Goal: Task Accomplishment & Management: Use online tool/utility

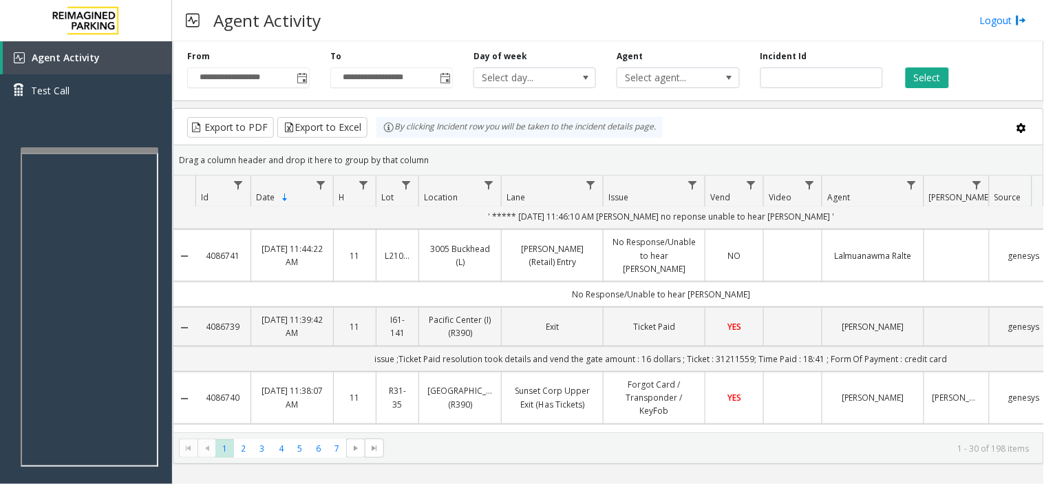
scroll to position [306, 0]
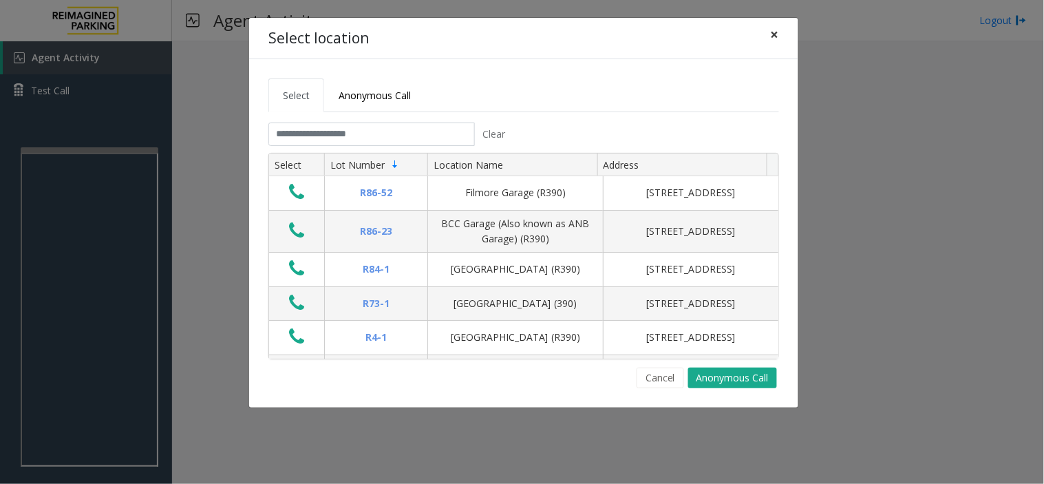
click at [771, 36] on span "×" at bounding box center [775, 34] width 8 height 19
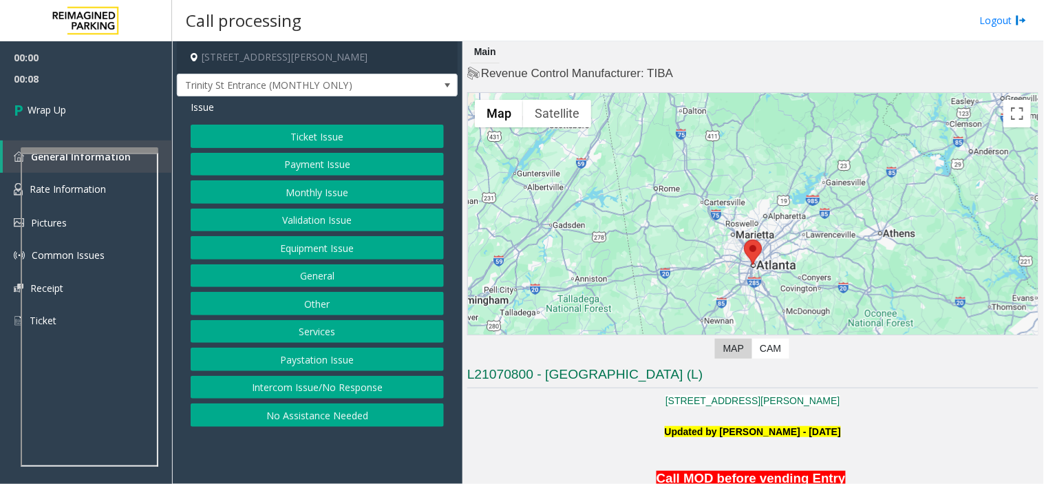
drag, startPoint x: 300, startPoint y: 384, endPoint x: 301, endPoint y: 367, distance: 16.5
click at [300, 384] on button "Intercom Issue/No Response" at bounding box center [317, 387] width 253 height 23
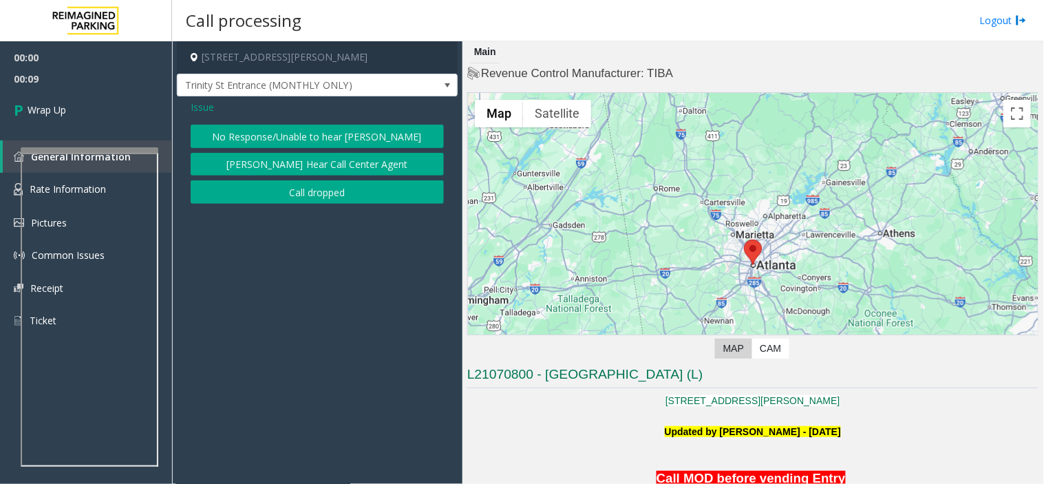
click at [281, 203] on button "Call dropped" at bounding box center [317, 191] width 253 height 23
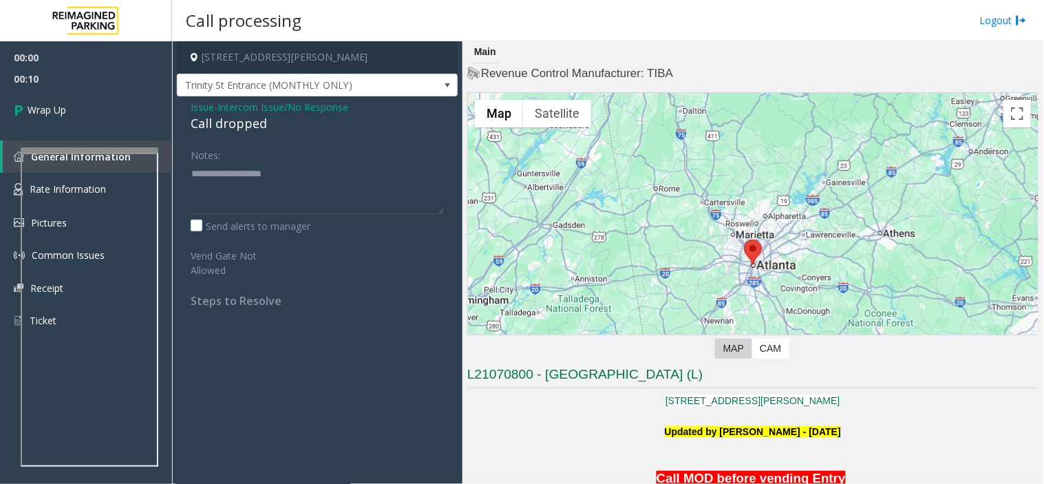
click at [242, 126] on div "Call dropped" at bounding box center [317, 123] width 253 height 19
type textarea "**********"
click at [104, 106] on link "Wrap Up" at bounding box center [86, 109] width 172 height 41
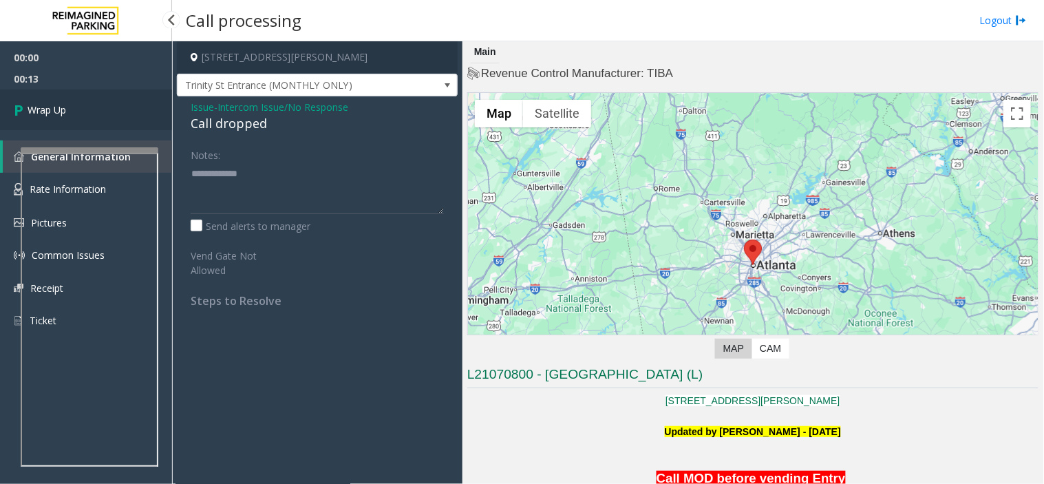
click at [104, 106] on link "Wrap Up" at bounding box center [86, 109] width 172 height 41
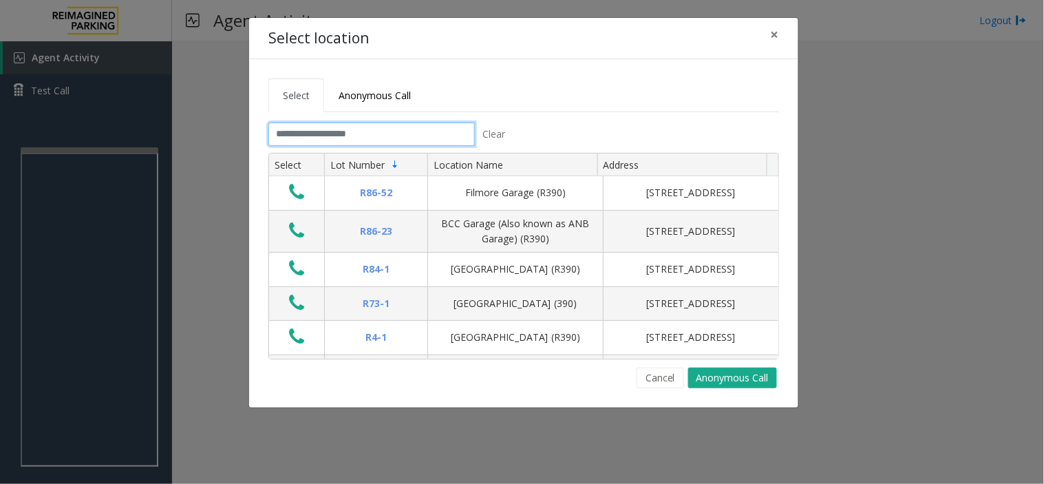
click at [372, 140] on input "text" at bounding box center [371, 133] width 206 height 23
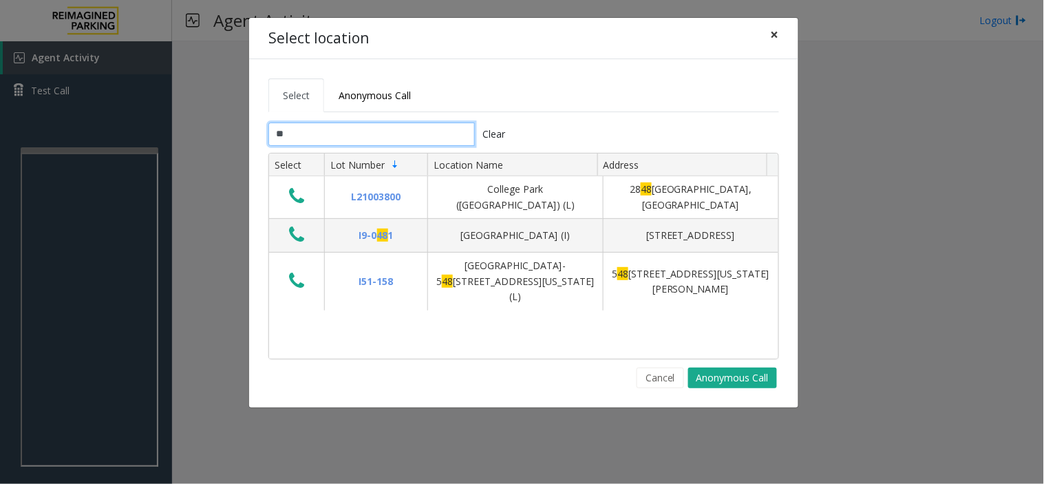
type input "**"
click at [775, 33] on span "×" at bounding box center [775, 34] width 8 height 19
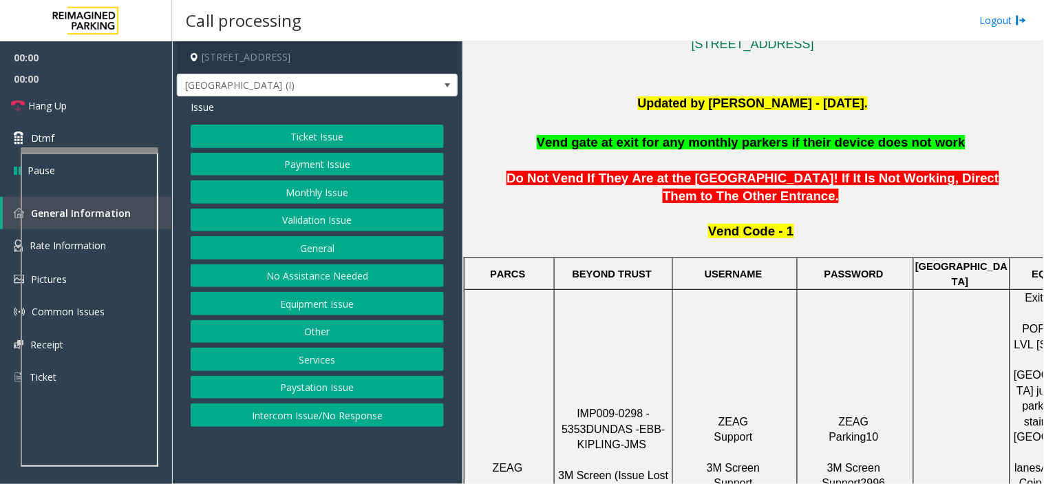
scroll to position [382, 0]
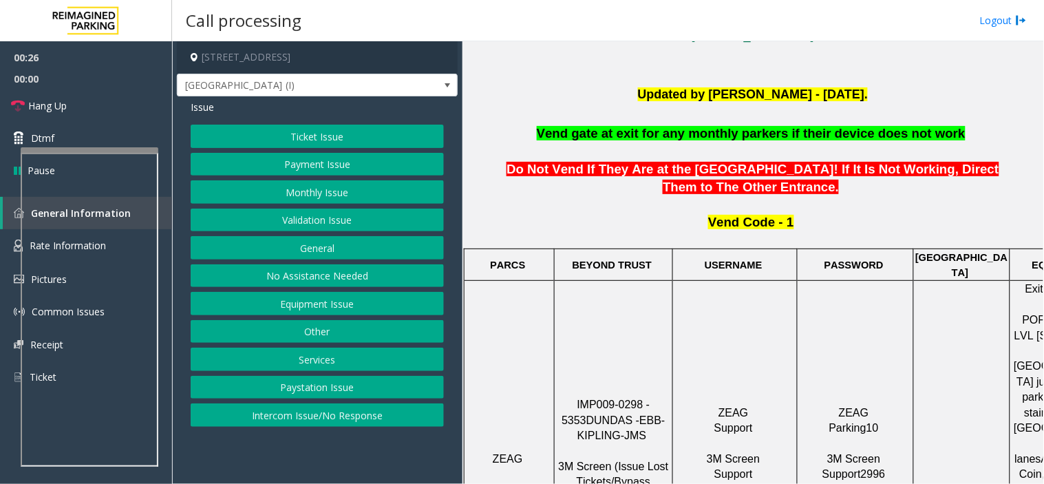
click at [352, 359] on button "Services" at bounding box center [317, 359] width 253 height 23
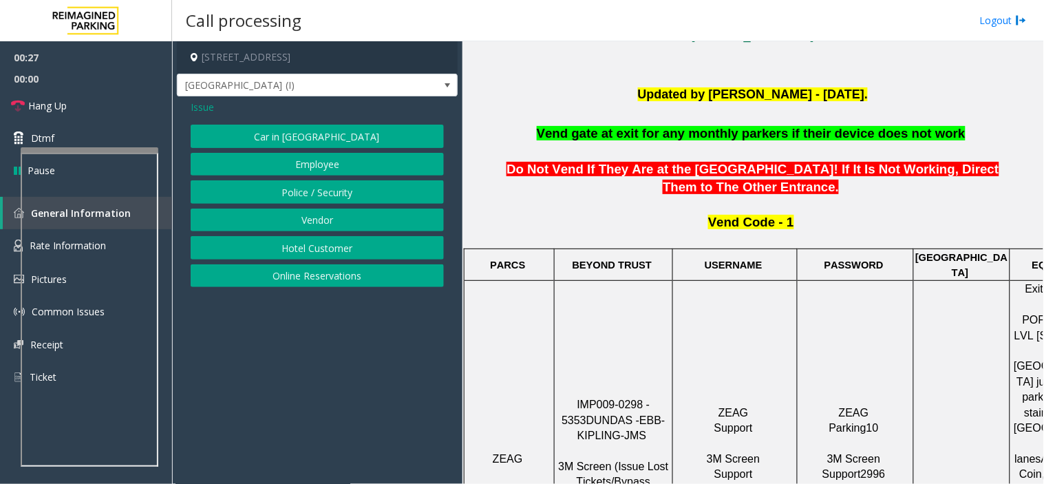
click at [321, 217] on button "Vendor" at bounding box center [317, 220] width 253 height 23
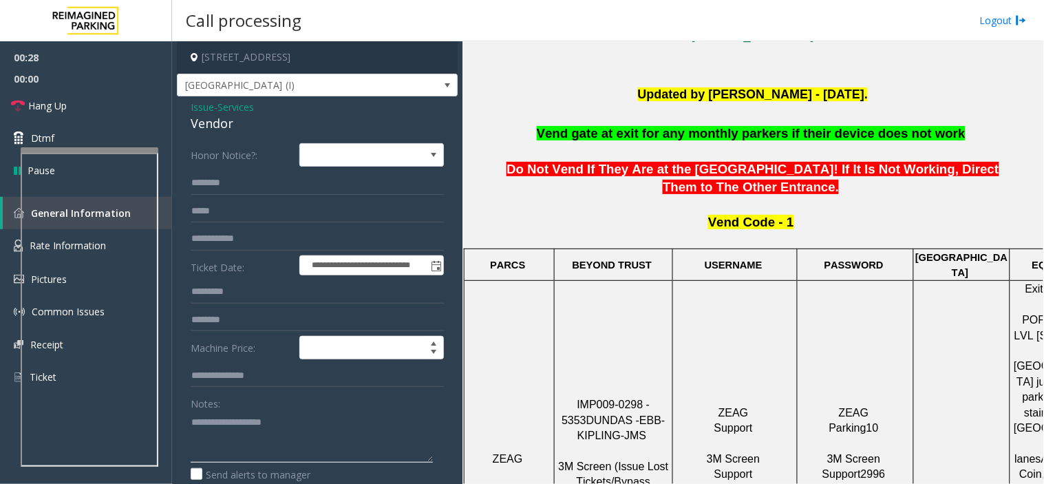
click at [229, 436] on textarea at bounding box center [312, 437] width 242 height 52
click at [258, 176] on input "text" at bounding box center [317, 182] width 253 height 23
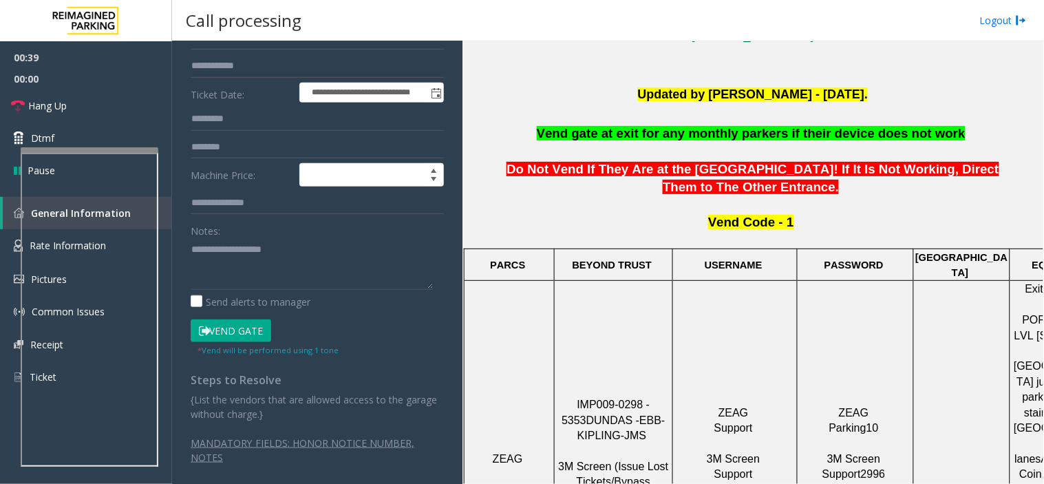
scroll to position [182, 0]
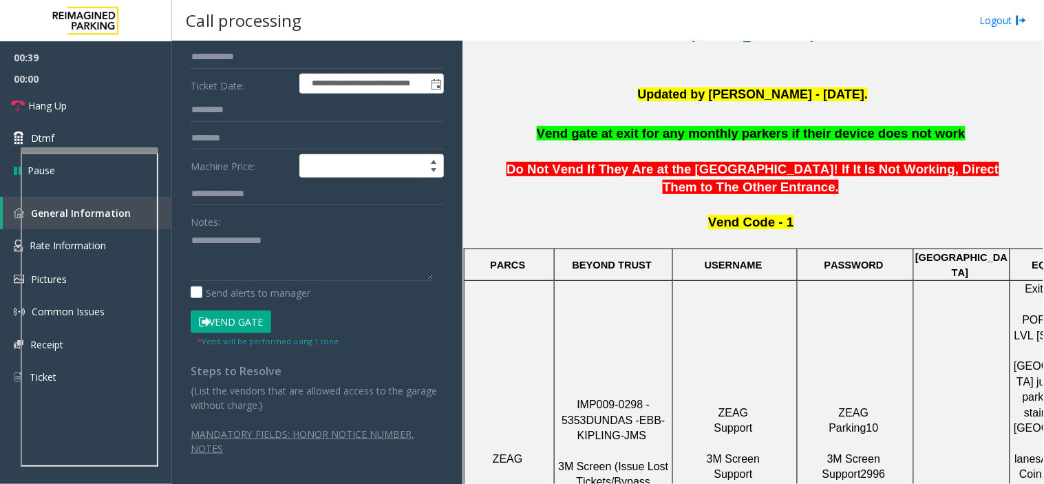
type input "*******"
click at [200, 308] on form "**********" at bounding box center [317, 154] width 253 height 386
click at [239, 253] on textarea at bounding box center [312, 255] width 242 height 52
click at [65, 107] on span "Hang Up" at bounding box center [47, 105] width 39 height 14
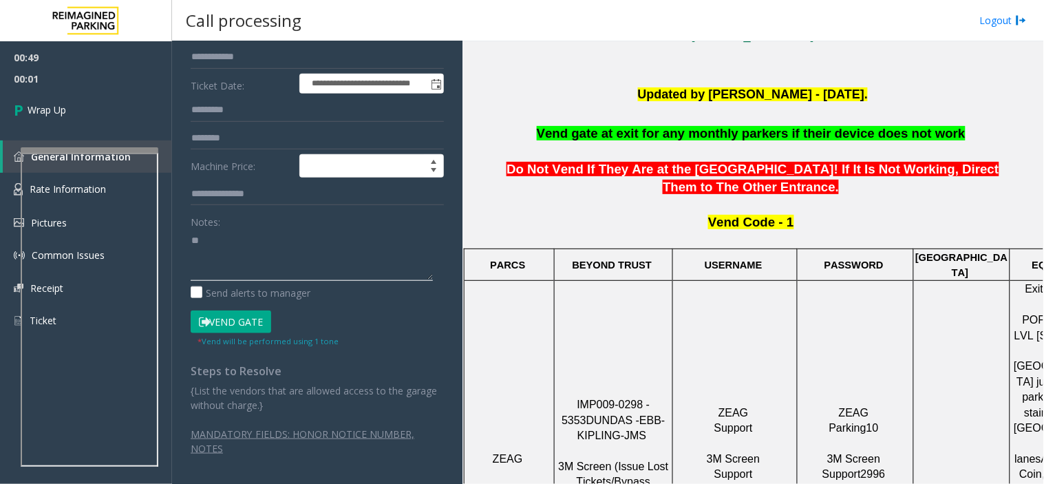
click at [257, 239] on textarea at bounding box center [312, 255] width 242 height 52
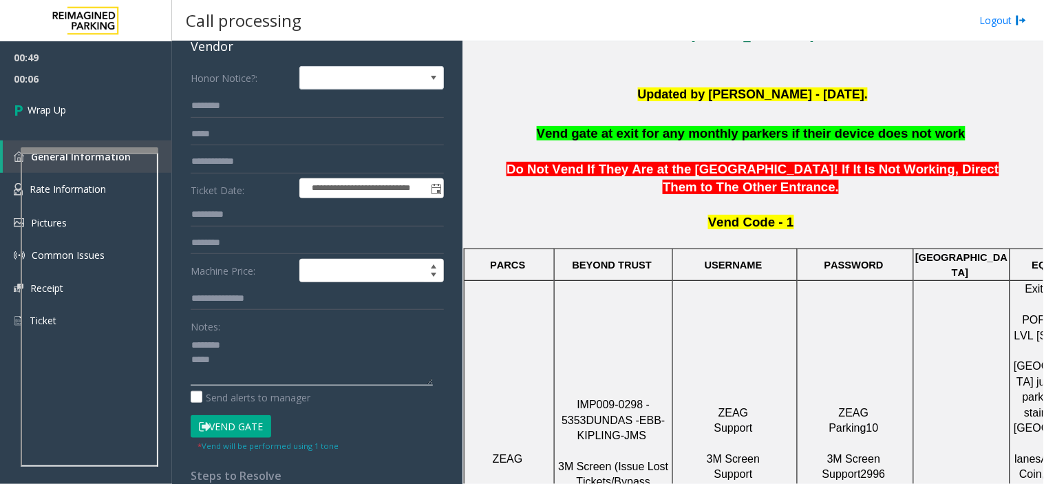
scroll to position [0, 0]
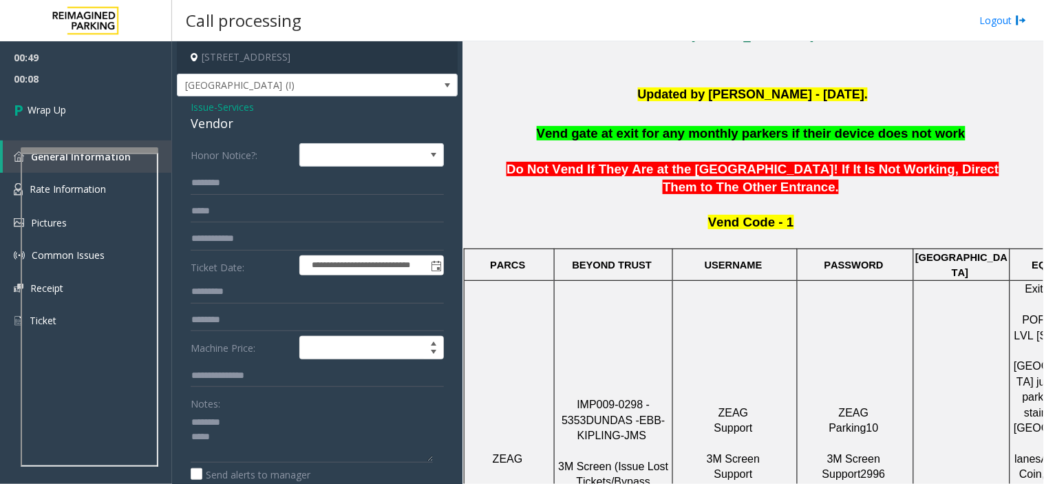
click at [211, 125] on div "Vendor" at bounding box center [317, 123] width 253 height 19
copy div "Vendor"
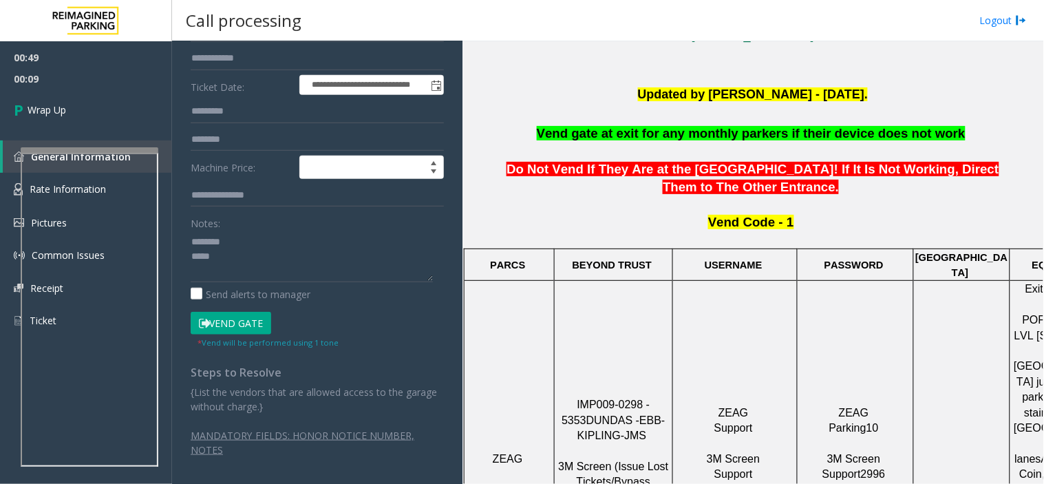
scroll to position [182, 0]
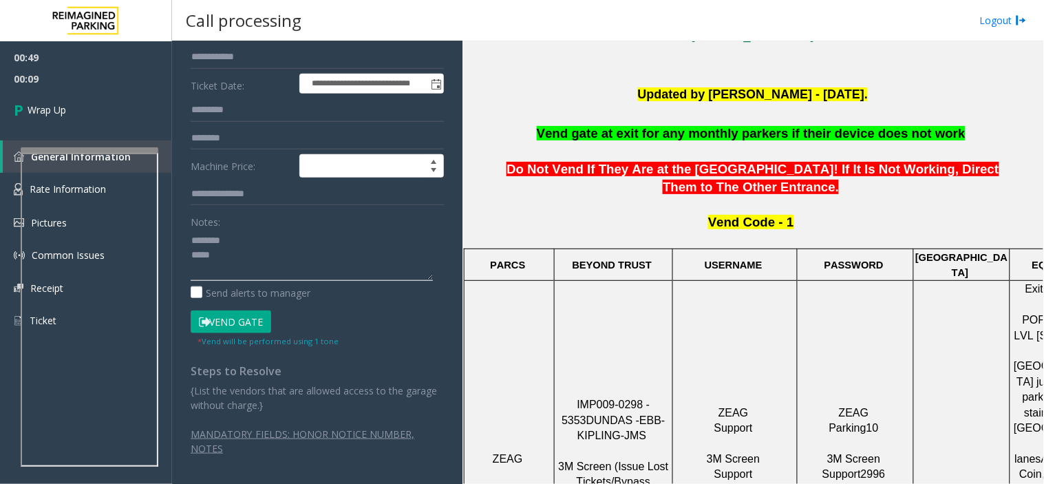
click at [235, 242] on textarea at bounding box center [312, 255] width 242 height 52
paste textarea "******"
paste textarea "**********"
click at [263, 255] on textarea at bounding box center [312, 255] width 242 height 52
type textarea "**********"
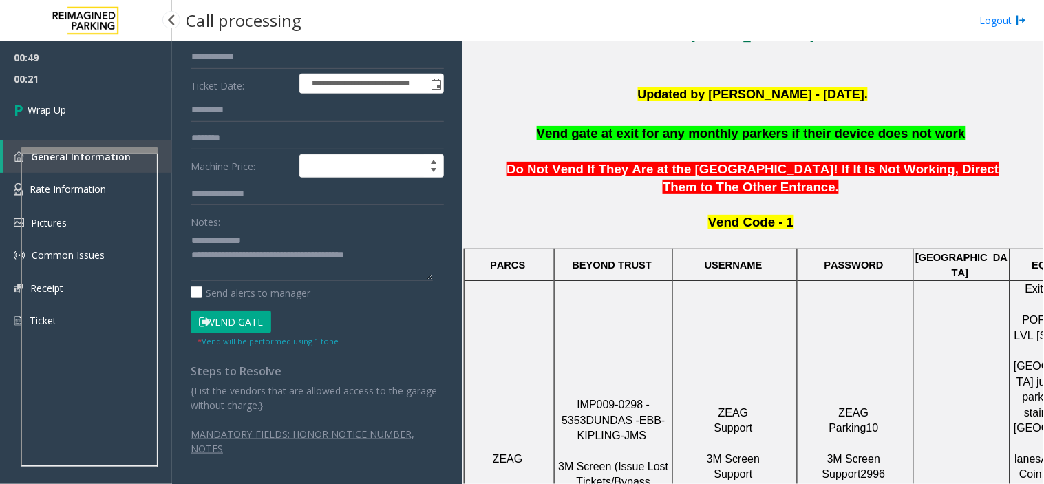
click at [113, 51] on span "00:49" at bounding box center [86, 57] width 172 height 21
click at [128, 109] on link "Wrap Up" at bounding box center [86, 109] width 172 height 41
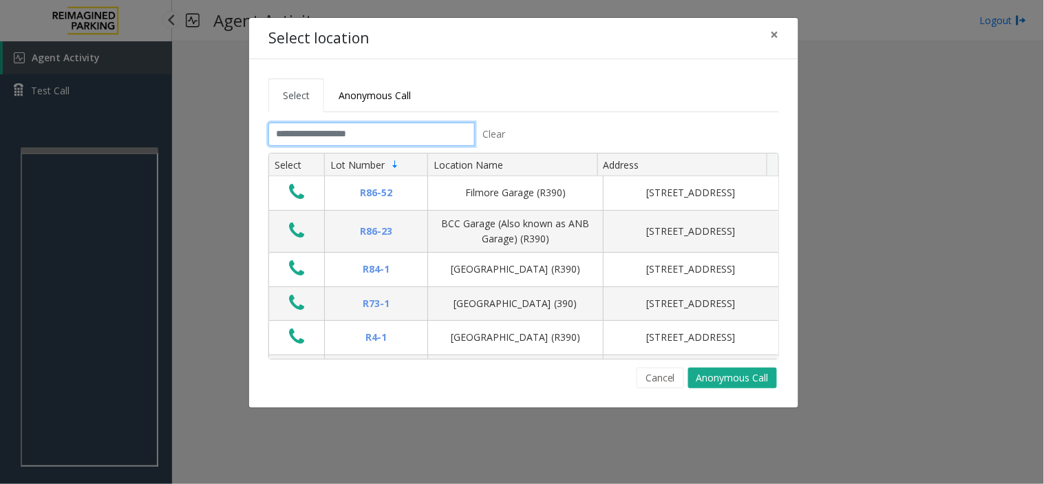
click at [369, 131] on input "text" at bounding box center [371, 133] width 206 height 23
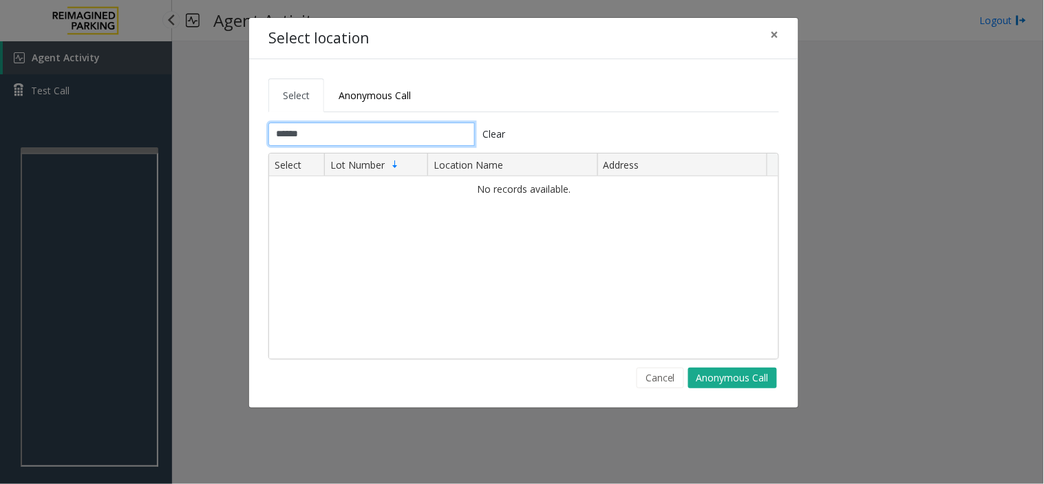
type input "******"
click at [785, 30] on button "×" at bounding box center [775, 35] width 28 height 34
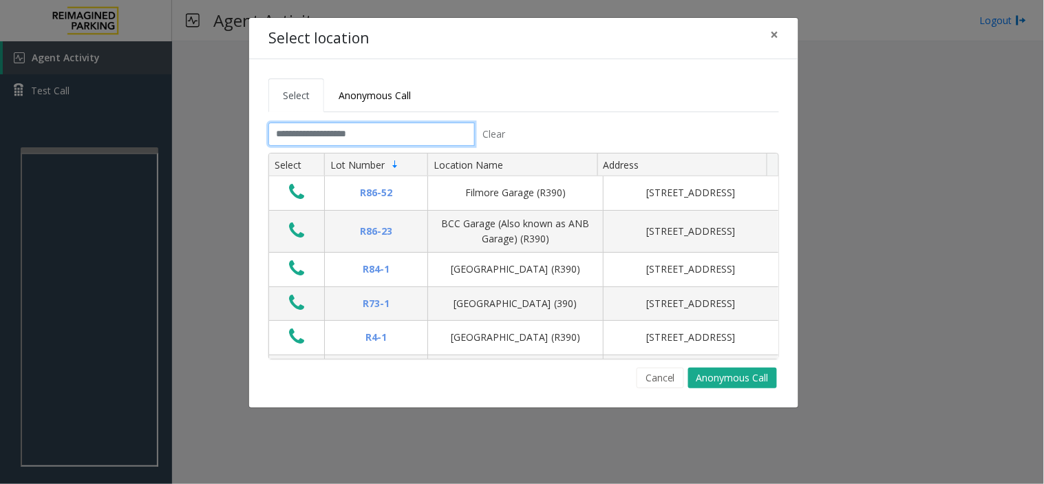
click at [414, 125] on input "text" at bounding box center [371, 133] width 206 height 23
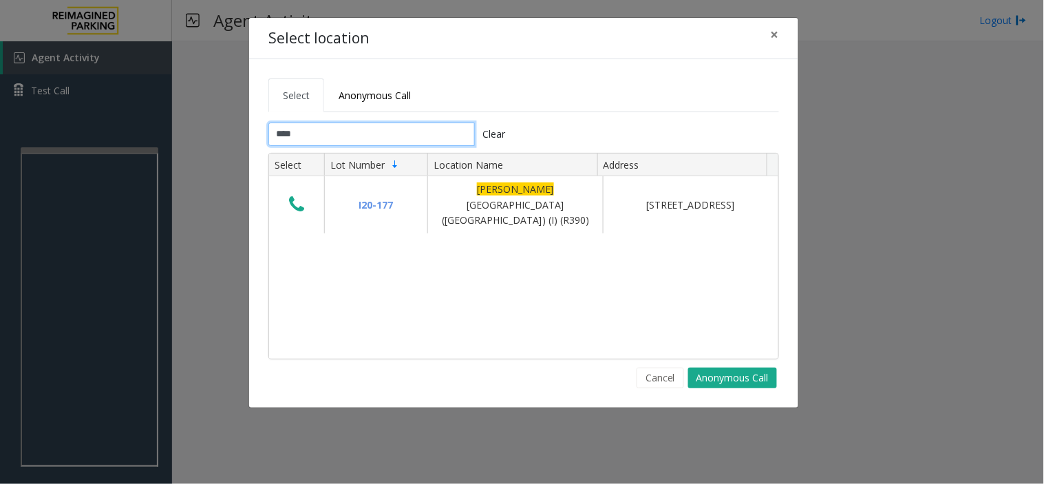
type input "****"
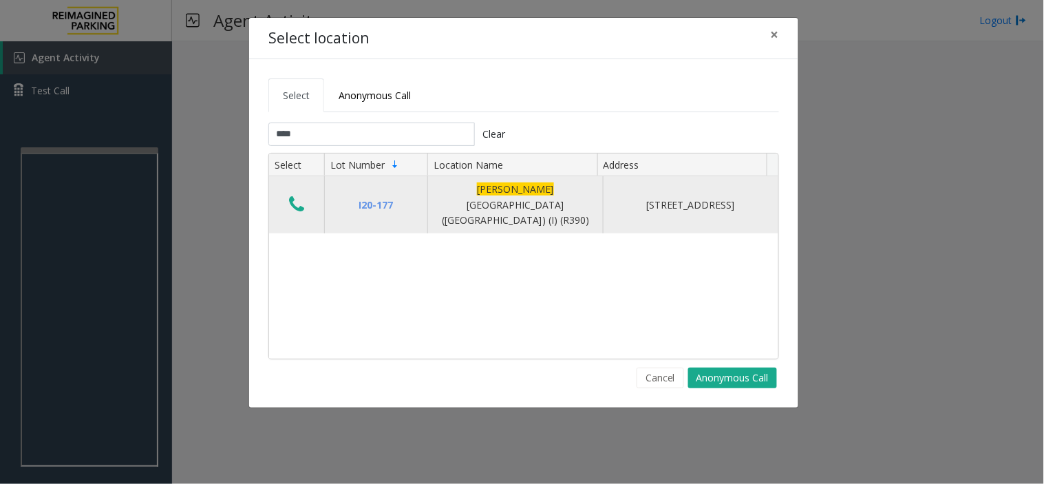
click at [294, 200] on icon "Data table" at bounding box center [296, 204] width 15 height 19
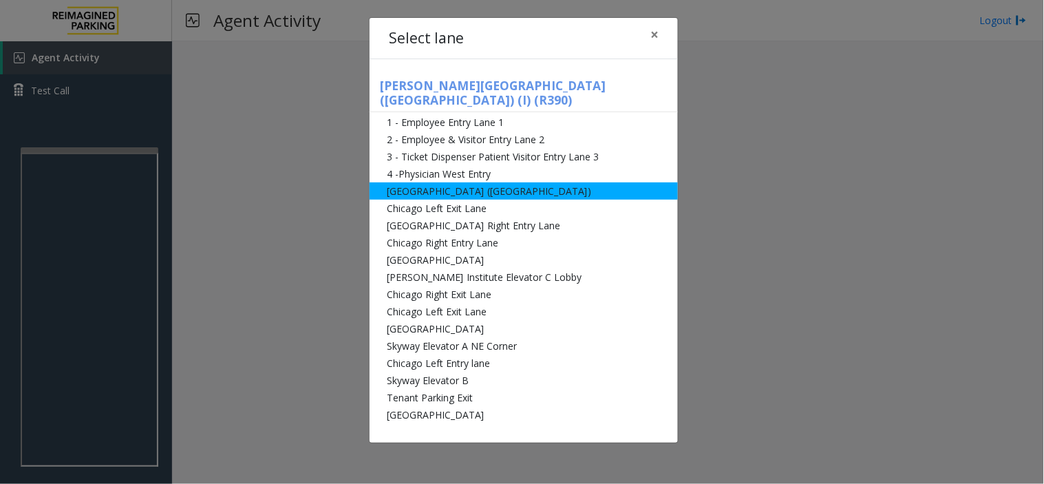
click at [530, 182] on li "[GEOGRAPHIC_DATA] ([GEOGRAPHIC_DATA])" at bounding box center [524, 190] width 308 height 17
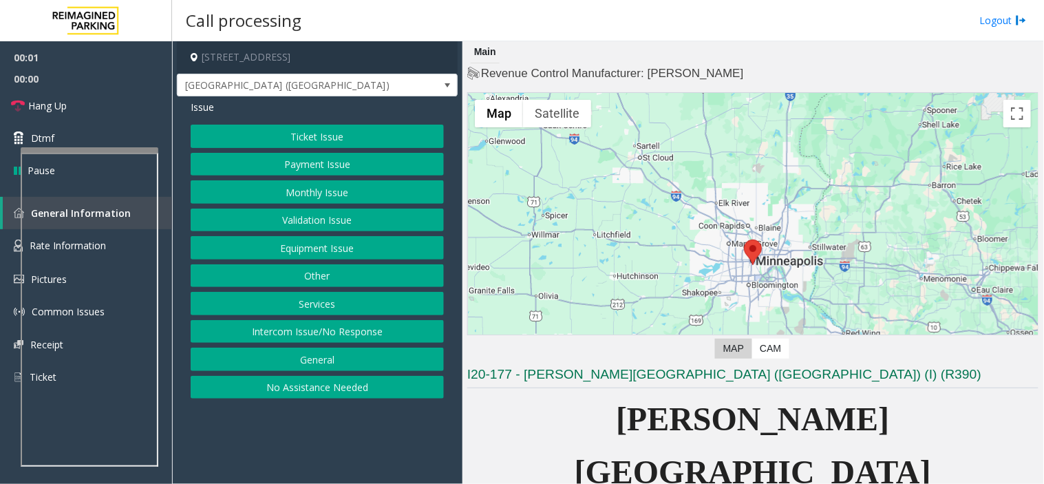
click at [292, 243] on button "Equipment Issue" at bounding box center [317, 247] width 253 height 23
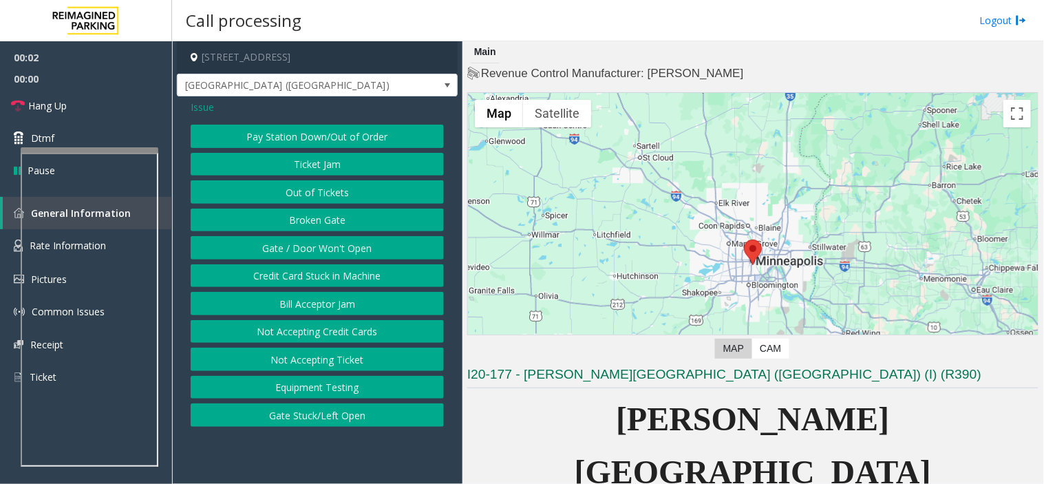
click at [314, 244] on button "Gate / Door Won't Open" at bounding box center [317, 247] width 253 height 23
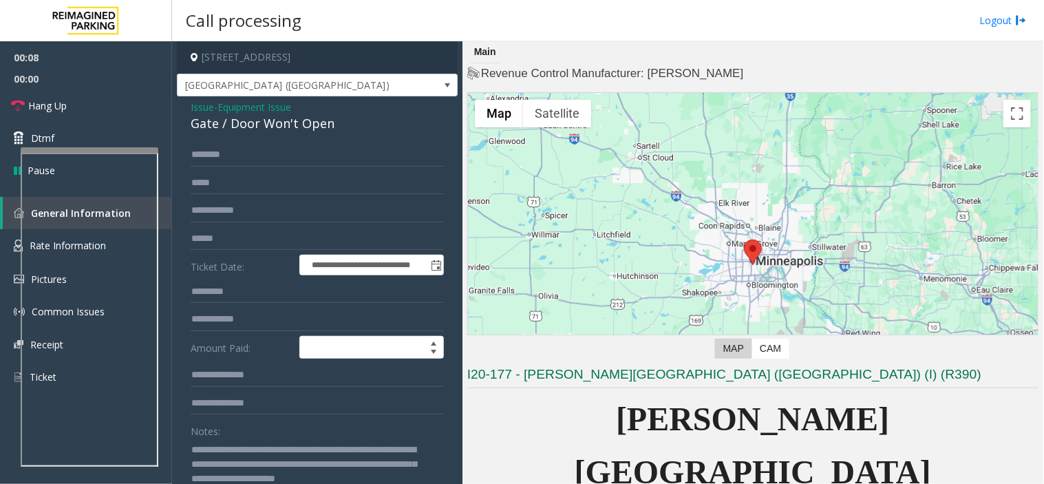
type textarea "**********"
click at [57, 107] on span "Hang Up" at bounding box center [47, 105] width 39 height 14
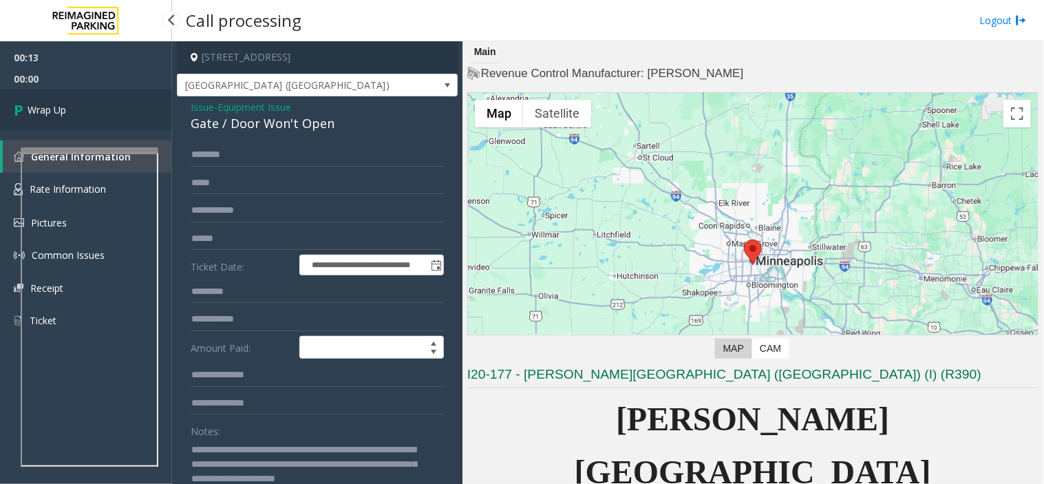
click at [57, 107] on span "Wrap Up" at bounding box center [47, 110] width 39 height 14
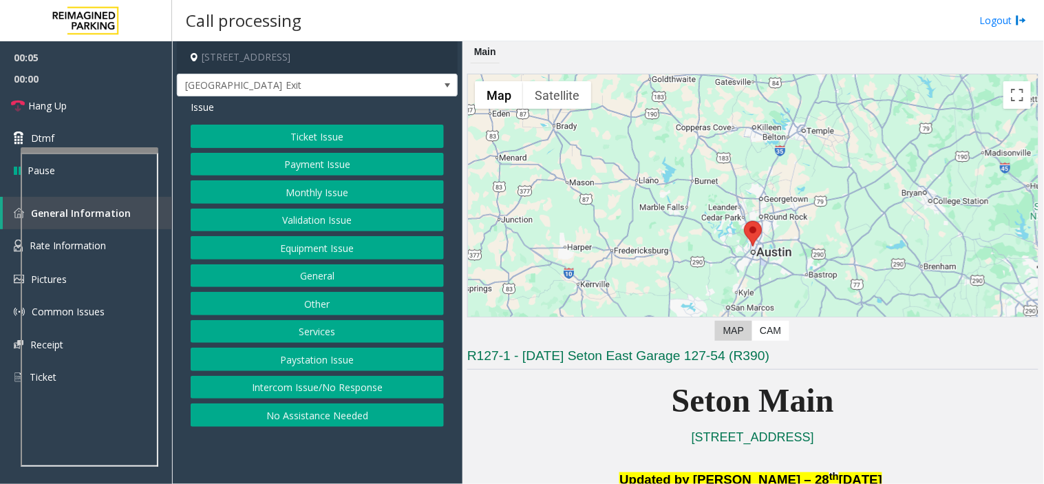
click at [369, 242] on button "Equipment Issue" at bounding box center [317, 247] width 253 height 23
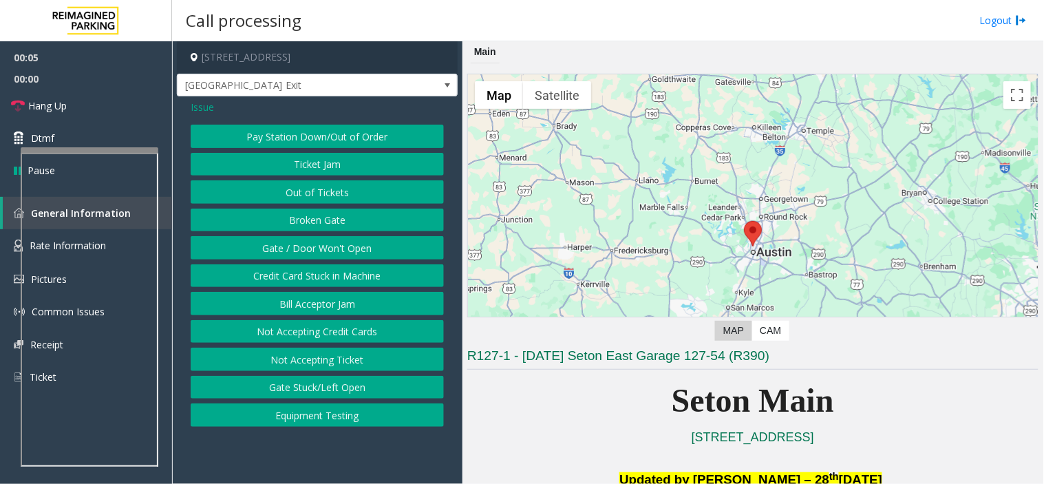
click at [369, 242] on button "Gate / Door Won't Open" at bounding box center [317, 247] width 253 height 23
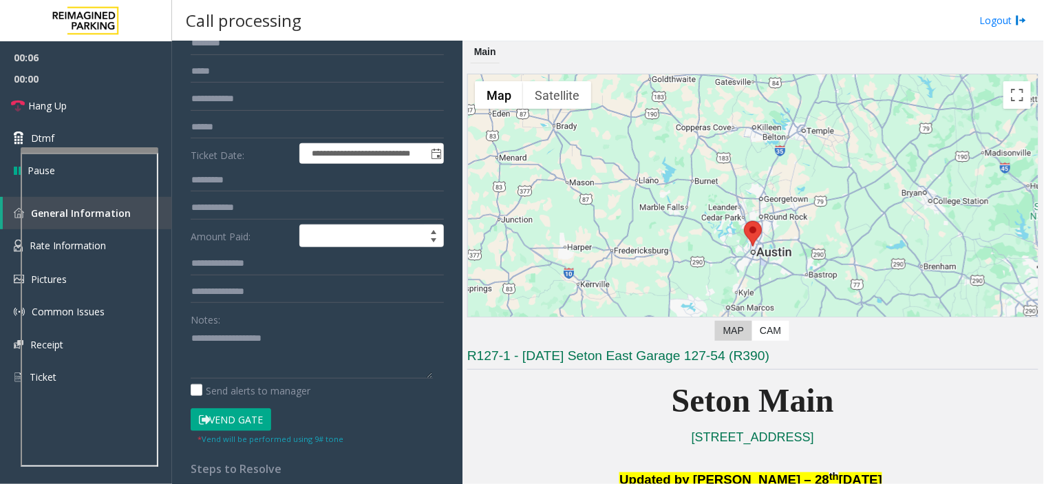
scroll to position [229, 0]
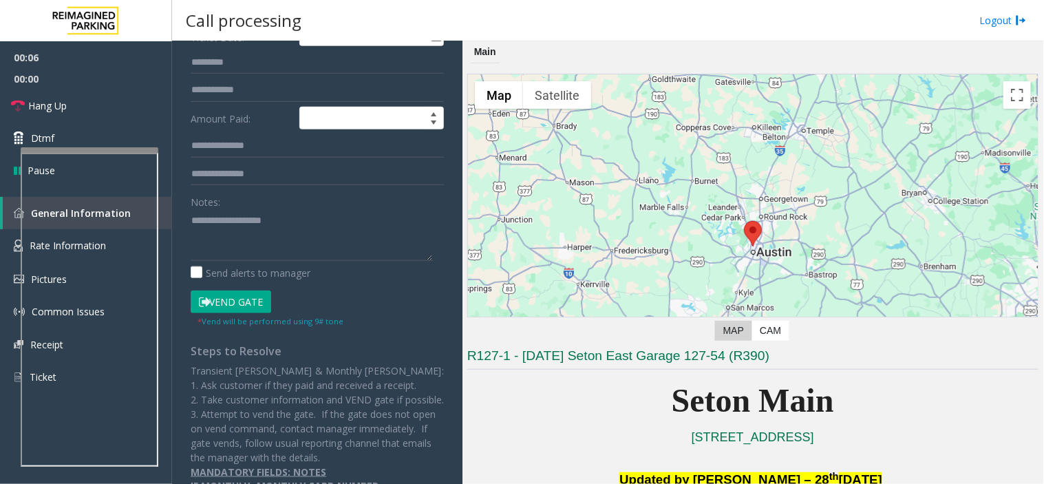
click at [255, 304] on button "Vend Gate" at bounding box center [231, 301] width 81 height 23
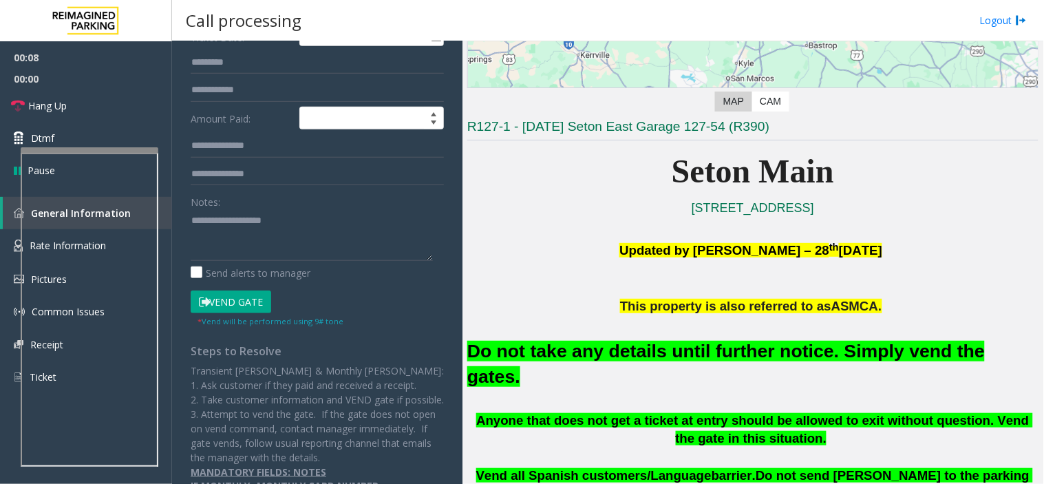
click at [811, 349] on font "Do not take any details until further notice. Simply vend the gates." at bounding box center [725, 364] width 517 height 46
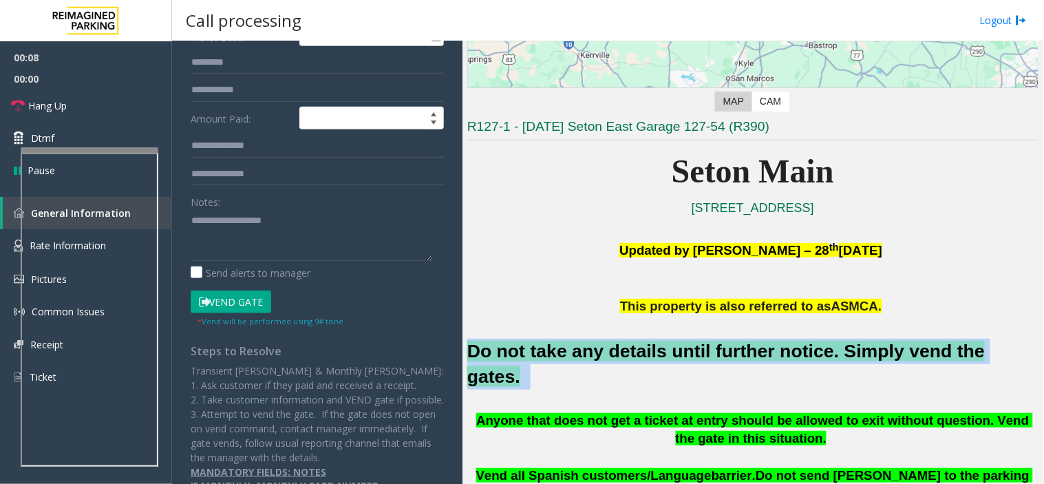
click at [811, 349] on font "Do not take any details until further notice. Simply vend the gates." at bounding box center [725, 364] width 517 height 46
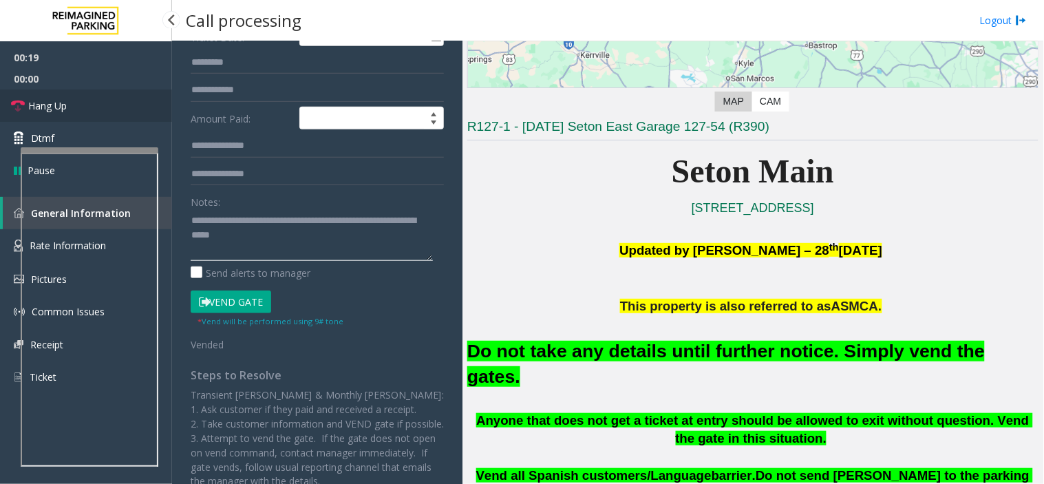
type textarea "**********"
click at [110, 98] on link "Hang Up" at bounding box center [86, 105] width 172 height 32
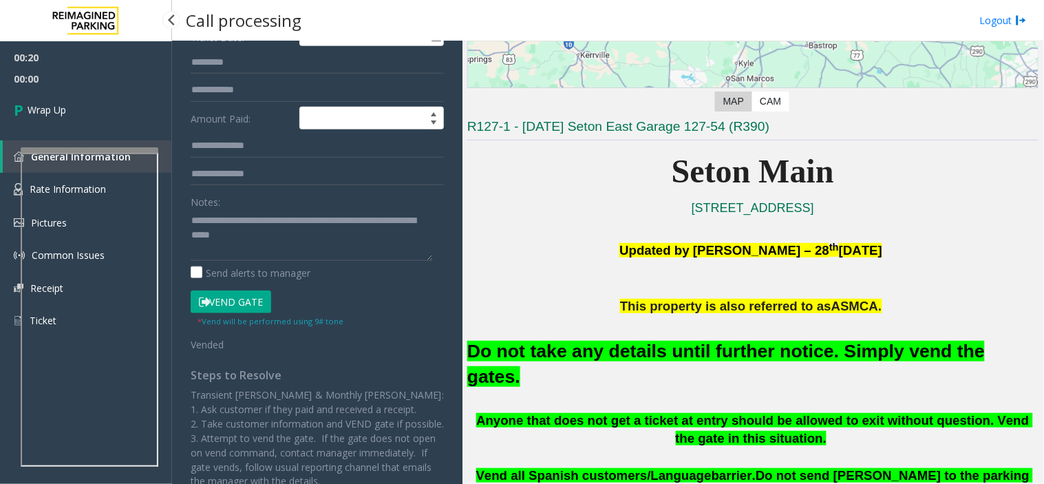
click at [110, 98] on link "Wrap Up" at bounding box center [86, 109] width 172 height 41
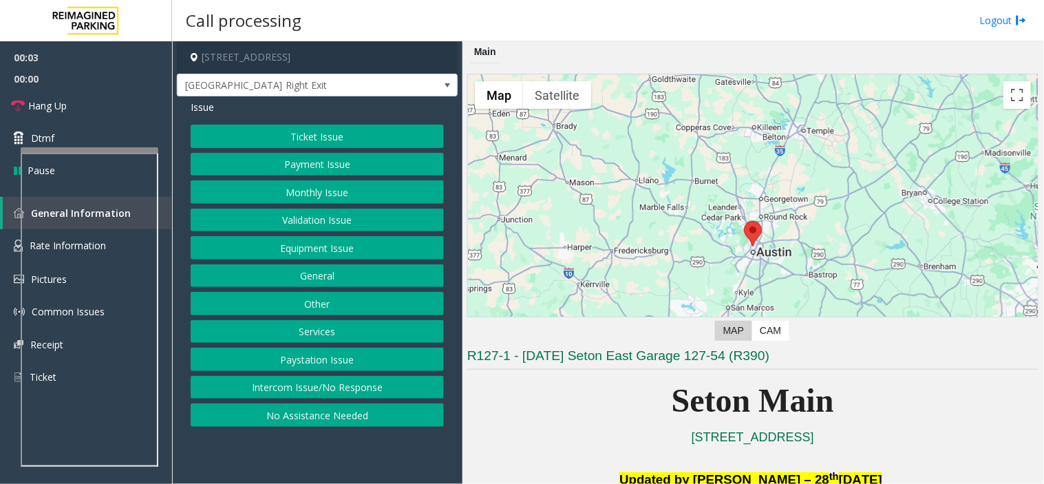
click at [341, 250] on button "Equipment Issue" at bounding box center [317, 247] width 253 height 23
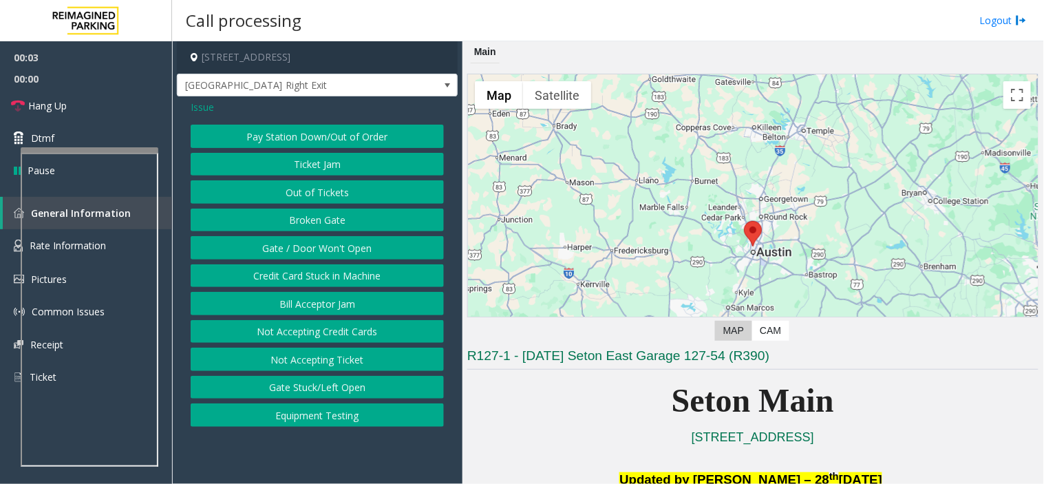
click at [341, 250] on button "Gate / Door Won't Open" at bounding box center [317, 247] width 253 height 23
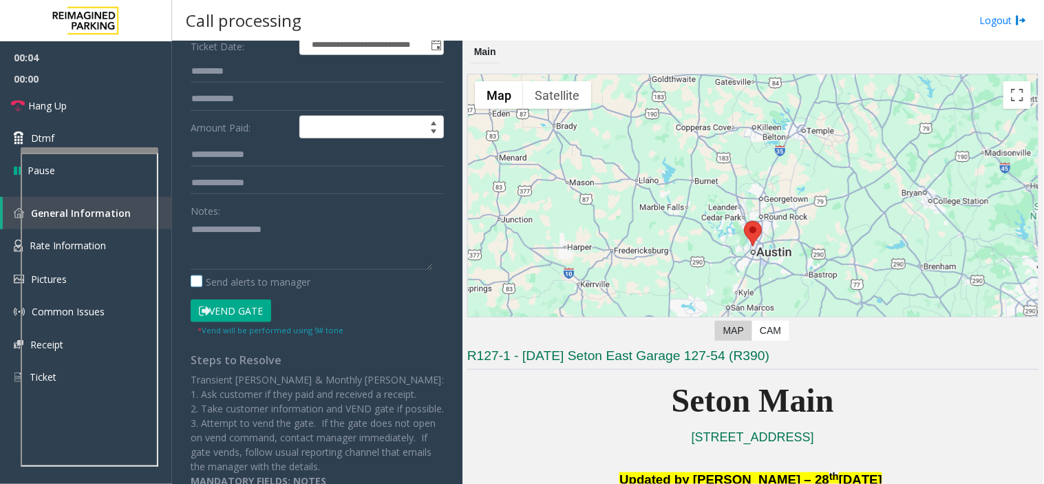
scroll to position [229, 0]
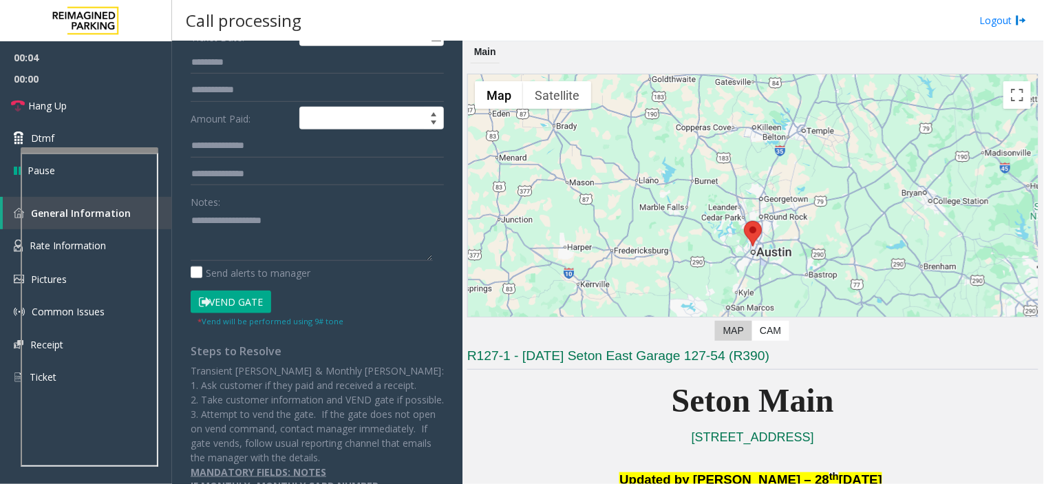
click at [242, 295] on button "Vend Gate" at bounding box center [231, 301] width 81 height 23
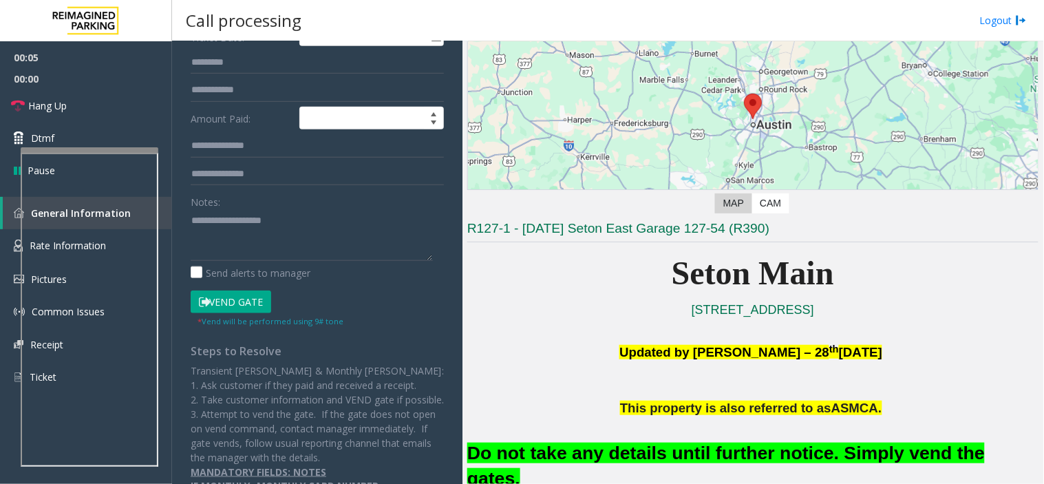
scroll to position [306, 0]
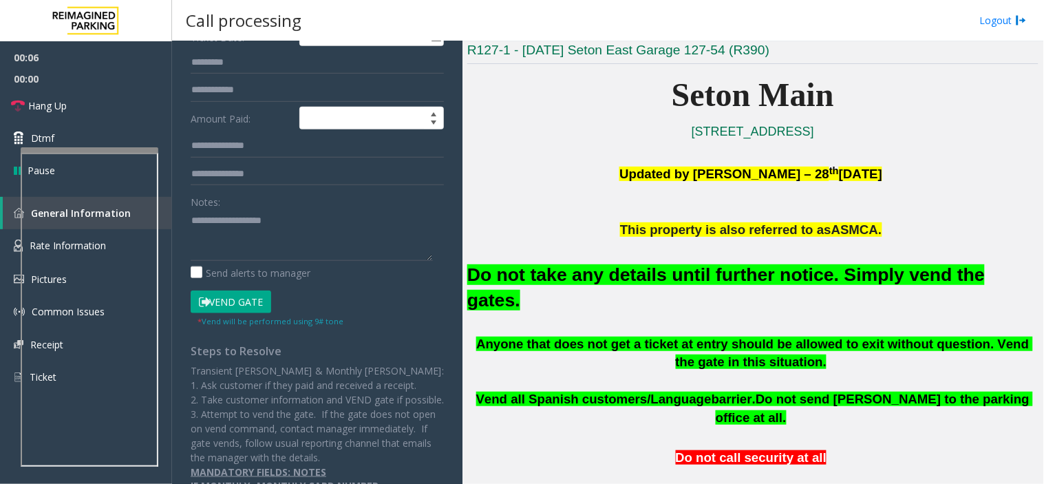
click at [761, 271] on font "Do not take any details until further notice. Simply vend the gates." at bounding box center [725, 287] width 517 height 46
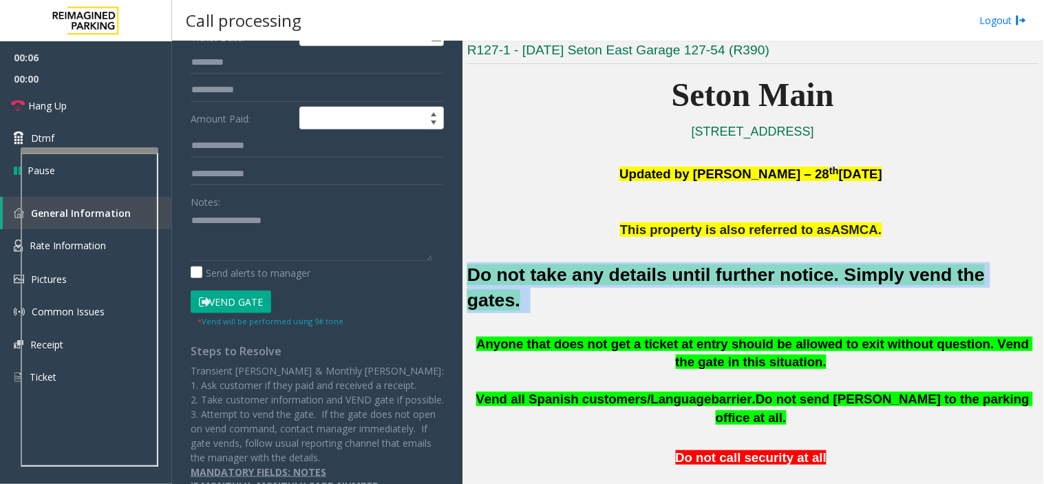
click at [761, 271] on font "Do not take any details until further notice. Simply vend the gates." at bounding box center [725, 287] width 517 height 46
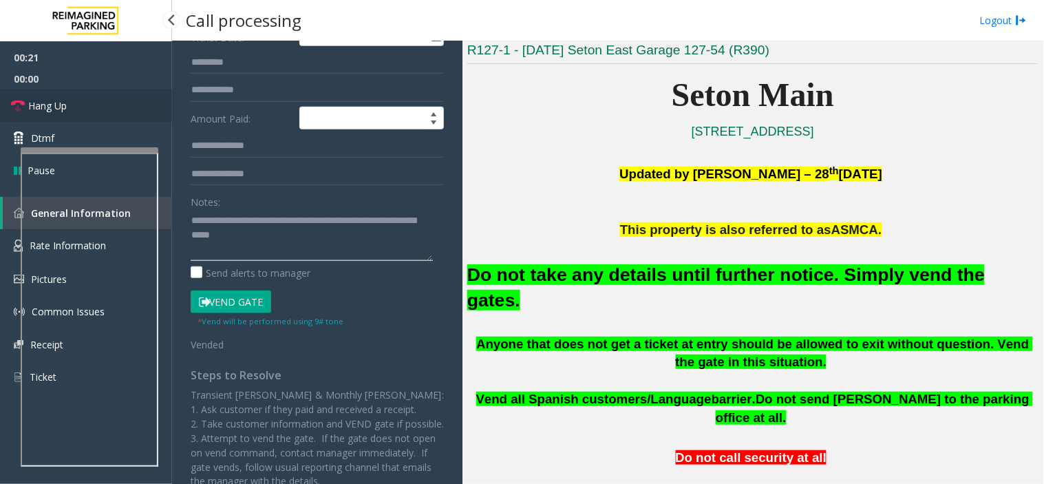
type textarea "**********"
click at [58, 110] on span "Hang Up" at bounding box center [47, 105] width 39 height 14
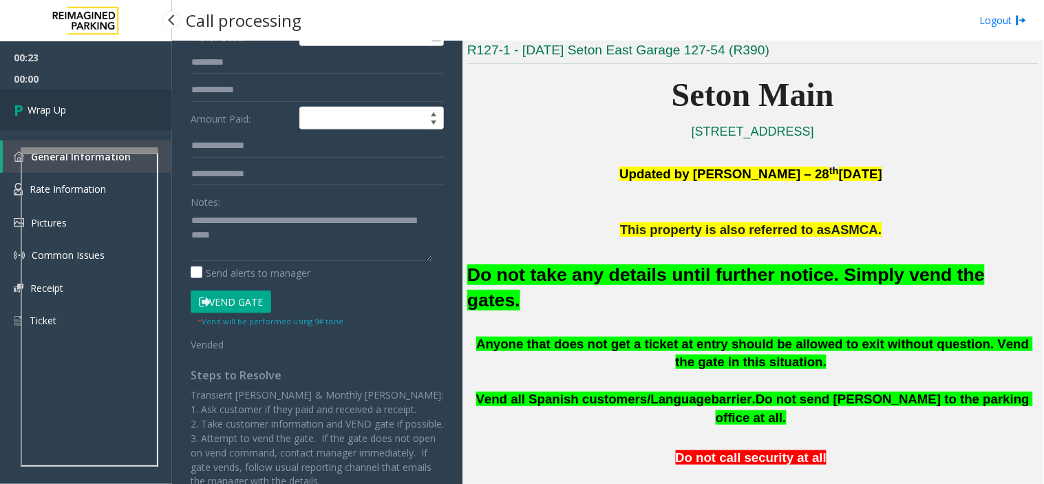
click at [58, 110] on span "Wrap Up" at bounding box center [47, 110] width 39 height 14
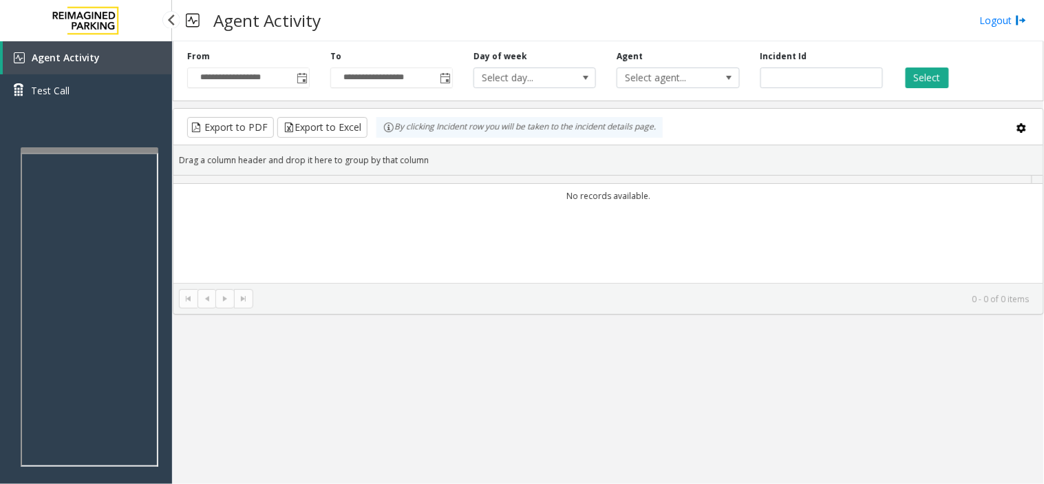
click at [57, 110] on div "Agent Activity Test Call" at bounding box center [86, 79] width 172 height 76
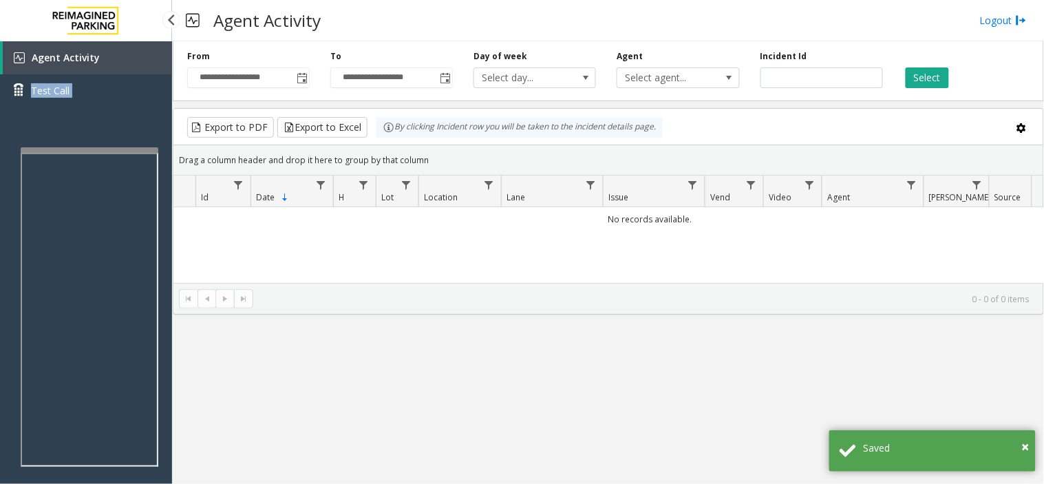
click at [57, 110] on div "Agent Activity Test Call" at bounding box center [86, 79] width 172 height 76
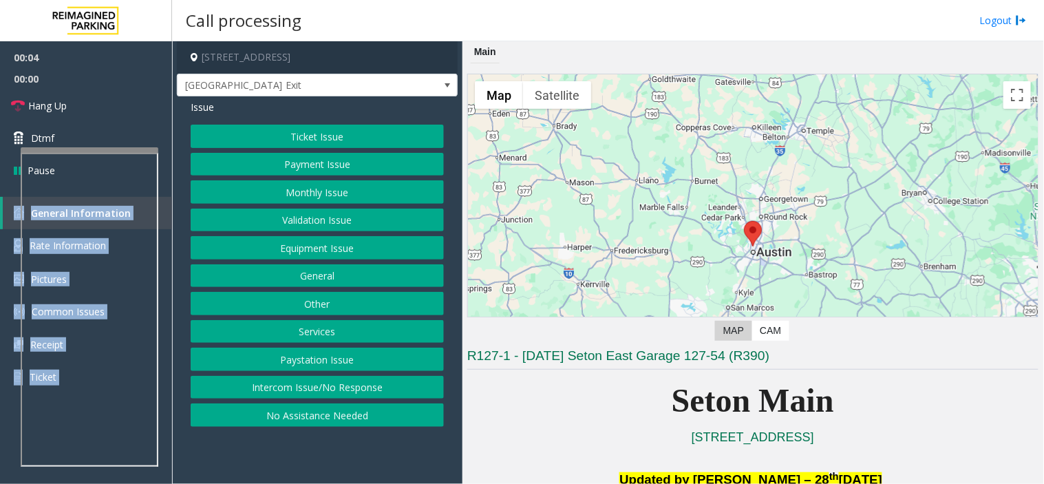
click at [264, 417] on button "No Assistance Needed" at bounding box center [317, 414] width 253 height 23
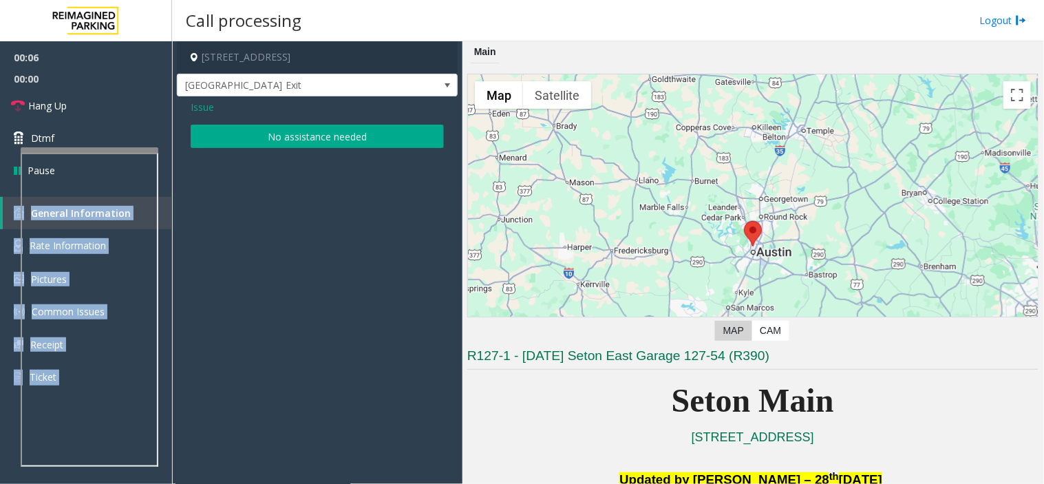
click at [301, 138] on button "No assistance needed" at bounding box center [317, 136] width 253 height 23
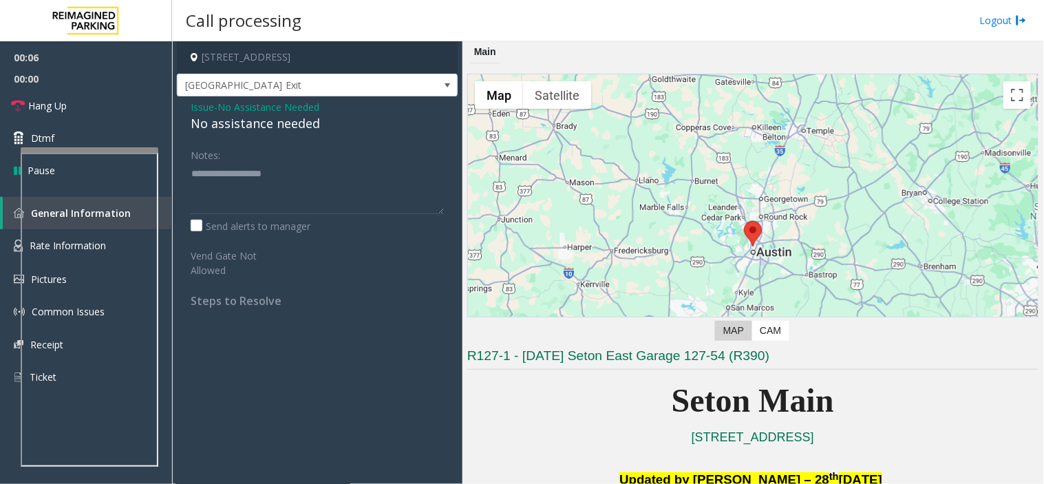
click at [274, 120] on div "No assistance needed" at bounding box center [317, 123] width 253 height 19
click at [272, 120] on div "No assistance needed" at bounding box center [317, 123] width 253 height 19
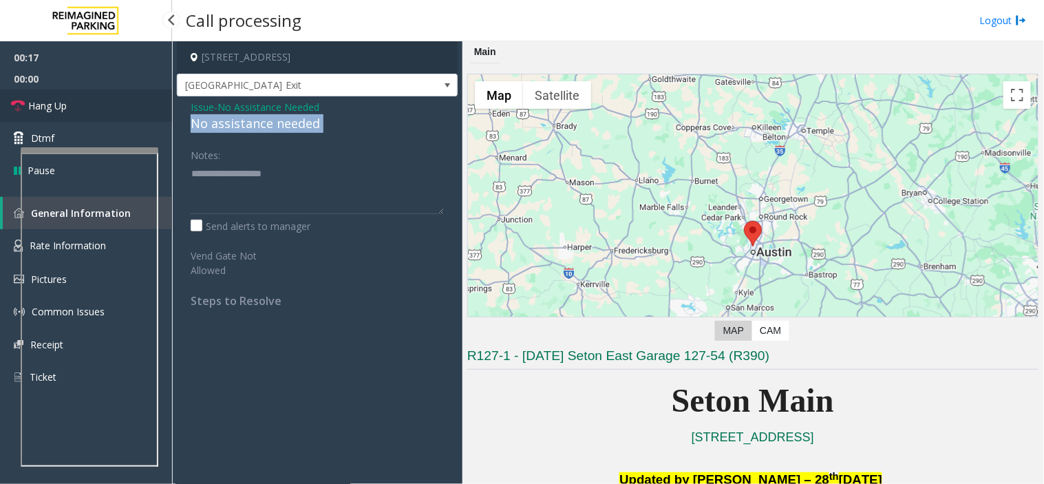
click at [63, 109] on span "Hang Up" at bounding box center [47, 105] width 39 height 14
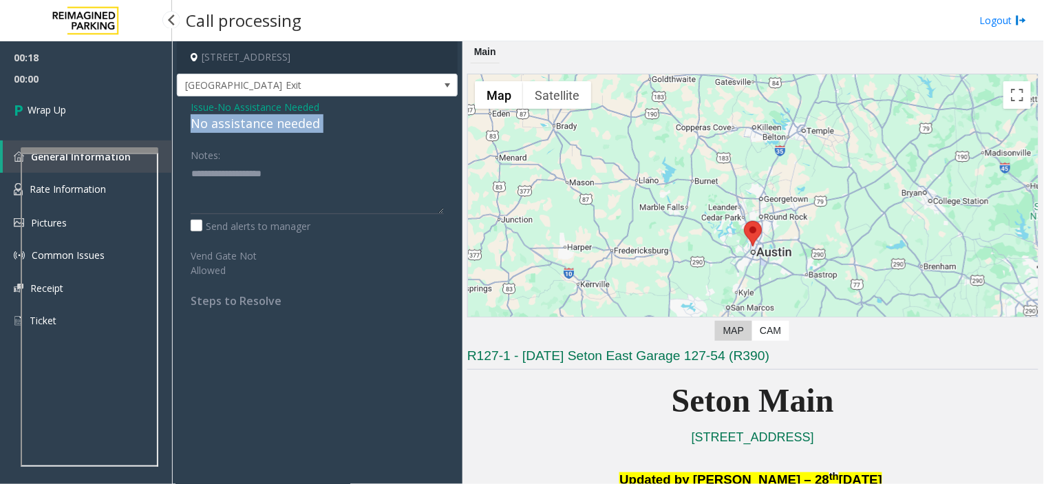
click at [63, 109] on span "Wrap Up" at bounding box center [47, 110] width 39 height 14
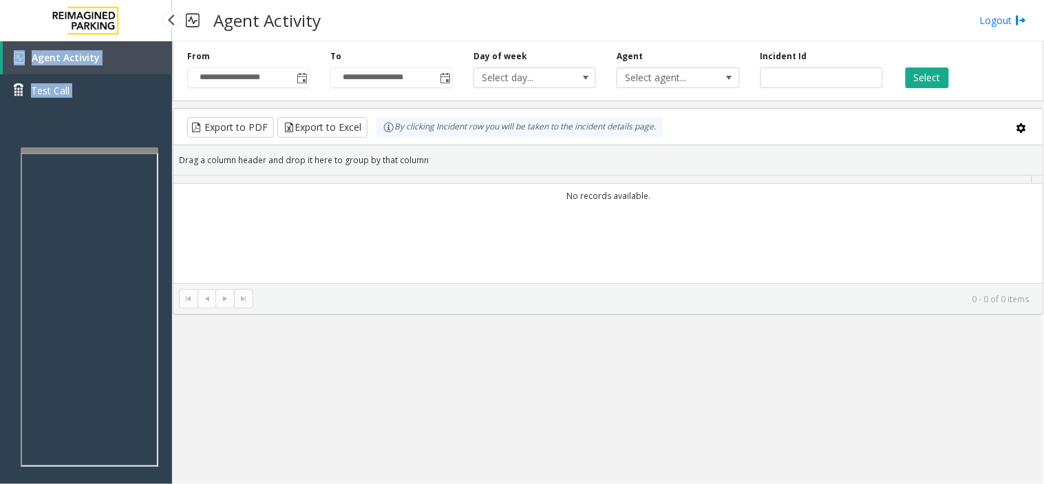
click at [63, 110] on div "Agent Activity Test Call" at bounding box center [86, 79] width 172 height 76
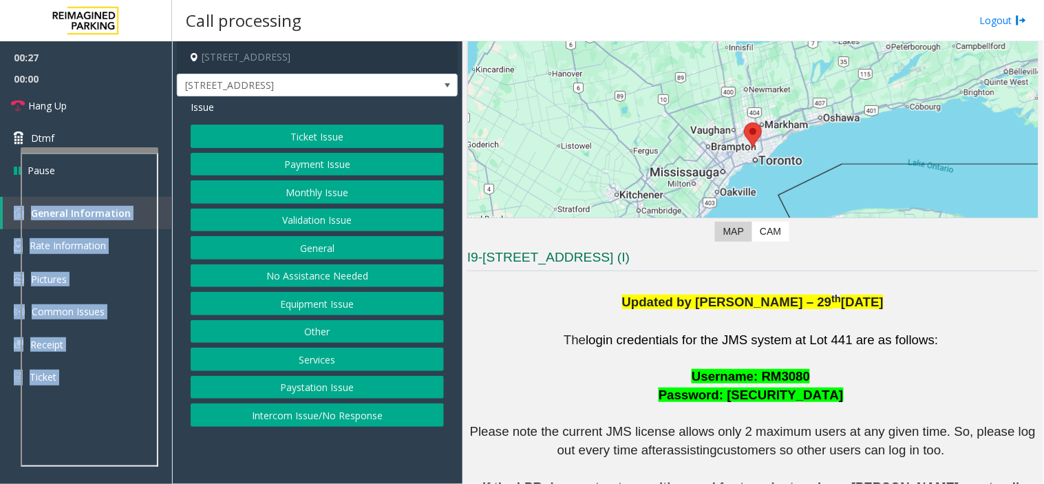
scroll to position [306, 0]
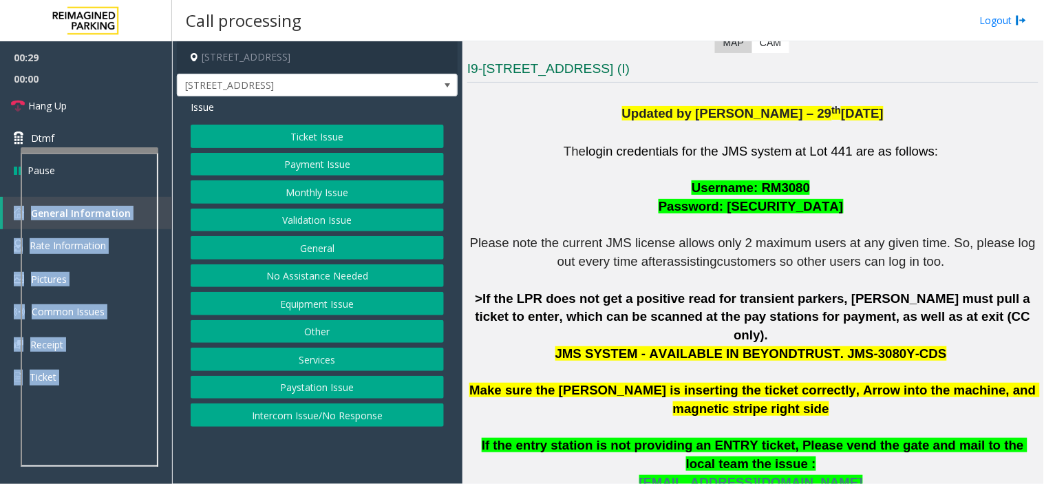
click at [341, 136] on button "Ticket Issue" at bounding box center [317, 136] width 253 height 23
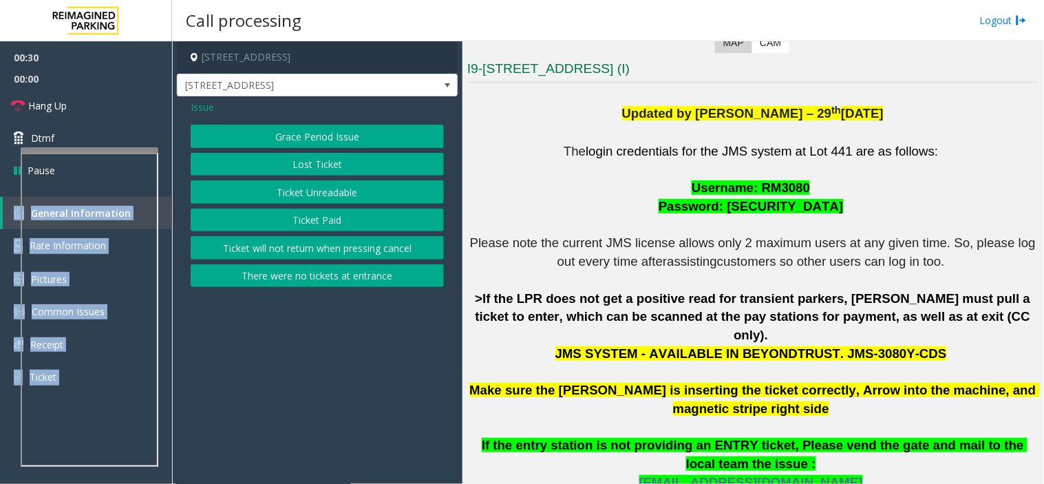
click at [341, 190] on button "Ticket Unreadable" at bounding box center [317, 191] width 253 height 23
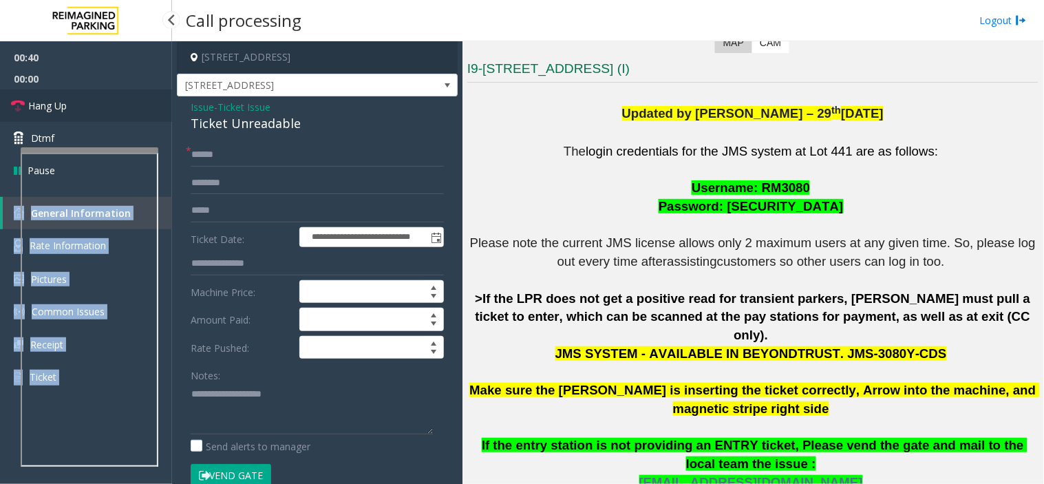
click at [113, 109] on link "Hang Up" at bounding box center [86, 105] width 172 height 32
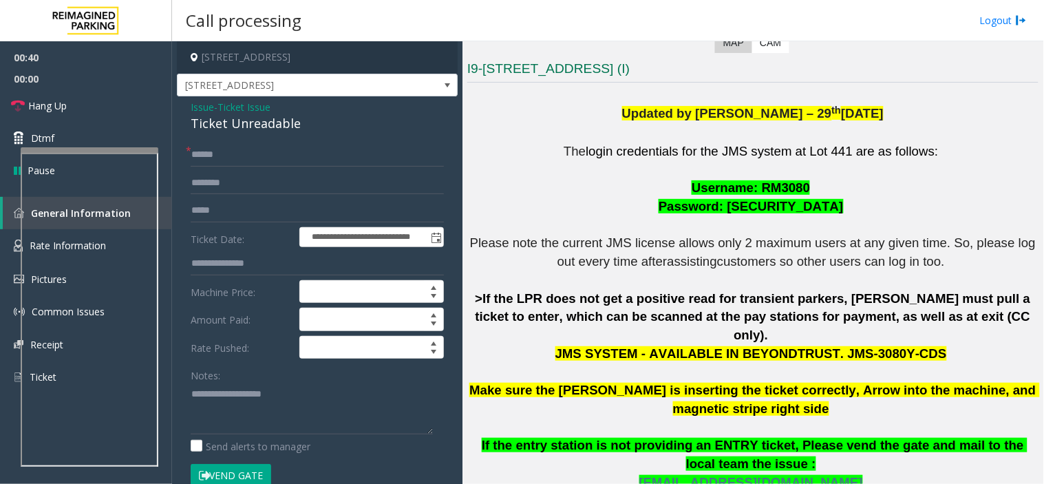
click at [251, 105] on span "Ticket Issue" at bounding box center [243, 107] width 53 height 14
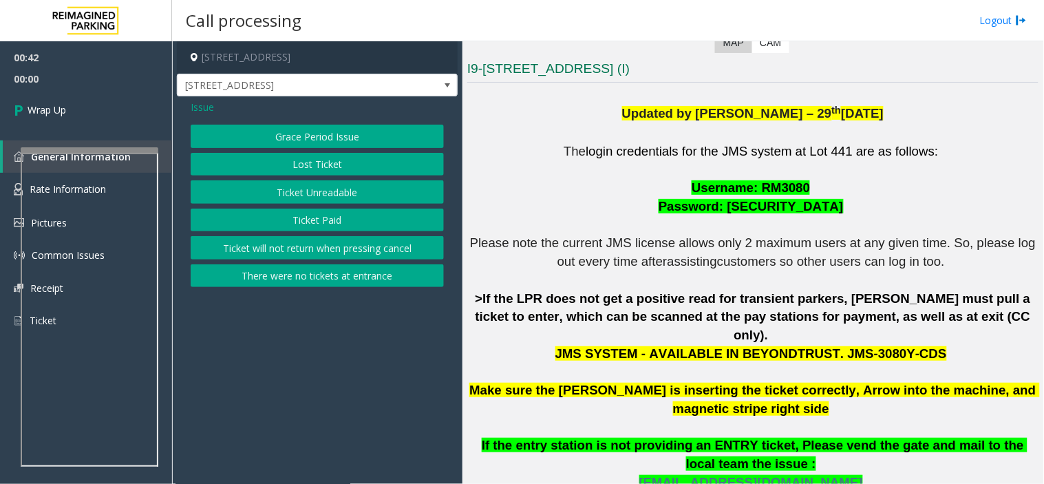
click at [194, 105] on span "Issue" at bounding box center [202, 107] width 23 height 14
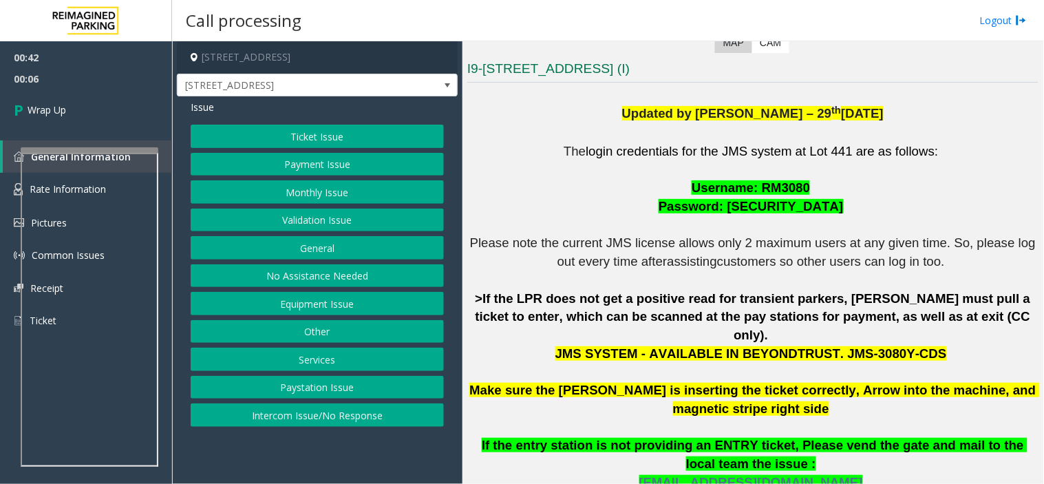
click at [324, 409] on button "Intercom Issue/No Response" at bounding box center [317, 414] width 253 height 23
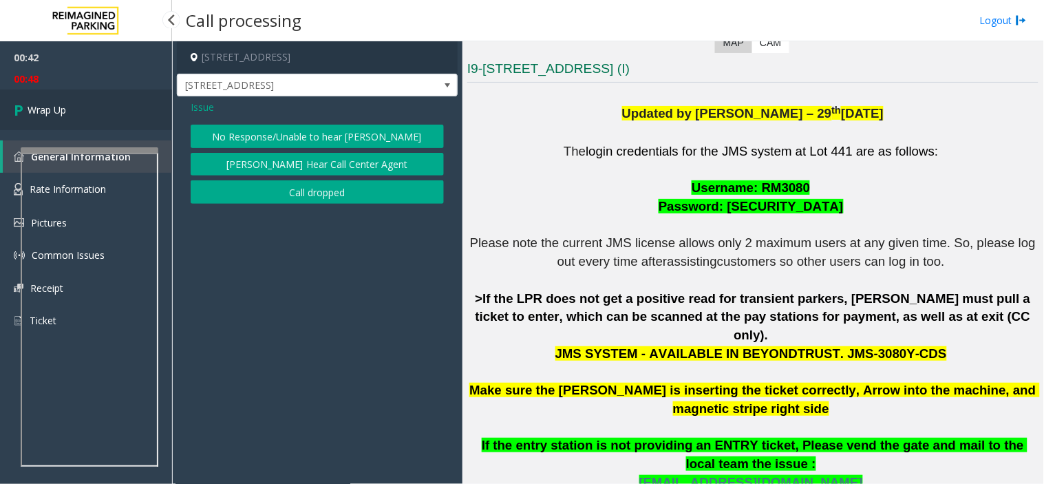
click at [138, 106] on link "Wrap Up" at bounding box center [86, 109] width 172 height 41
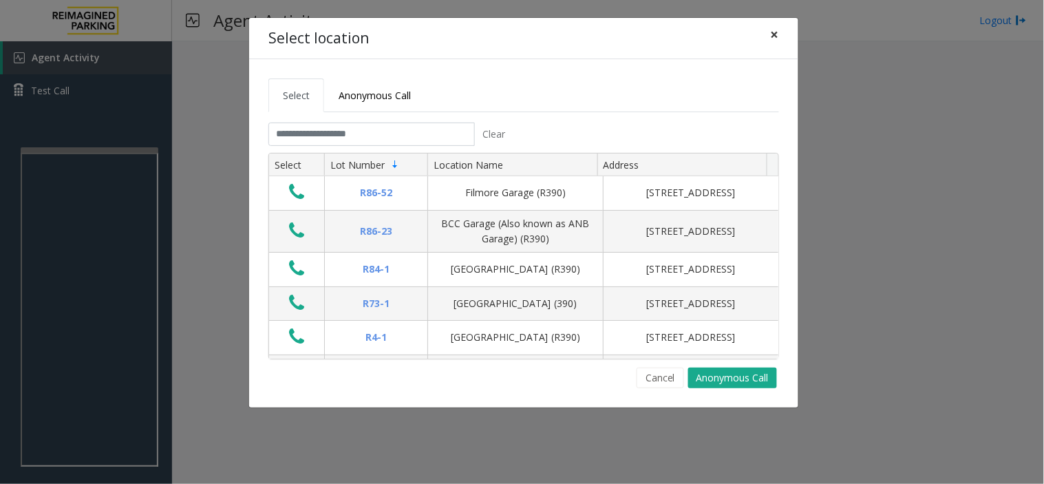
click at [767, 35] on button "×" at bounding box center [775, 35] width 28 height 34
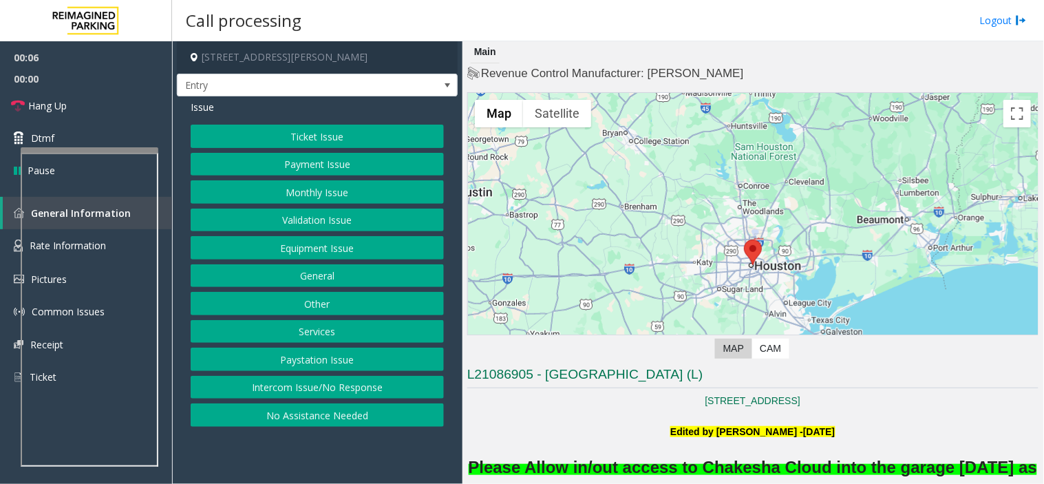
scroll to position [306, 0]
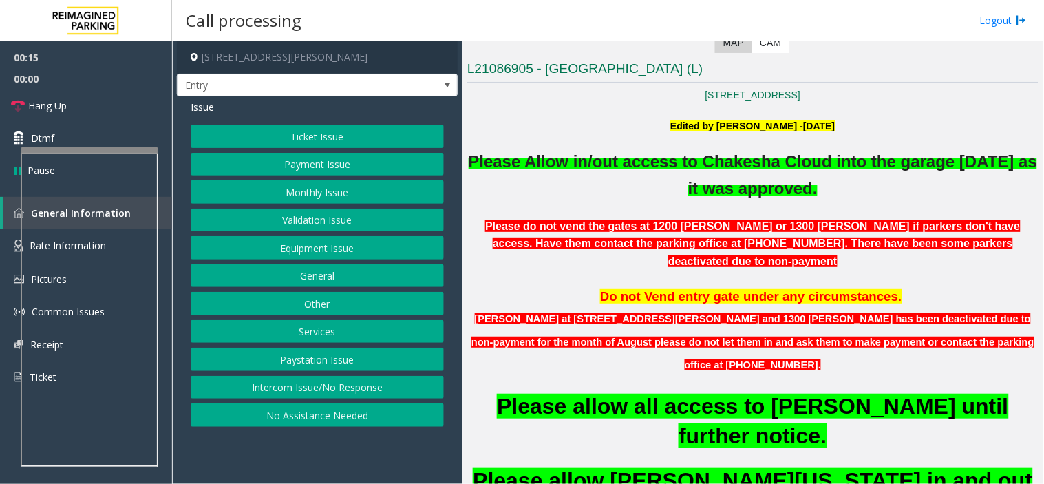
click at [336, 282] on button "General" at bounding box center [317, 275] width 253 height 23
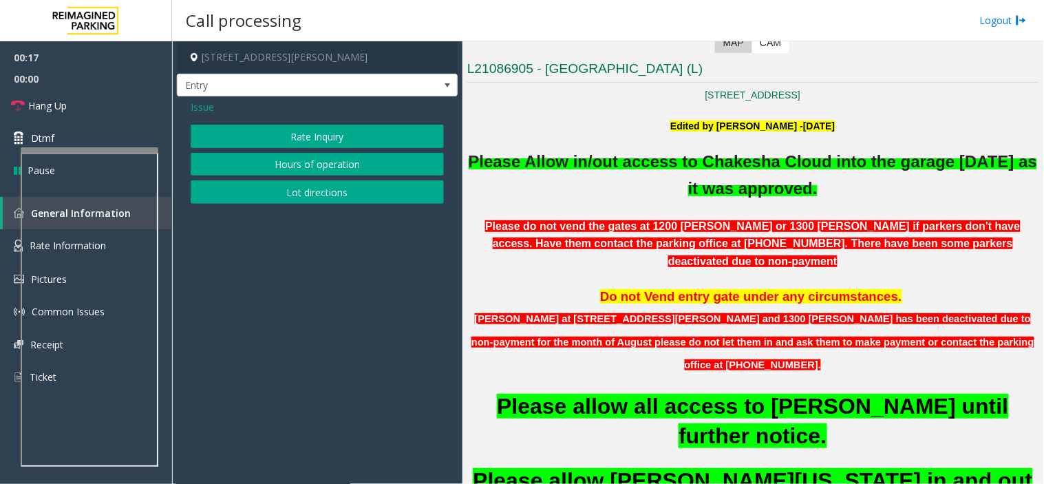
click at [203, 110] on span "Issue" at bounding box center [202, 107] width 23 height 14
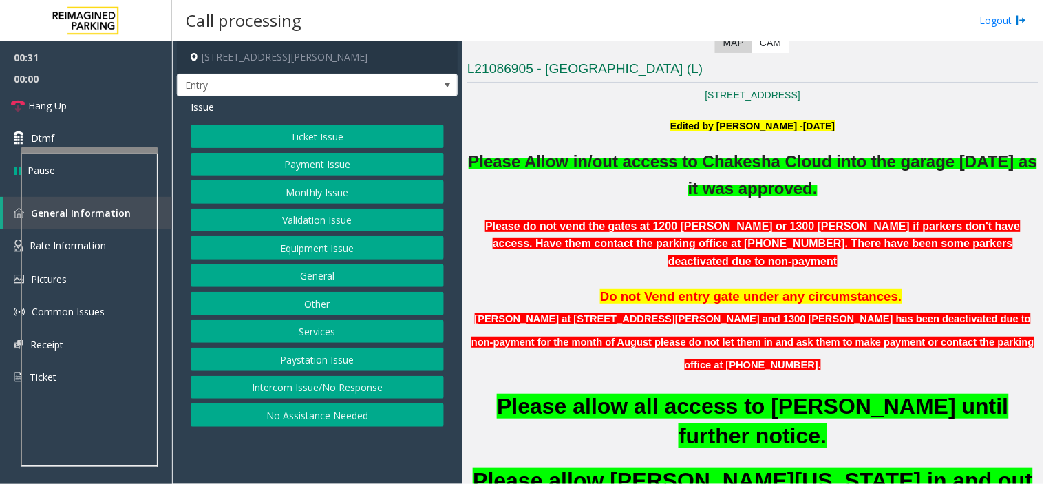
click at [355, 331] on button "Services" at bounding box center [317, 331] width 253 height 23
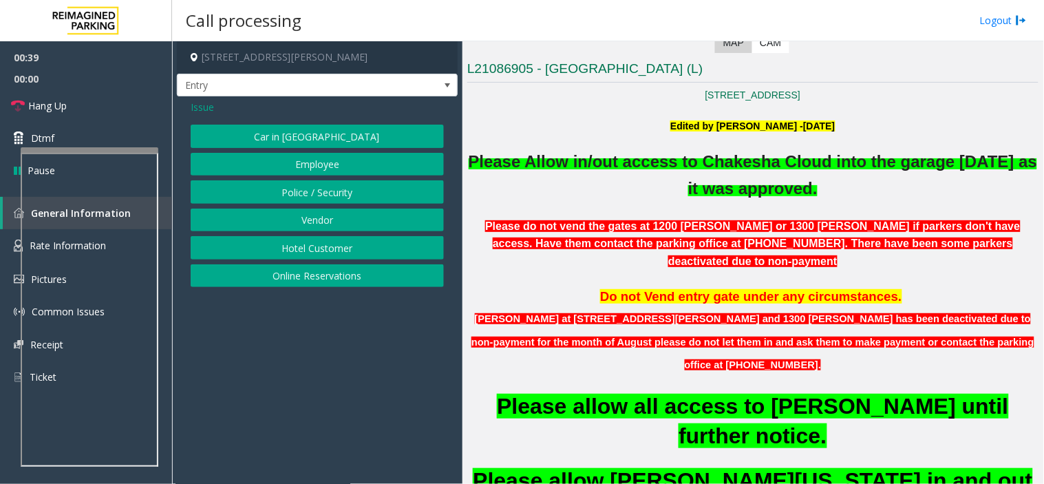
click at [211, 111] on span "Issue" at bounding box center [202, 107] width 23 height 14
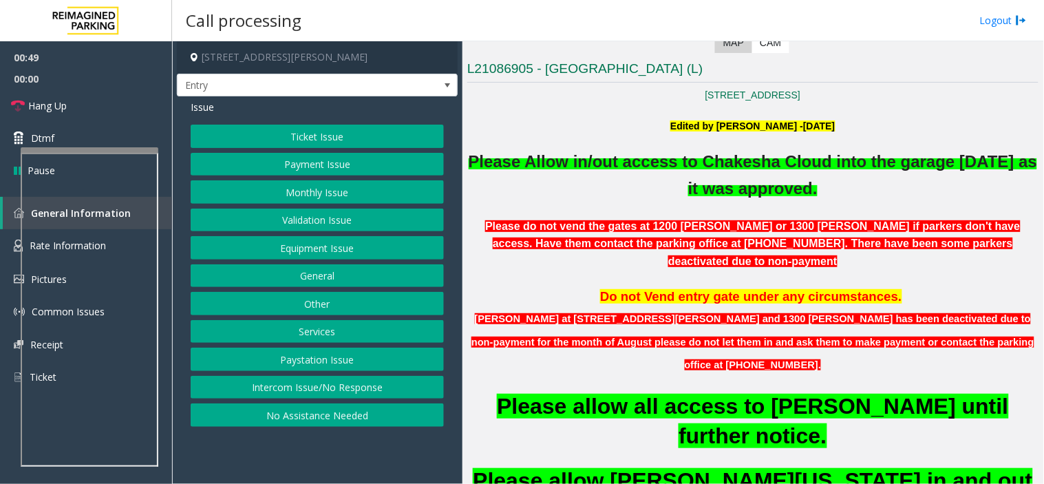
click at [361, 299] on button "Other" at bounding box center [317, 303] width 253 height 23
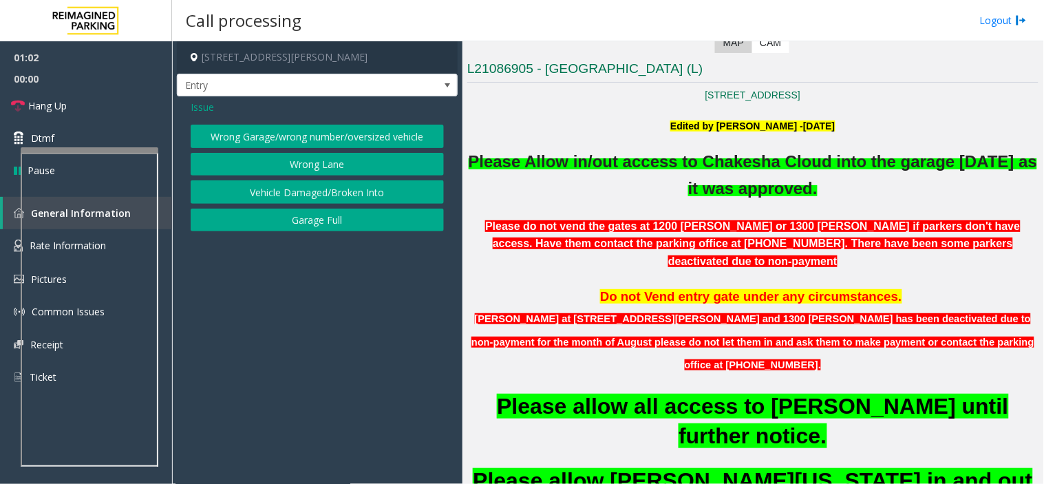
click at [297, 139] on button "Wrong Garage/wrong number/oversized vehicle" at bounding box center [317, 136] width 253 height 23
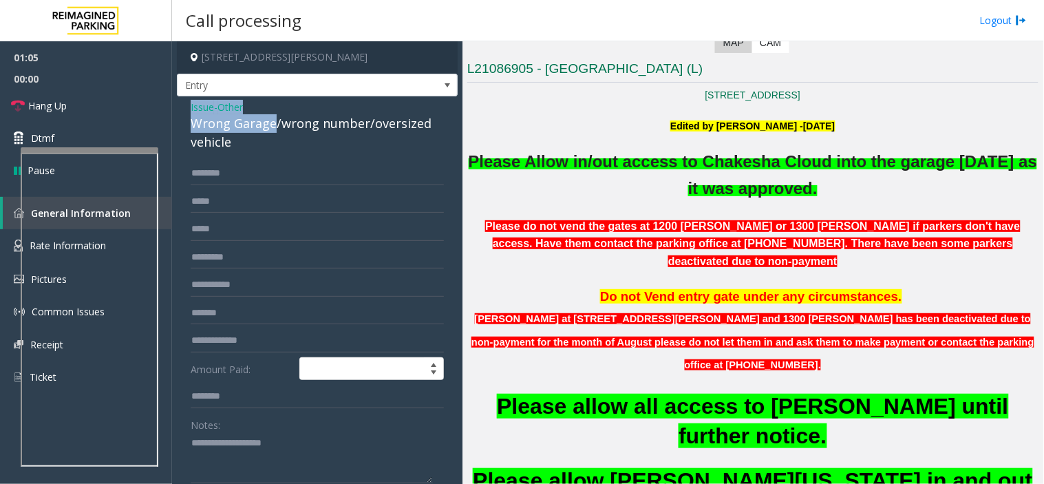
drag, startPoint x: 272, startPoint y: 121, endPoint x: 173, endPoint y: 102, distance: 100.3
click at [173, 102] on app-call-processing-form "[STREET_ADDRESS][PERSON_NAME] Entry Issue - Other Wrong Garage/wrong number/ove…" at bounding box center [317, 262] width 290 height 442
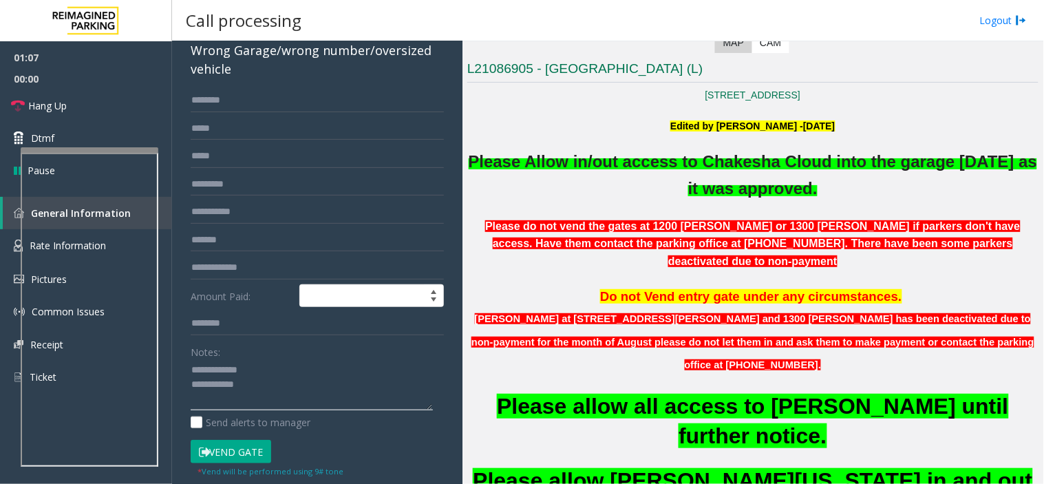
scroll to position [145, 0]
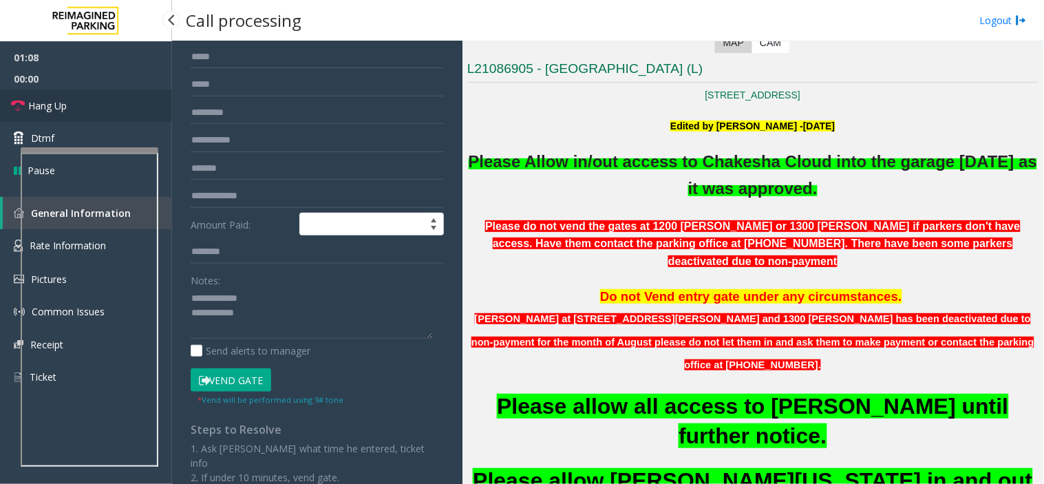
drag, startPoint x: 120, startPoint y: 92, endPoint x: 226, endPoint y: 228, distance: 172.6
click at [120, 92] on link "Hang Up" at bounding box center [86, 105] width 172 height 32
click at [288, 326] on textarea at bounding box center [312, 314] width 242 height 52
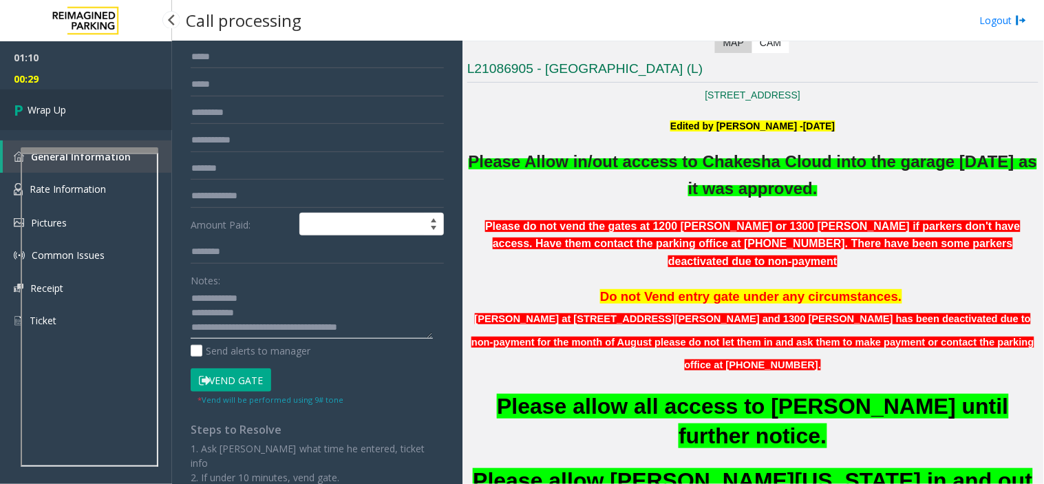
type textarea "**********"
click at [66, 112] on span "Wrap Up" at bounding box center [47, 110] width 39 height 14
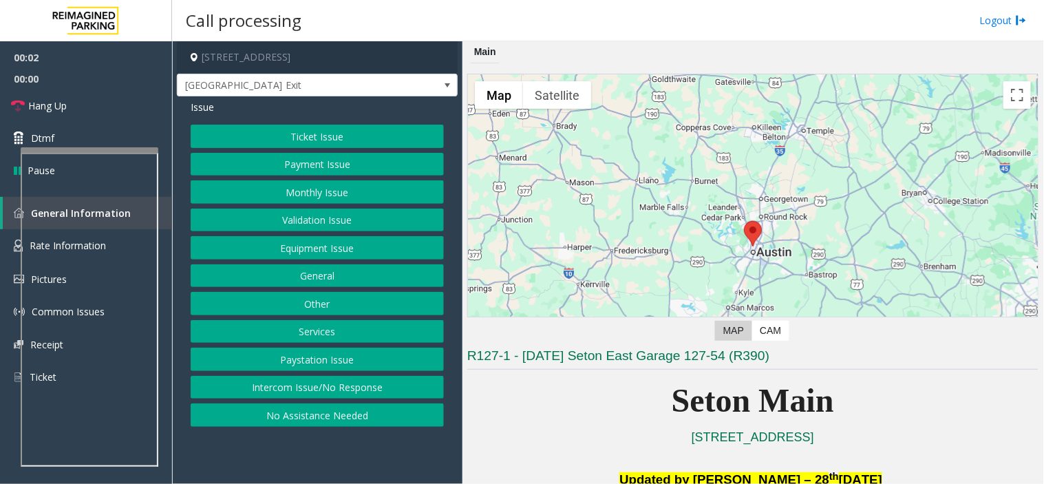
click at [287, 253] on button "Equipment Issue" at bounding box center [317, 247] width 253 height 23
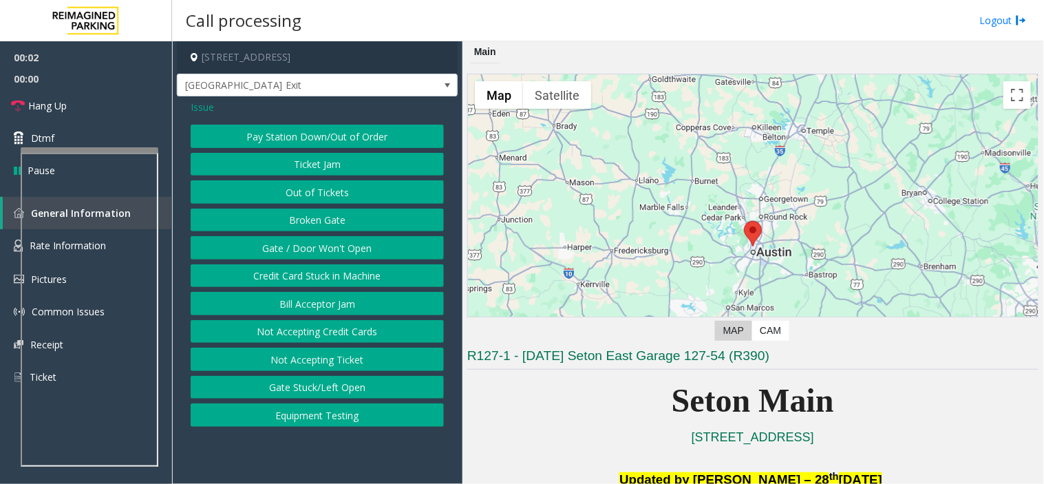
click at [287, 253] on button "Gate / Door Won't Open" at bounding box center [317, 247] width 253 height 23
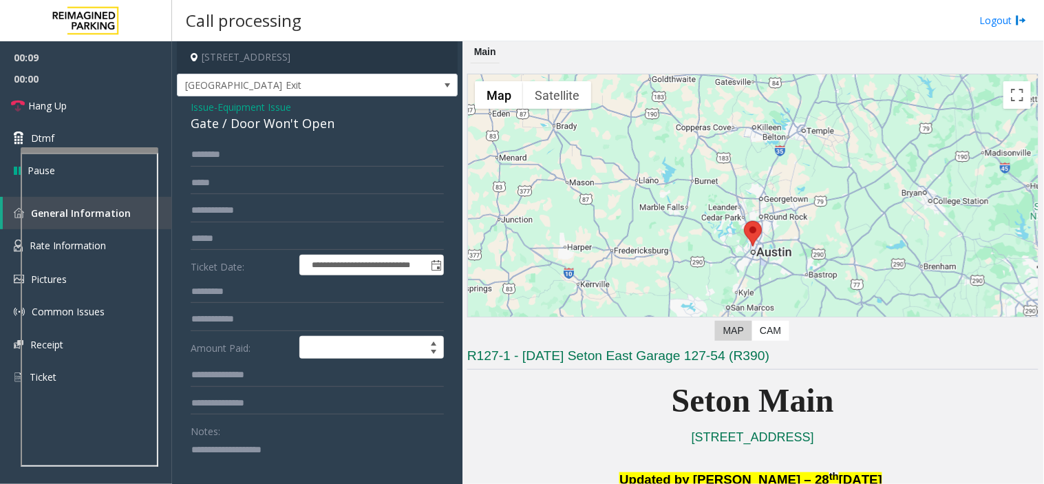
click at [279, 105] on span "Equipment Issue" at bounding box center [254, 107] width 74 height 14
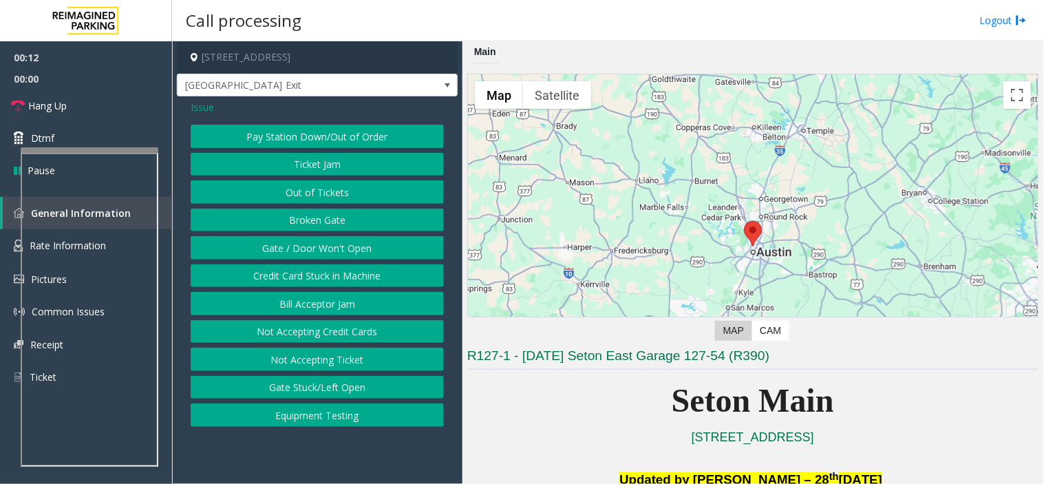
click at [207, 103] on span "Issue" at bounding box center [202, 107] width 23 height 14
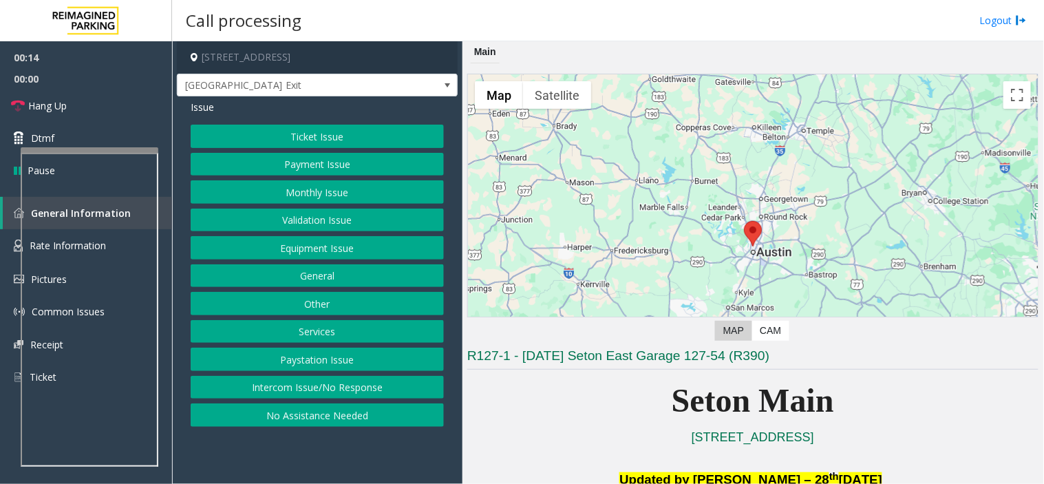
click at [328, 383] on button "Intercom Issue/No Response" at bounding box center [317, 387] width 253 height 23
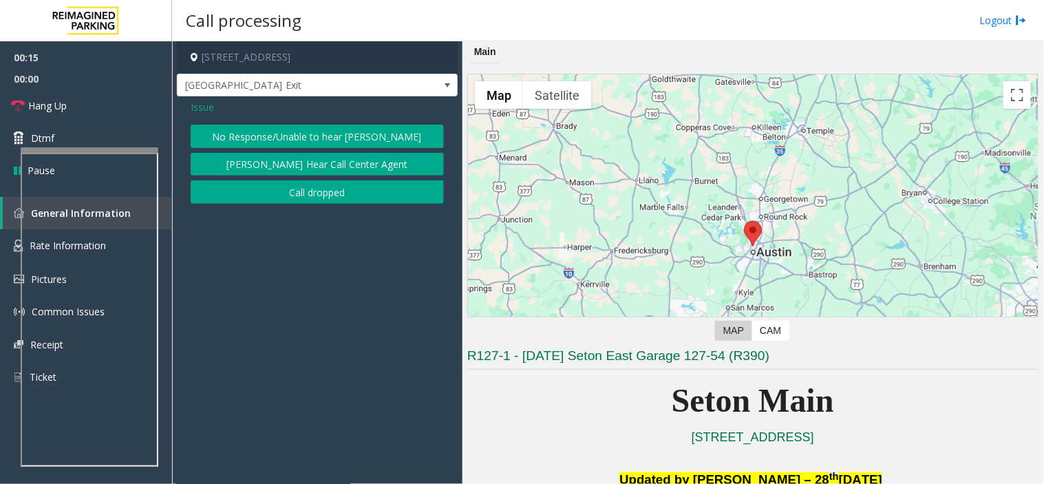
click at [340, 127] on button "No Response/Unable to hear [PERSON_NAME]" at bounding box center [317, 136] width 253 height 23
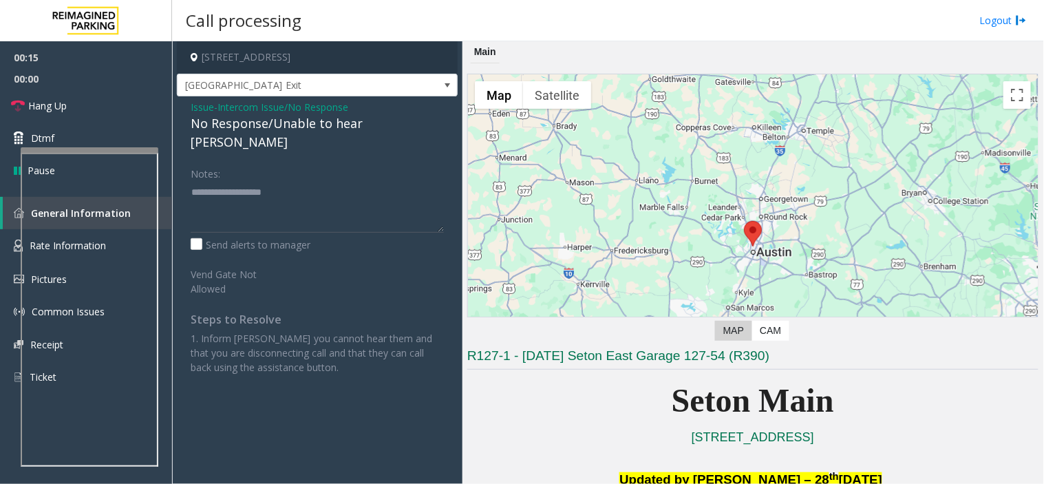
click at [324, 127] on div "No Response/Unable to hear [PERSON_NAME]" at bounding box center [317, 132] width 253 height 37
type textarea "**********"
click at [103, 100] on link "Hang Up" at bounding box center [86, 105] width 172 height 32
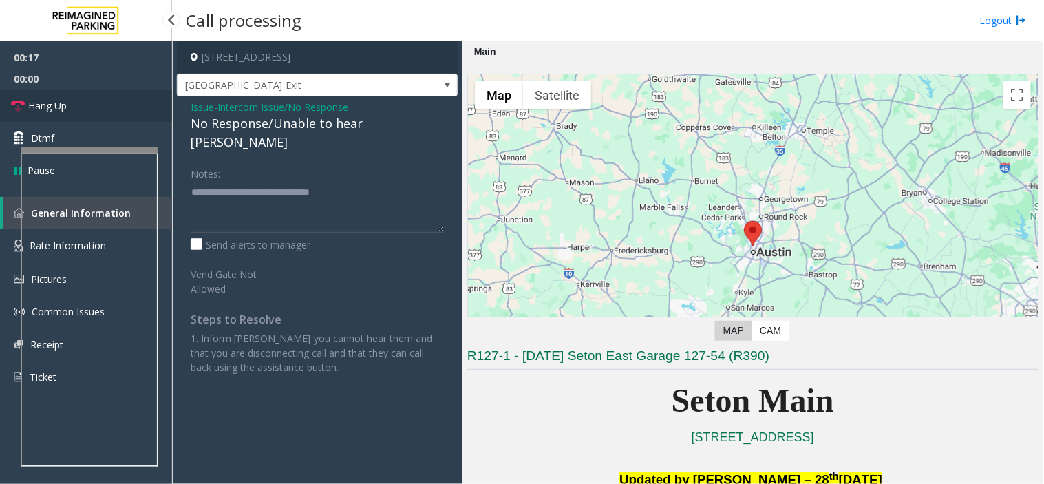
click at [103, 100] on link "Hang Up" at bounding box center [86, 105] width 172 height 32
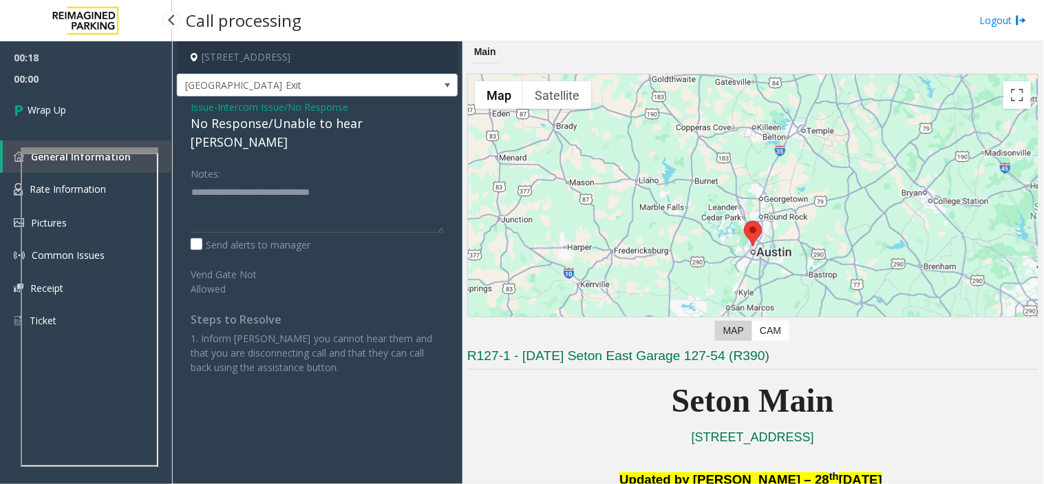
click at [103, 100] on link "Wrap Up" at bounding box center [86, 109] width 172 height 41
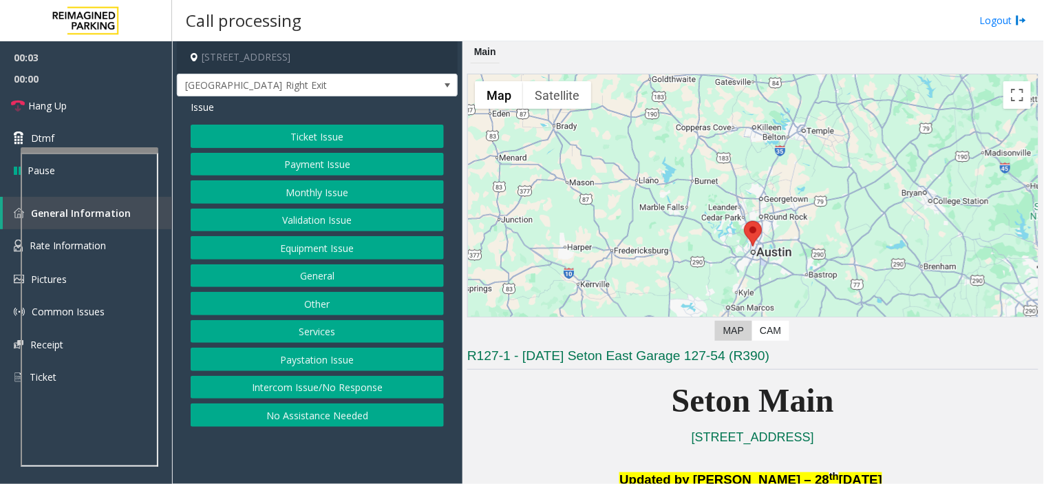
click at [401, 249] on button "Equipment Issue" at bounding box center [317, 247] width 253 height 23
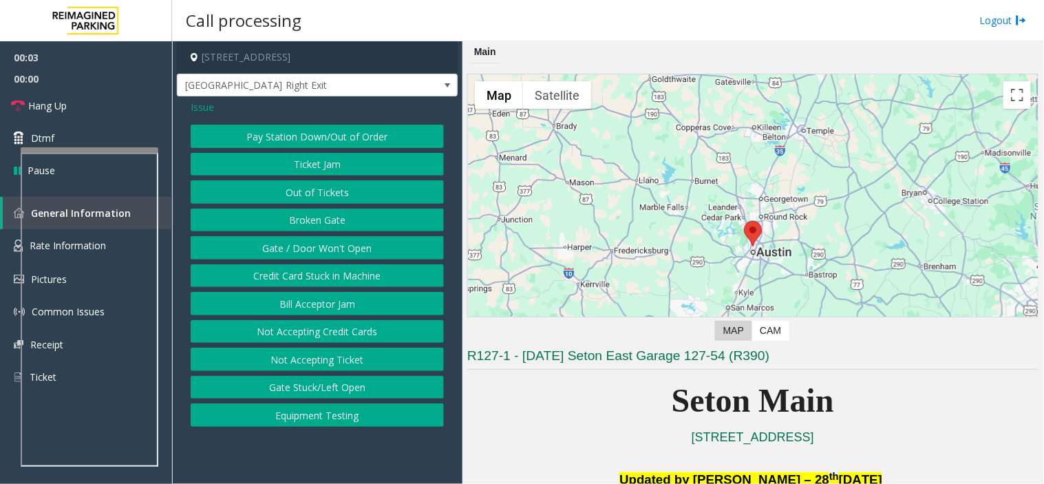
click at [398, 253] on button "Gate / Door Won't Open" at bounding box center [317, 247] width 253 height 23
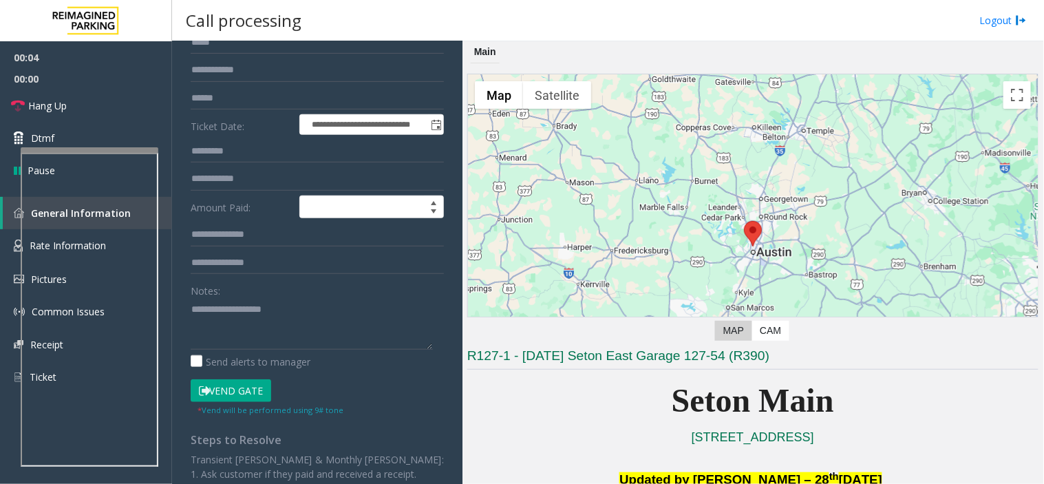
scroll to position [153, 0]
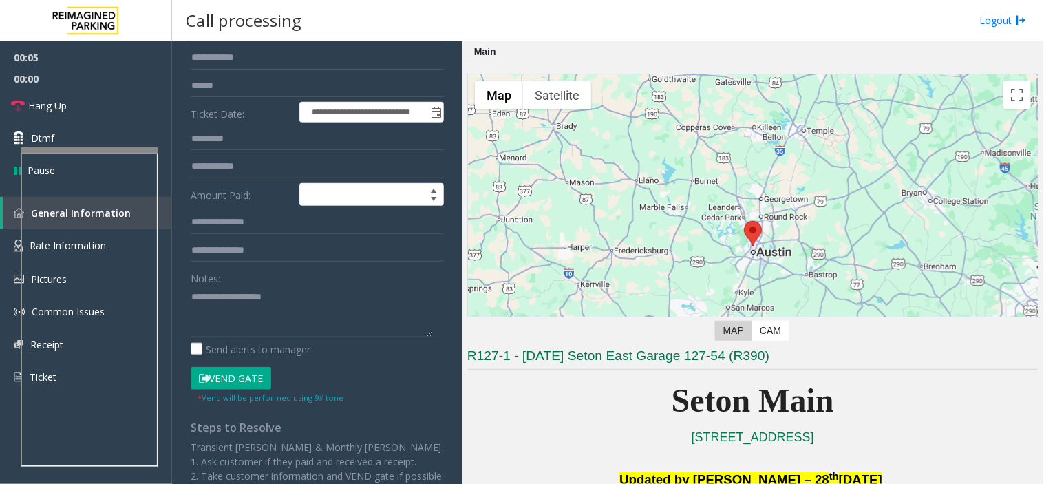
click at [234, 374] on button "Vend Gate" at bounding box center [231, 378] width 81 height 23
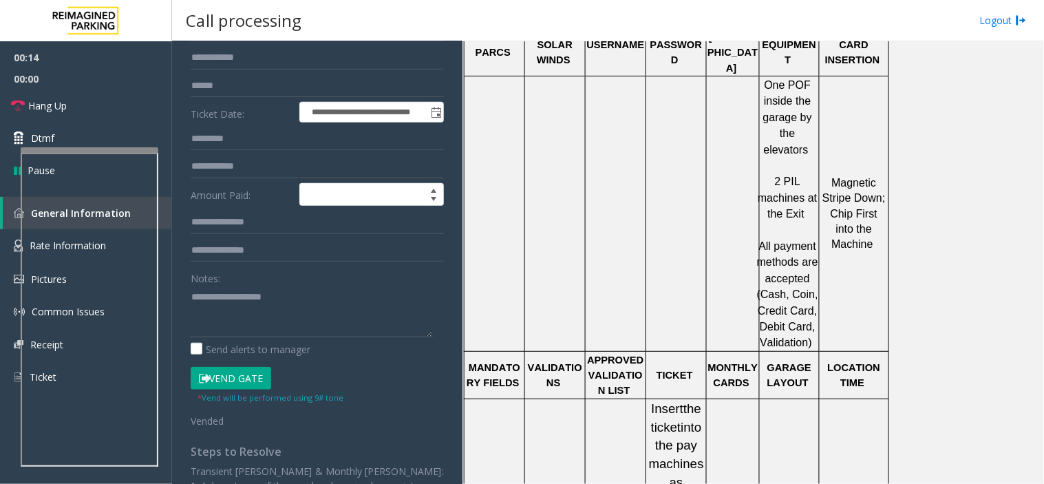
scroll to position [1070, 0]
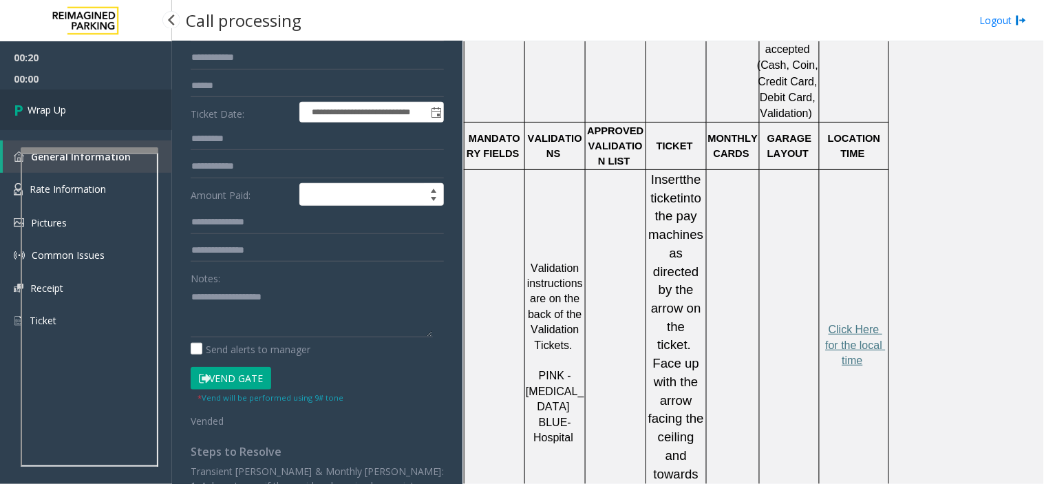
click at [129, 107] on link "Wrap Up" at bounding box center [86, 109] width 172 height 41
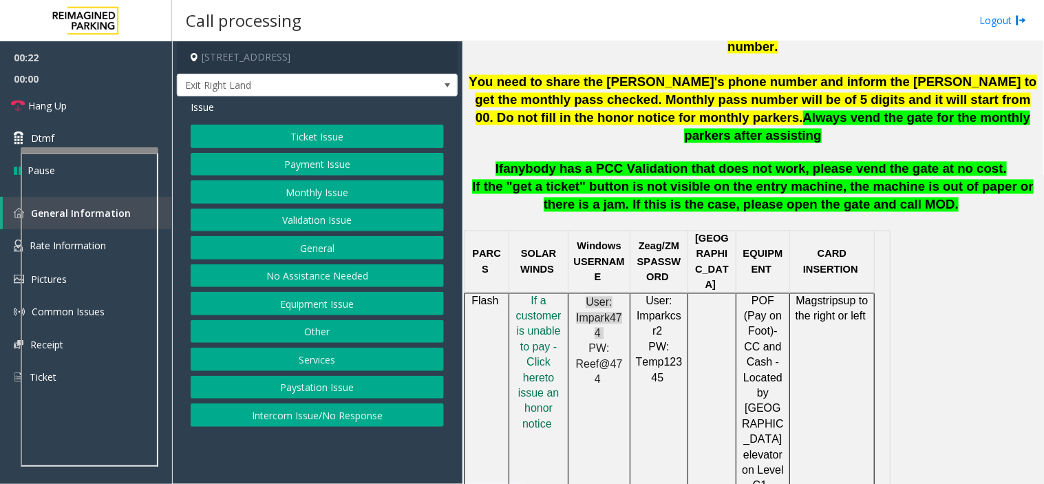
scroll to position [688, 0]
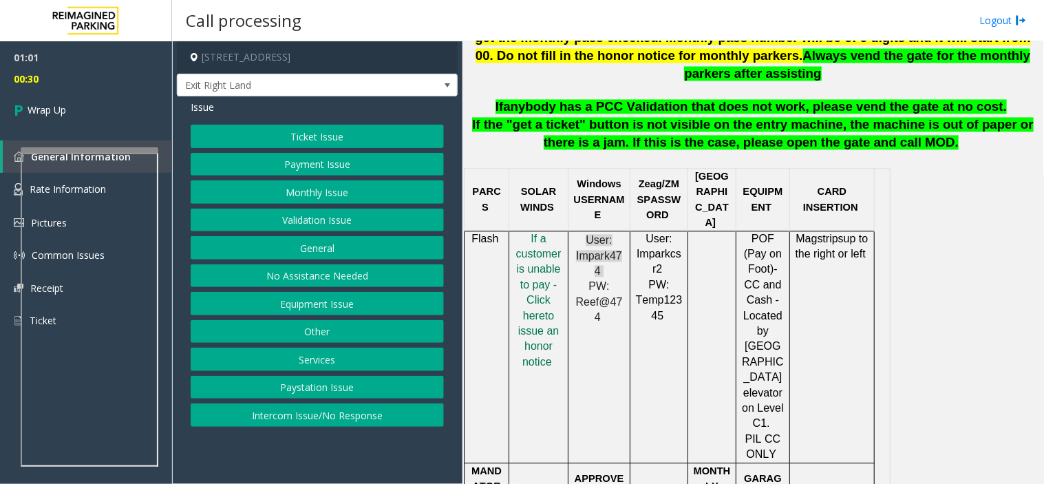
click at [334, 416] on button "Intercom Issue/No Response" at bounding box center [317, 414] width 253 height 23
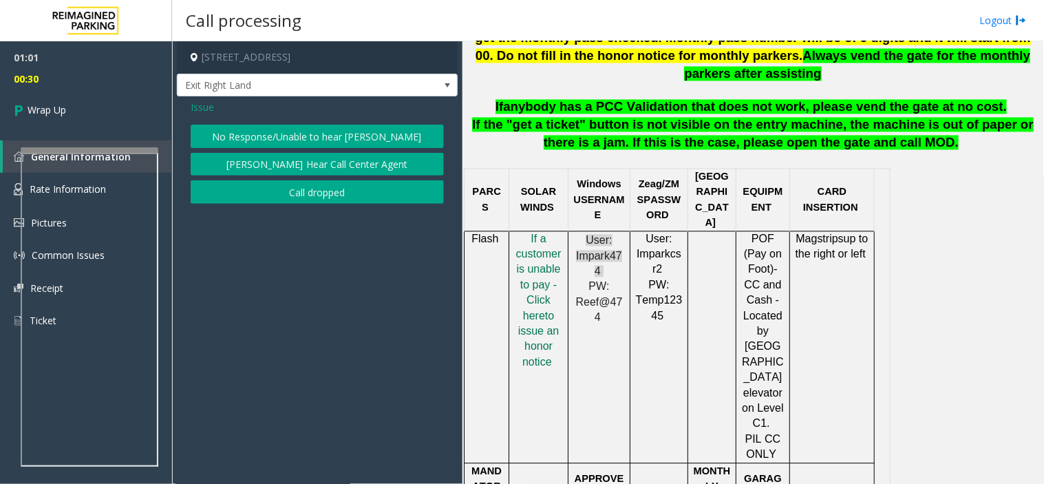
click at [317, 191] on button "Call dropped" at bounding box center [317, 191] width 253 height 23
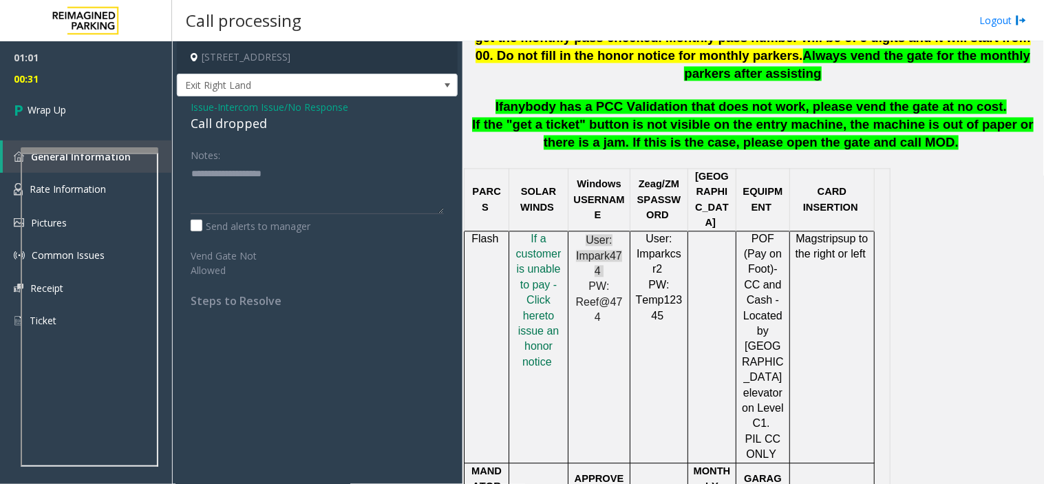
click at [225, 120] on div "Call dropped" at bounding box center [317, 123] width 253 height 19
type textarea "**********"
click at [77, 105] on link "Wrap Up" at bounding box center [86, 109] width 172 height 41
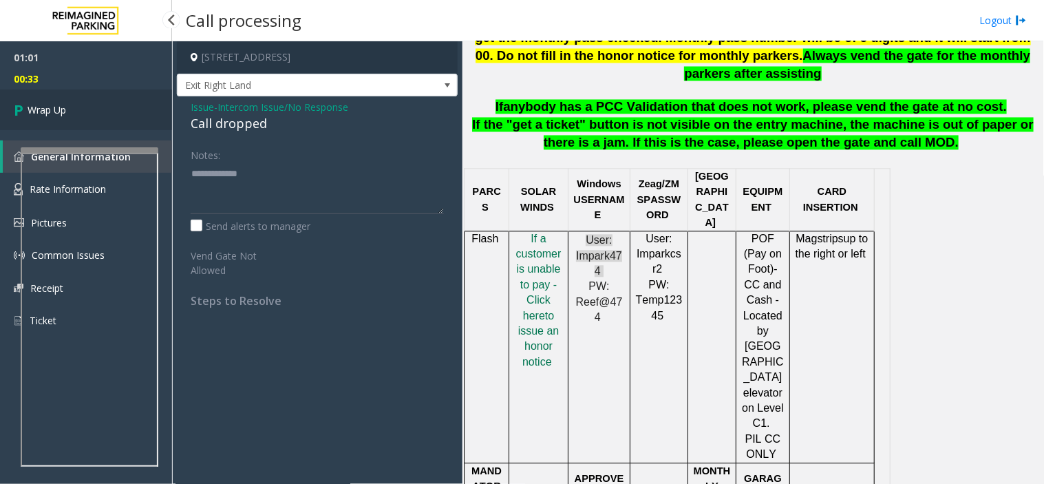
click at [77, 105] on link "Wrap Up" at bounding box center [86, 109] width 172 height 41
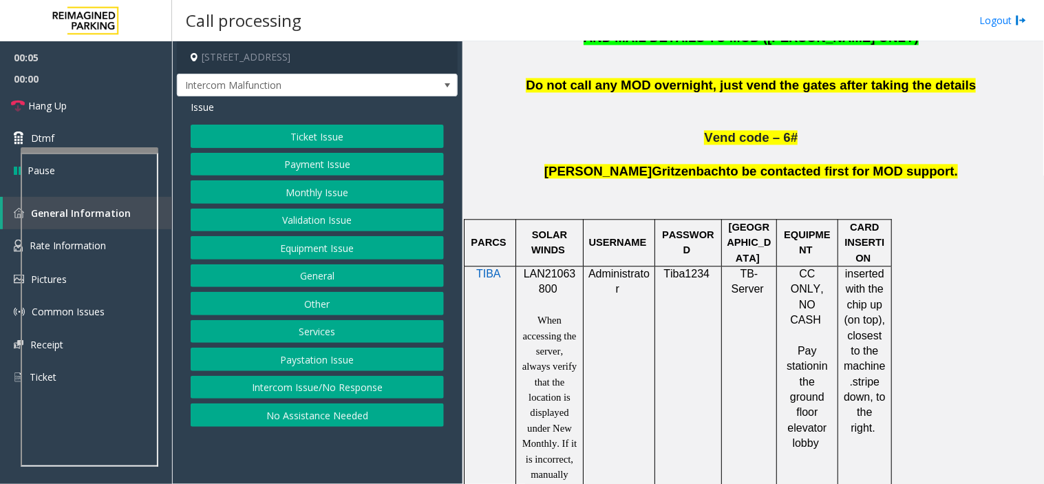
scroll to position [765, 0]
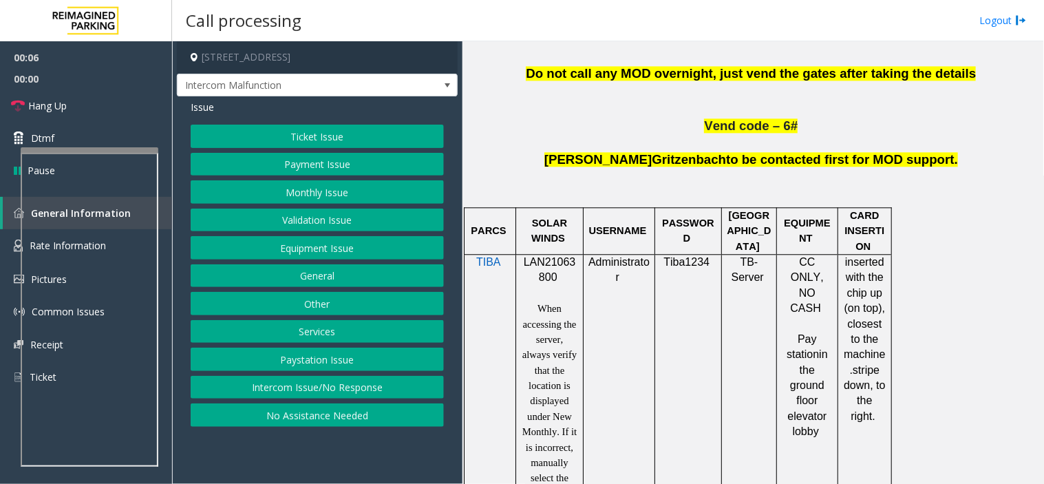
click at [562, 262] on span "LAN21063800" at bounding box center [550, 269] width 52 height 27
copy p "LAN21063800"
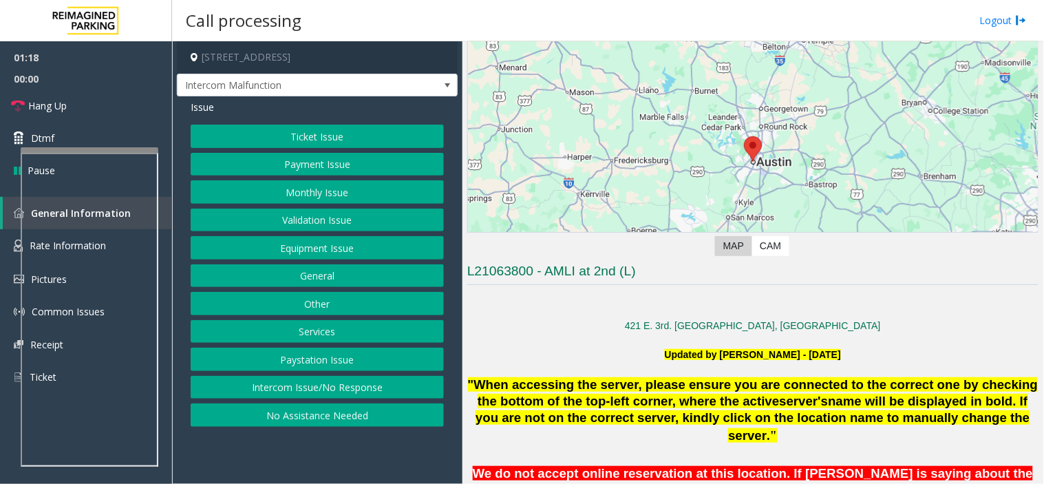
scroll to position [76, 0]
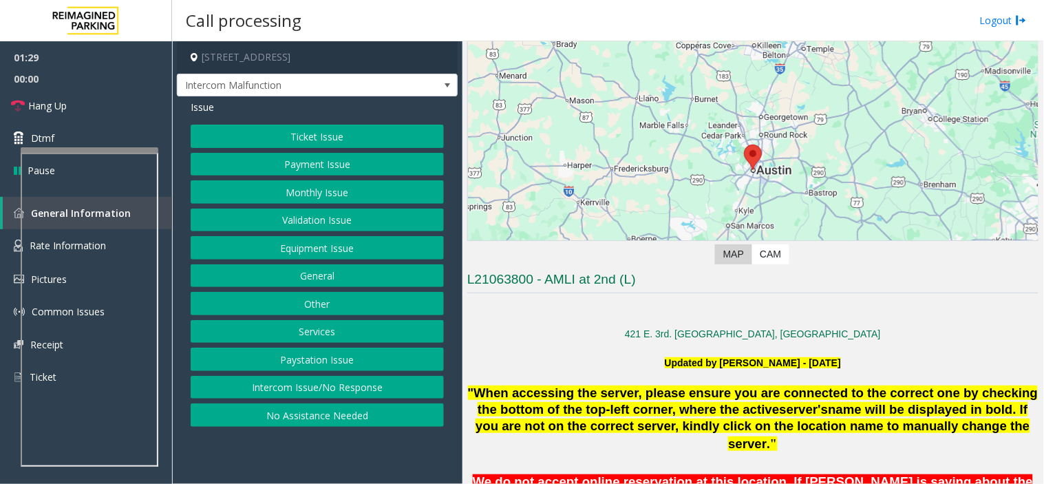
click at [359, 228] on button "Validation Issue" at bounding box center [317, 220] width 253 height 23
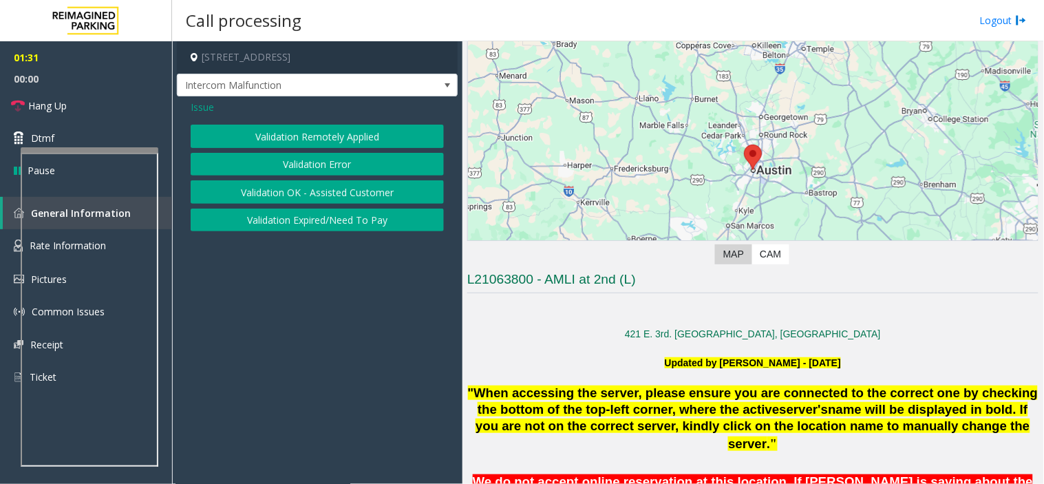
click at [355, 161] on button "Validation Error" at bounding box center [317, 164] width 253 height 23
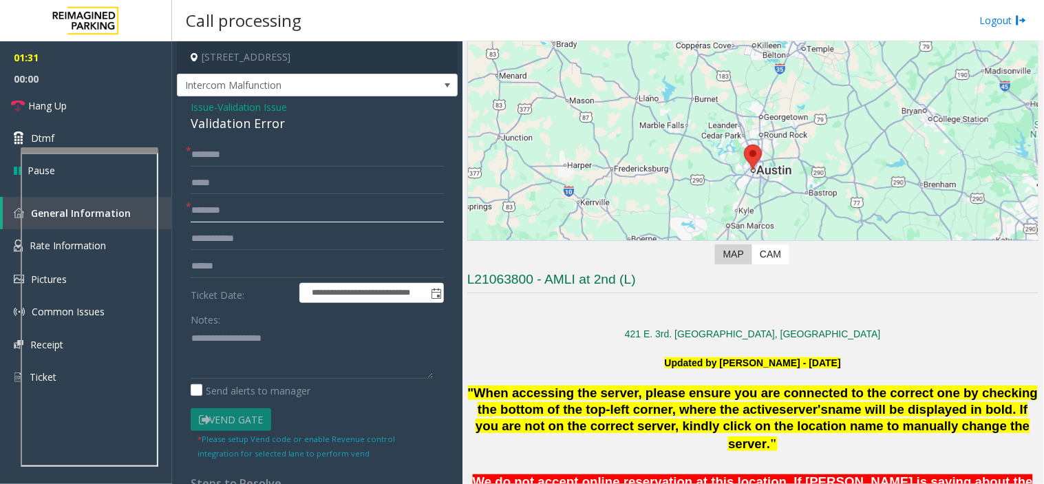
click at [267, 211] on input "text" at bounding box center [317, 210] width 253 height 23
drag, startPoint x: 215, startPoint y: 212, endPoint x: 206, endPoint y: 221, distance: 12.7
type input "*****"
drag, startPoint x: 206, startPoint y: 221, endPoint x: 409, endPoint y: 177, distance: 207.1
click at [409, 177] on input "text" at bounding box center [317, 182] width 253 height 23
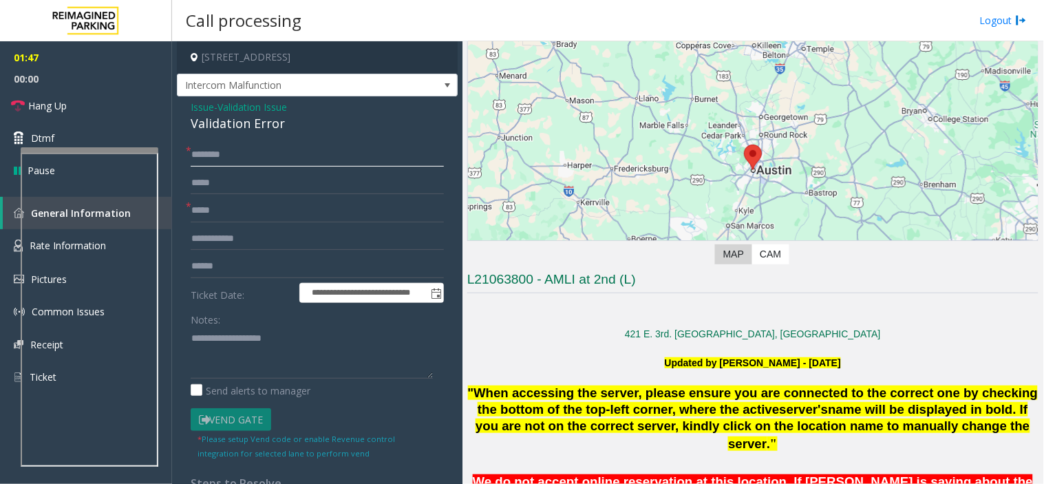
click at [225, 145] on input "text" at bounding box center [317, 154] width 253 height 23
type input "******"
click at [242, 266] on input "text" at bounding box center [317, 266] width 253 height 23
type input "*******"
click at [237, 337] on textarea at bounding box center [312, 353] width 242 height 52
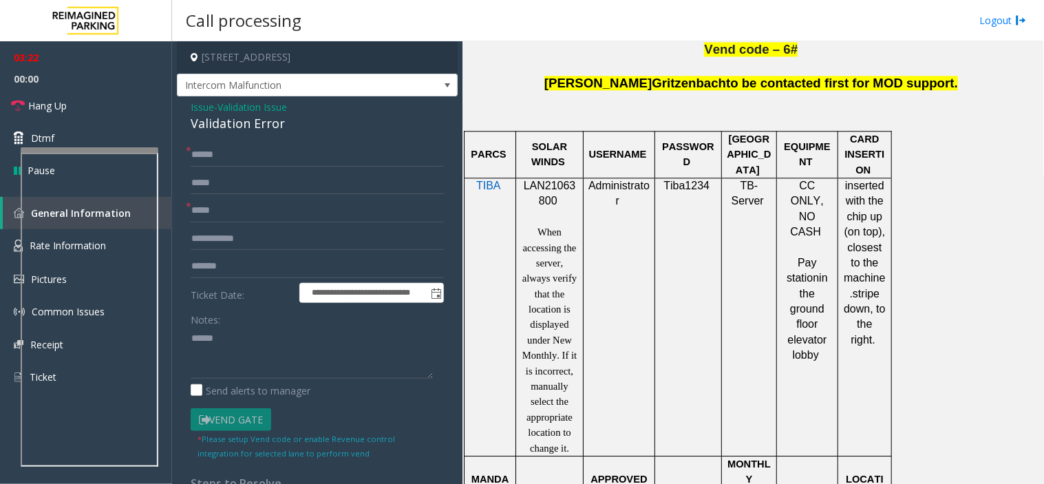
scroll to position [1070, 0]
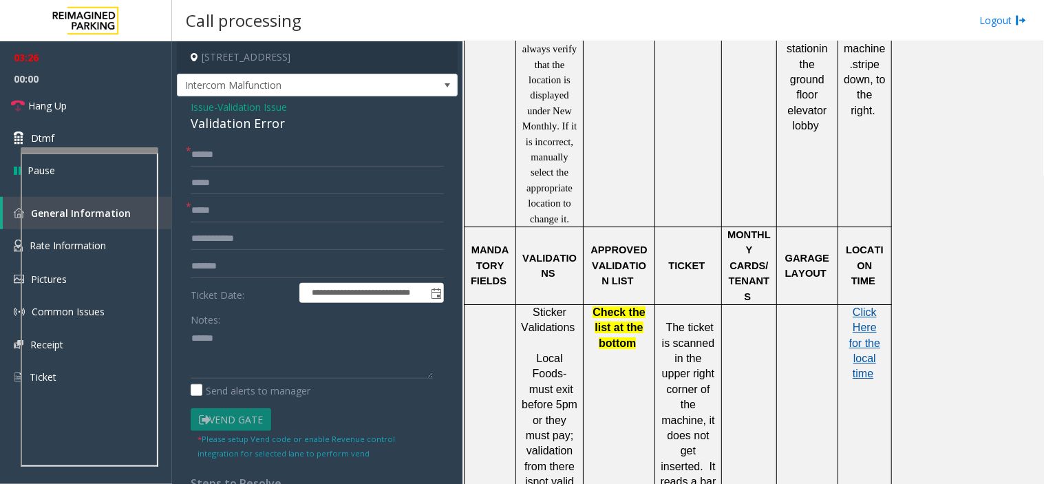
click at [867, 323] on span "Click Here for the local time" at bounding box center [864, 343] width 31 height 74
click at [255, 352] on textarea at bounding box center [312, 353] width 242 height 52
click at [232, 355] on textarea at bounding box center [312, 353] width 242 height 52
click at [134, 107] on link "Hang Up" at bounding box center [86, 105] width 172 height 32
click at [237, 122] on div "Validation Error" at bounding box center [317, 123] width 253 height 19
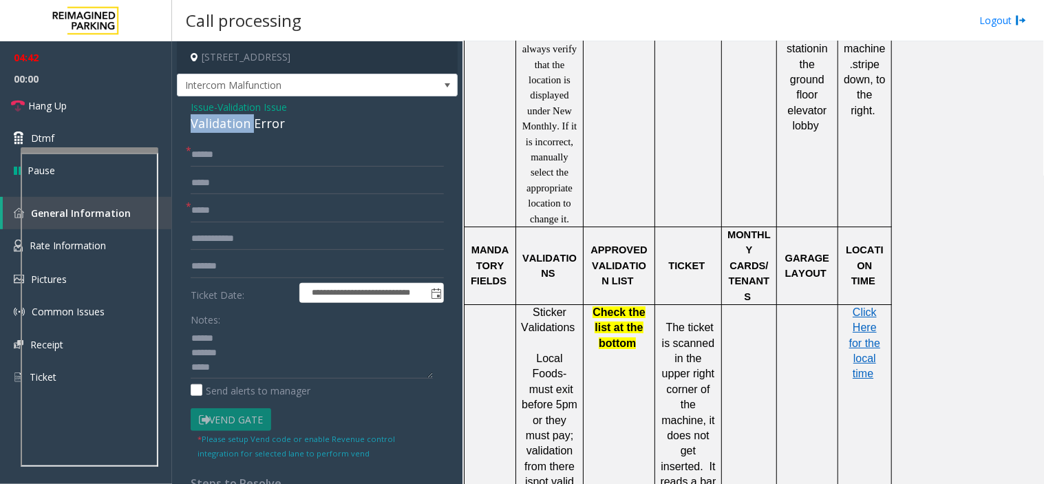
click at [237, 122] on div "Validation Error" at bounding box center [317, 123] width 253 height 19
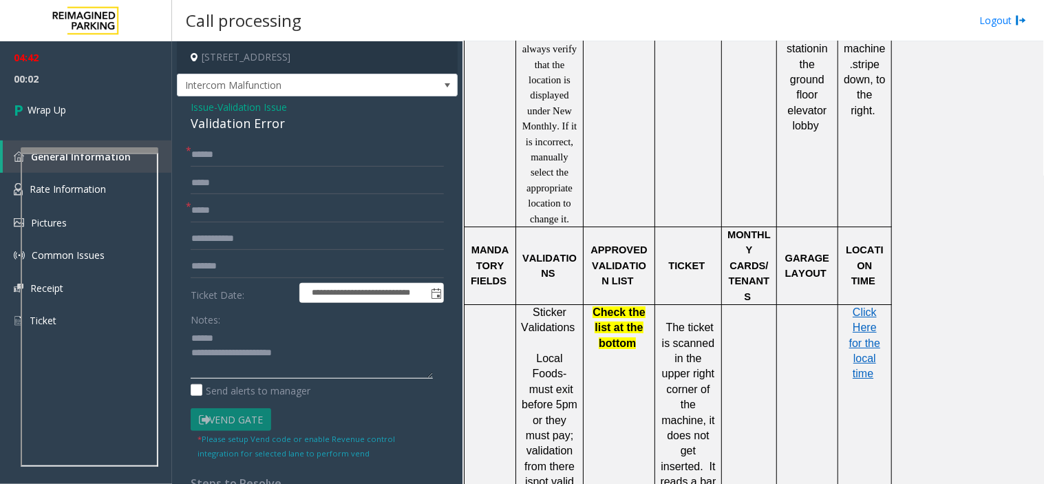
click at [296, 377] on textarea at bounding box center [312, 353] width 242 height 52
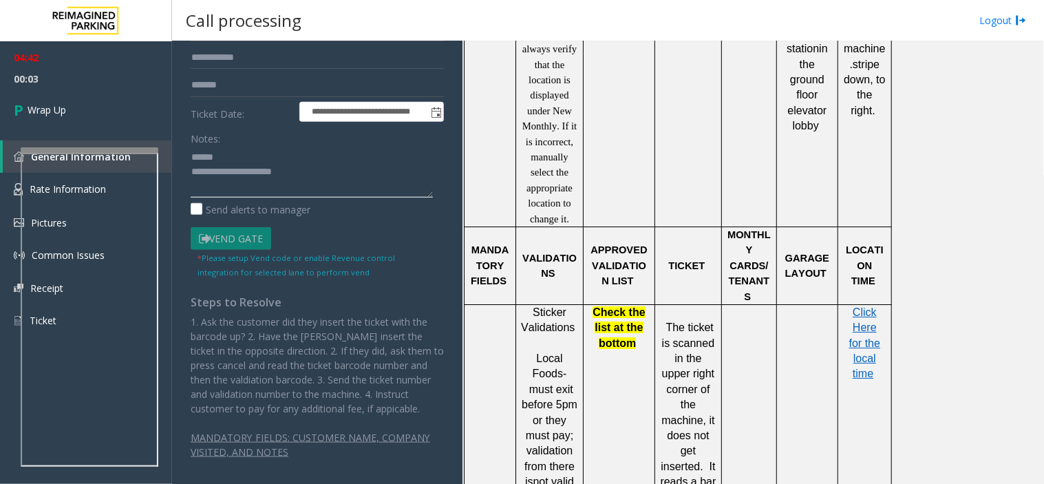
scroll to position [184, 0]
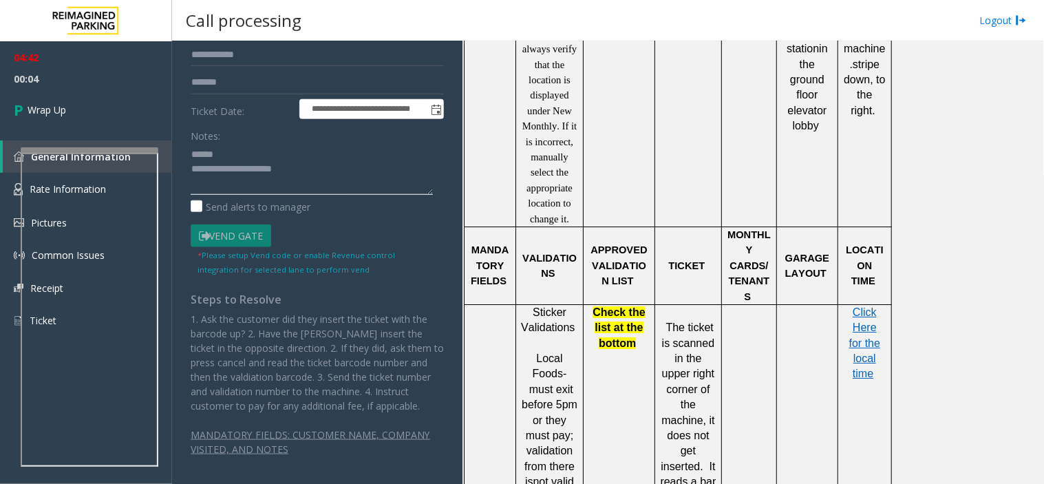
type textarea "**********"
click at [266, 370] on p "1. Ask the customer did they insert the ticket with the barcode up? 2. Have the…" at bounding box center [317, 362] width 253 height 101
click at [262, 187] on textarea at bounding box center [312, 169] width 242 height 52
click at [259, 189] on textarea at bounding box center [312, 169] width 242 height 52
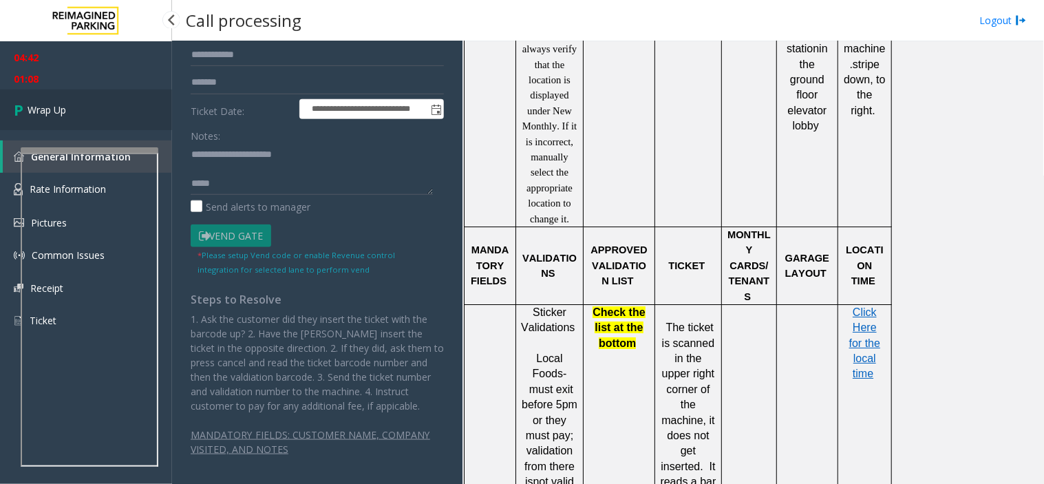
click at [134, 111] on link "Wrap Up" at bounding box center [86, 109] width 172 height 41
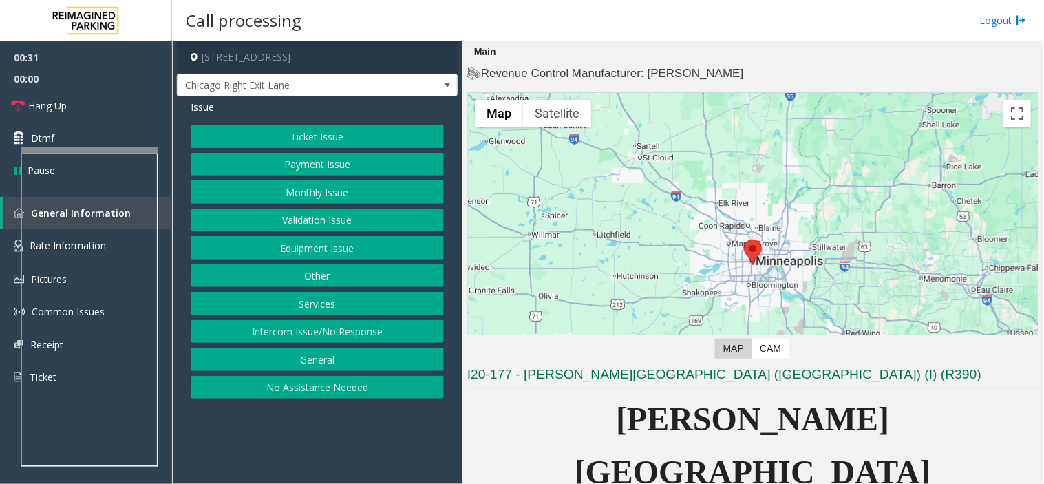
click at [319, 388] on button "No Assistance Needed" at bounding box center [317, 387] width 253 height 23
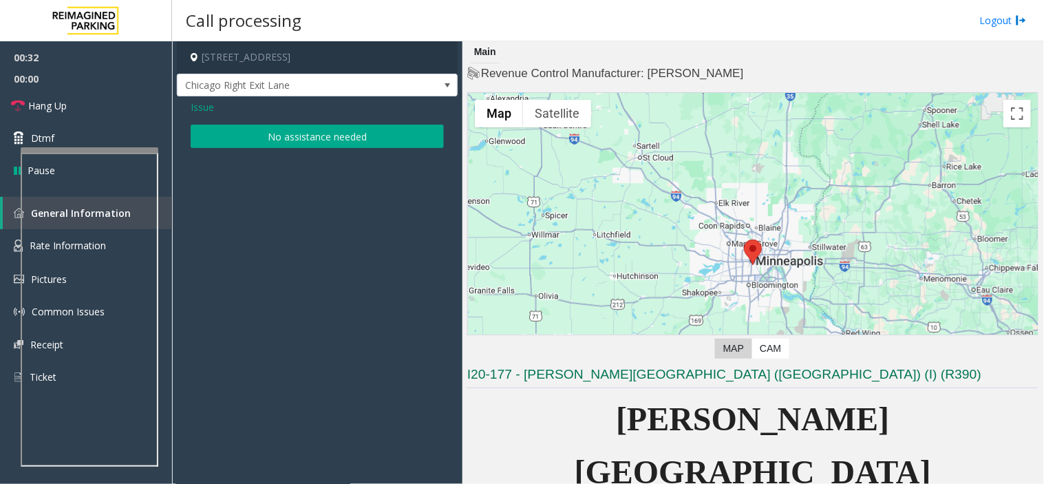
click at [317, 153] on div "Issue No assistance needed" at bounding box center [317, 125] width 281 height 58
click at [314, 142] on button "No assistance needed" at bounding box center [317, 136] width 253 height 23
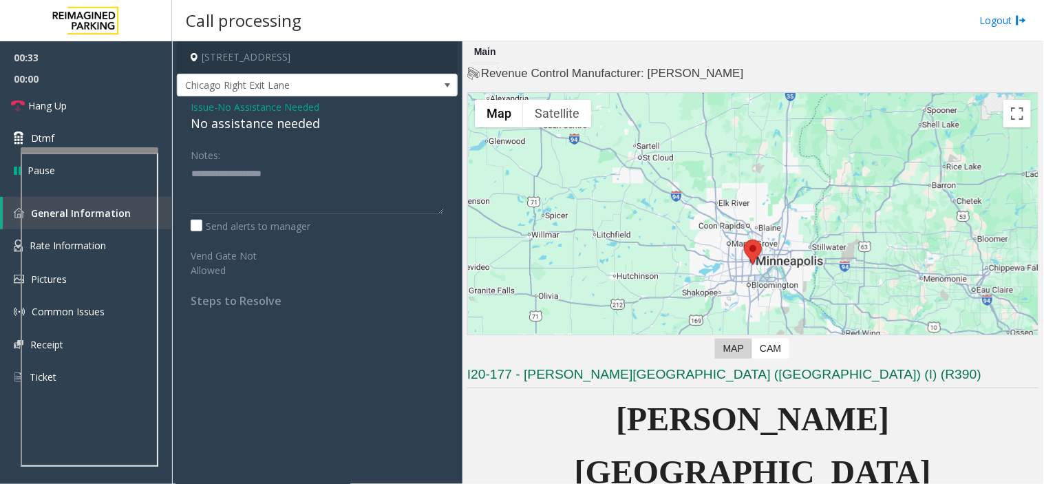
click at [291, 127] on div "No assistance needed" at bounding box center [317, 123] width 253 height 19
type textarea "**********"
click at [118, 99] on link "Hang Up" at bounding box center [86, 105] width 172 height 32
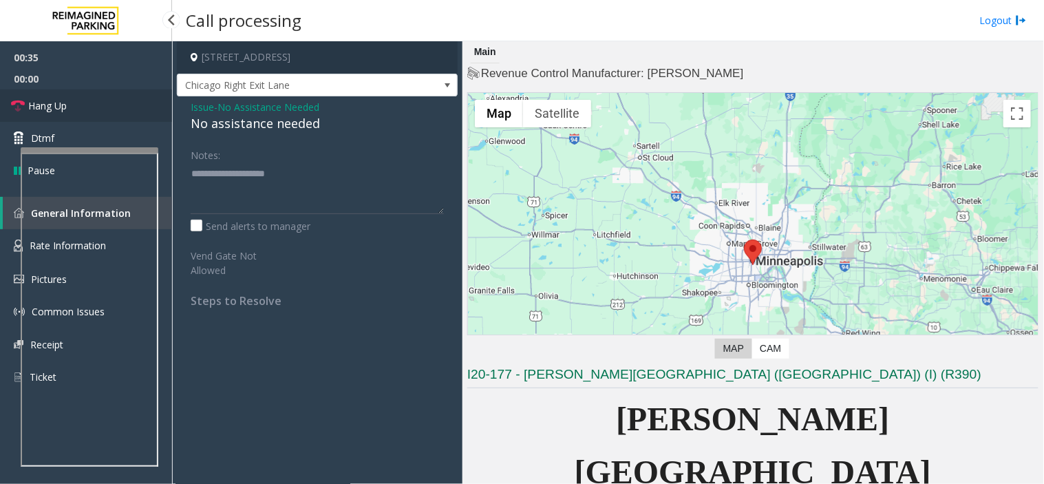
click at [118, 99] on link "Hang Up" at bounding box center [86, 105] width 172 height 32
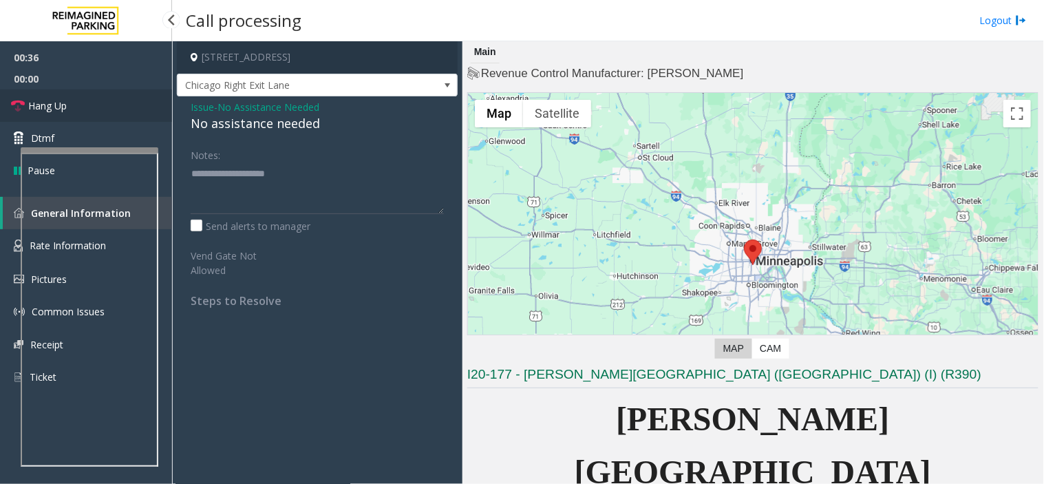
click at [118, 99] on link "Hang Up" at bounding box center [86, 105] width 172 height 32
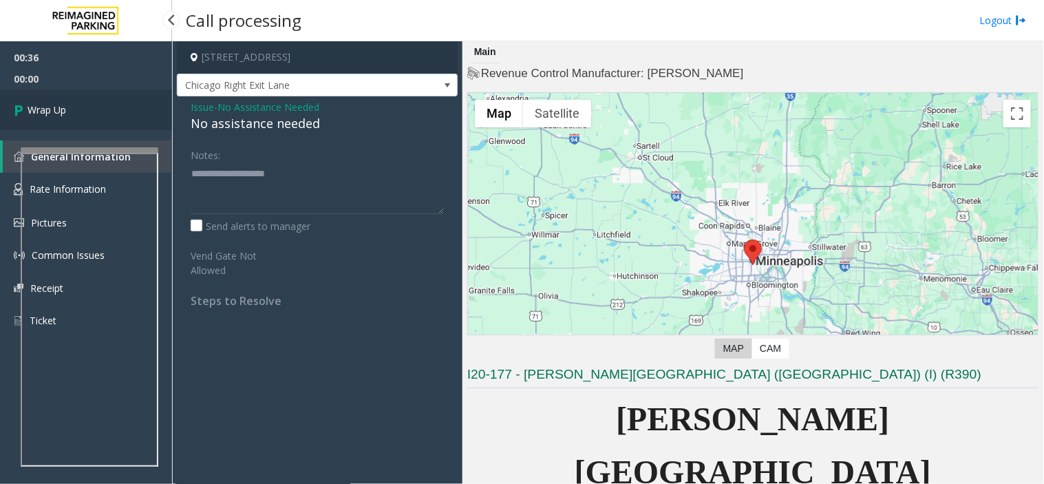
click at [118, 99] on link "Wrap Up" at bounding box center [86, 109] width 172 height 41
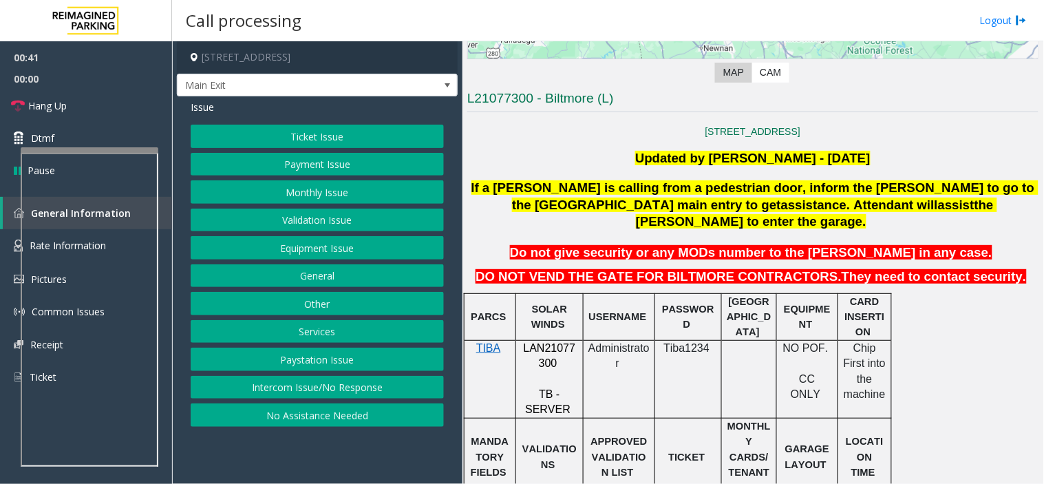
scroll to position [306, 0]
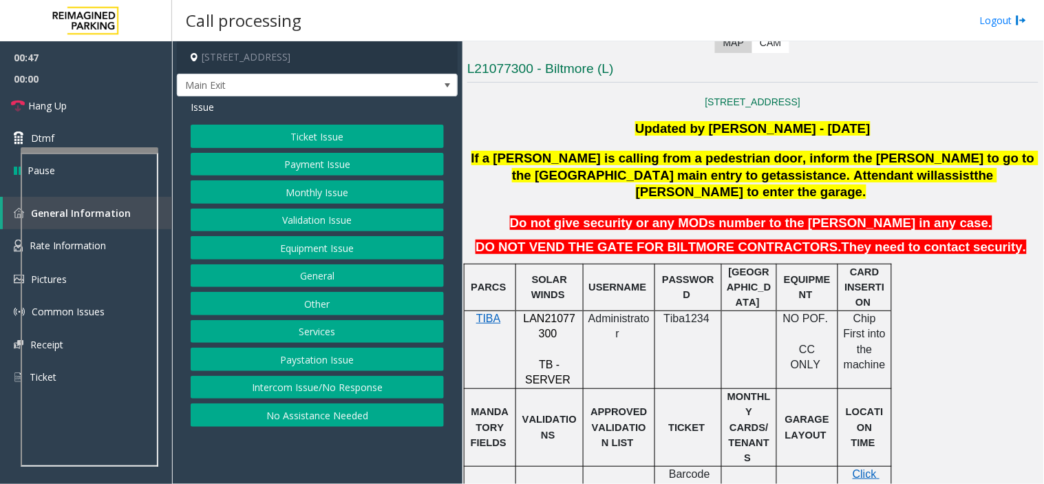
click at [313, 167] on button "Payment Issue" at bounding box center [317, 164] width 253 height 23
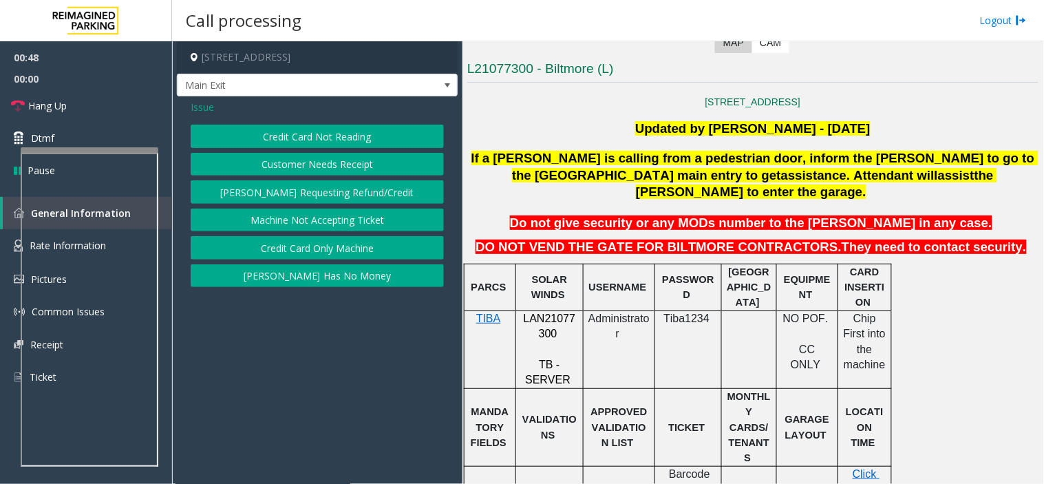
click at [314, 135] on button "Credit Card Not Reading" at bounding box center [317, 136] width 253 height 23
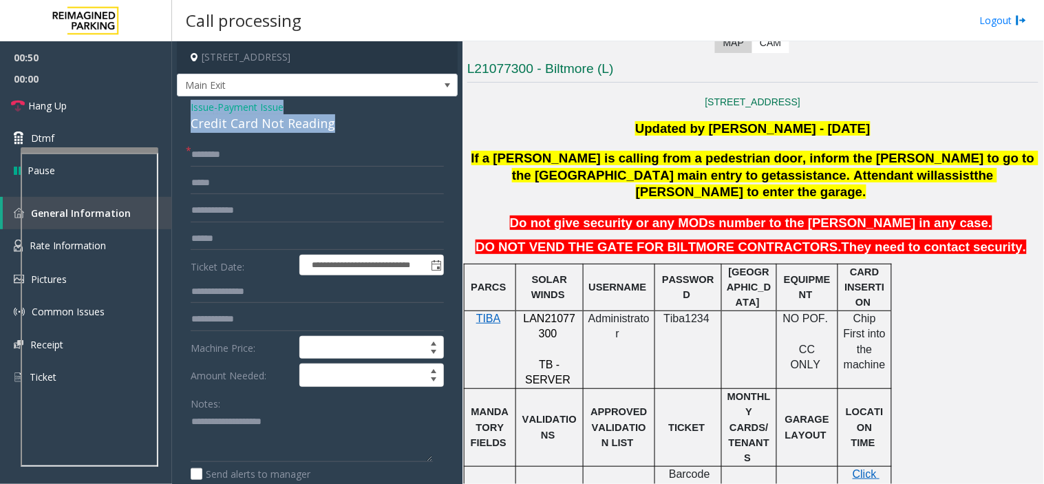
drag, startPoint x: 342, startPoint y: 129, endPoint x: 180, endPoint y: 106, distance: 163.3
click at [180, 106] on div "**********" at bounding box center [317, 387] width 281 height 583
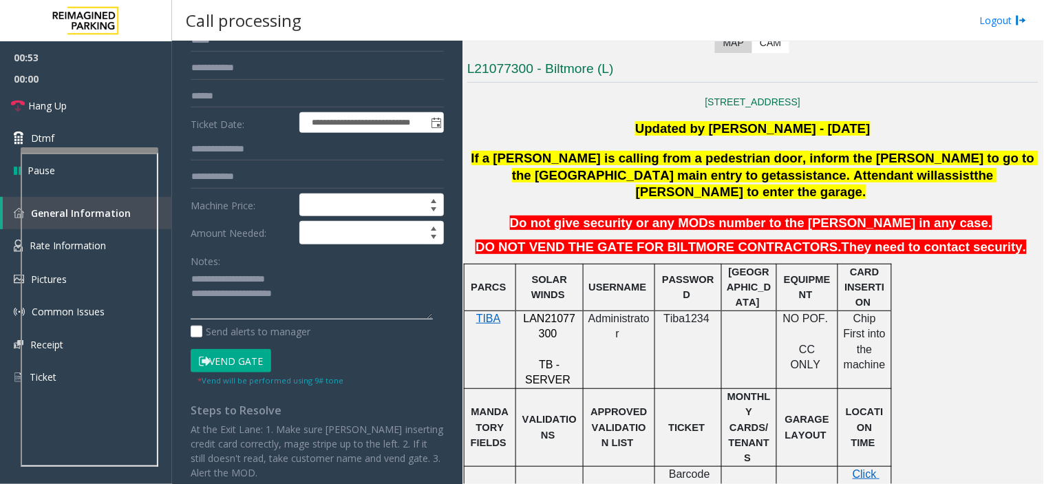
scroll to position [153, 0]
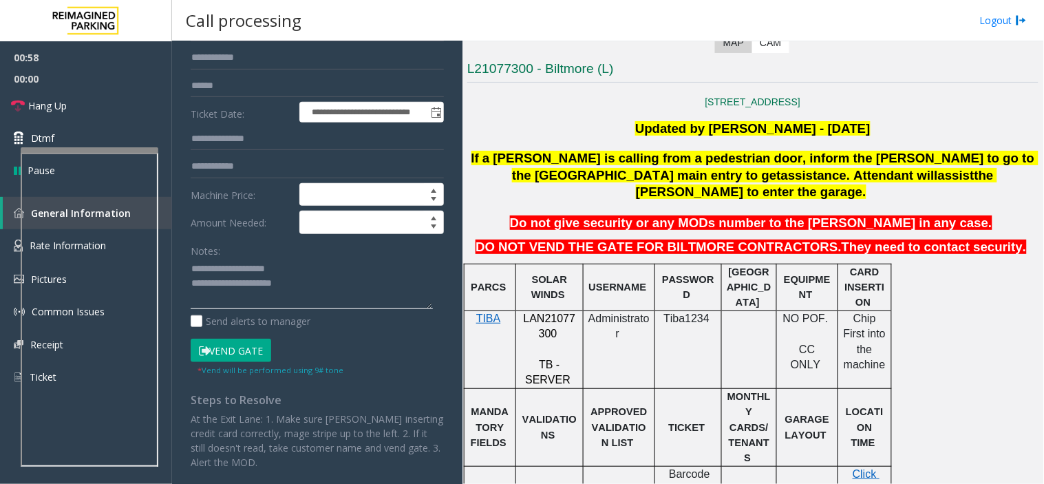
click at [350, 278] on textarea at bounding box center [312, 284] width 242 height 52
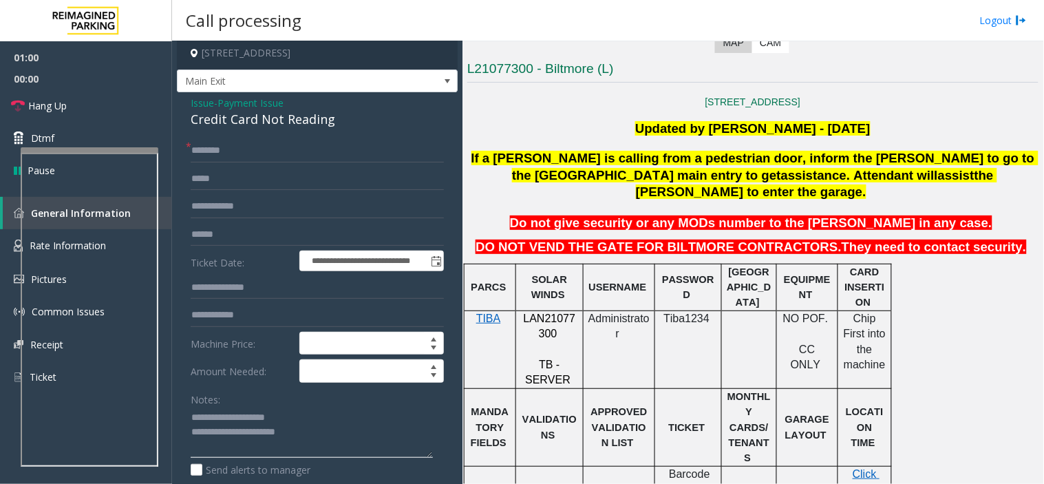
scroll to position [0, 0]
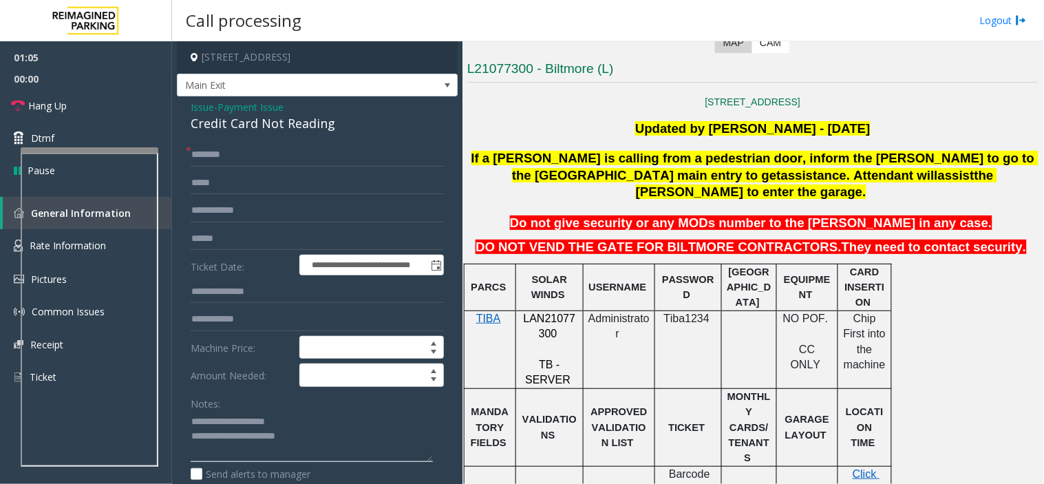
type textarea "**********"
click at [252, 238] on input "text" at bounding box center [317, 238] width 253 height 23
click at [231, 244] on input "text" at bounding box center [317, 238] width 253 height 23
type input "*******"
click at [251, 155] on input "text" at bounding box center [317, 154] width 253 height 23
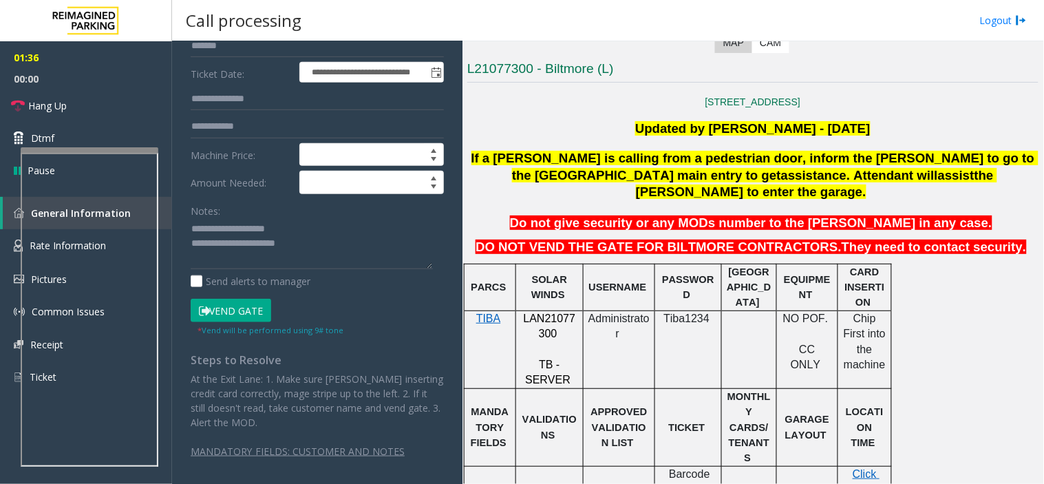
scroll to position [195, 0]
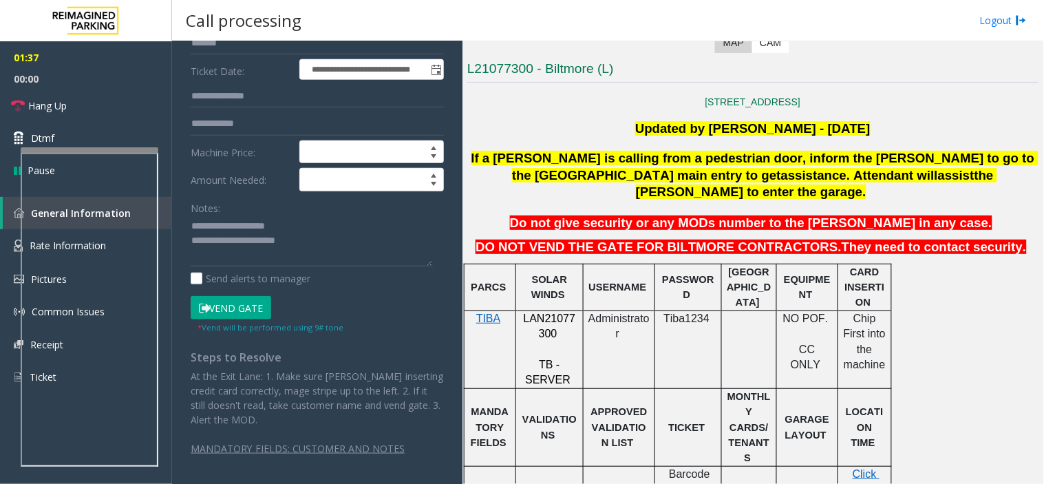
type input "*****"
drag, startPoint x: 244, startPoint y: 303, endPoint x: 256, endPoint y: 286, distance: 20.6
click at [244, 303] on button "Vend Gate" at bounding box center [231, 307] width 81 height 23
click at [306, 241] on textarea at bounding box center [312, 241] width 242 height 52
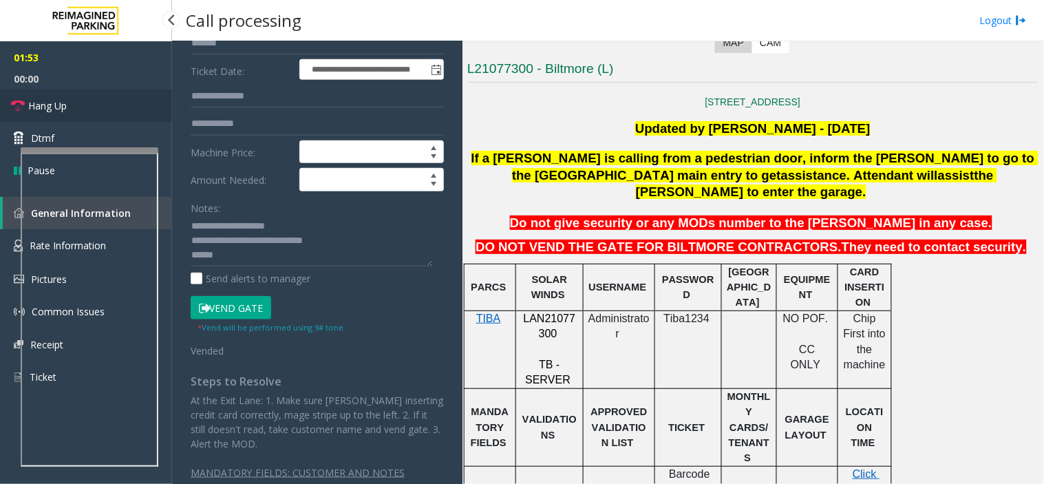
click at [26, 101] on link "Hang Up" at bounding box center [86, 105] width 172 height 32
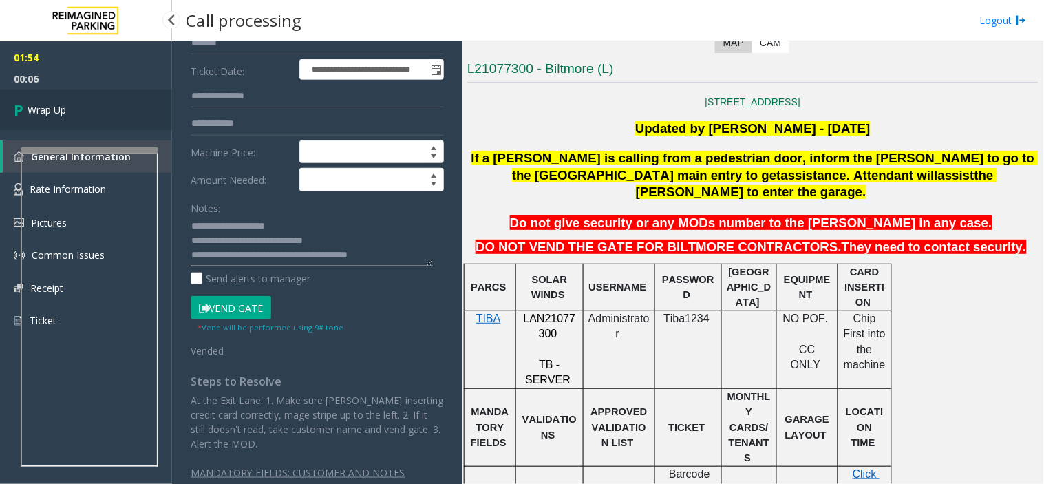
type textarea "**********"
click at [114, 112] on link "Wrap Up" at bounding box center [86, 109] width 172 height 41
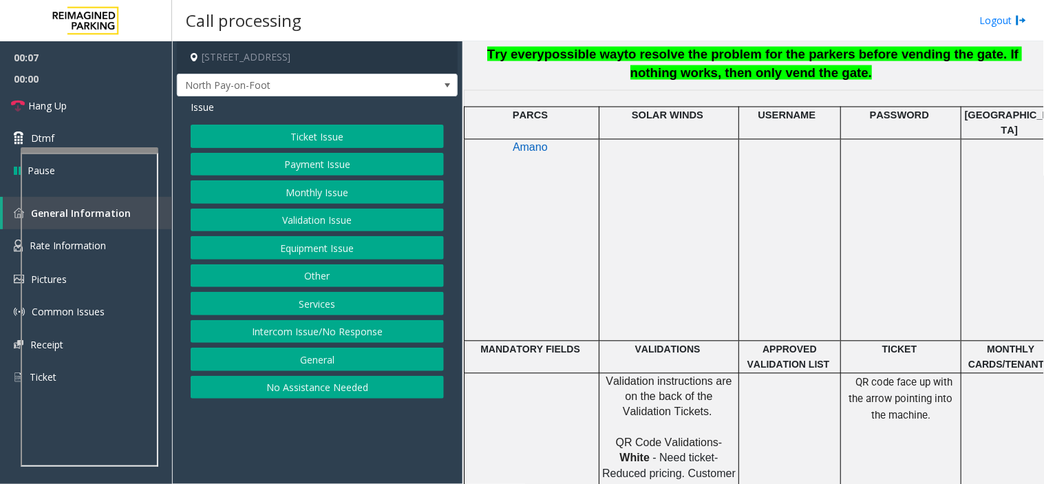
scroll to position [841, 0]
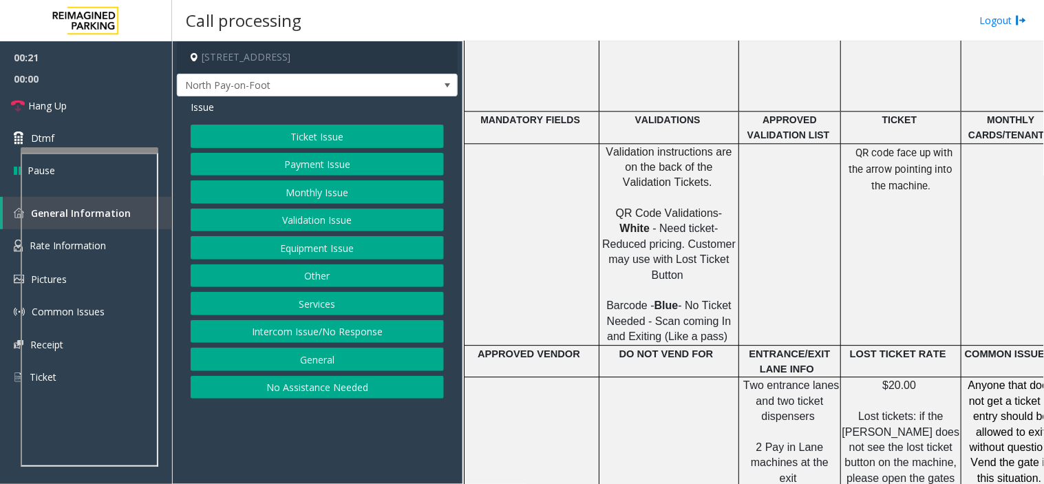
click at [305, 124] on div "Issue Ticket Issue Payment Issue Monthly Issue Validation Issue Equipment Issue…" at bounding box center [317, 250] width 281 height 309
click at [306, 139] on button "Ticket Issue" at bounding box center [317, 136] width 253 height 23
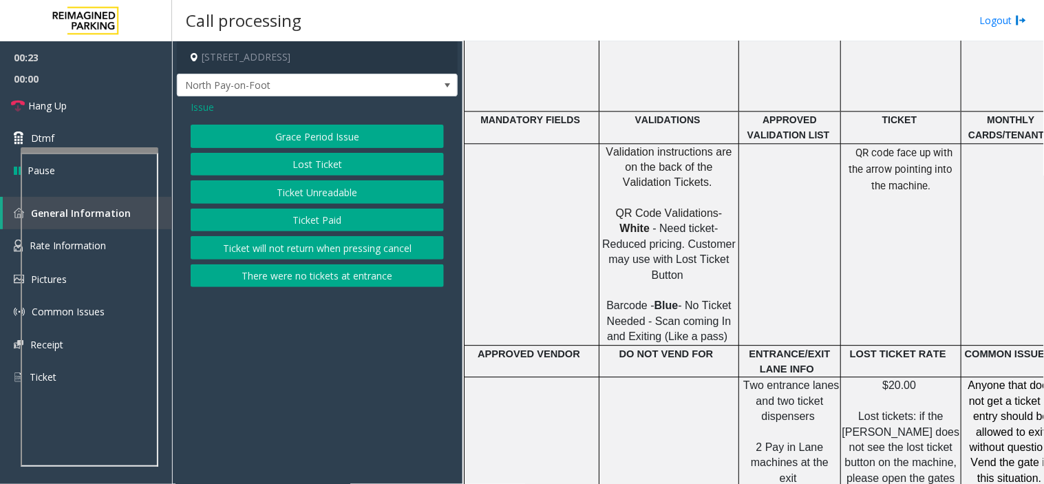
click at [314, 191] on button "Ticket Unreadable" at bounding box center [317, 191] width 253 height 23
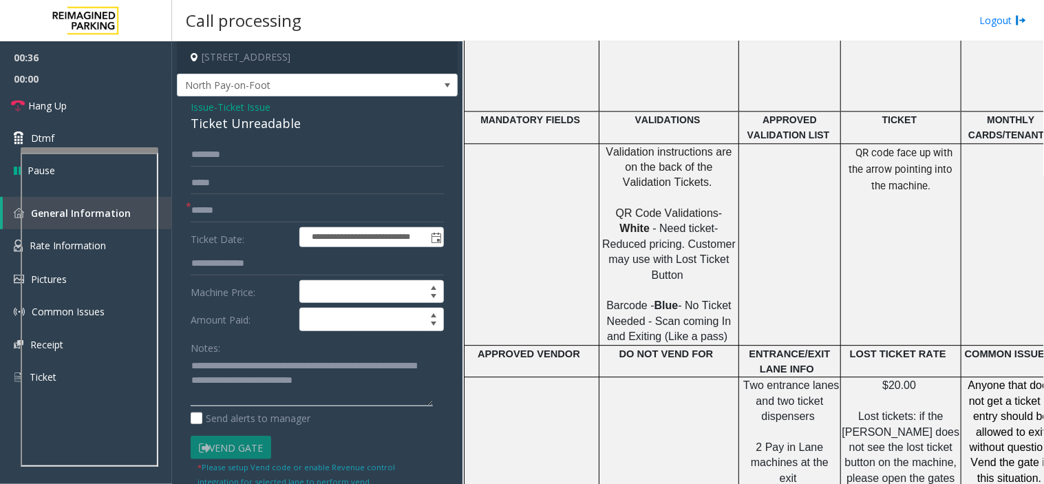
click at [332, 363] on textarea at bounding box center [312, 381] width 242 height 52
drag, startPoint x: 44, startPoint y: 111, endPoint x: 62, endPoint y: 108, distance: 18.2
click at [44, 111] on span "Hang Up" at bounding box center [47, 105] width 39 height 14
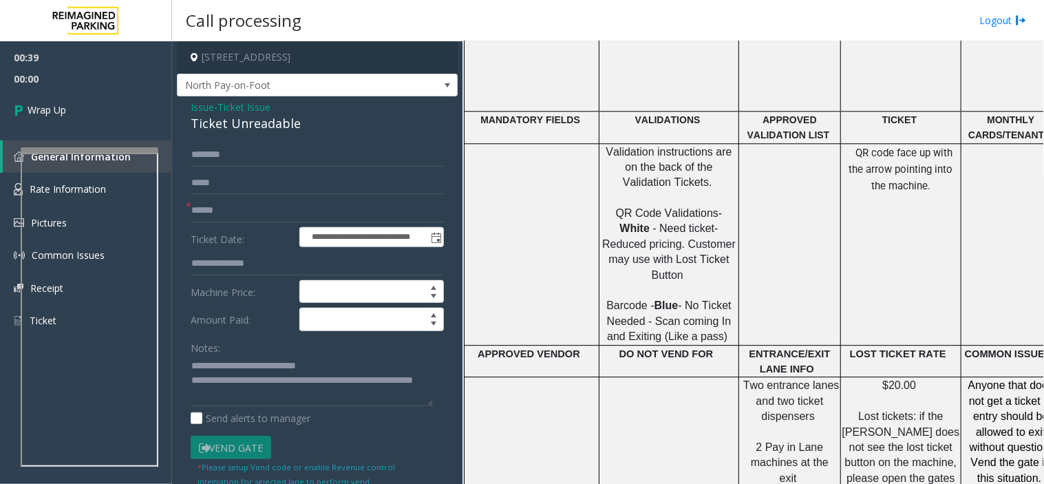
click at [243, 129] on div "Ticket Unreadable" at bounding box center [317, 123] width 253 height 19
click at [228, 365] on textarea at bounding box center [312, 381] width 242 height 52
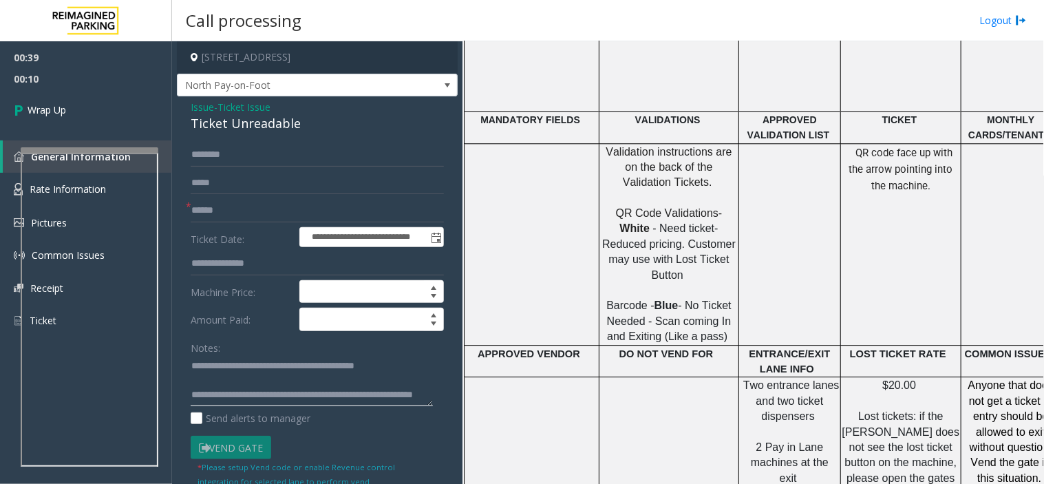
click at [328, 367] on textarea at bounding box center [312, 381] width 242 height 52
type textarea "**********"
drag, startPoint x: 230, startPoint y: 201, endPoint x: 191, endPoint y: 206, distance: 38.9
click at [231, 201] on input "text" at bounding box center [317, 210] width 253 height 23
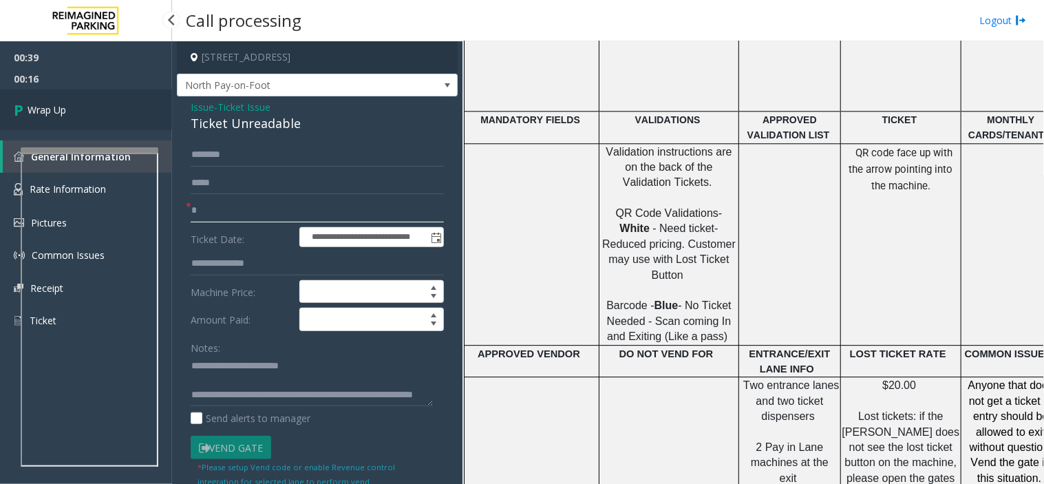
type input "*"
click at [50, 117] on link "Wrap Up" at bounding box center [86, 109] width 172 height 41
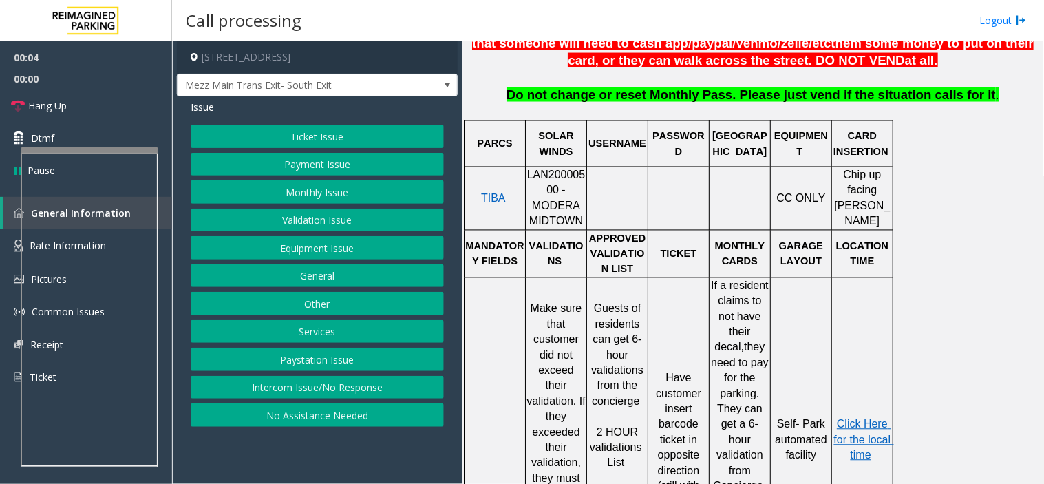
scroll to position [611, 0]
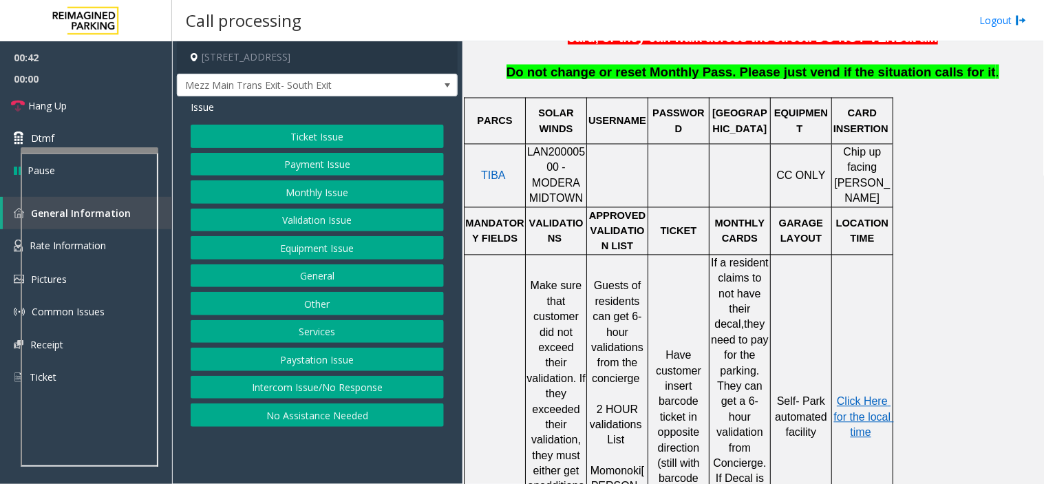
click at [332, 134] on button "Ticket Issue" at bounding box center [317, 136] width 253 height 23
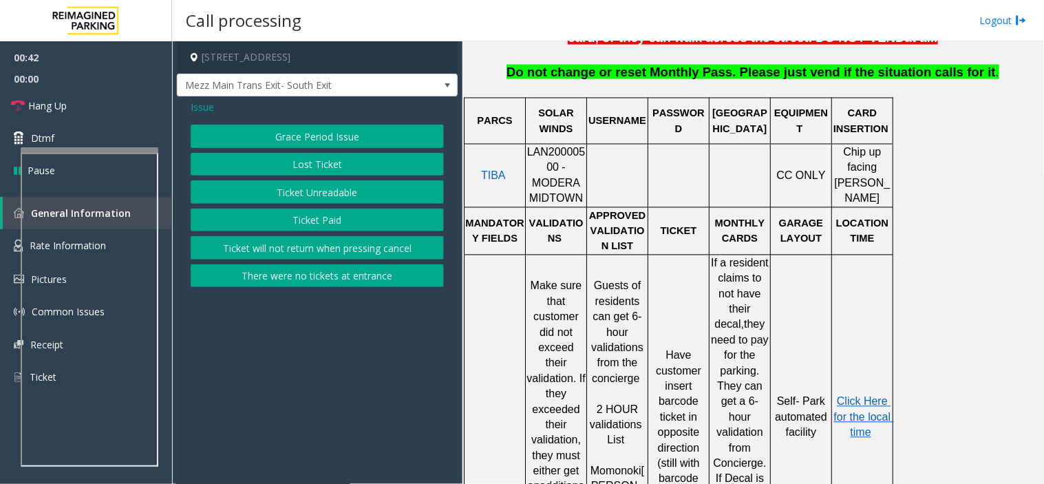
click at [341, 194] on button "Ticket Unreadable" at bounding box center [317, 191] width 253 height 23
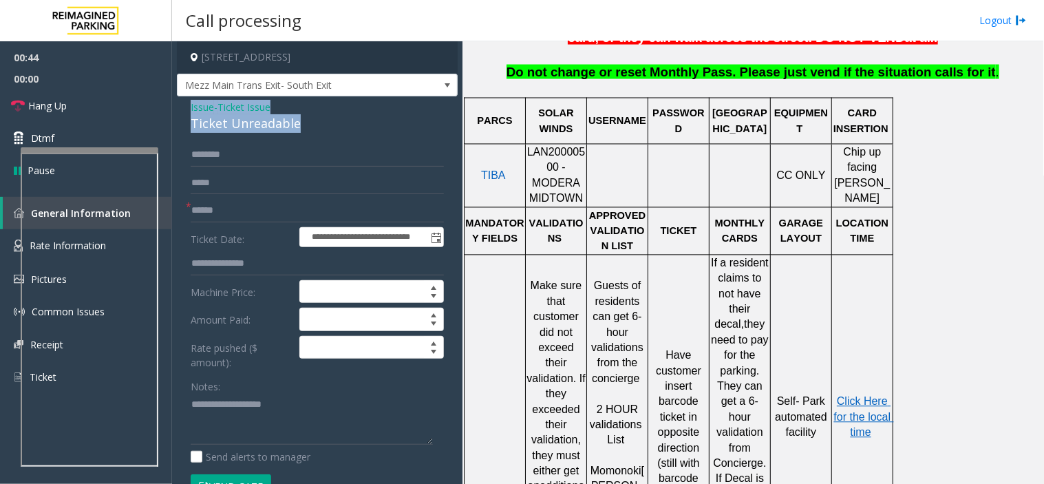
drag, startPoint x: 283, startPoint y: 122, endPoint x: 191, endPoint y: 100, distance: 94.8
click at [191, 100] on div "Issue - Ticket Issue Ticket Unreadable" at bounding box center [317, 116] width 253 height 33
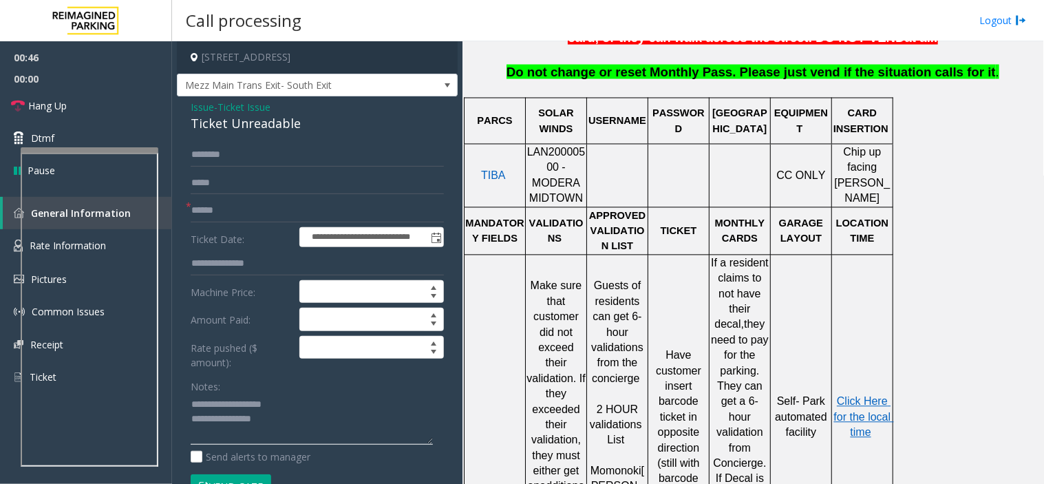
click at [294, 420] on textarea at bounding box center [312, 420] width 242 height 52
type textarea "**********"
type input "**********"
click at [256, 214] on input "text" at bounding box center [317, 210] width 253 height 23
type input "*"
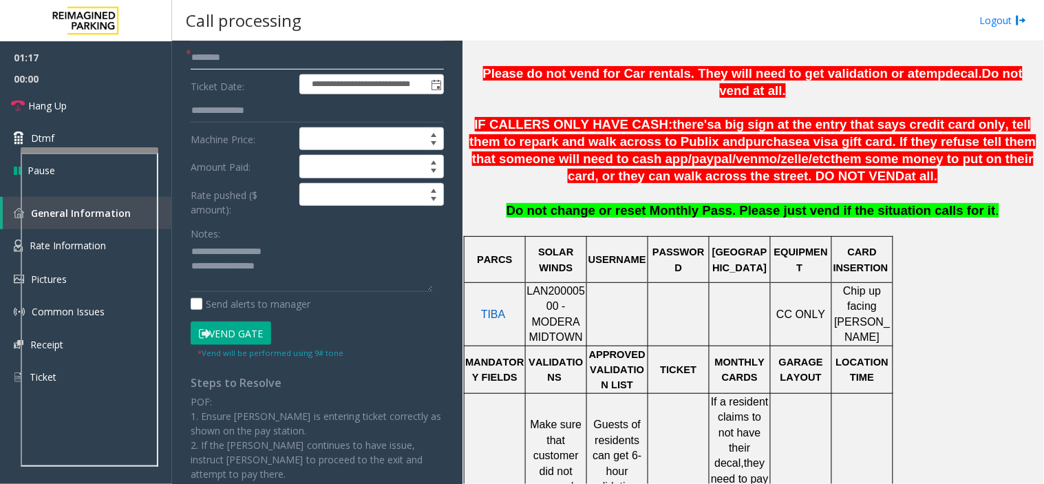
scroll to position [229, 0]
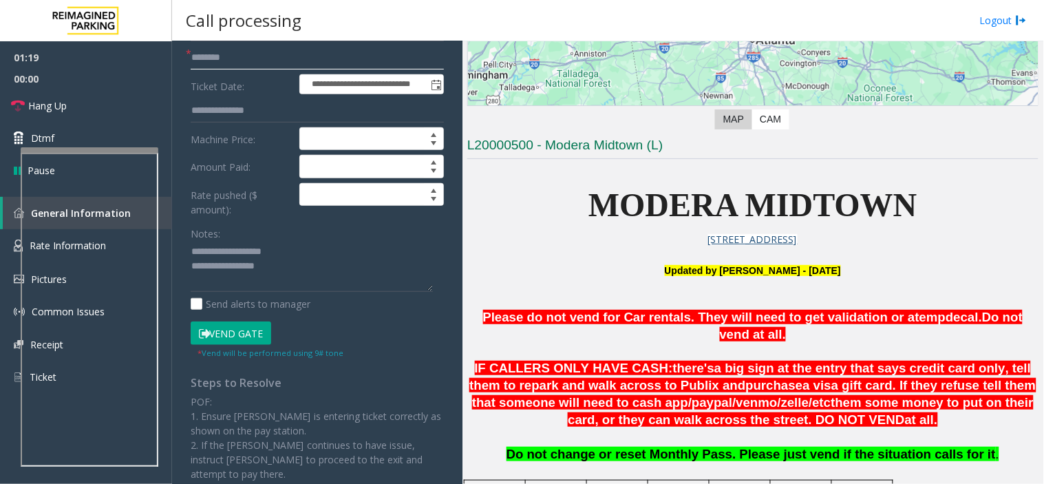
type input "********"
click at [306, 268] on textarea at bounding box center [312, 267] width 242 height 52
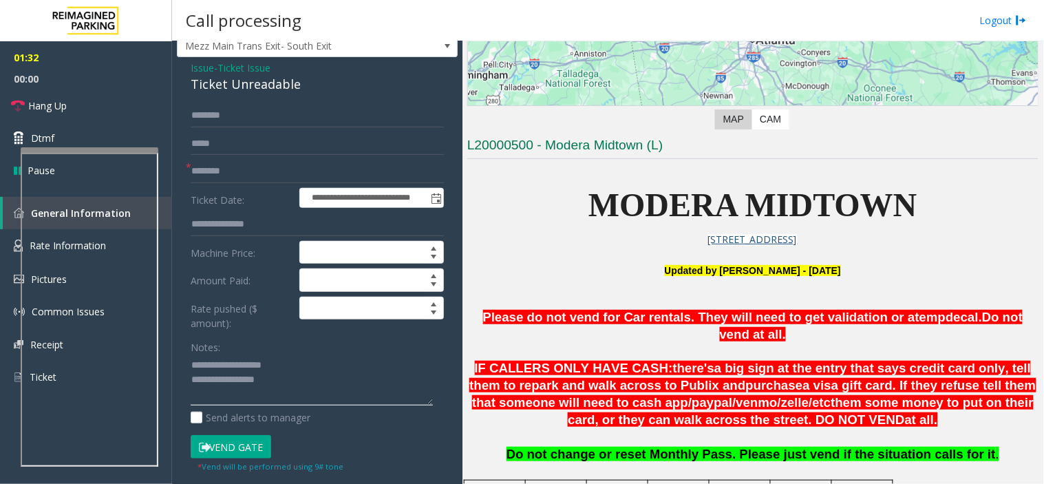
scroll to position [0, 0]
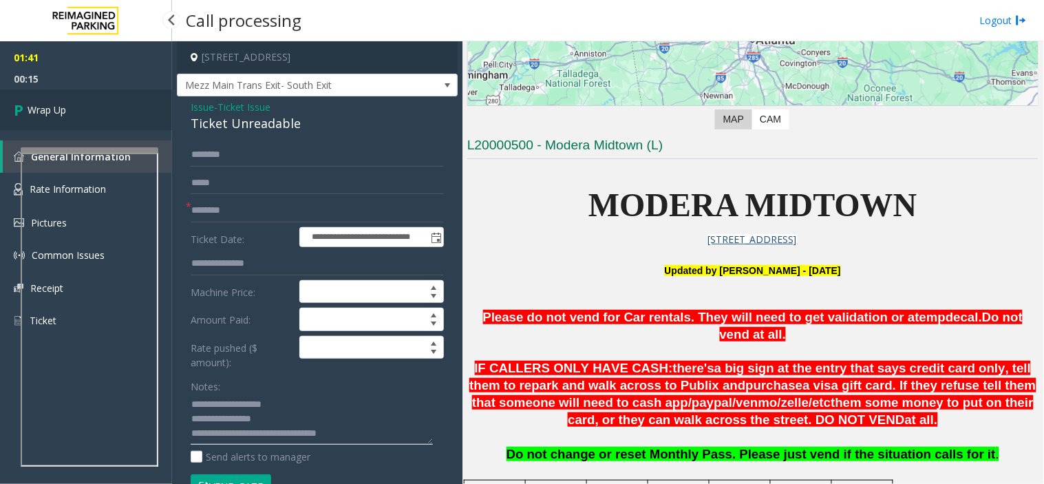
type textarea "**********"
click at [113, 103] on link "Wrap Up" at bounding box center [86, 109] width 172 height 41
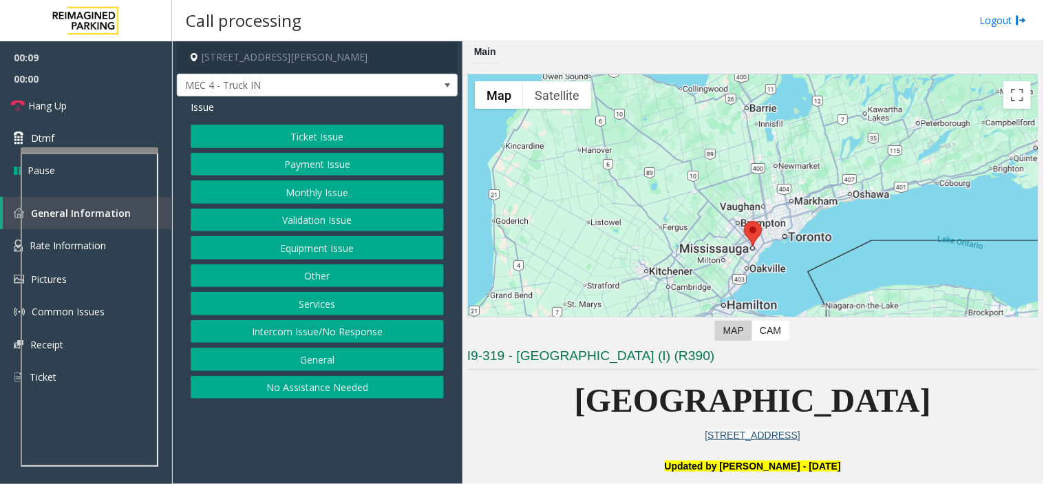
click at [340, 329] on button "Intercom Issue/No Response" at bounding box center [317, 331] width 253 height 23
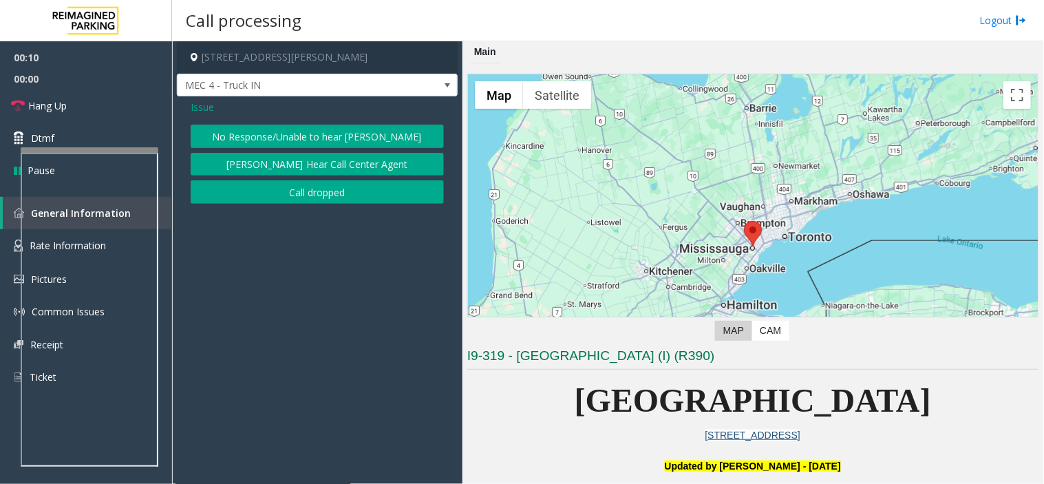
click at [324, 133] on button "No Response/Unable to hear [PERSON_NAME]" at bounding box center [317, 136] width 253 height 23
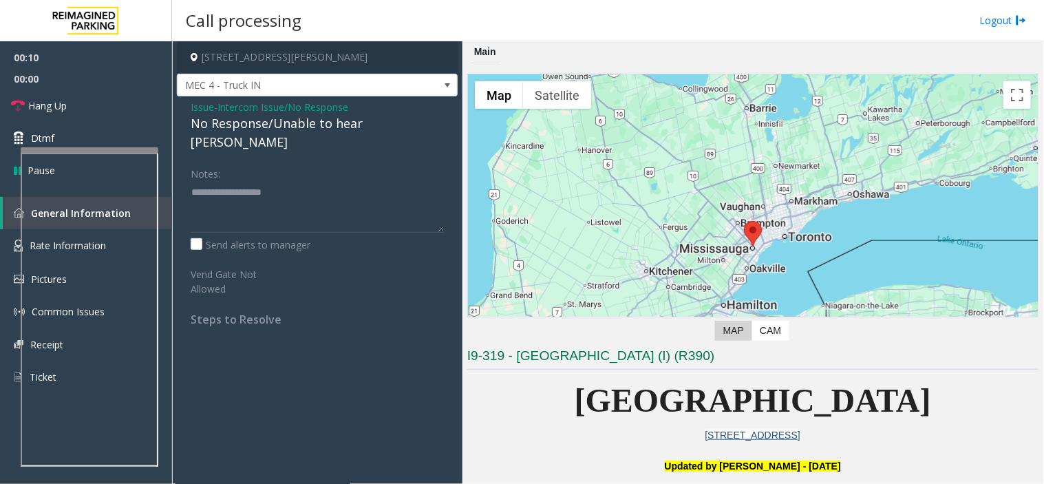
click at [292, 125] on div "No Response/Unable to hear [PERSON_NAME]" at bounding box center [317, 132] width 253 height 37
type textarea "**********"
click at [93, 111] on link "Hang Up" at bounding box center [86, 105] width 172 height 32
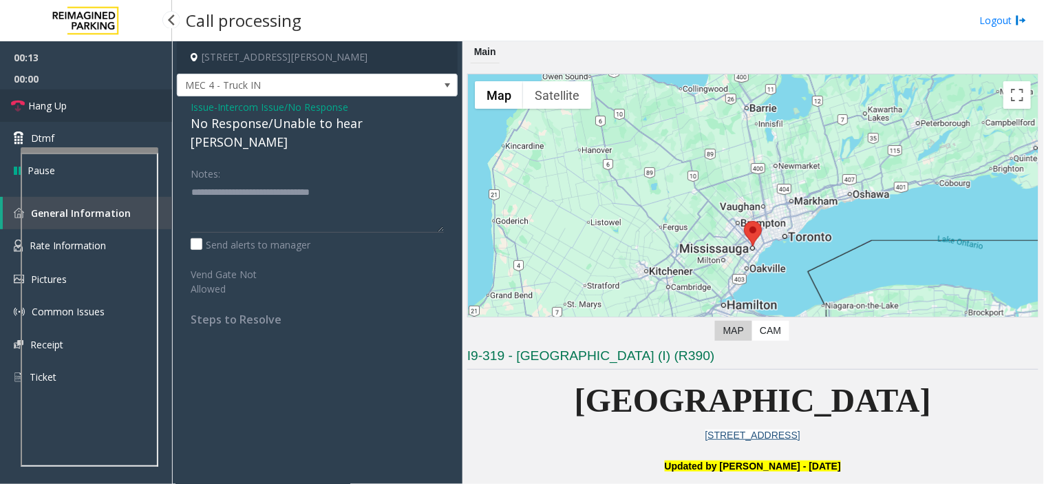
click at [93, 111] on link "Hang Up" at bounding box center [86, 105] width 172 height 32
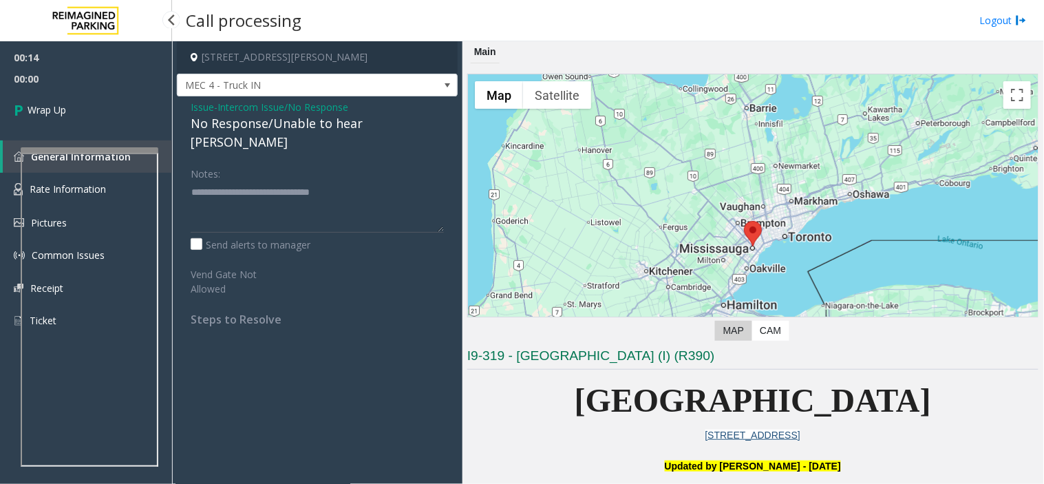
click at [93, 111] on link "Wrap Up" at bounding box center [86, 109] width 172 height 41
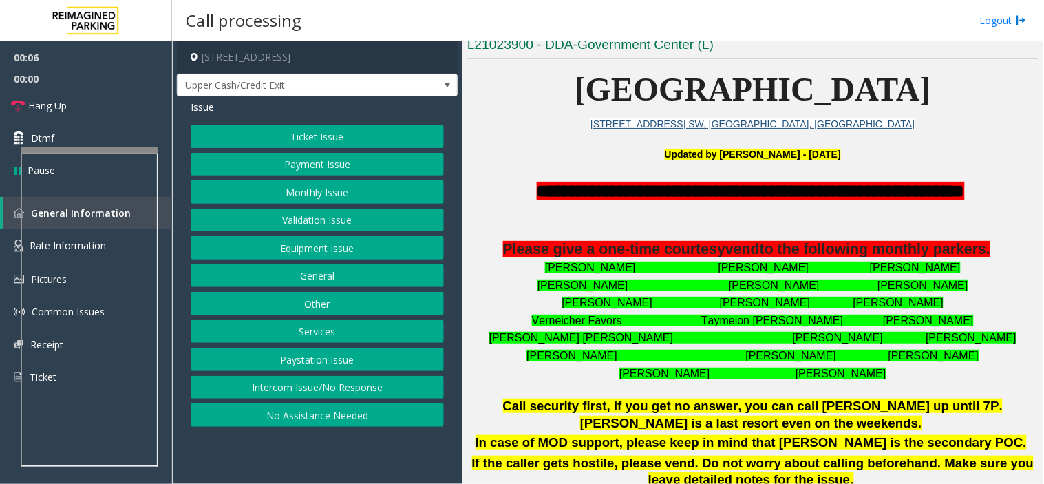
scroll to position [382, 0]
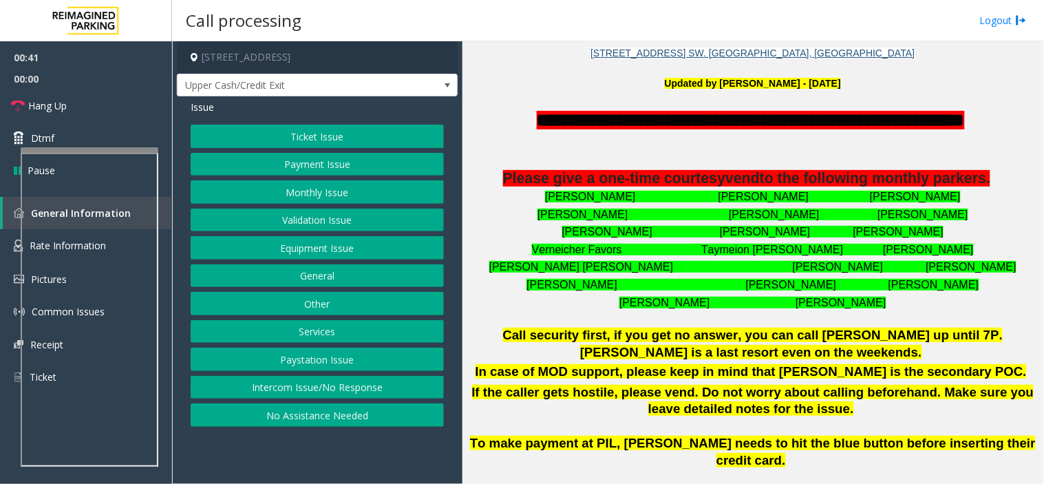
click at [326, 134] on button "Ticket Issue" at bounding box center [317, 136] width 253 height 23
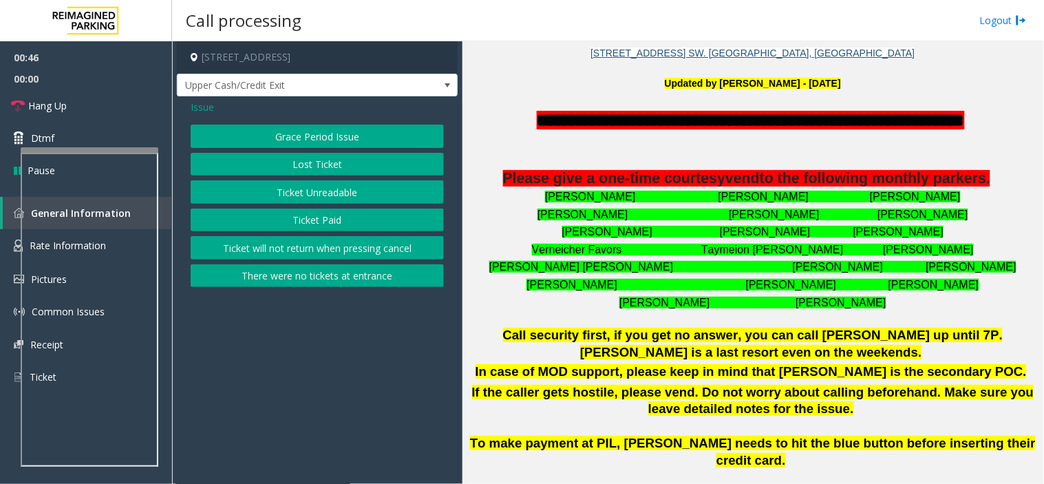
click at [203, 102] on span "Issue" at bounding box center [202, 107] width 23 height 14
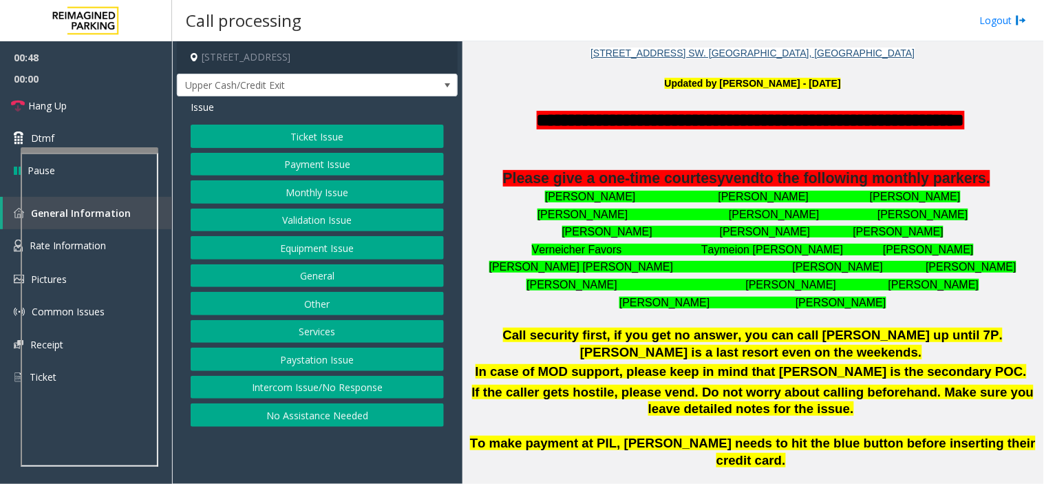
drag, startPoint x: 332, startPoint y: 161, endPoint x: 332, endPoint y: 172, distance: 11.0
click at [332, 172] on button "Payment Issue" at bounding box center [317, 164] width 253 height 23
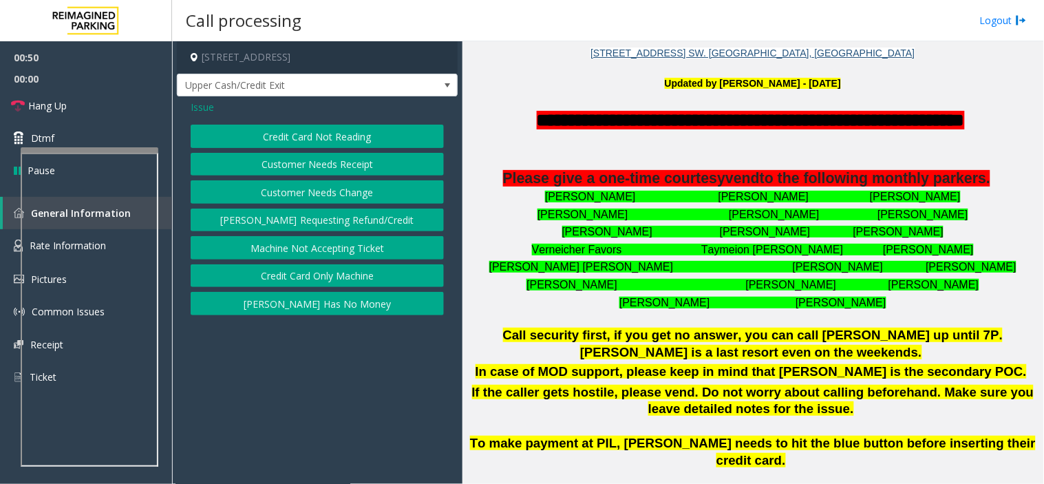
click at [202, 105] on span "Issue" at bounding box center [202, 107] width 23 height 14
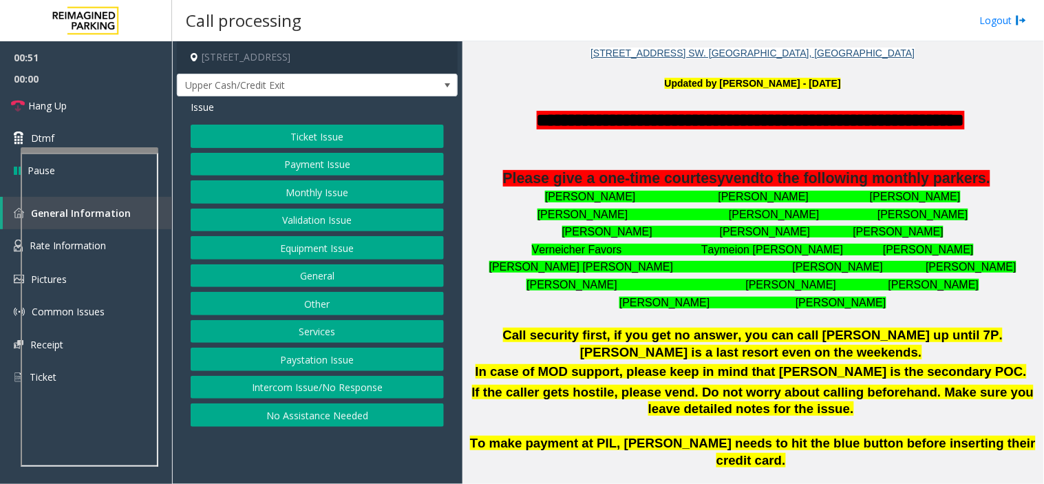
click at [334, 168] on button "Payment Issue" at bounding box center [317, 164] width 253 height 23
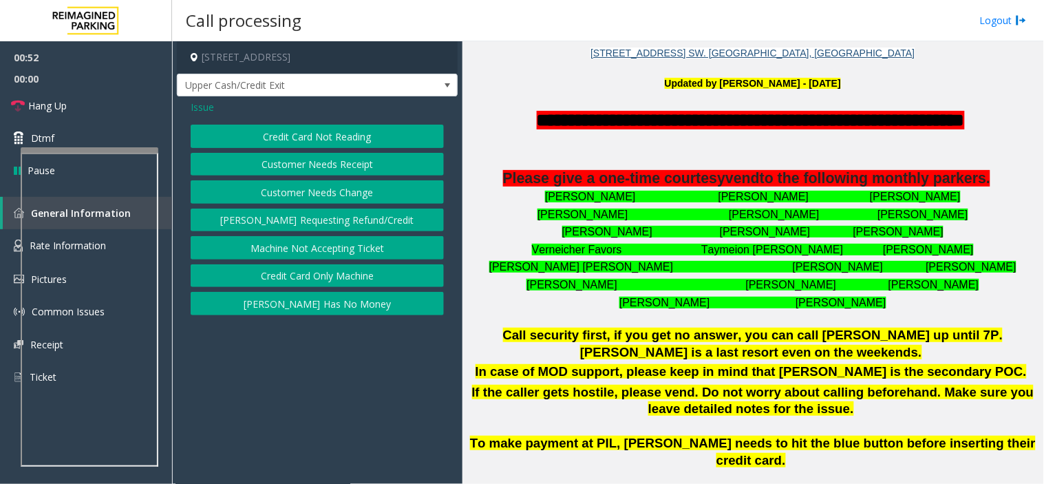
click at [360, 167] on button "Customer Needs Receipt" at bounding box center [317, 164] width 253 height 23
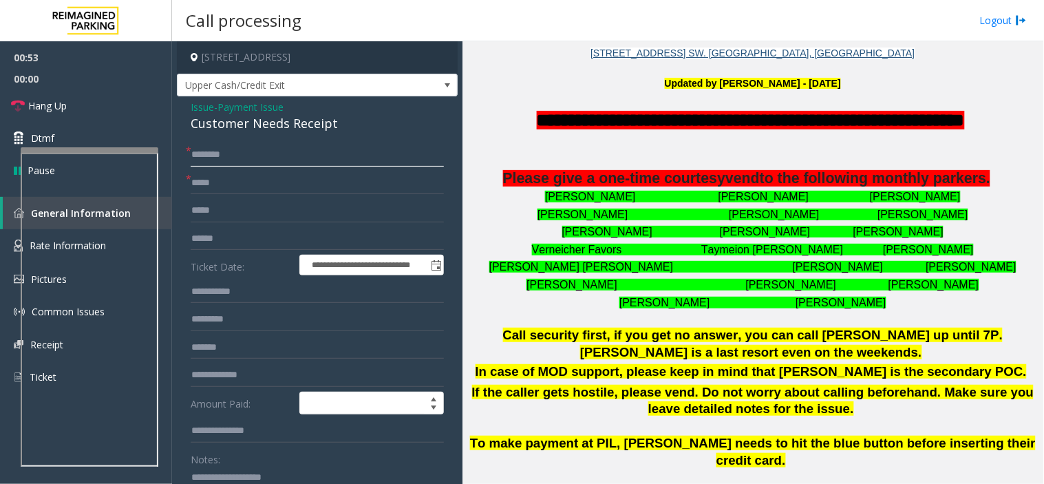
click at [224, 152] on input "text" at bounding box center [317, 154] width 253 height 23
type input "*****"
click at [239, 186] on input "text" at bounding box center [317, 182] width 253 height 23
type input "**********"
click at [277, 217] on input "text" at bounding box center [317, 210] width 253 height 23
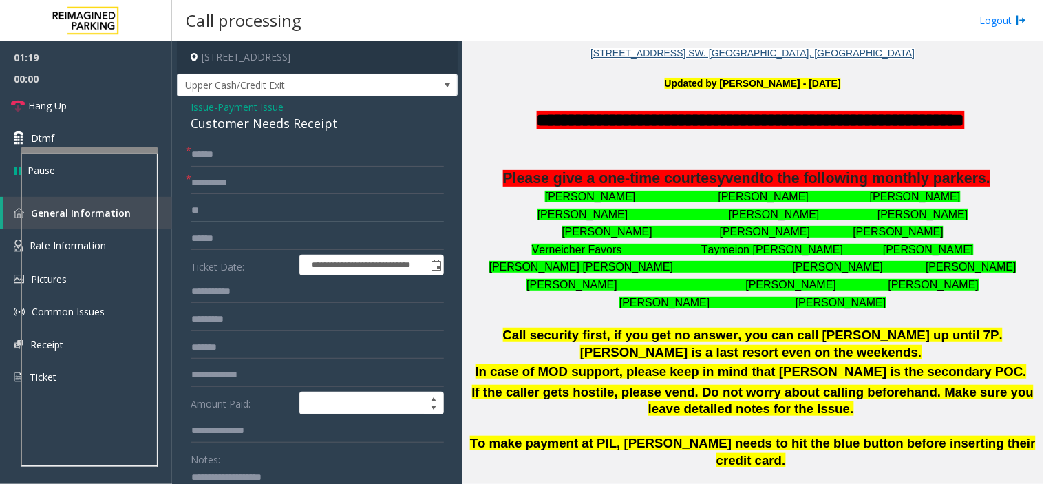
type input "*"
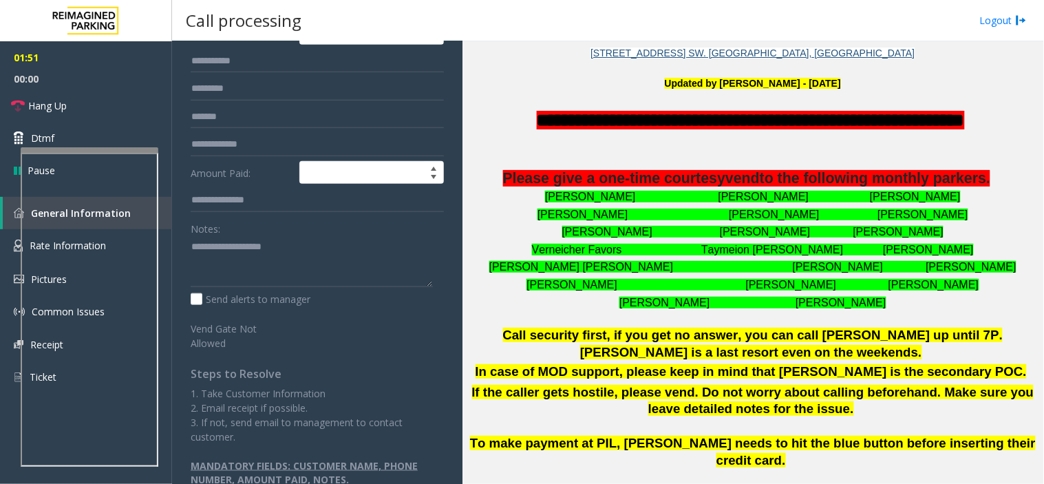
scroll to position [262, 0]
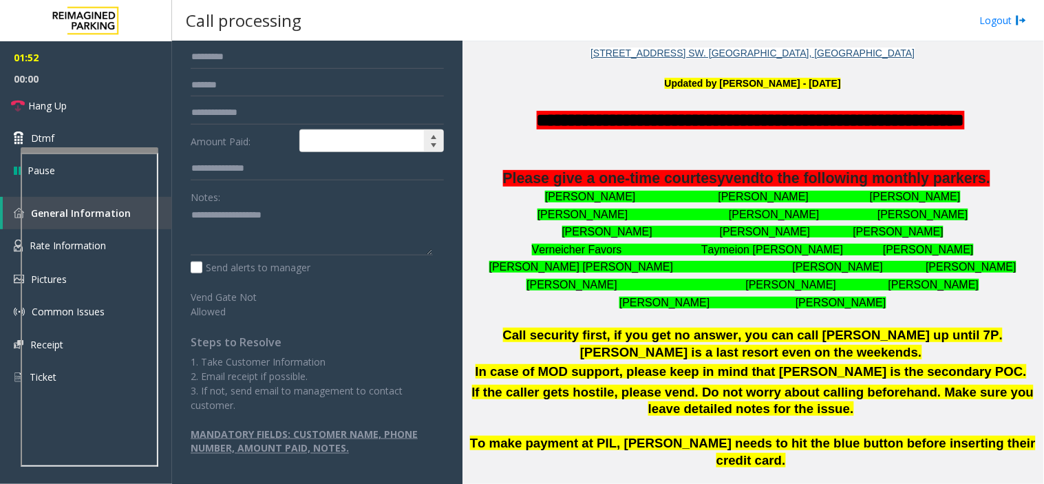
type input "**********"
click at [315, 136] on input at bounding box center [372, 141] width 144 height 22
type input "****"
click at [222, 224] on textarea at bounding box center [312, 230] width 242 height 52
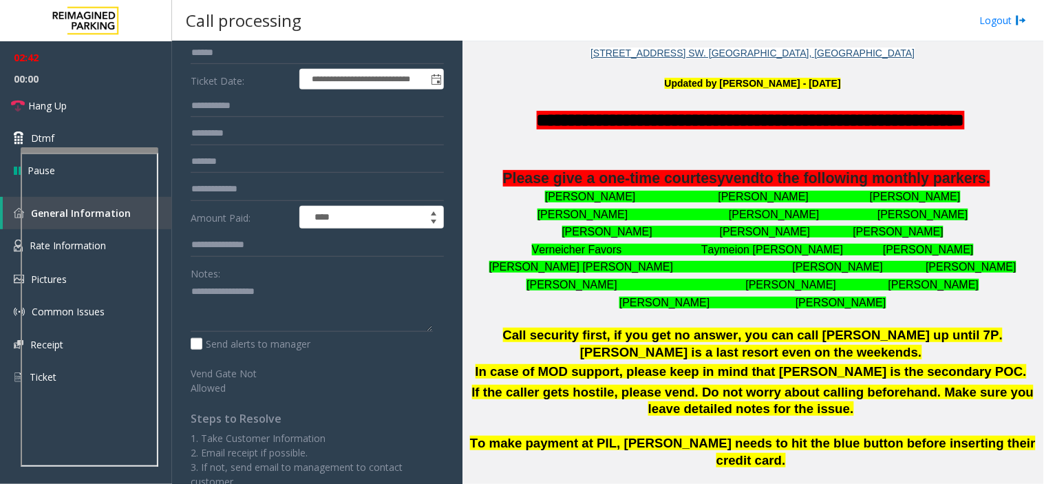
scroll to position [109, 0]
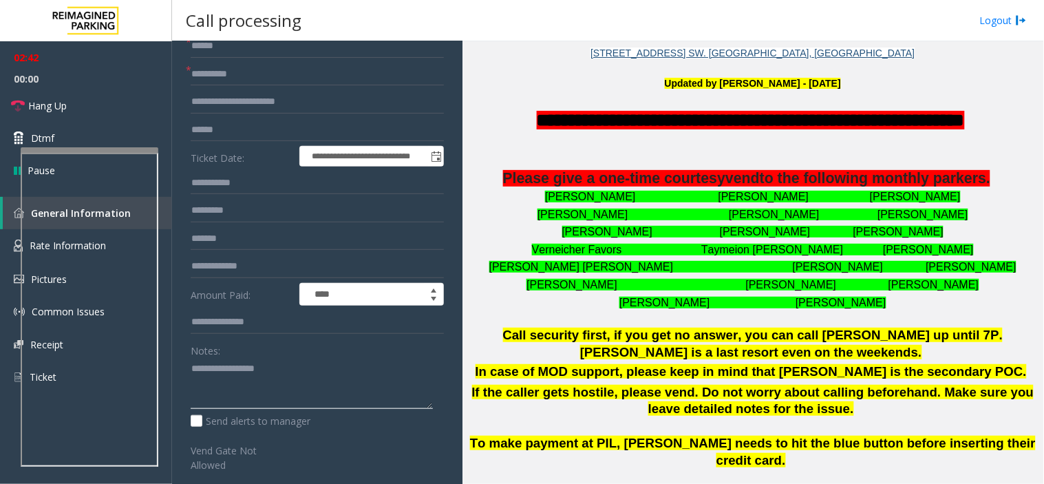
drag, startPoint x: 292, startPoint y: 368, endPoint x: 259, endPoint y: 360, distance: 34.7
click at [292, 368] on textarea at bounding box center [312, 384] width 242 height 52
type textarea "**********"
click at [129, 111] on link "Hang Up" at bounding box center [86, 105] width 172 height 32
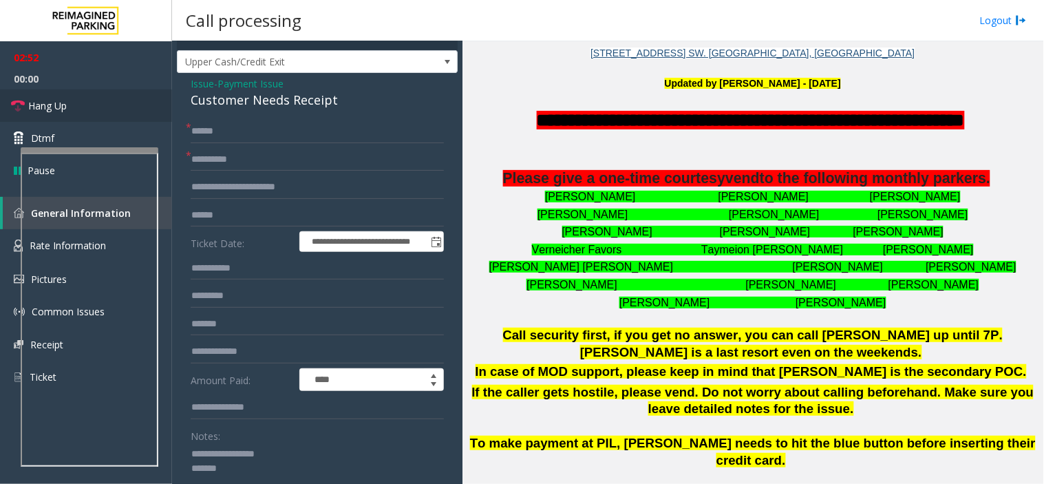
scroll to position [0, 0]
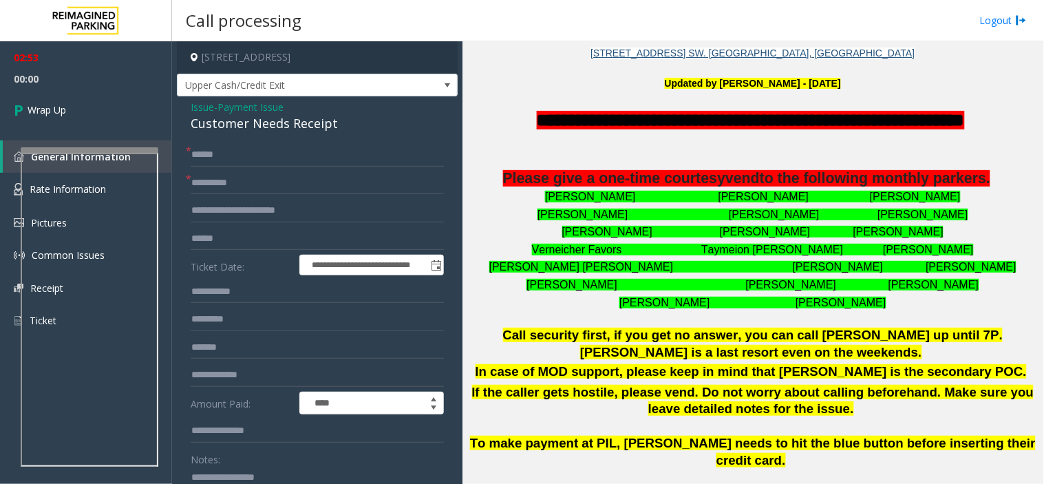
click at [284, 127] on div "Customer Needs Receipt" at bounding box center [317, 123] width 253 height 19
type input "**********"
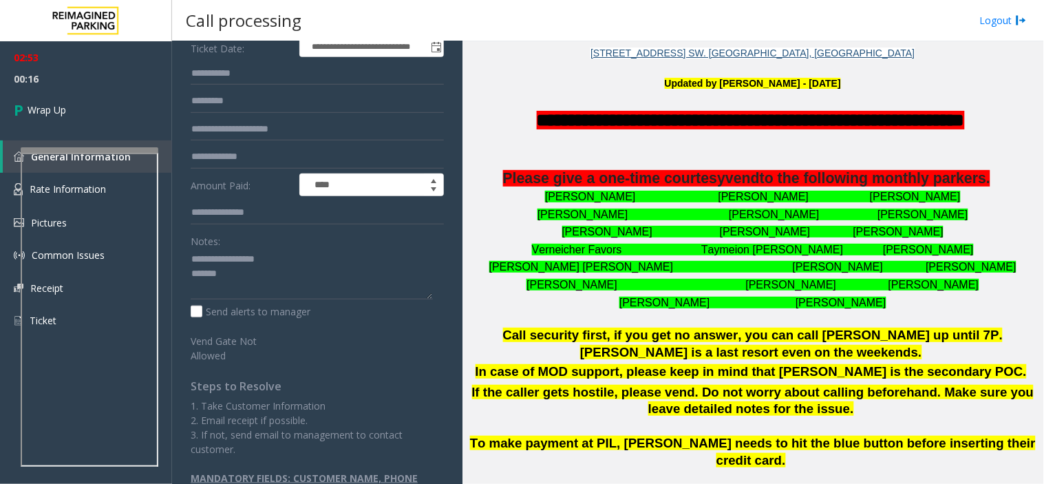
scroll to position [229, 0]
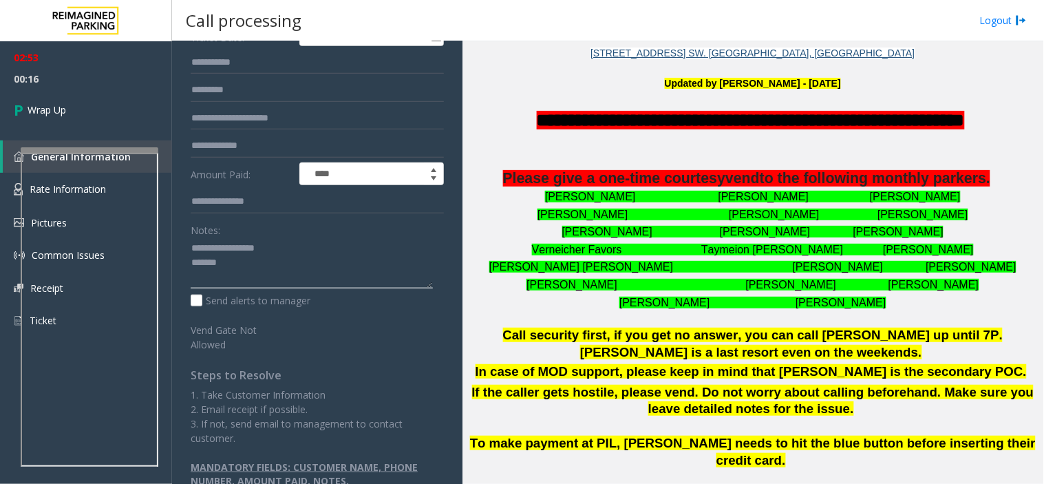
click at [226, 269] on textarea at bounding box center [312, 263] width 242 height 52
paste textarea "**********"
click at [245, 259] on textarea at bounding box center [312, 263] width 242 height 52
type textarea "**********"
click at [121, 68] on span "00:36" at bounding box center [86, 78] width 172 height 21
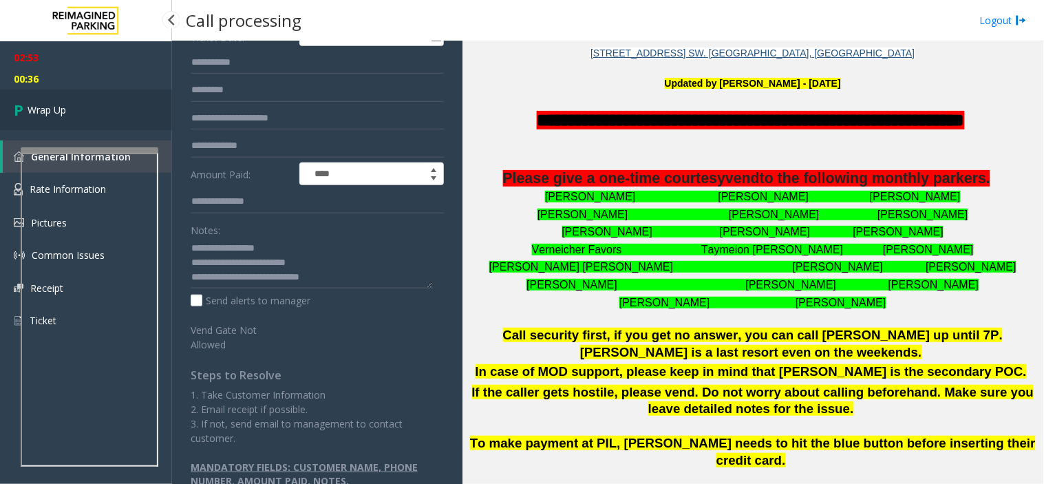
click at [100, 102] on link "Wrap Up" at bounding box center [86, 109] width 172 height 41
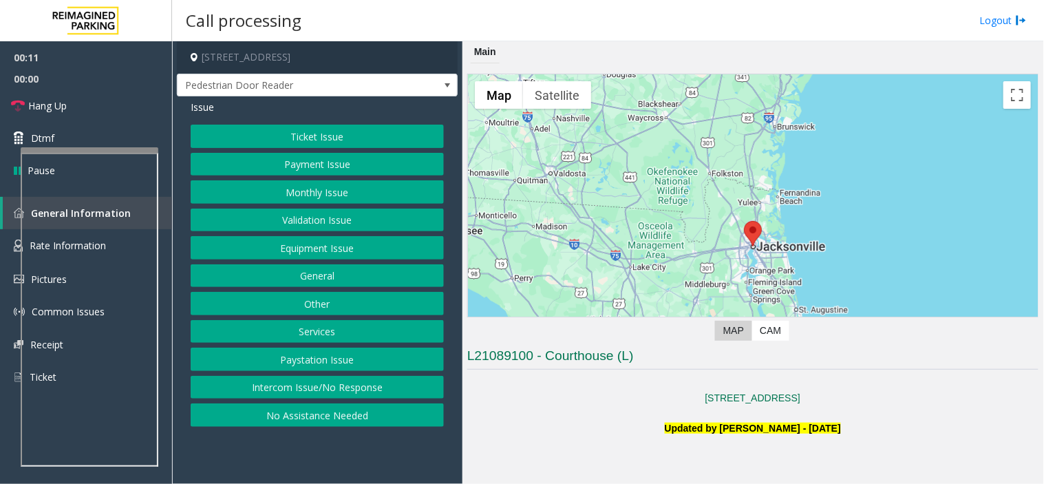
click at [329, 391] on button "Intercom Issue/No Response" at bounding box center [317, 387] width 253 height 23
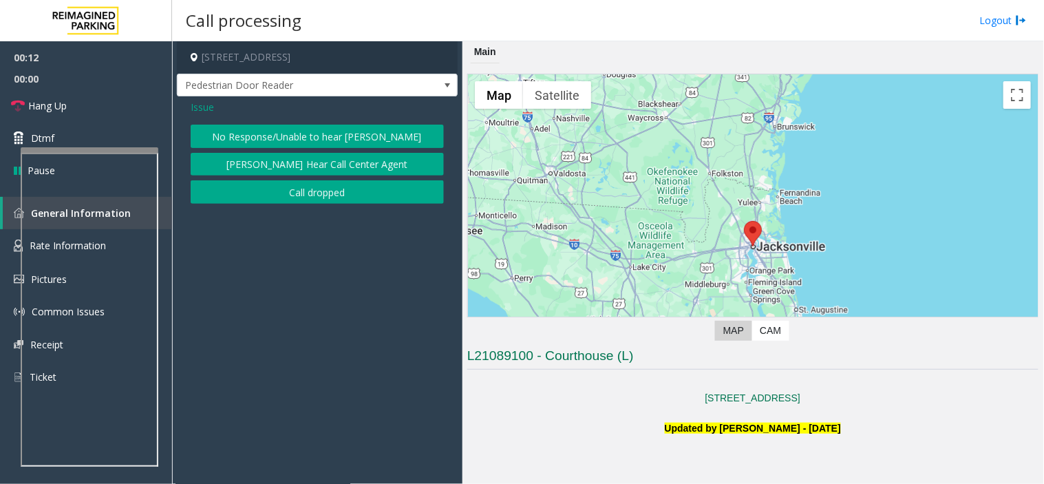
click at [339, 134] on button "No Response/Unable to hear [PERSON_NAME]" at bounding box center [317, 136] width 253 height 23
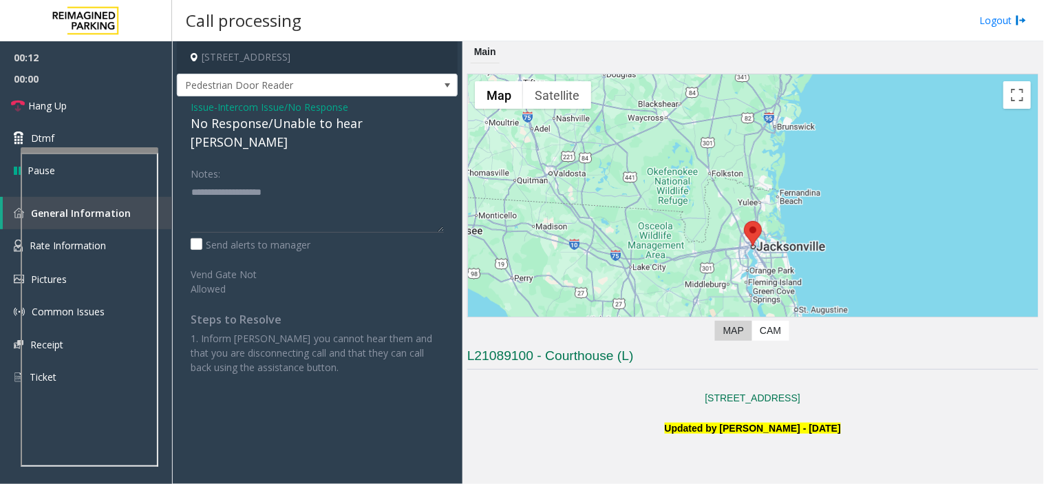
click at [286, 124] on div "No Response/Unable to hear [PERSON_NAME]" at bounding box center [317, 132] width 253 height 37
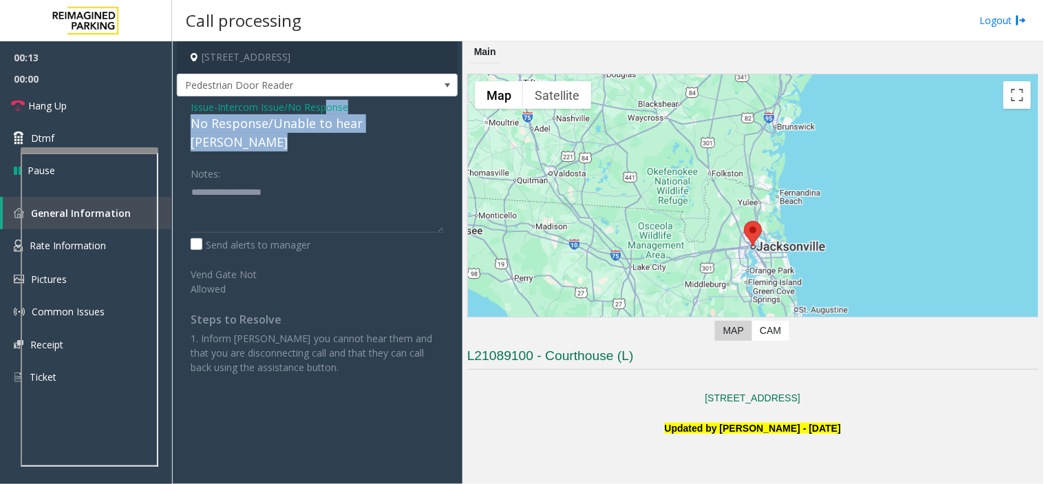
drag, startPoint x: 331, startPoint y: 112, endPoint x: 304, endPoint y: 180, distance: 72.6
click at [332, 181] on div "Issue - Intercom Issue/No Response No Response/Unable to hear [PERSON_NAME] Not…" at bounding box center [317, 242] width 281 height 292
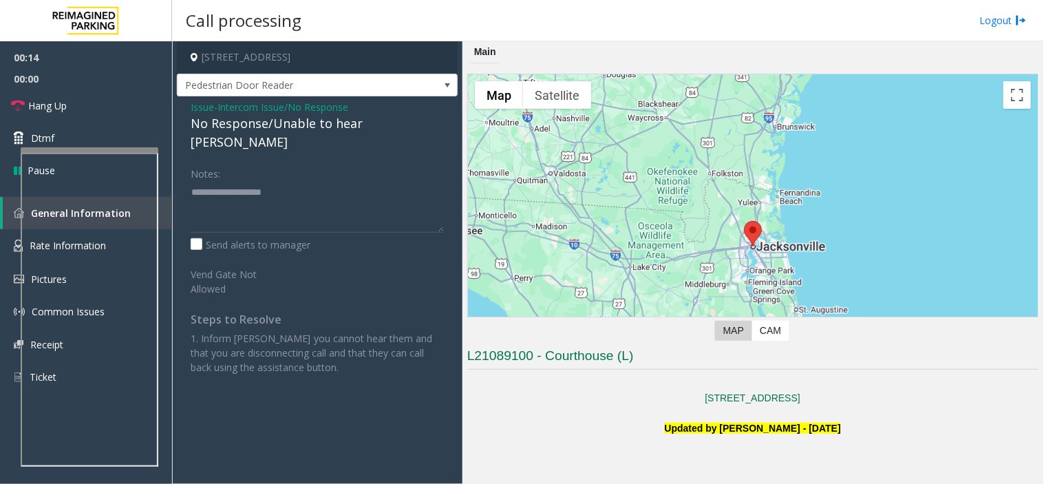
click at [290, 162] on div "Notes:" at bounding box center [317, 197] width 253 height 71
click at [301, 116] on div "No Response/Unable to hear [PERSON_NAME]" at bounding box center [317, 132] width 253 height 37
click at [296, 127] on div "No Response/Unable to hear [PERSON_NAME]" at bounding box center [317, 132] width 253 height 37
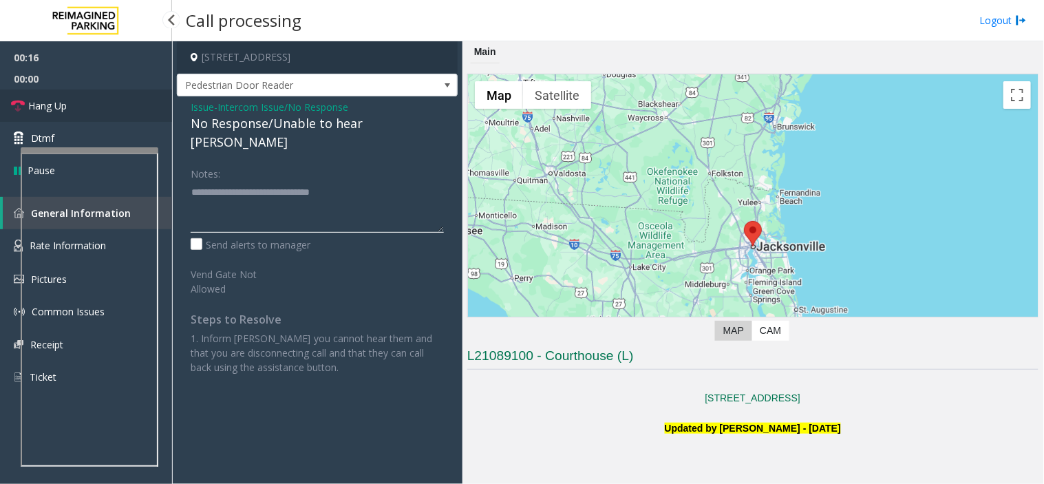
type textarea "**********"
click at [85, 89] on link "Hang Up" at bounding box center [86, 105] width 172 height 32
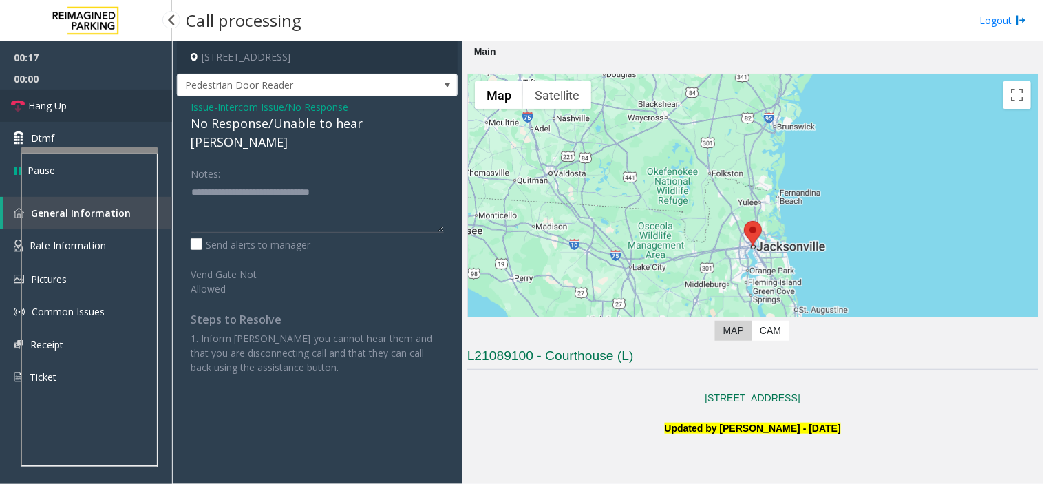
click at [85, 89] on link "Hang Up" at bounding box center [86, 105] width 172 height 32
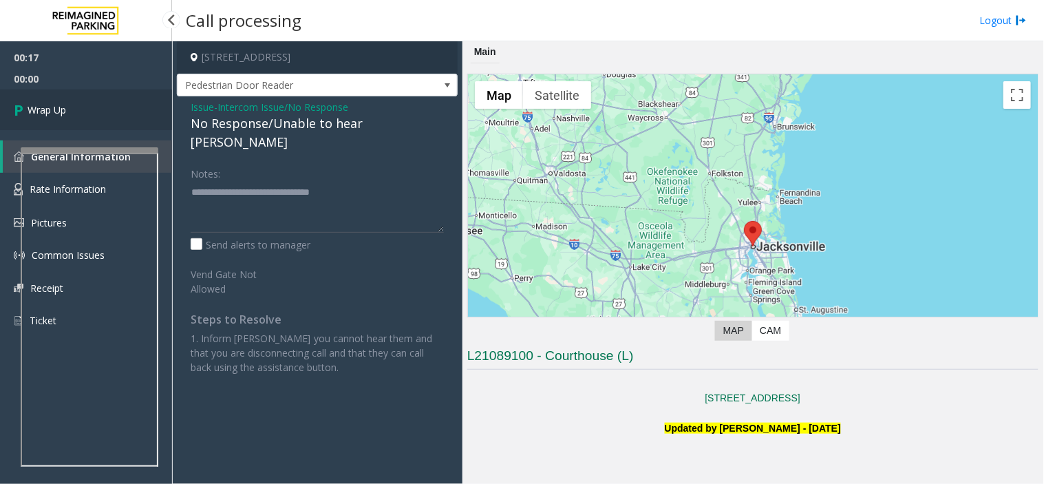
click at [85, 89] on link "Wrap Up" at bounding box center [86, 109] width 172 height 41
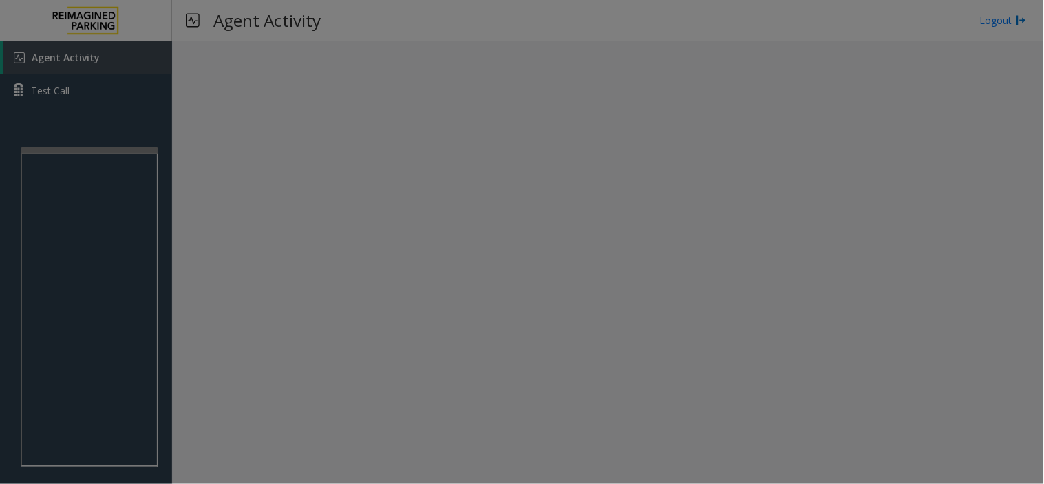
click at [85, 88] on bs-modal-backdrop at bounding box center [522, 242] width 1044 height 484
click at [85, 88] on body "Agent Activity Test Call × Close Powered by Umojo © 2025 Agent Activity Logout …" at bounding box center [522, 242] width 1044 height 484
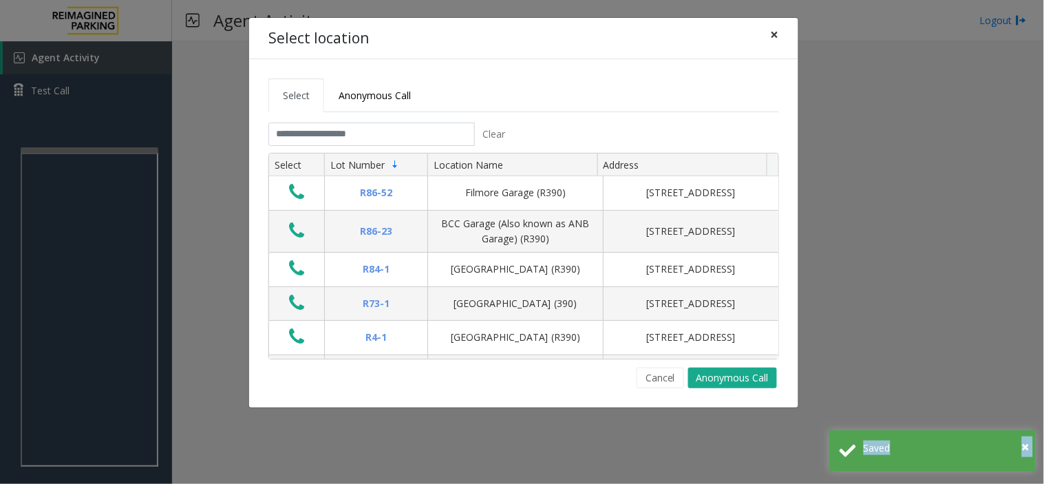
click at [773, 41] on span "×" at bounding box center [775, 34] width 8 height 19
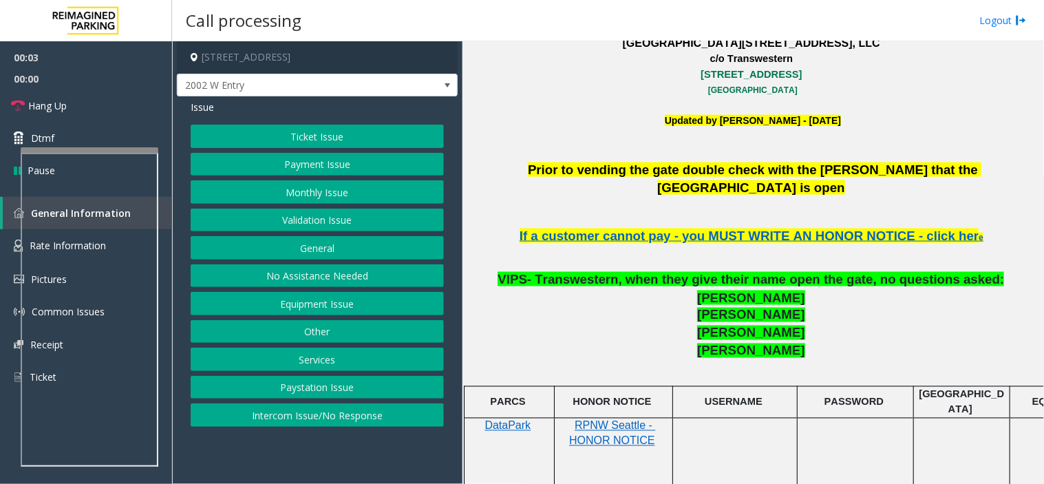
scroll to position [458, 0]
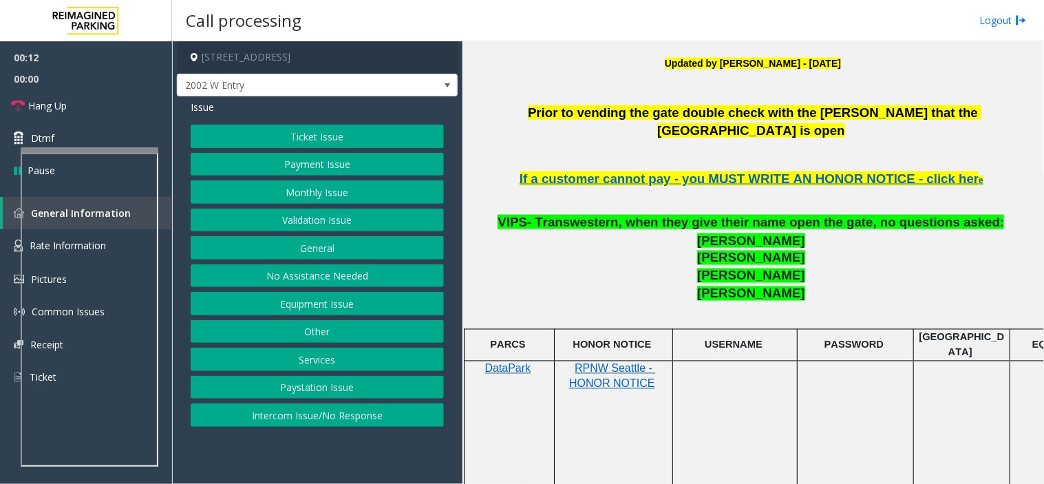
click at [329, 296] on button "Equipment Issue" at bounding box center [317, 303] width 253 height 23
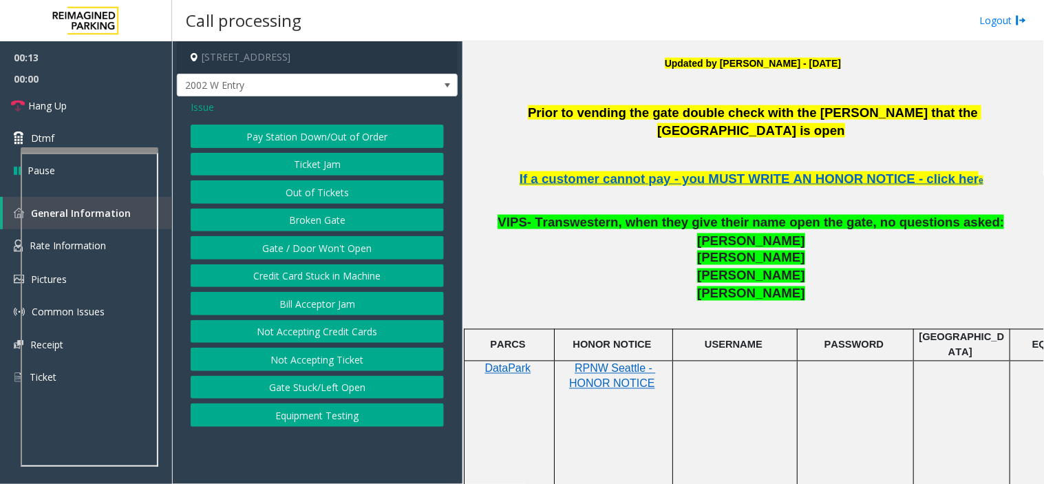
click at [332, 241] on button "Gate / Door Won't Open" at bounding box center [317, 247] width 253 height 23
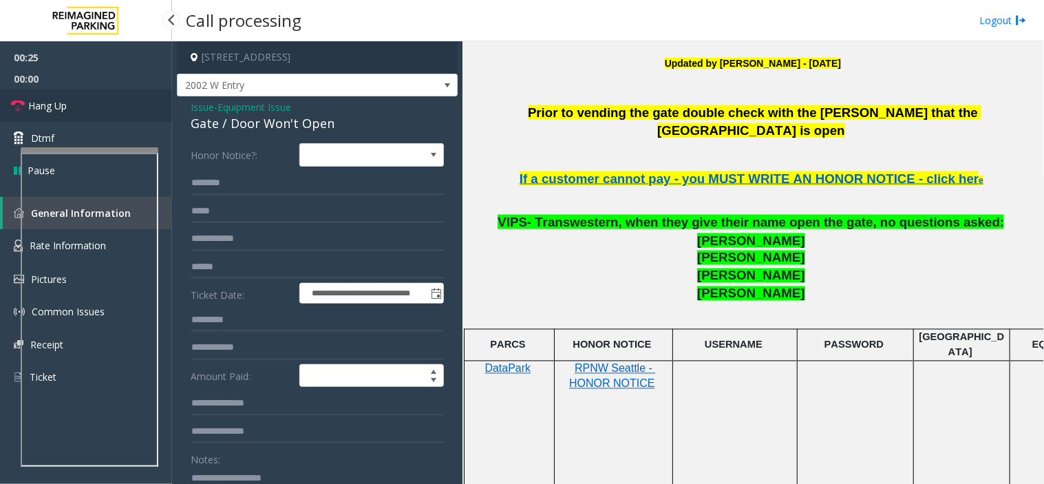
click at [120, 109] on link "Hang Up" at bounding box center [86, 105] width 172 height 32
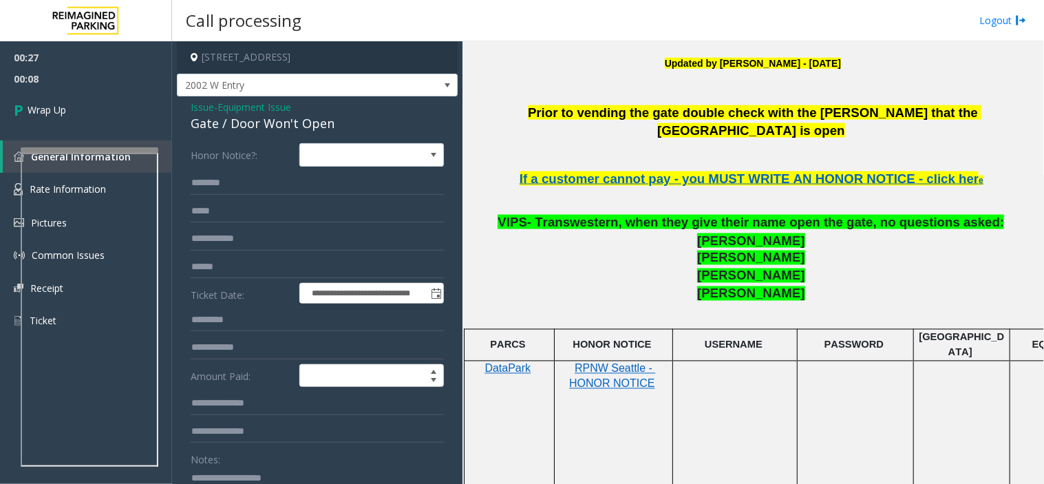
scroll to position [138, 0]
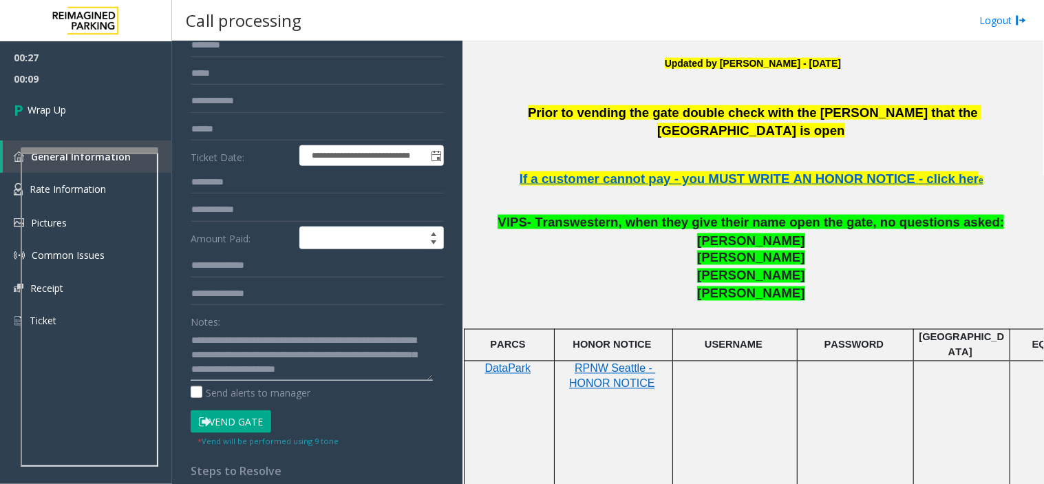
type textarea "**********"
click at [252, 427] on button "Vend Gate" at bounding box center [231, 421] width 81 height 23
click at [42, 89] on link "Wrap Up" at bounding box center [86, 109] width 172 height 41
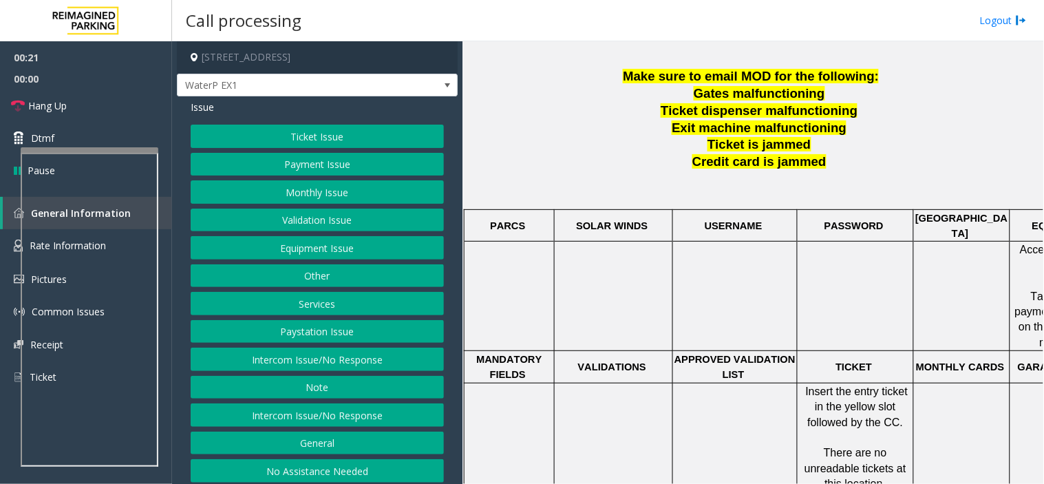
scroll to position [458, 0]
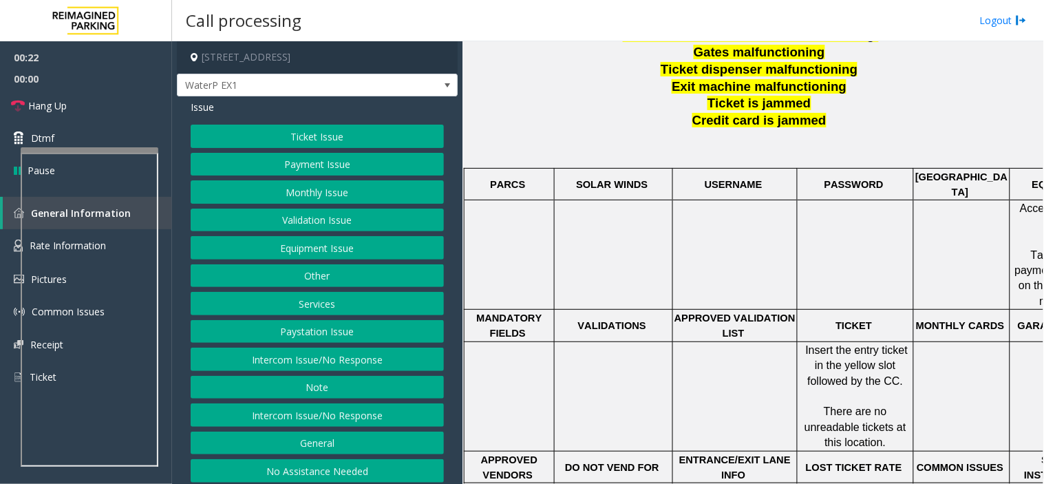
click at [311, 138] on button "Ticket Issue" at bounding box center [317, 136] width 253 height 23
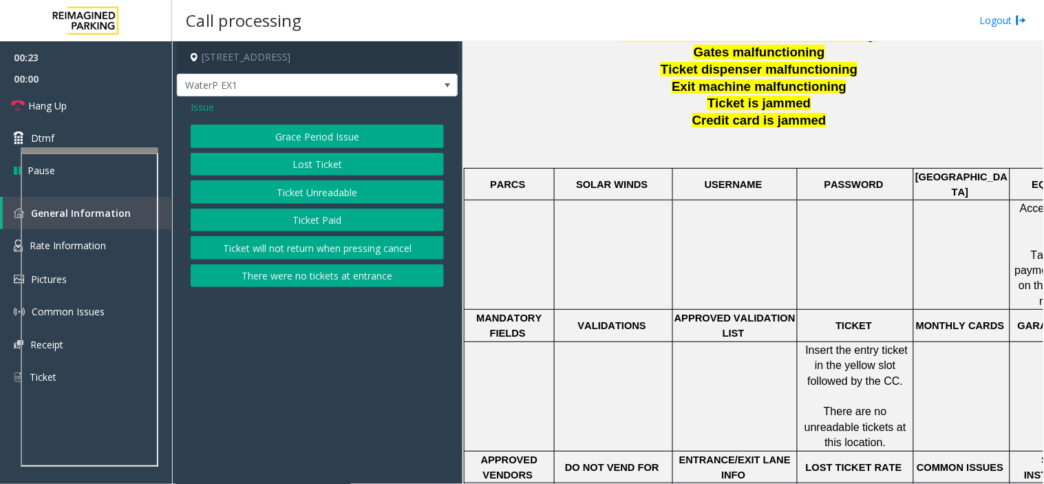
click at [317, 187] on button "Ticket Unreadable" at bounding box center [317, 191] width 253 height 23
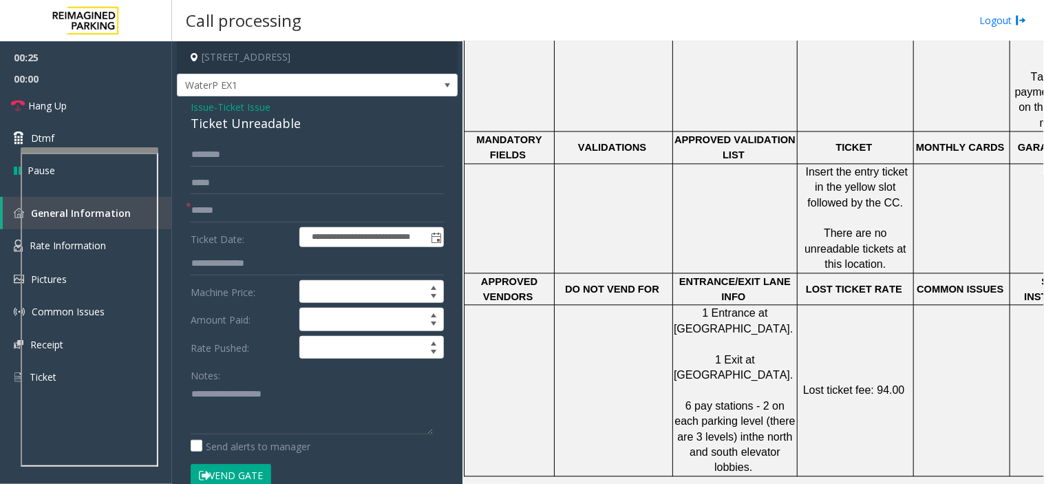
scroll to position [688, 0]
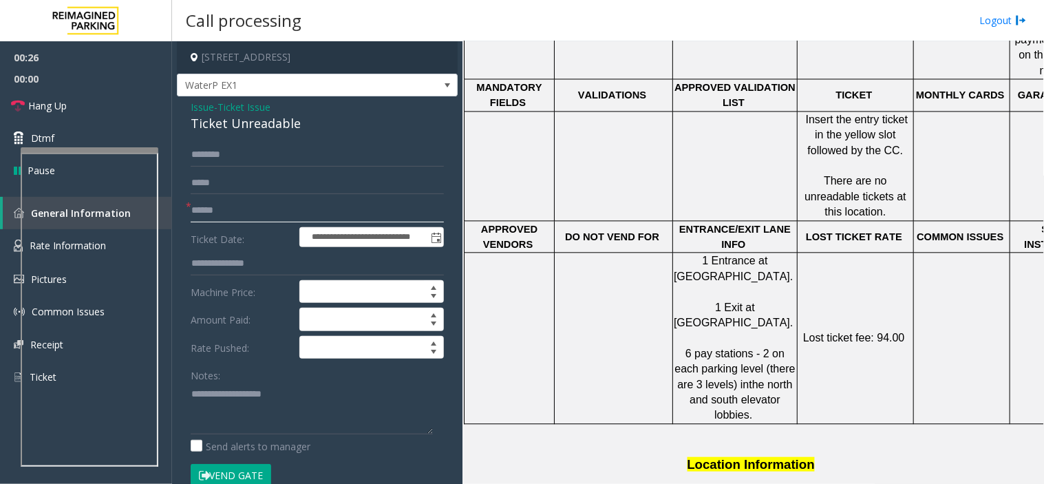
click at [211, 214] on input "text" at bounding box center [317, 210] width 253 height 23
type input "**********"
drag, startPoint x: 217, startPoint y: 468, endPoint x: 159, endPoint y: 444, distance: 62.6
click at [217, 468] on button "Vend Gate" at bounding box center [231, 475] width 81 height 23
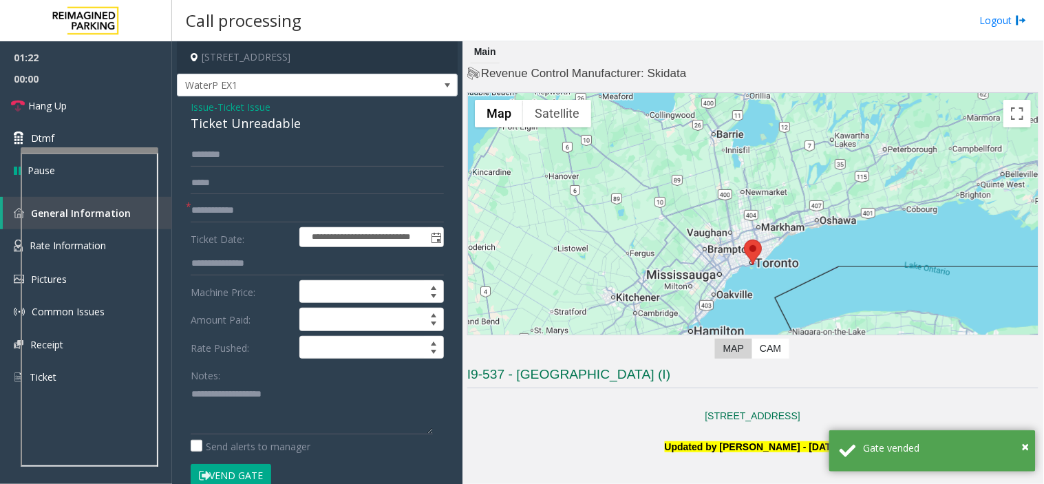
scroll to position [688, 0]
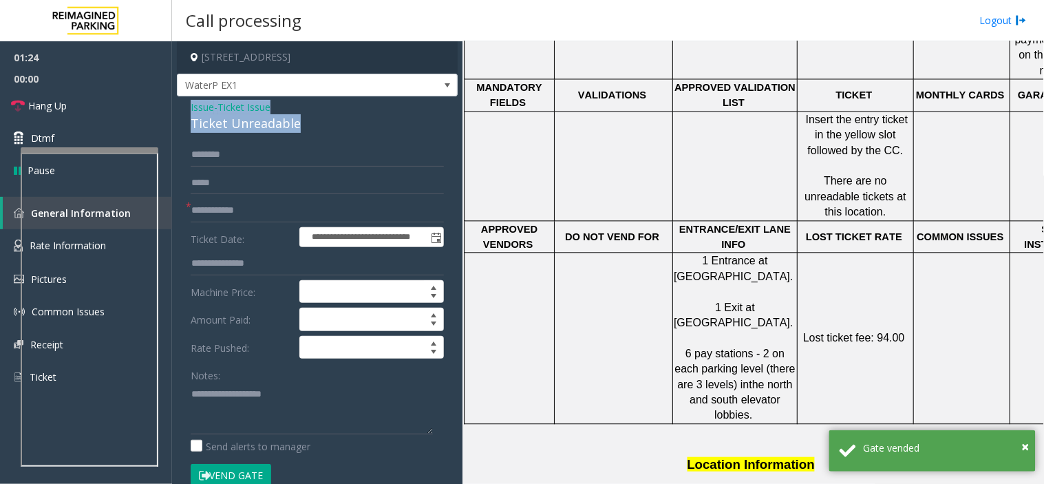
drag, startPoint x: 304, startPoint y: 116, endPoint x: 184, endPoint y: 103, distance: 121.1
click at [184, 103] on div "**********" at bounding box center [317, 472] width 281 height 752
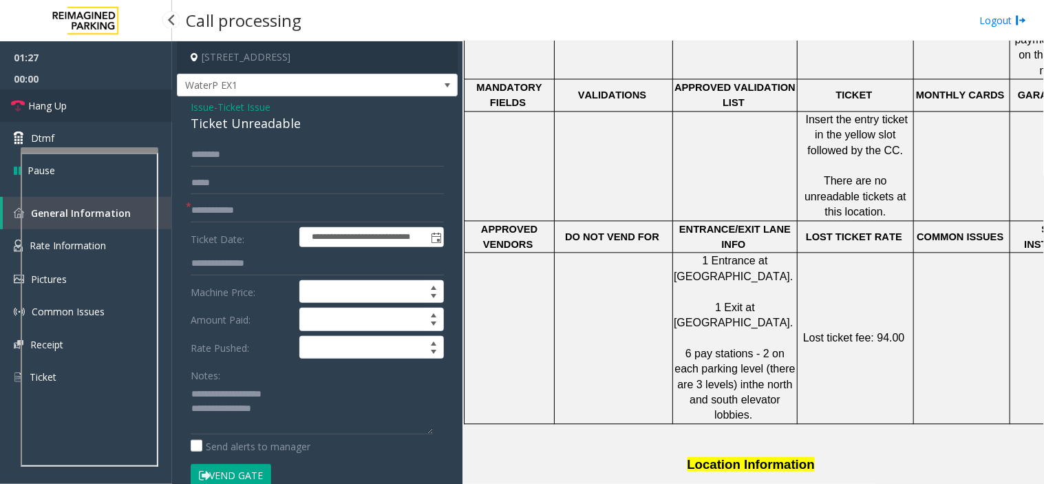
click at [117, 99] on link "Hang Up" at bounding box center [86, 105] width 172 height 32
click at [289, 405] on textarea at bounding box center [312, 409] width 242 height 52
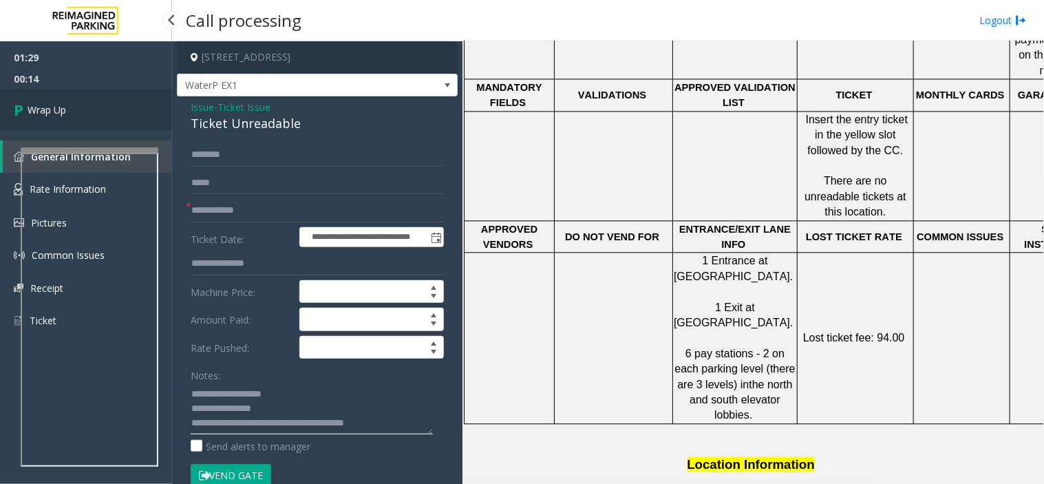
type textarea "**********"
click at [59, 114] on span "Wrap Up" at bounding box center [47, 110] width 39 height 14
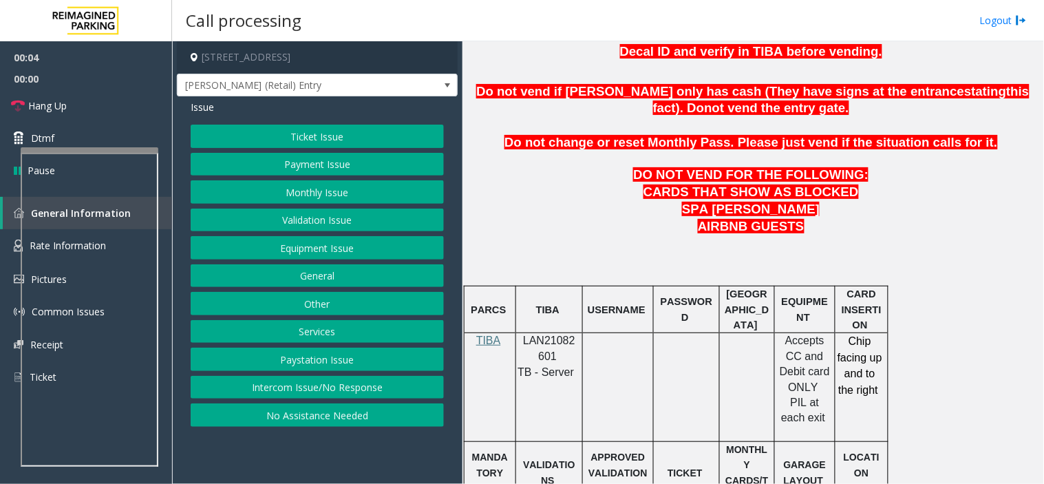
scroll to position [611, 0]
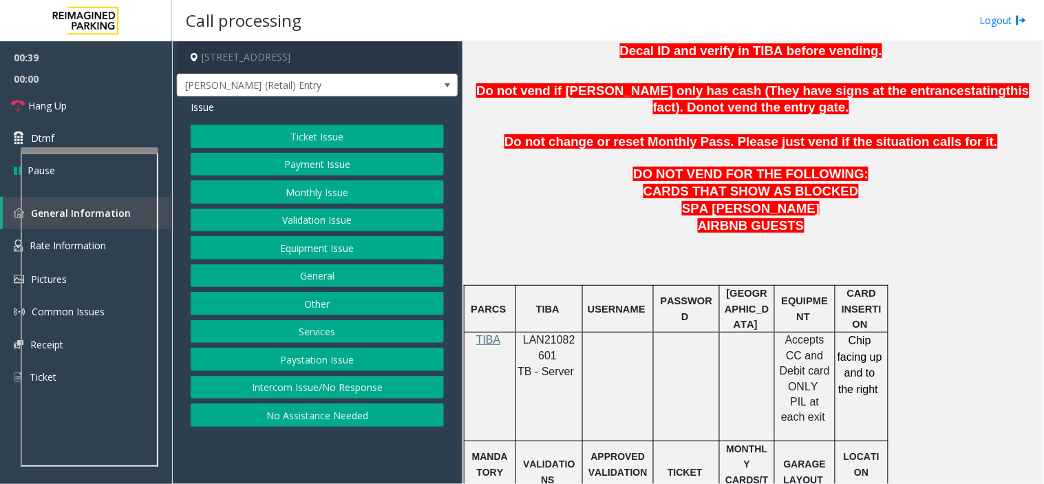
click at [345, 386] on button "Intercom Issue/No Response" at bounding box center [317, 387] width 253 height 23
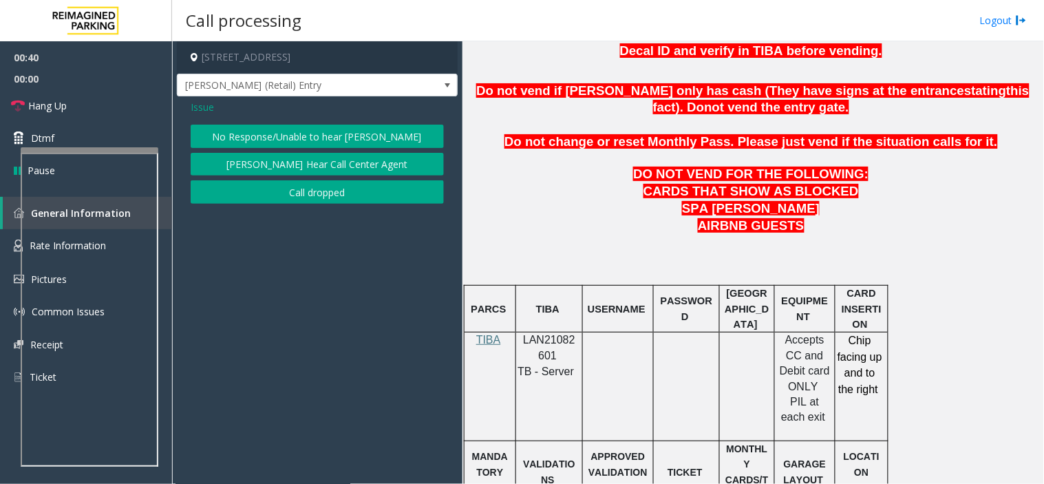
click at [348, 136] on button "No Response/Unable to hear [PERSON_NAME]" at bounding box center [317, 136] width 253 height 23
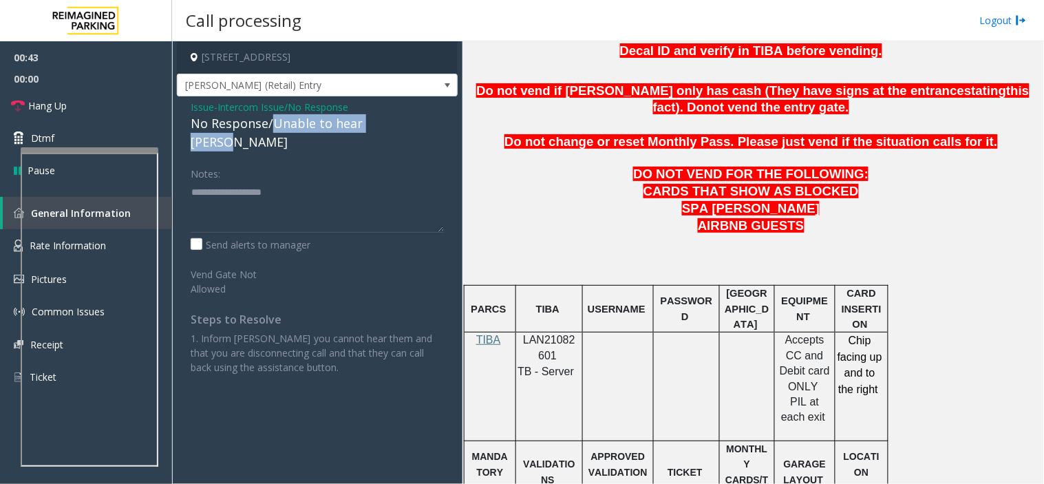
drag, startPoint x: 401, startPoint y: 127, endPoint x: 269, endPoint y: 125, distance: 131.5
click at [269, 125] on div "No Response/Unable to hear [PERSON_NAME]" at bounding box center [317, 132] width 253 height 37
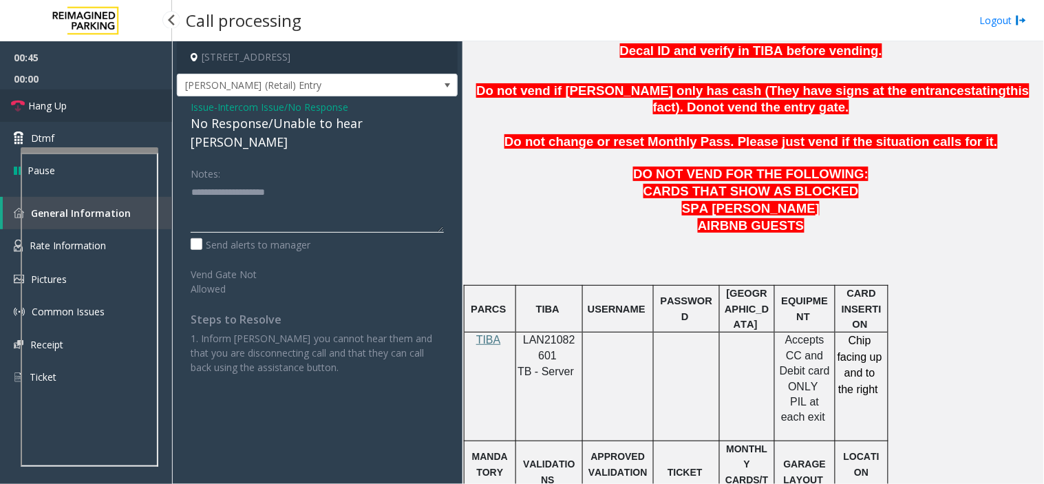
type textarea "**********"
click at [92, 110] on link "Hang Up" at bounding box center [86, 105] width 172 height 32
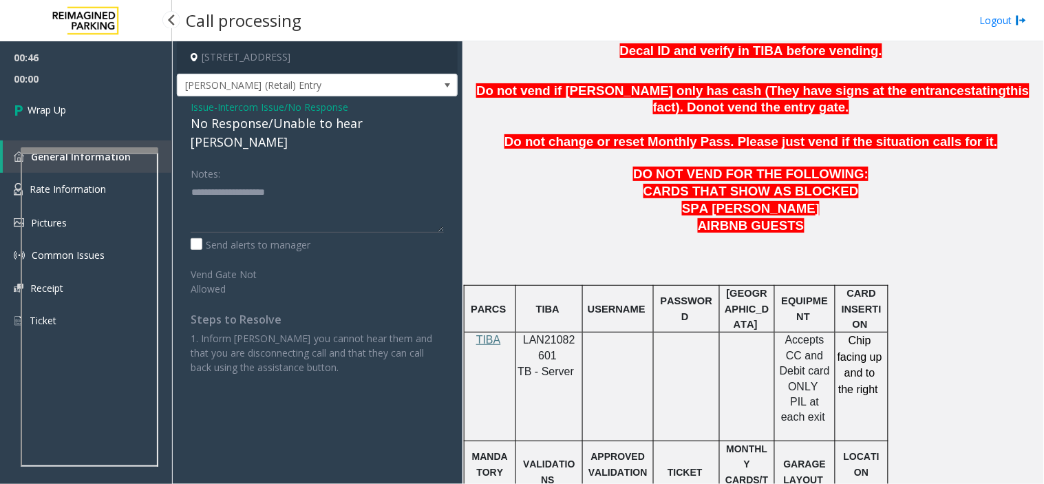
click at [92, 110] on link "Wrap Up" at bounding box center [86, 109] width 172 height 41
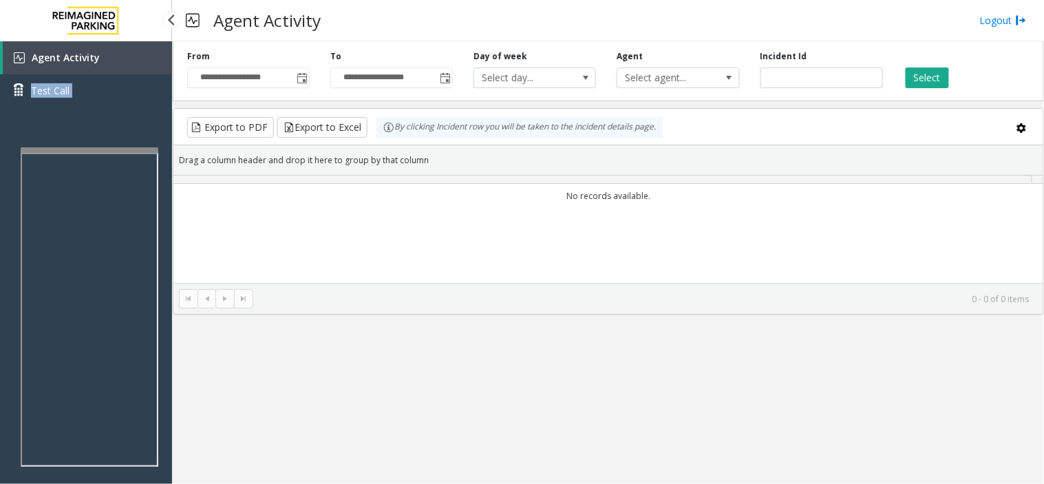
click at [92, 110] on div "Agent Activity Test Call" at bounding box center [86, 79] width 172 height 76
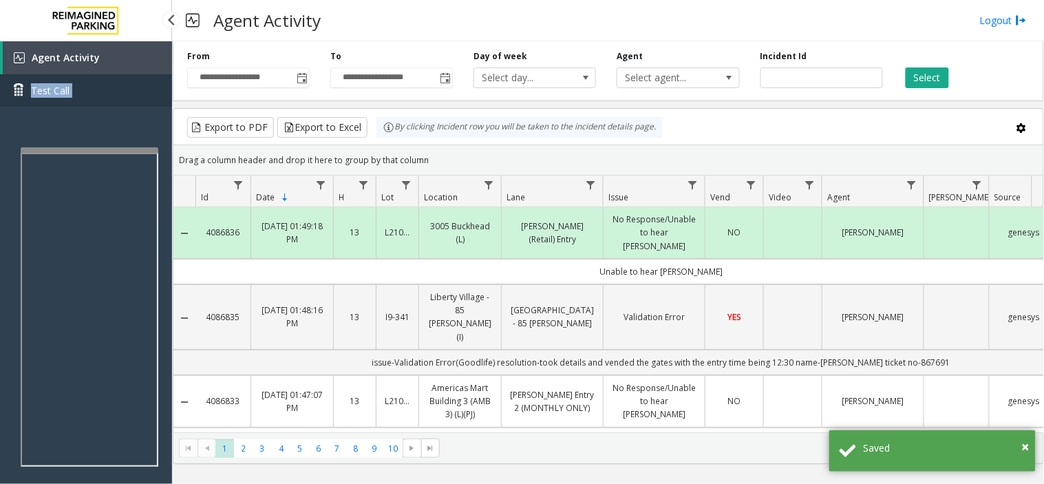
click at [151, 100] on link "Test Call" at bounding box center [86, 90] width 172 height 32
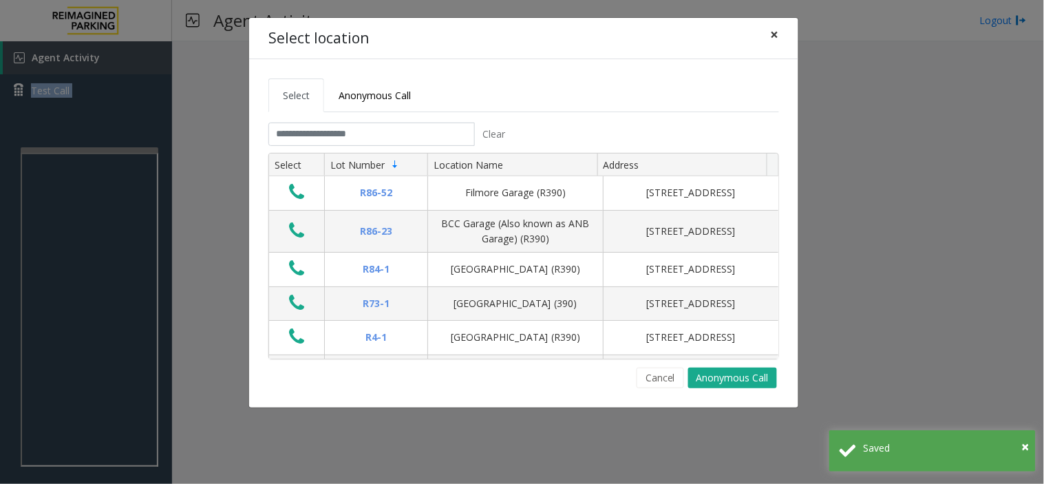
click at [778, 36] on span "×" at bounding box center [775, 34] width 8 height 19
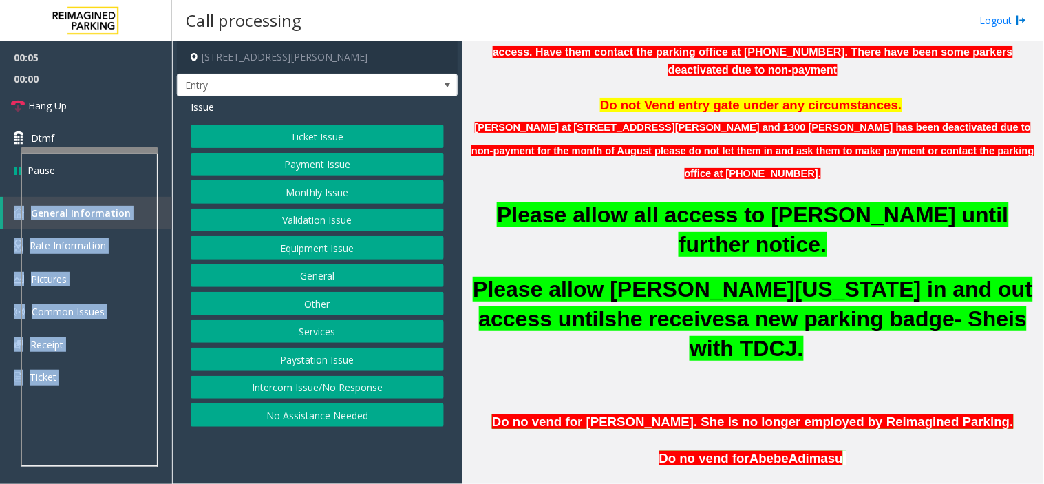
scroll to position [535, 0]
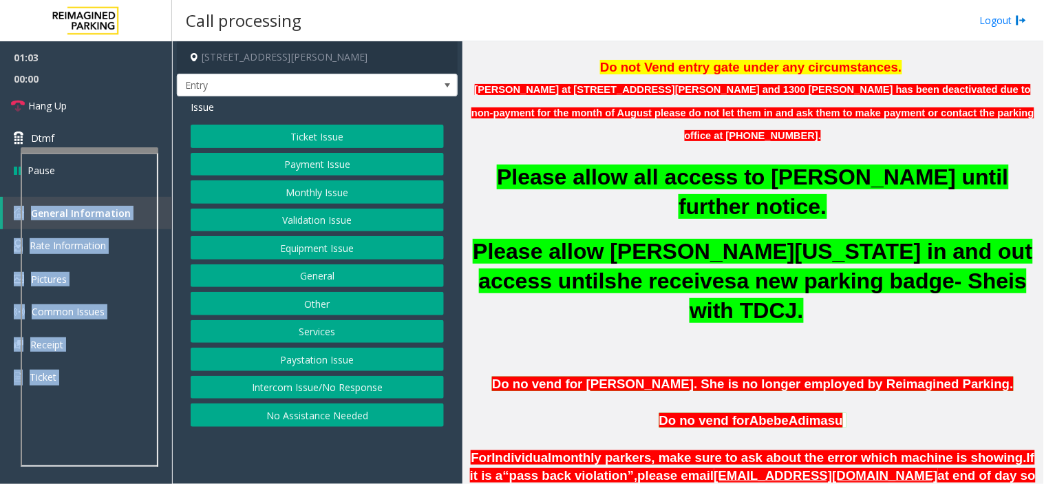
drag, startPoint x: 331, startPoint y: 191, endPoint x: 331, endPoint y: 203, distance: 11.7
click at [331, 203] on button "Monthly Issue" at bounding box center [317, 191] width 253 height 23
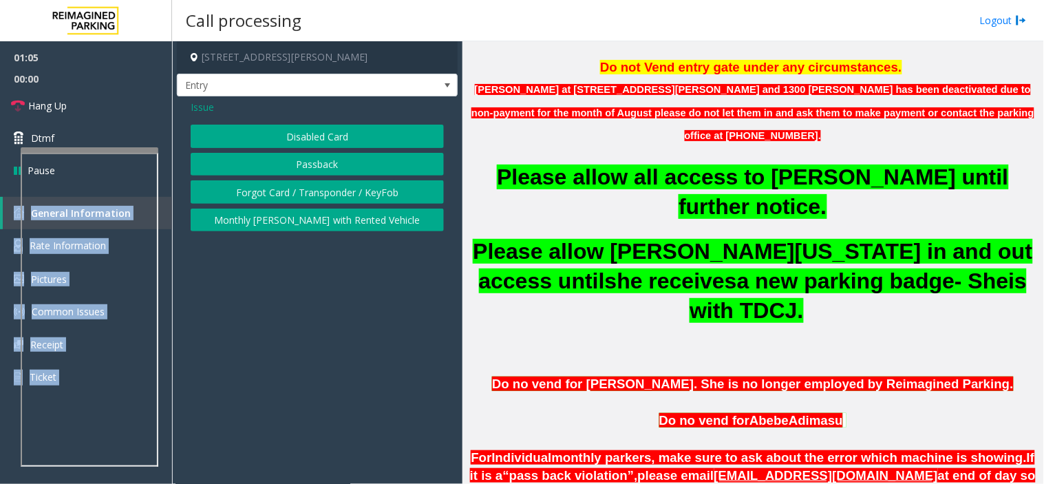
click at [345, 140] on button "Disabled Card" at bounding box center [317, 136] width 253 height 23
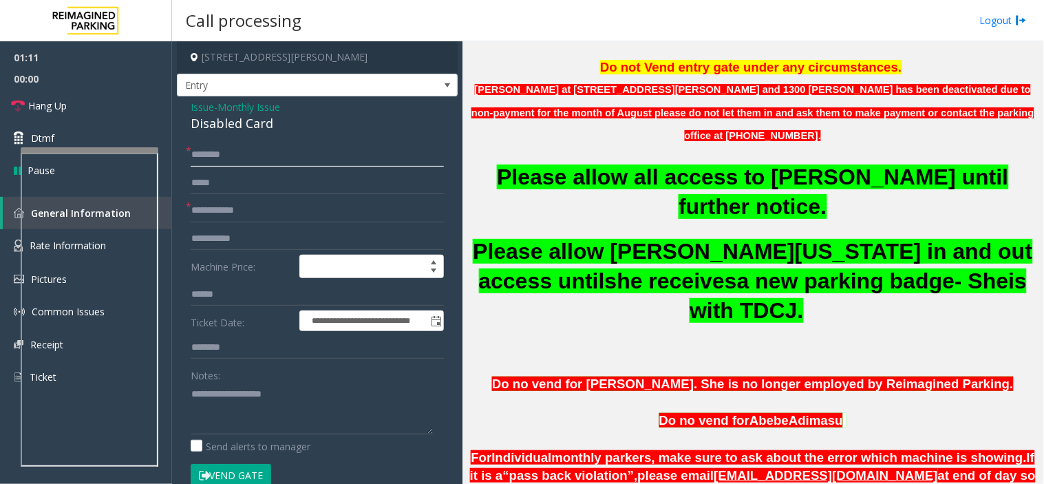
click at [285, 157] on input "text" at bounding box center [317, 154] width 253 height 23
type input "**********"
drag, startPoint x: 207, startPoint y: 156, endPoint x: 178, endPoint y: 156, distance: 29.6
click at [178, 156] on div "**********" at bounding box center [317, 489] width 281 height 786
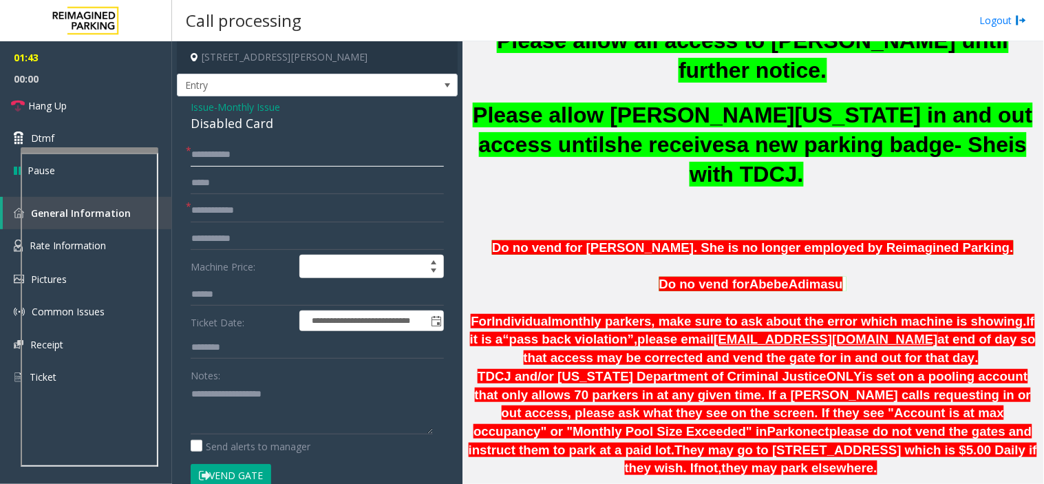
scroll to position [688, 0]
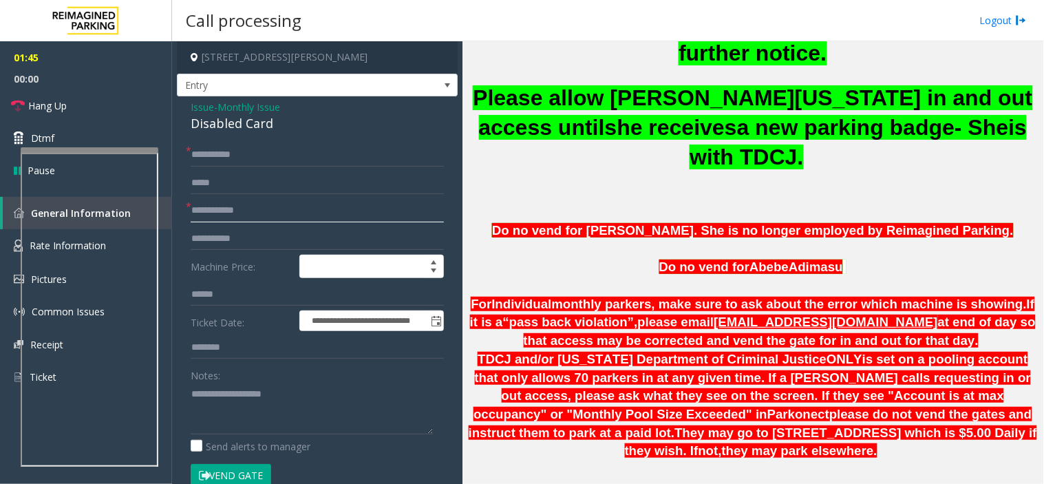
click at [280, 211] on input "text" at bounding box center [317, 210] width 253 height 23
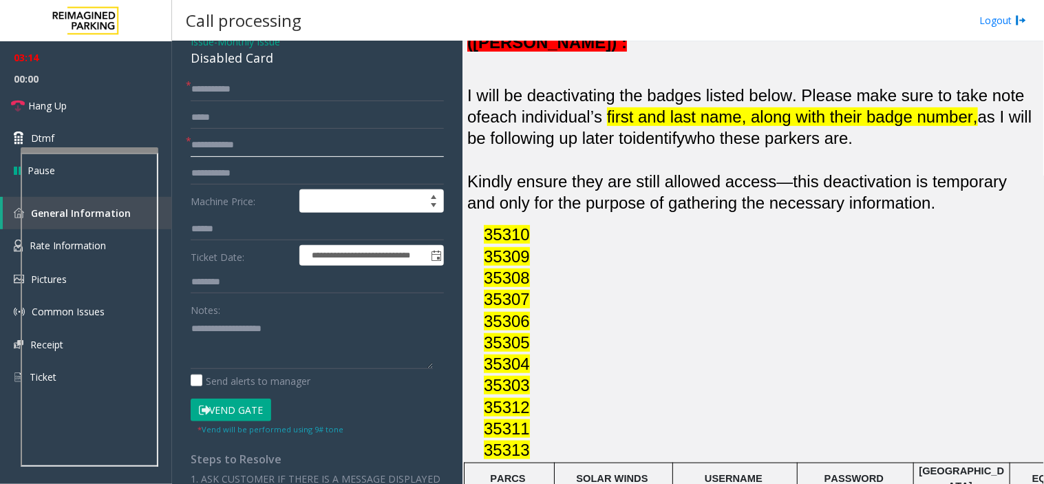
scroll to position [153, 0]
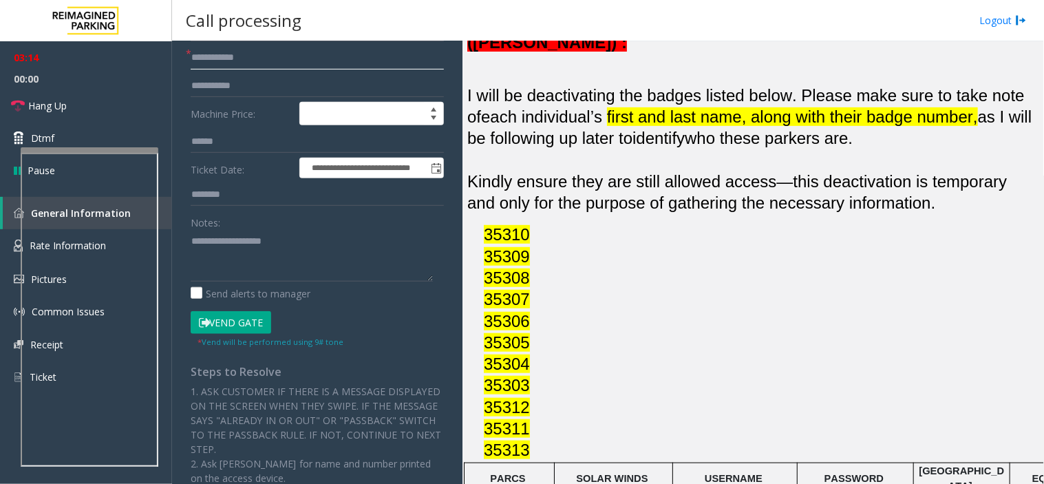
type input "**********"
click at [251, 311] on button "Vend Gate" at bounding box center [231, 322] width 81 height 23
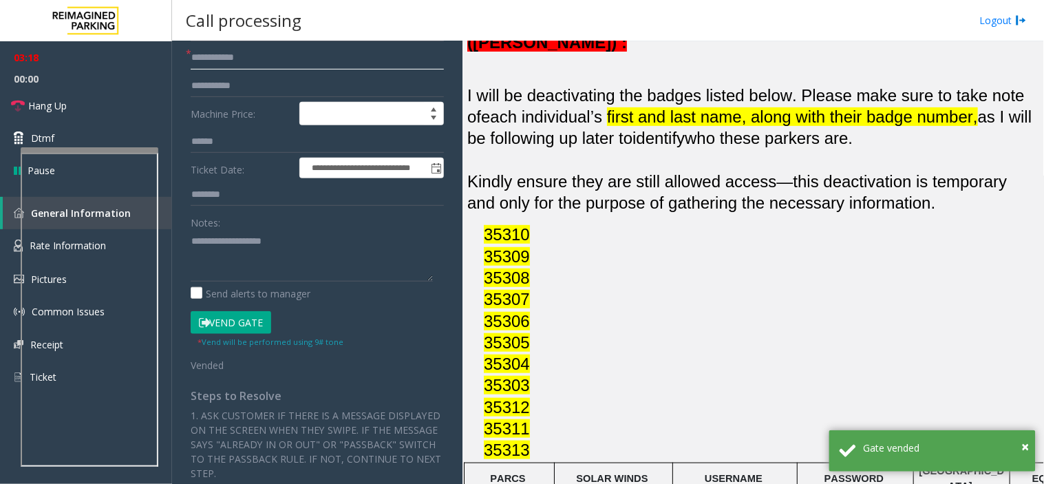
click at [358, 55] on input "**********" at bounding box center [317, 57] width 253 height 23
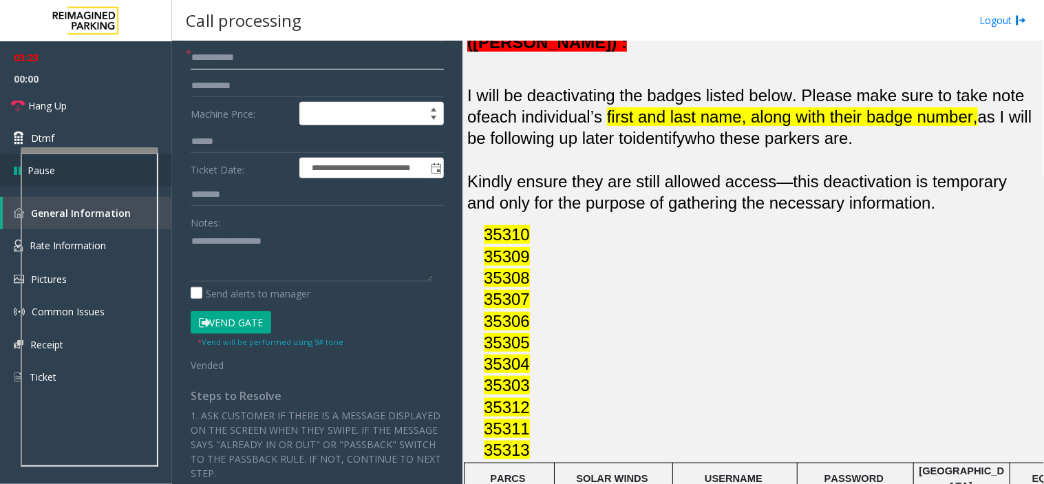
type input "**********"
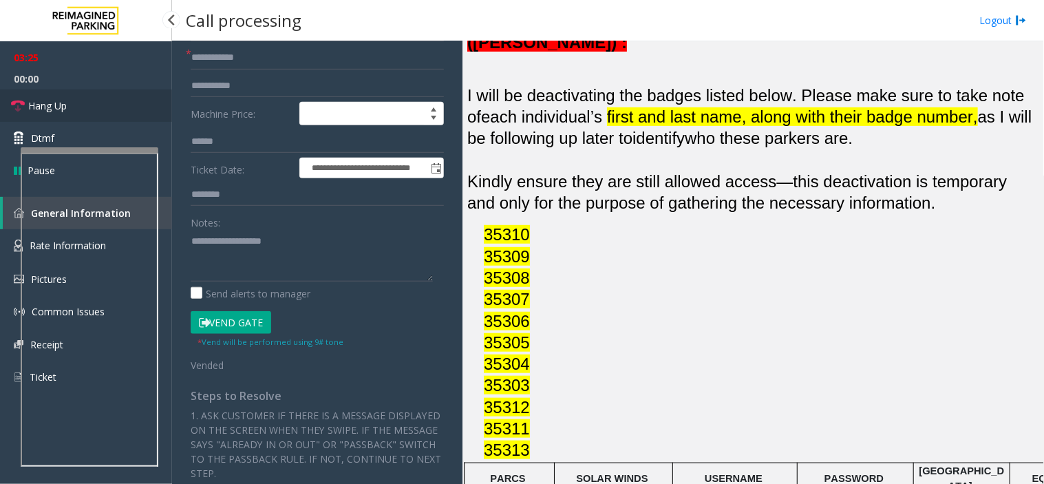
click at [110, 105] on link "Hang Up" at bounding box center [86, 105] width 172 height 32
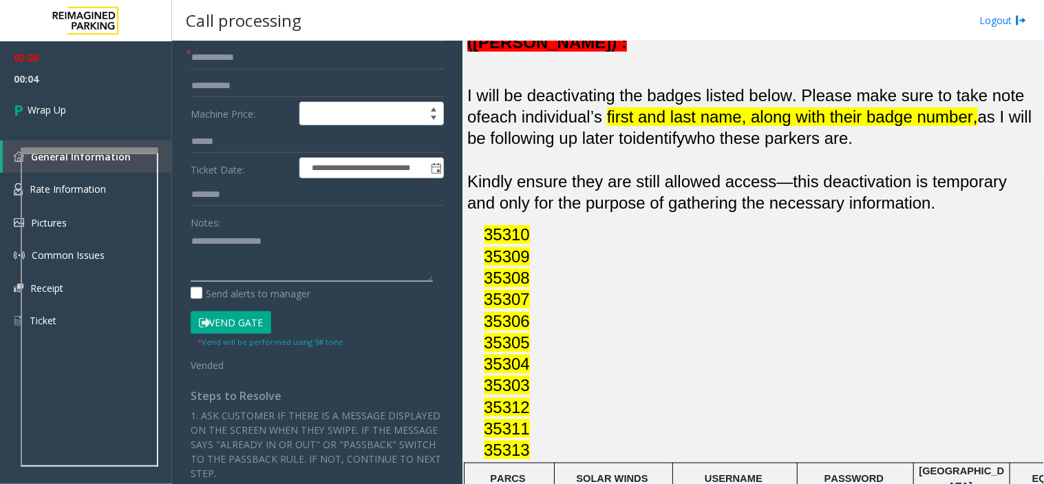
paste textarea "**********"
click at [274, 255] on textarea at bounding box center [312, 256] width 242 height 52
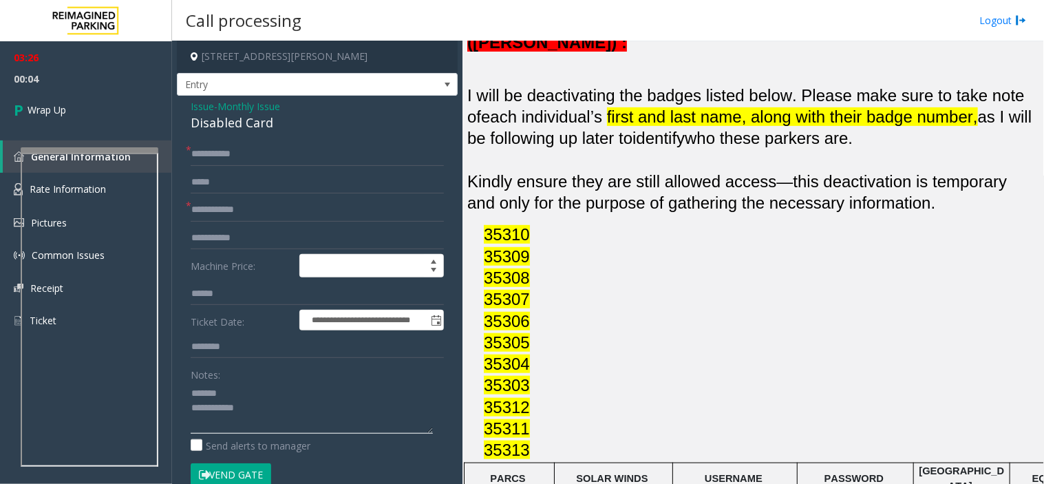
scroll to position [0, 0]
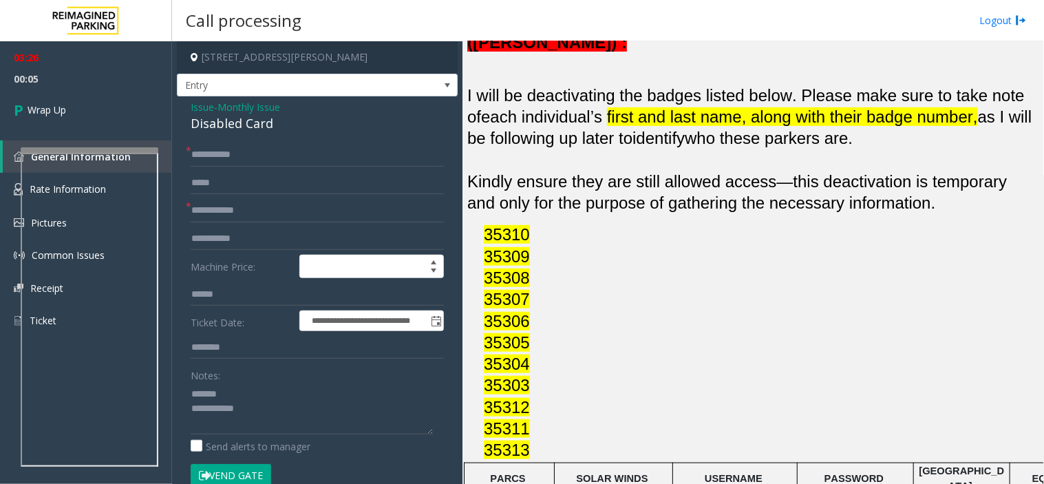
click at [219, 121] on div "Disabled Card" at bounding box center [317, 123] width 253 height 19
copy div "Disabled Card"
paste textarea "**********"
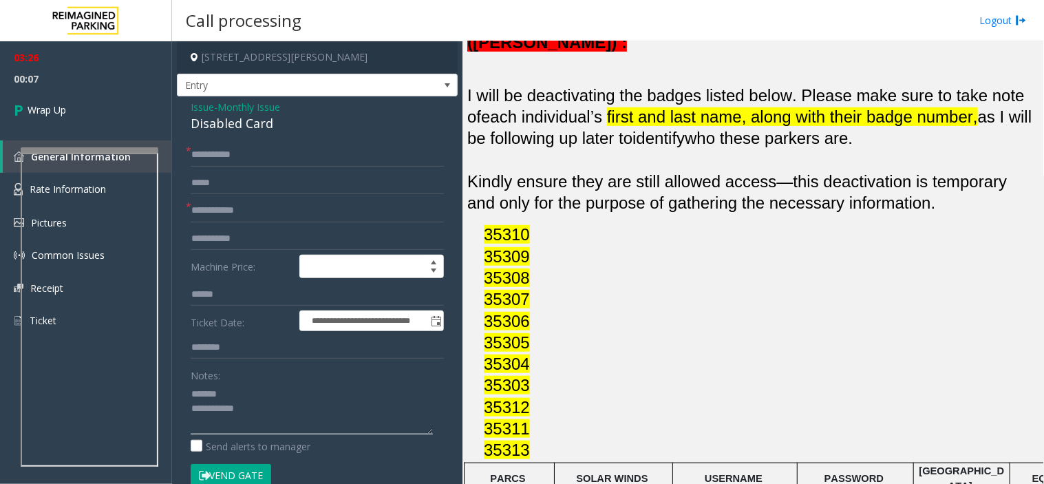
click at [232, 396] on textarea at bounding box center [312, 409] width 242 height 52
click at [321, 407] on textarea at bounding box center [312, 409] width 242 height 52
paste textarea "**********"
click at [263, 412] on textarea at bounding box center [312, 409] width 242 height 52
type textarea "**********"
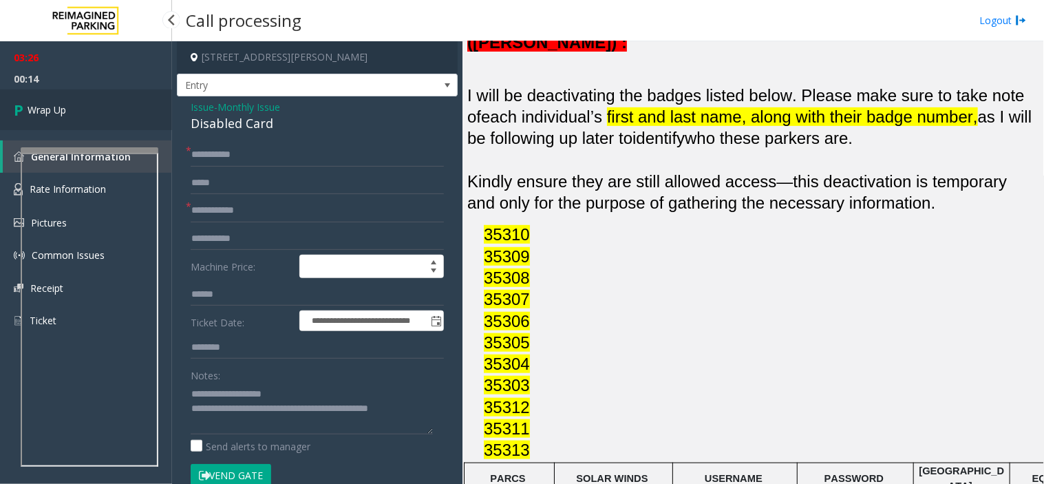
click at [99, 89] on link "Wrap Up" at bounding box center [86, 109] width 172 height 41
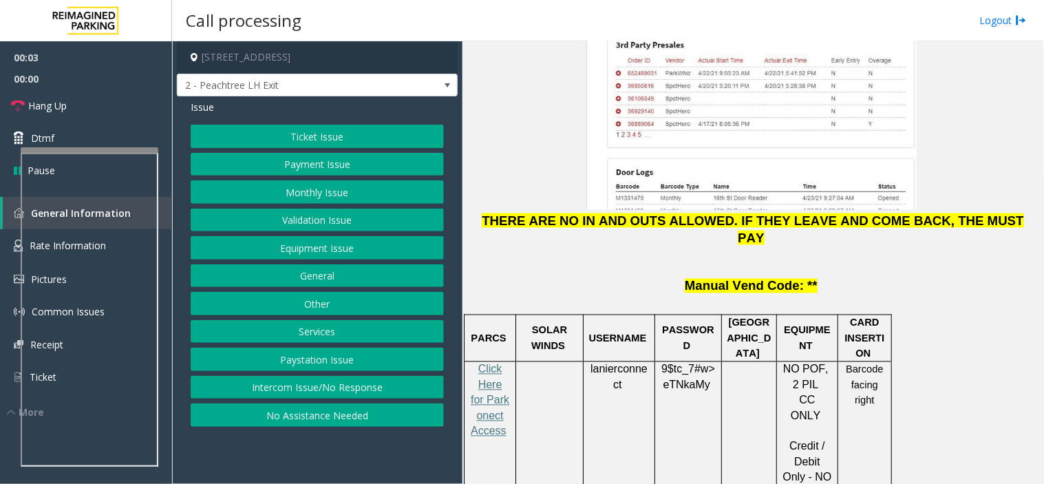
scroll to position [1911, 0]
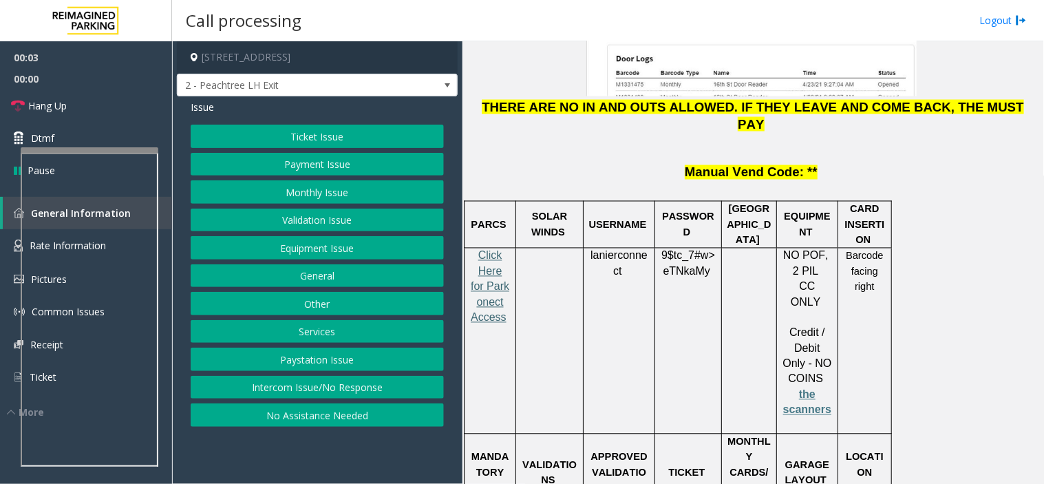
click at [491, 250] on span "Click Here for Parkonect Access" at bounding box center [490, 287] width 39 height 74
click at [628, 250] on span "lanierconnect" at bounding box center [618, 264] width 57 height 28
copy p "lanierconnect"
click at [284, 138] on button "Ticket Issue" at bounding box center [317, 136] width 253 height 23
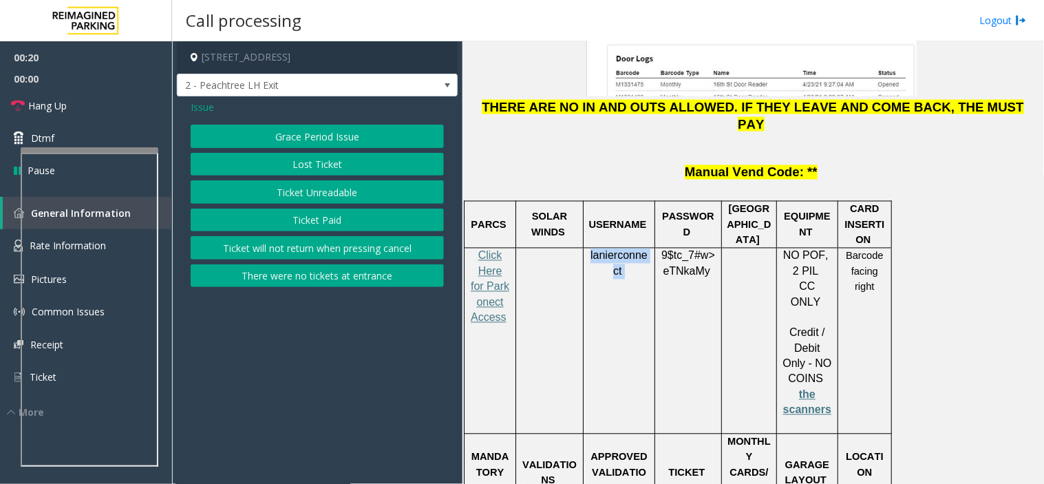
click at [293, 186] on button "Ticket Unreadable" at bounding box center [317, 191] width 253 height 23
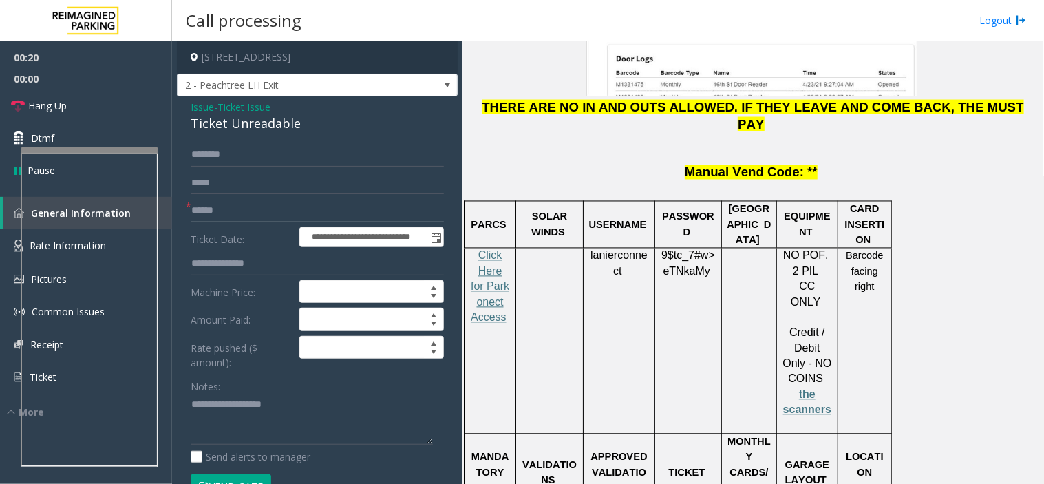
click at [262, 205] on input "text" at bounding box center [317, 210] width 253 height 23
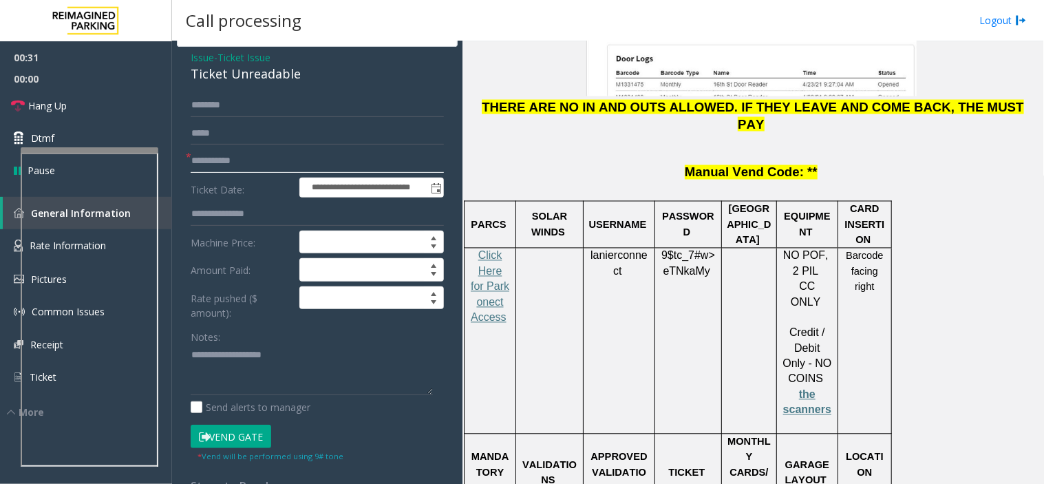
scroll to position [76, 0]
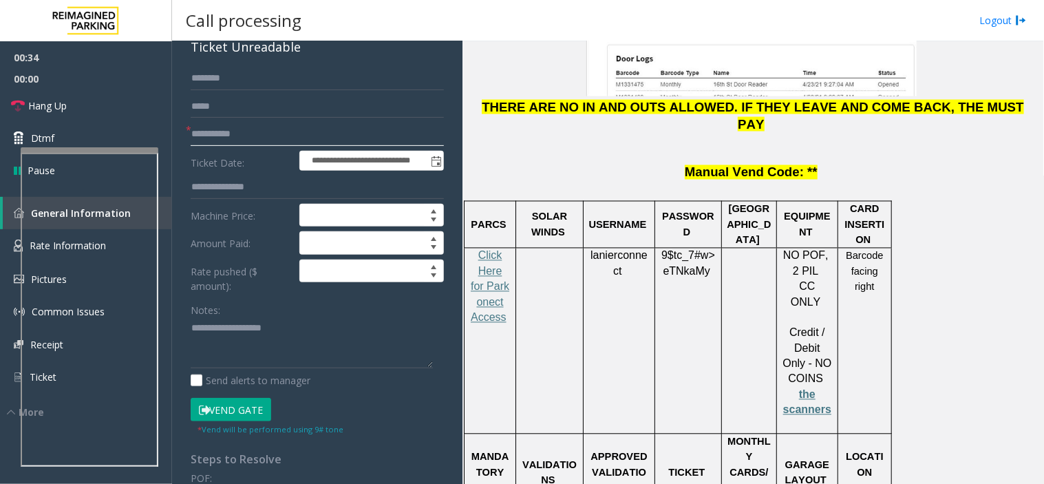
type input "**********"
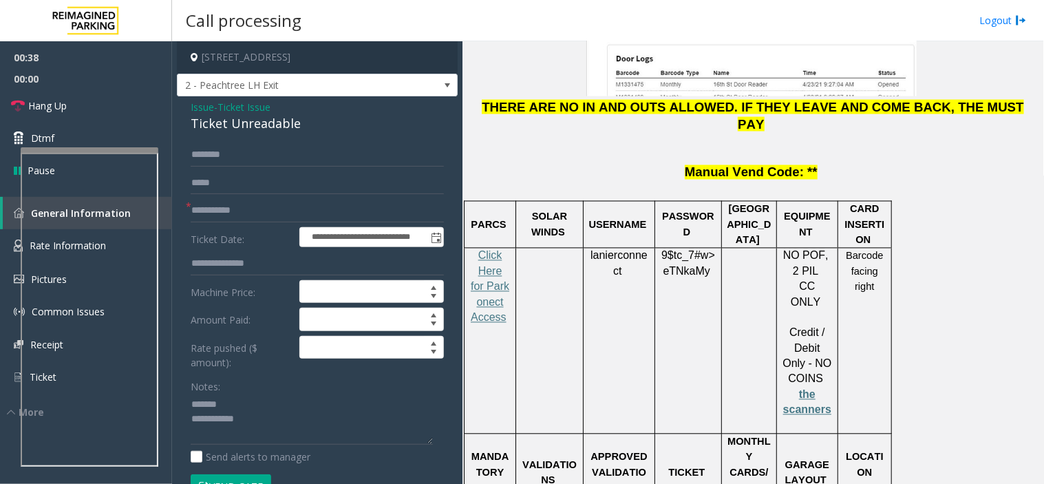
click at [222, 125] on div "Ticket Unreadable" at bounding box center [317, 123] width 253 height 19
click at [251, 418] on textarea at bounding box center [312, 420] width 242 height 52
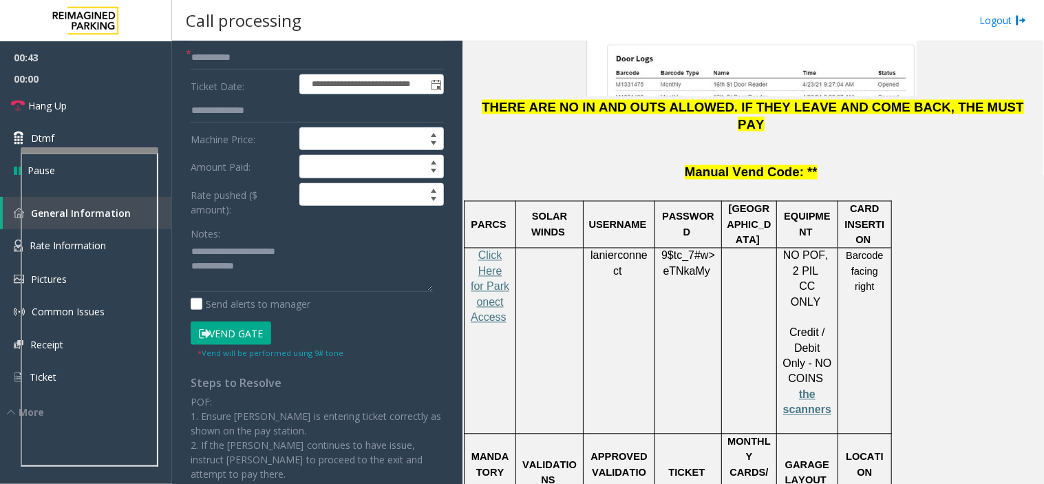
drag, startPoint x: 228, startPoint y: 337, endPoint x: 233, endPoint y: 330, distance: 8.0
click at [228, 334] on button "Vend Gate" at bounding box center [231, 332] width 81 height 23
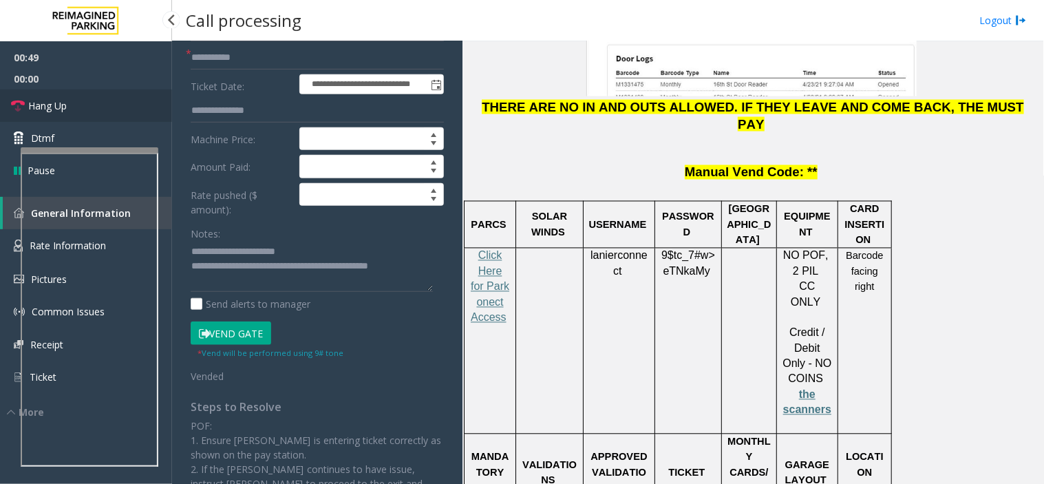
click at [83, 98] on link "Hang Up" at bounding box center [86, 105] width 172 height 32
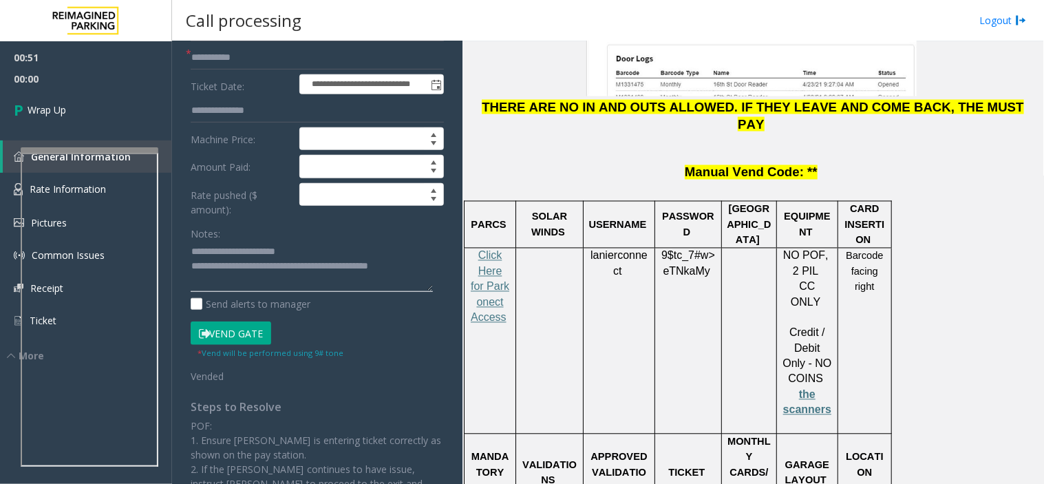
click at [430, 260] on textarea at bounding box center [312, 267] width 242 height 52
type textarea "**********"
click at [76, 105] on link "Wrap Up" at bounding box center [86, 109] width 172 height 41
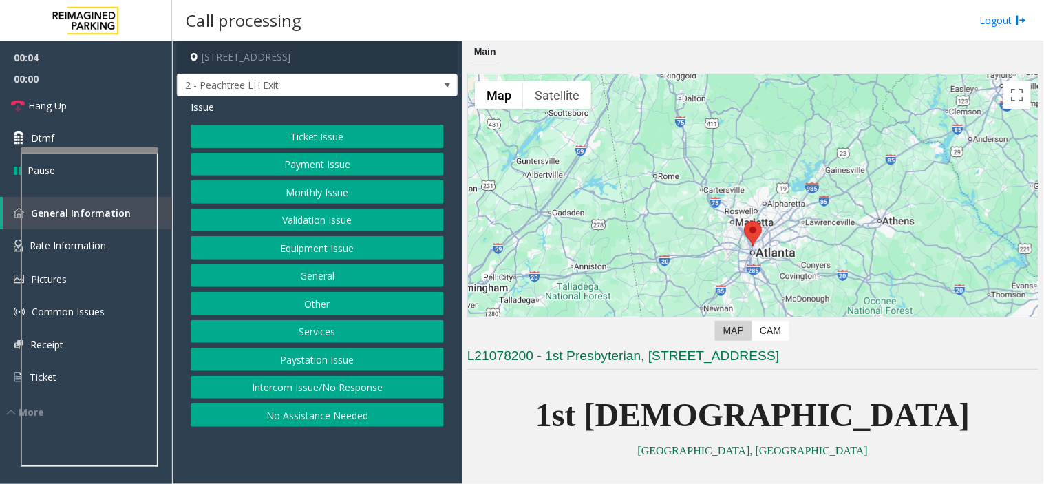
scroll to position [382, 0]
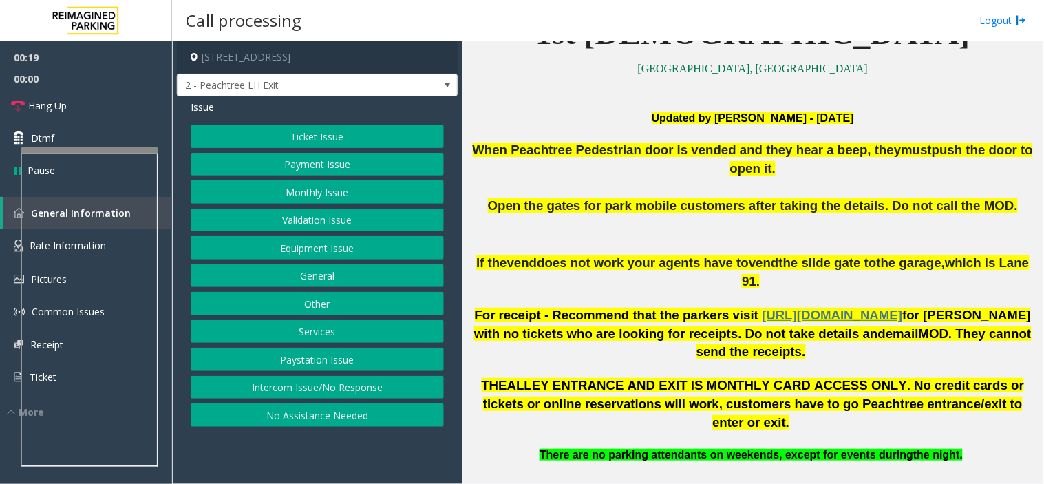
drag, startPoint x: 298, startPoint y: 191, endPoint x: 297, endPoint y: 198, distance: 6.9
click at [297, 198] on button "Monthly Issue" at bounding box center [317, 191] width 253 height 23
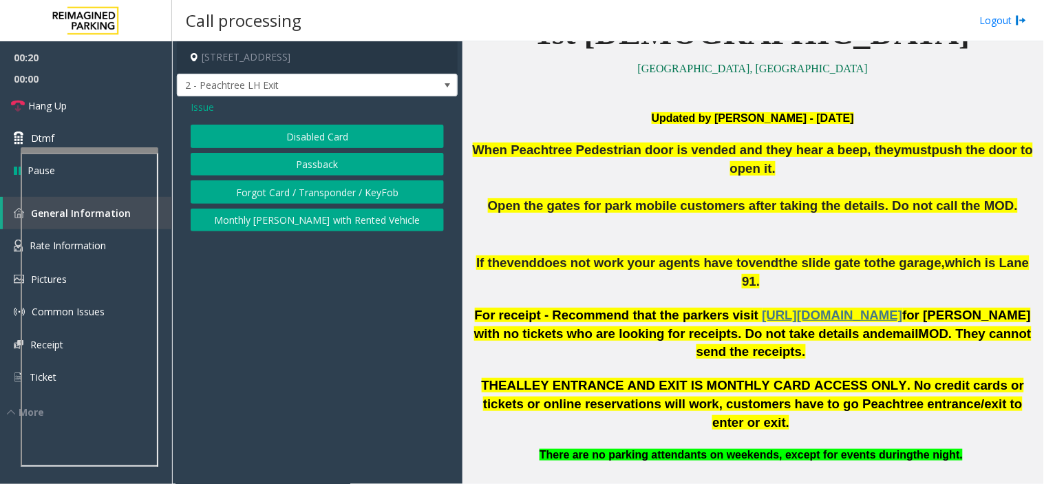
click at [299, 141] on button "Disabled Card" at bounding box center [317, 136] width 253 height 23
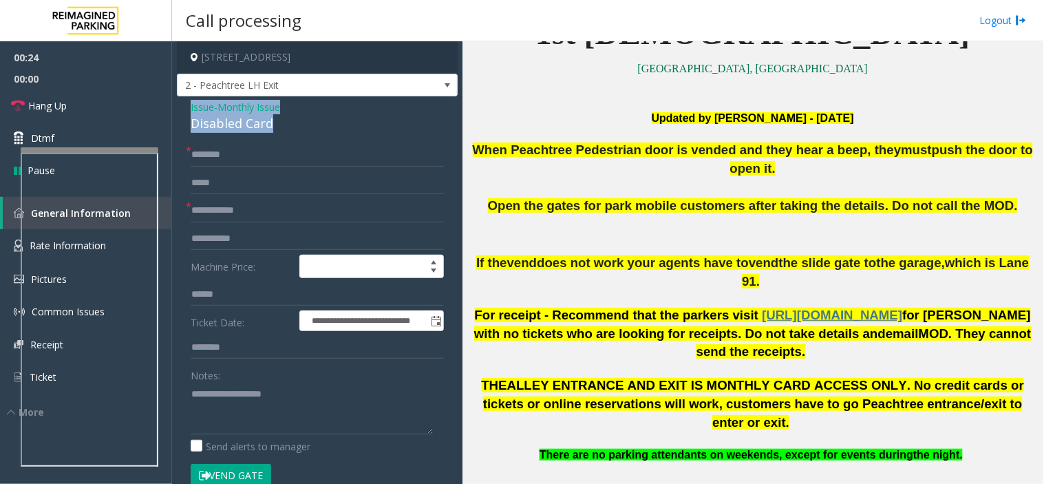
drag, startPoint x: 289, startPoint y: 125, endPoint x: 182, endPoint y: 103, distance: 109.6
click at [182, 103] on div "**********" at bounding box center [317, 489] width 281 height 786
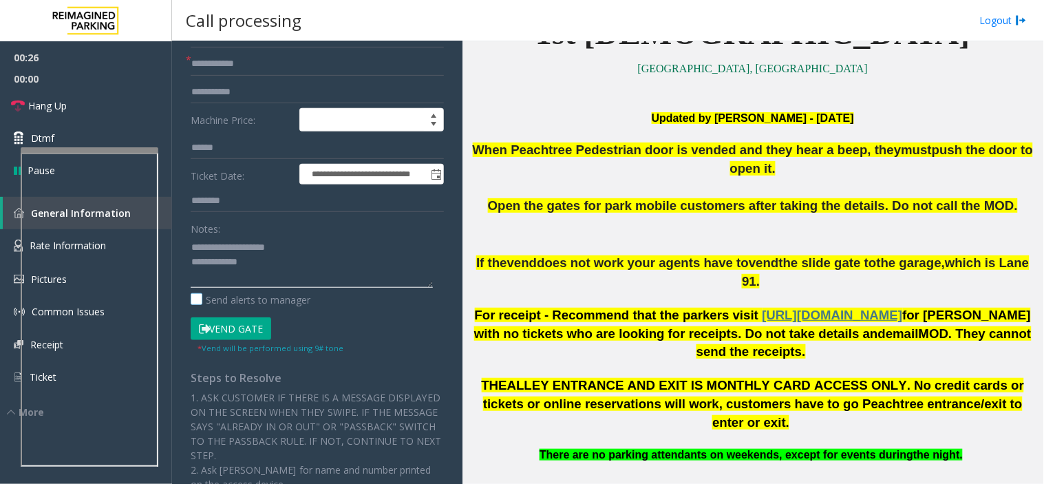
scroll to position [153, 0]
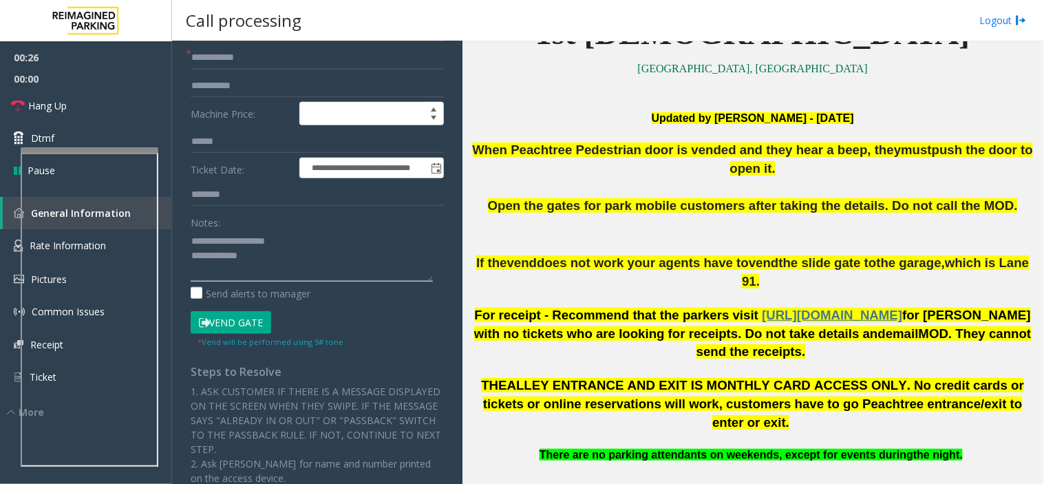
click at [270, 259] on textarea at bounding box center [312, 256] width 242 height 52
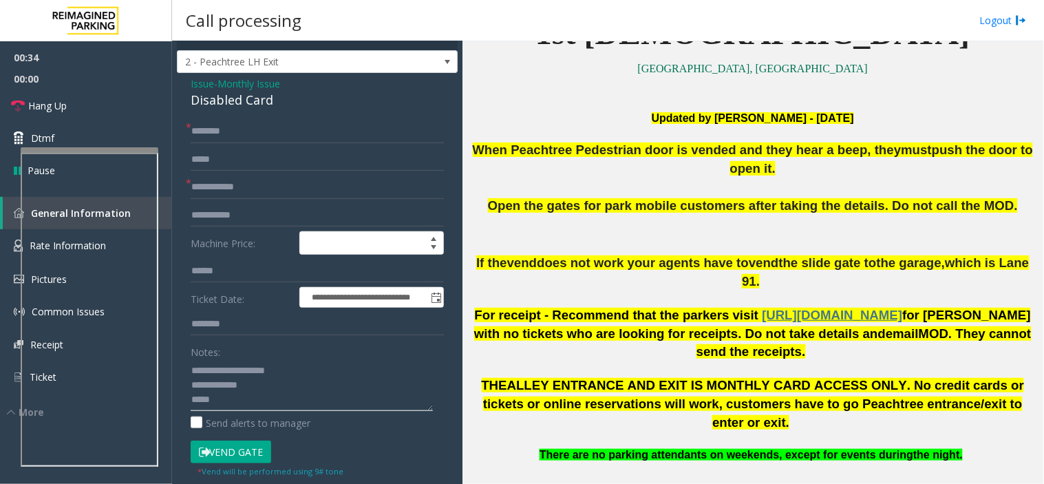
scroll to position [0, 0]
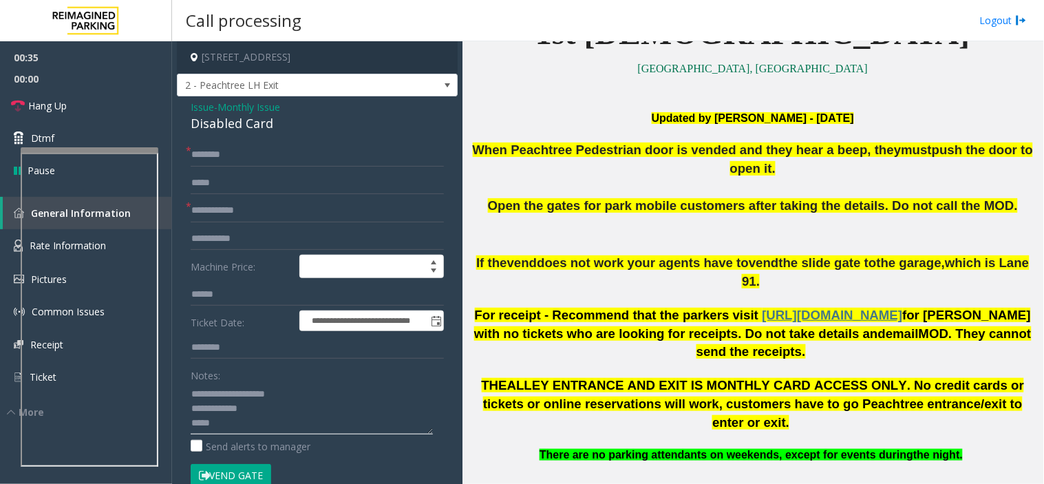
type textarea "**********"
click at [237, 214] on input "text" at bounding box center [317, 210] width 253 height 23
type input "**********"
click at [228, 149] on input "text" at bounding box center [317, 154] width 253 height 23
type input "*****"
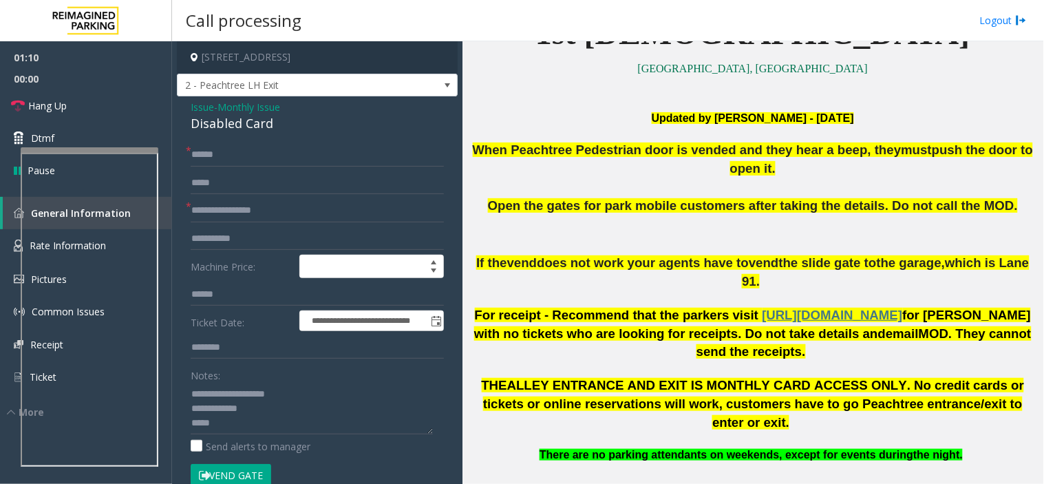
drag, startPoint x: 227, startPoint y: 469, endPoint x: 138, endPoint y: 444, distance: 92.4
click at [222, 469] on button "Vend Gate" at bounding box center [231, 475] width 81 height 23
type textarea "**********"
click at [106, 100] on link "Hang Up" at bounding box center [86, 105] width 172 height 32
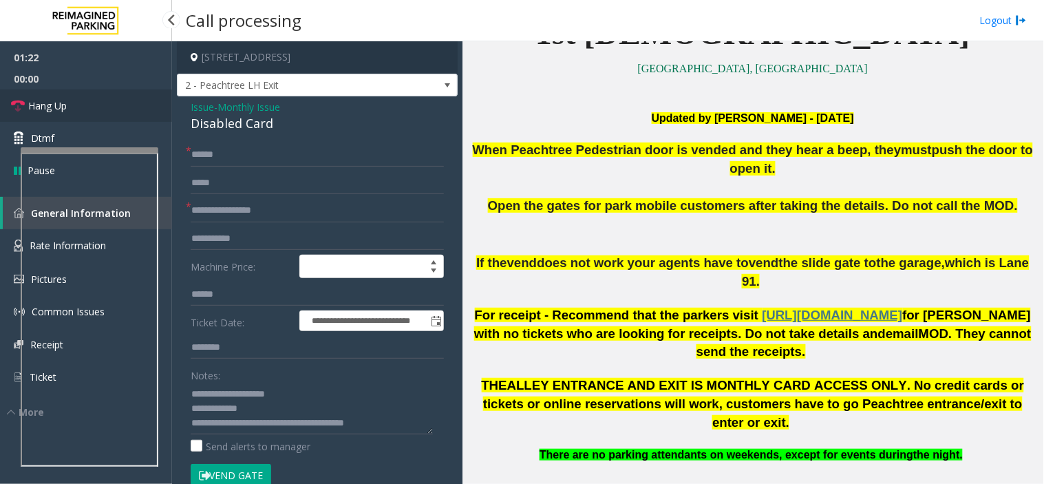
click at [106, 100] on link "Hang Up" at bounding box center [86, 105] width 172 height 32
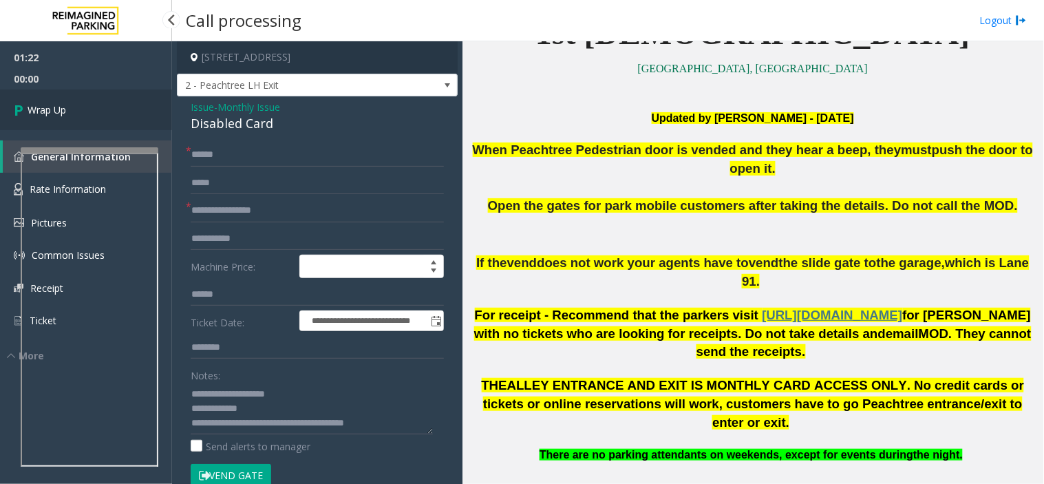
click at [106, 100] on link "Wrap Up" at bounding box center [86, 109] width 172 height 41
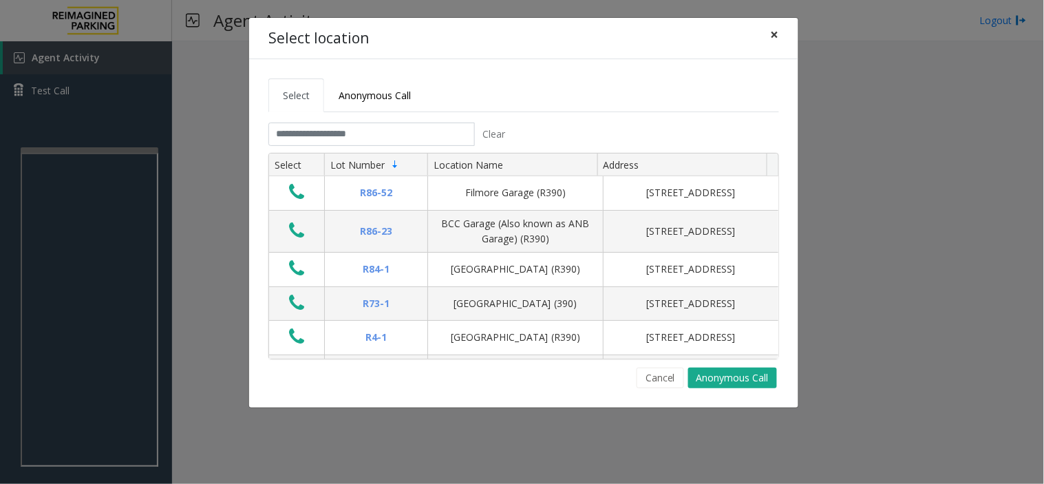
click at [776, 30] on span "×" at bounding box center [775, 34] width 8 height 19
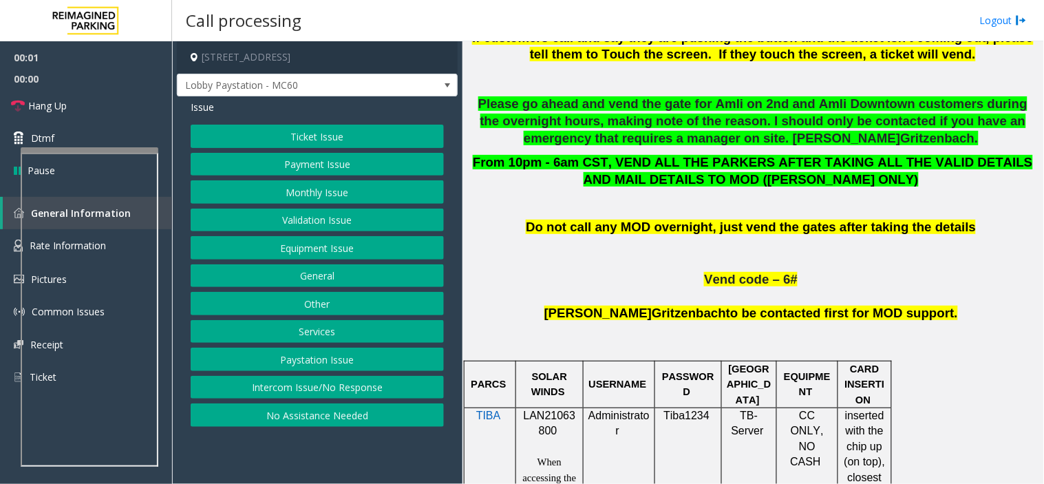
scroll to position [841, 0]
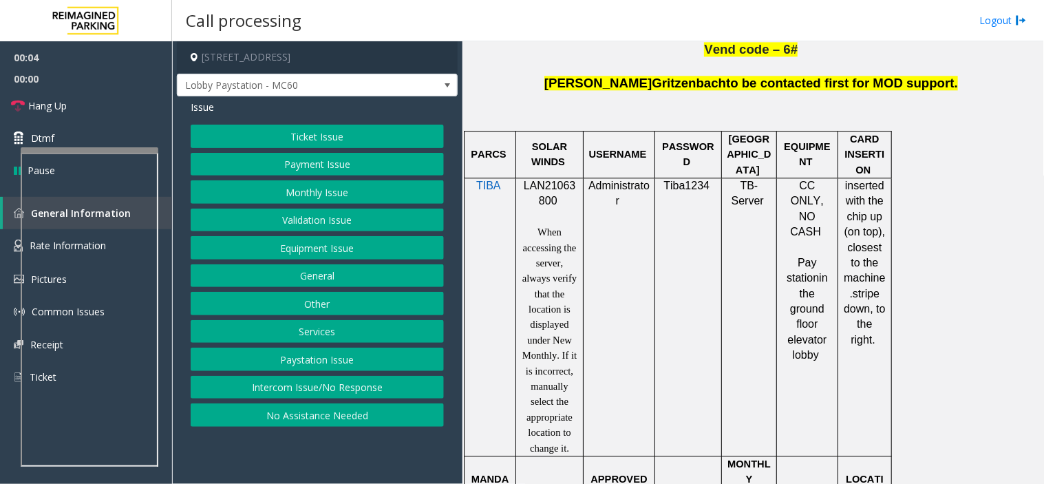
click at [328, 380] on button "Intercom Issue/No Response" at bounding box center [317, 387] width 253 height 23
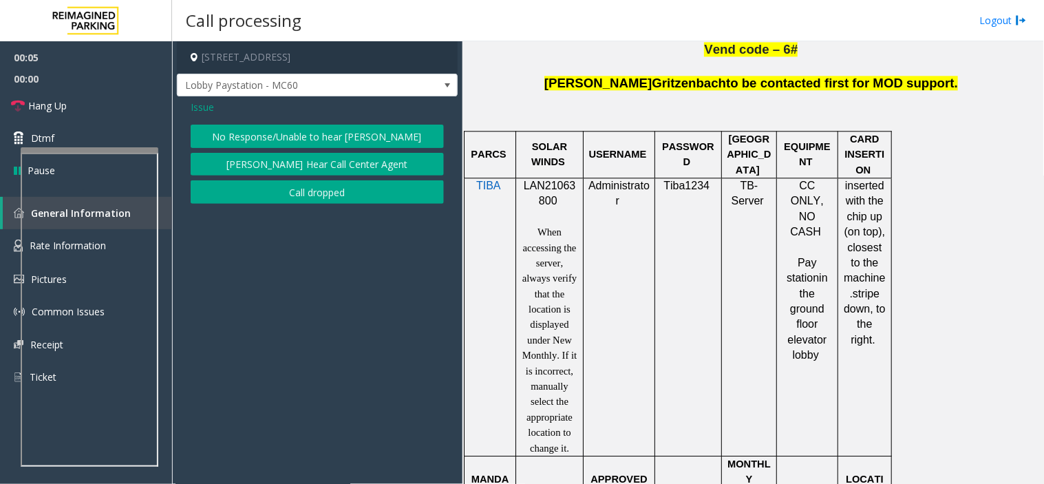
click at [339, 142] on button "No Response/Unable to hear [PERSON_NAME]" at bounding box center [317, 136] width 253 height 23
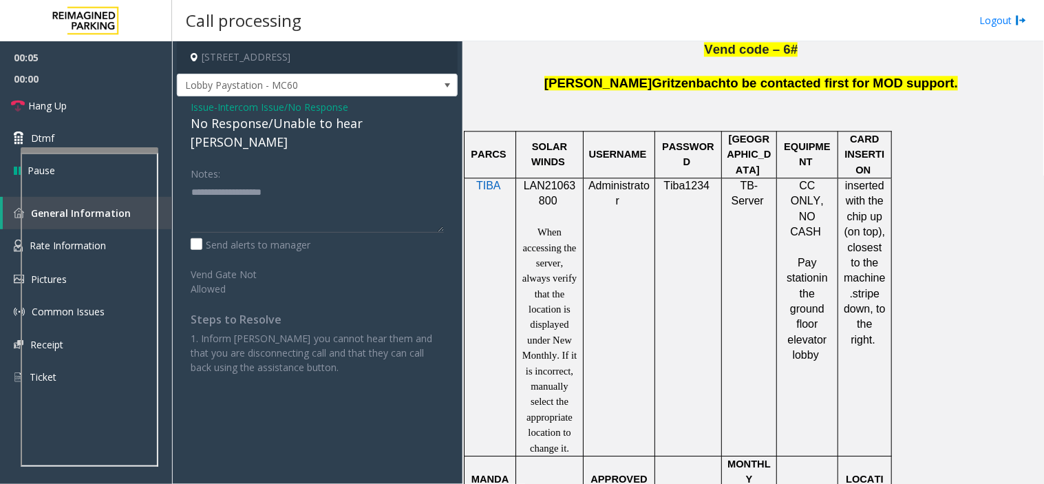
click at [270, 127] on div "No Response/Unable to hear [PERSON_NAME]" at bounding box center [317, 132] width 253 height 37
type textarea "**********"
click at [111, 114] on link "Hang Up" at bounding box center [86, 105] width 172 height 32
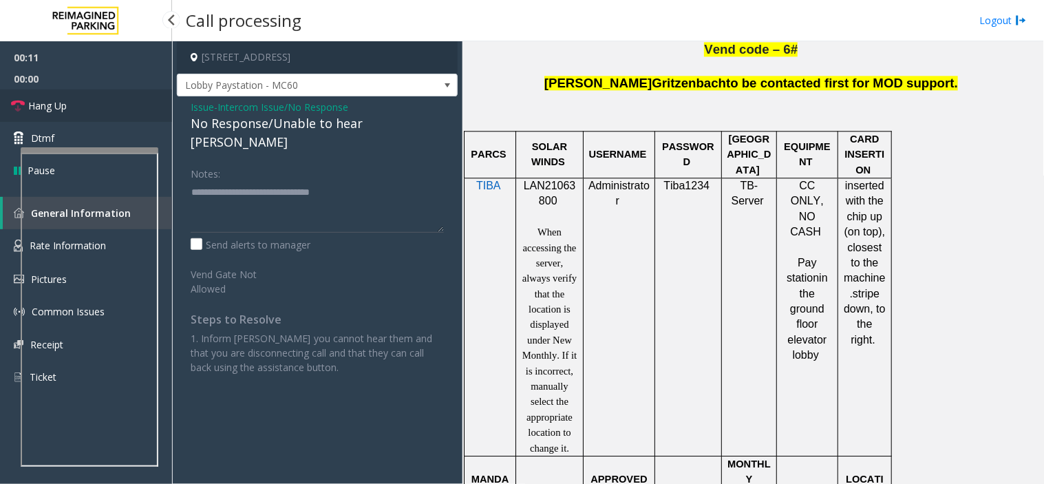
click at [111, 114] on link "Hang Up" at bounding box center [86, 105] width 172 height 32
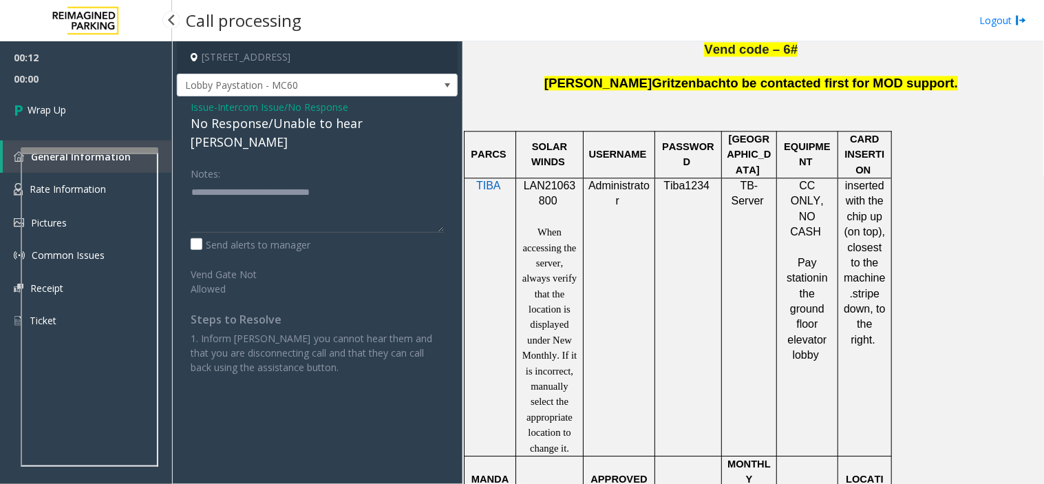
click at [111, 114] on link "Wrap Up" at bounding box center [86, 109] width 172 height 41
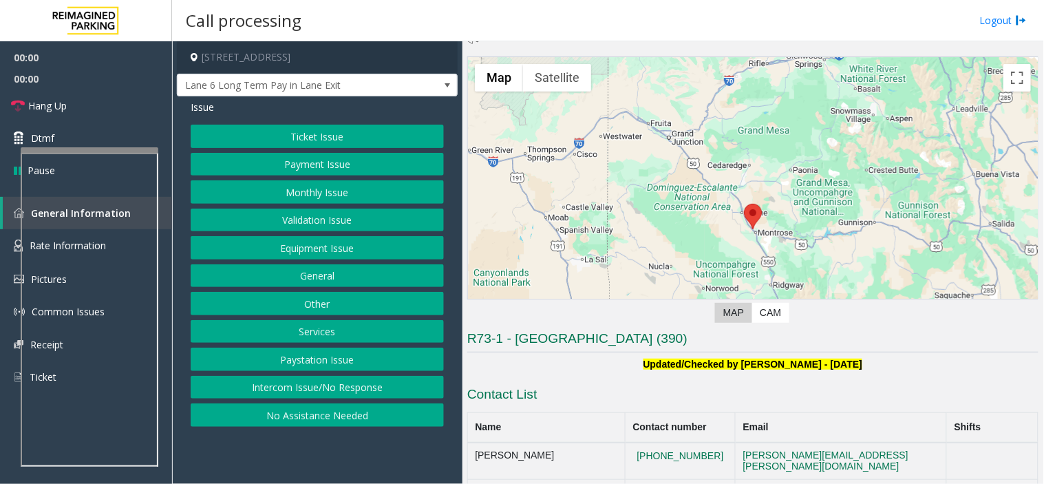
scroll to position [52, 0]
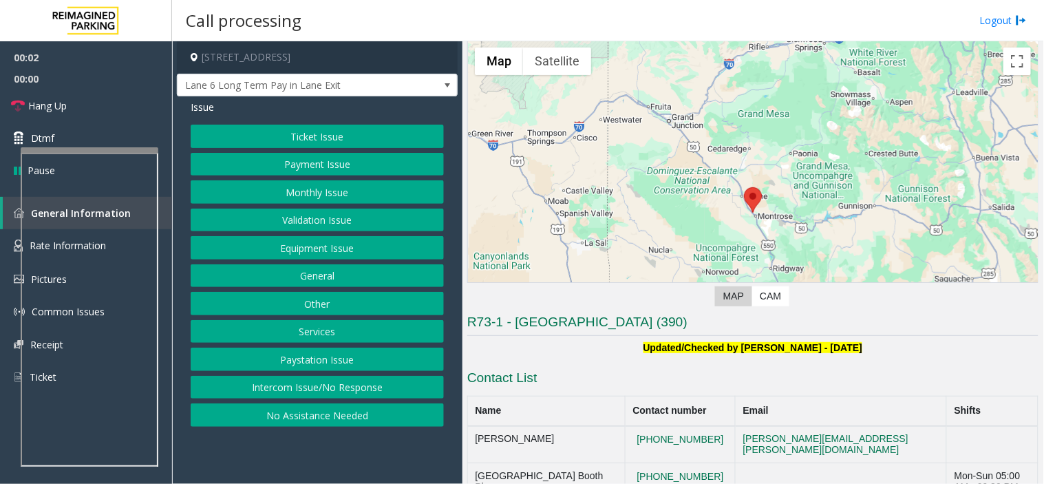
click at [365, 386] on button "Intercom Issue/No Response" at bounding box center [317, 387] width 253 height 23
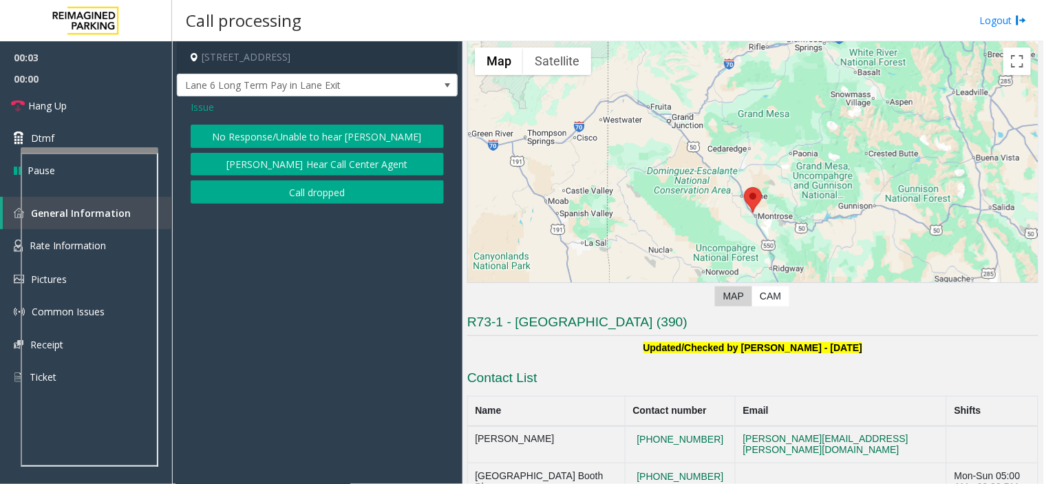
click at [318, 135] on button "No Response/Unable to hear [PERSON_NAME]" at bounding box center [317, 136] width 253 height 23
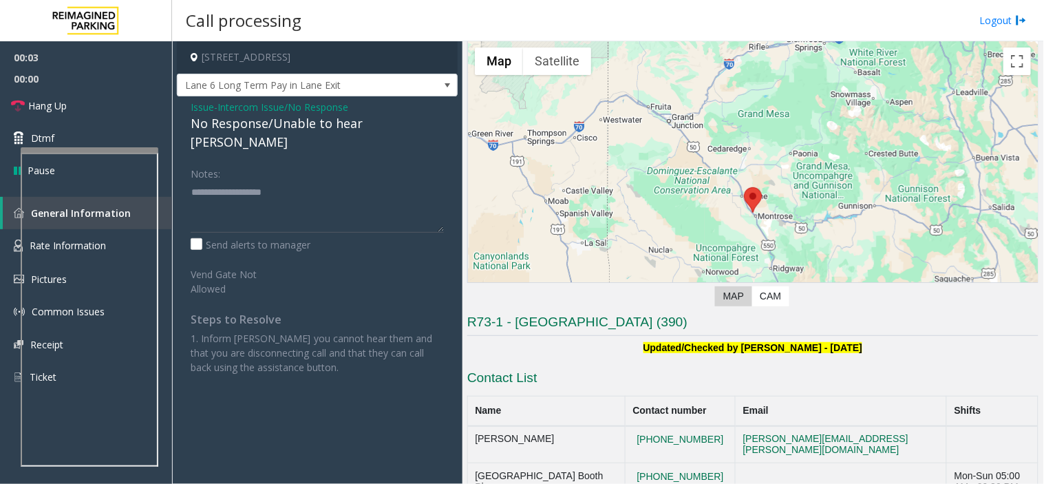
click at [289, 126] on div "No Response/Unable to hear [PERSON_NAME]" at bounding box center [317, 132] width 253 height 37
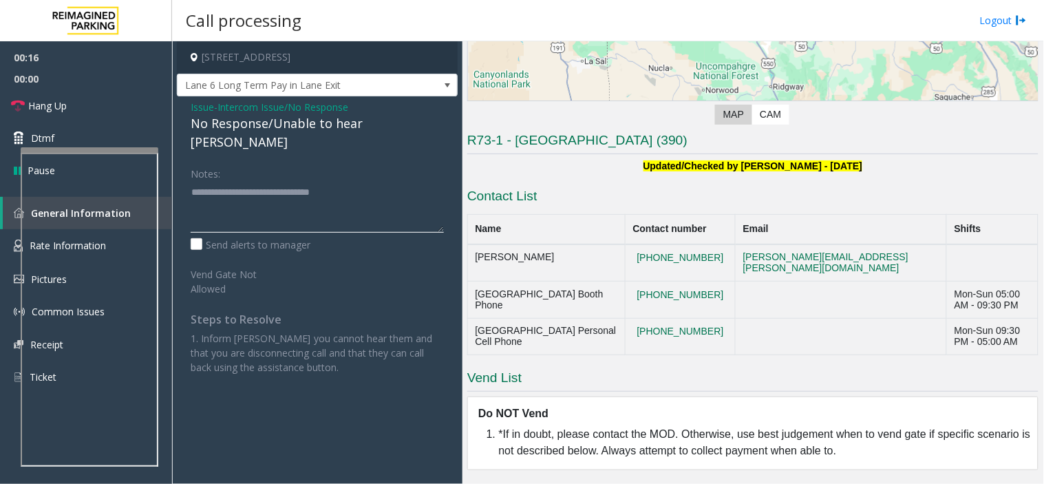
scroll to position [253, 0]
click at [96, 194] on div at bounding box center [88, 192] width 138 height 6
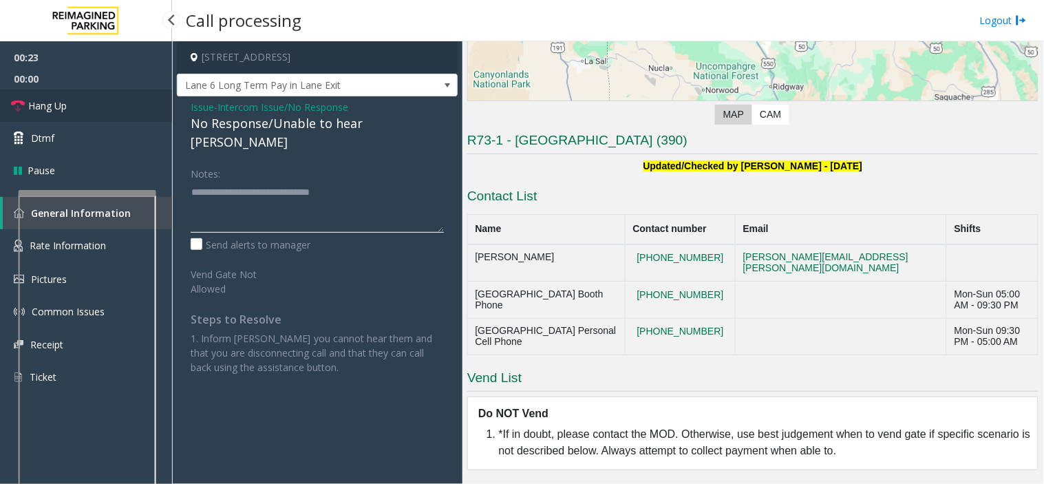
type textarea "**********"
click at [76, 109] on link "Hang Up" at bounding box center [86, 105] width 172 height 32
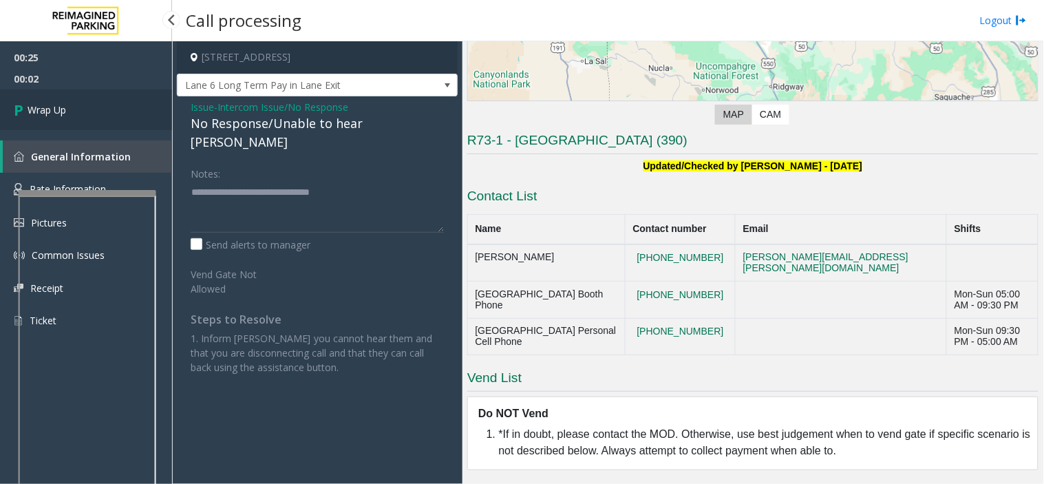
click at [107, 100] on link "Wrap Up" at bounding box center [86, 109] width 172 height 41
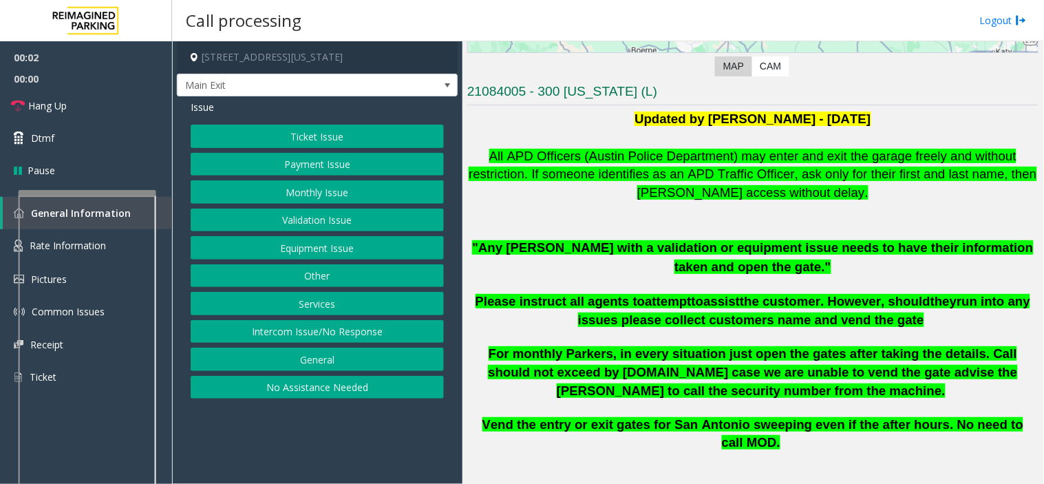
scroll to position [306, 0]
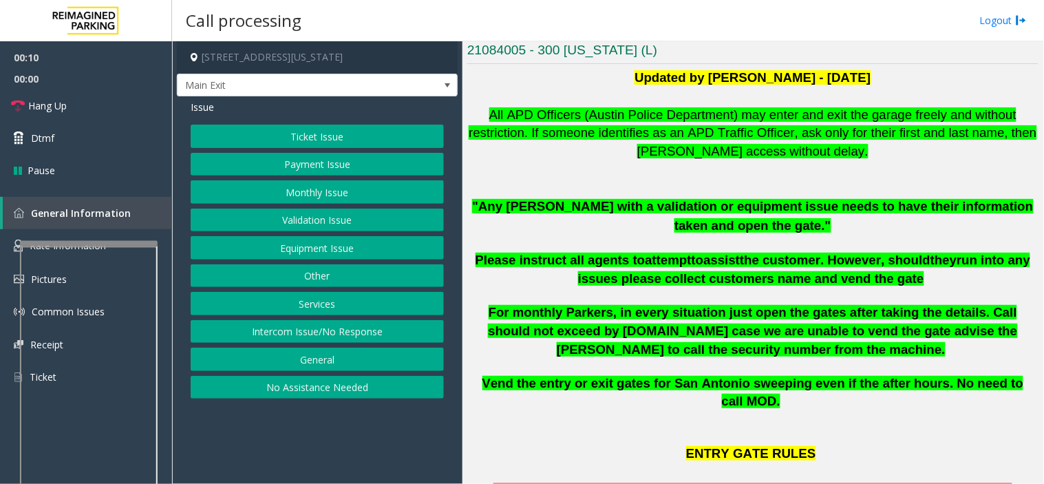
click at [56, 246] on div at bounding box center [89, 244] width 138 height 6
click at [57, 235] on link "Rate Information" at bounding box center [86, 246] width 172 height 34
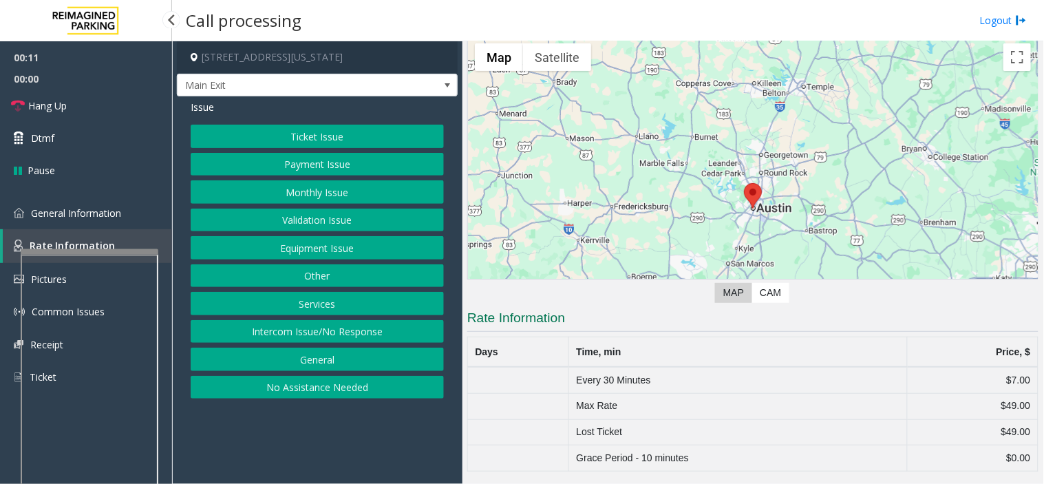
scroll to position [37, 0]
click at [57, 224] on link "General Information" at bounding box center [86, 213] width 172 height 32
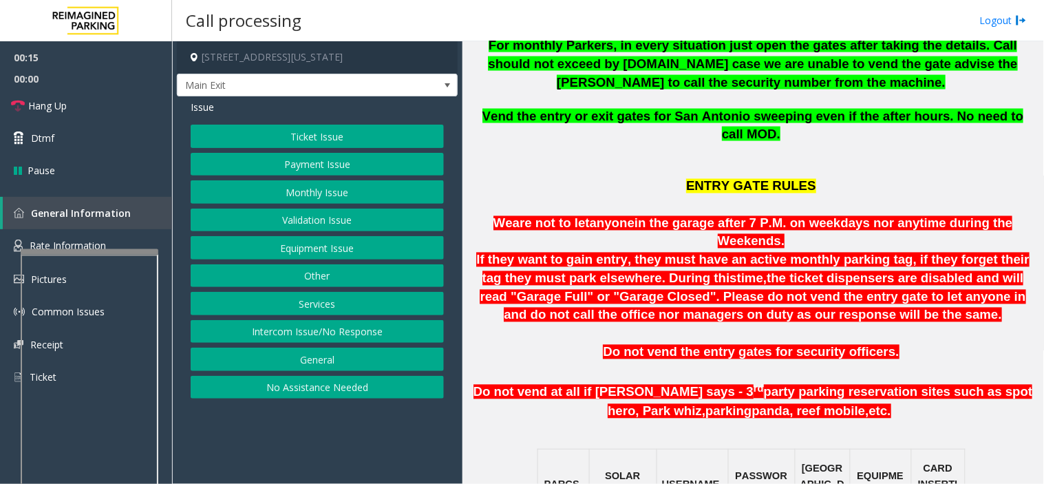
scroll to position [688, 0]
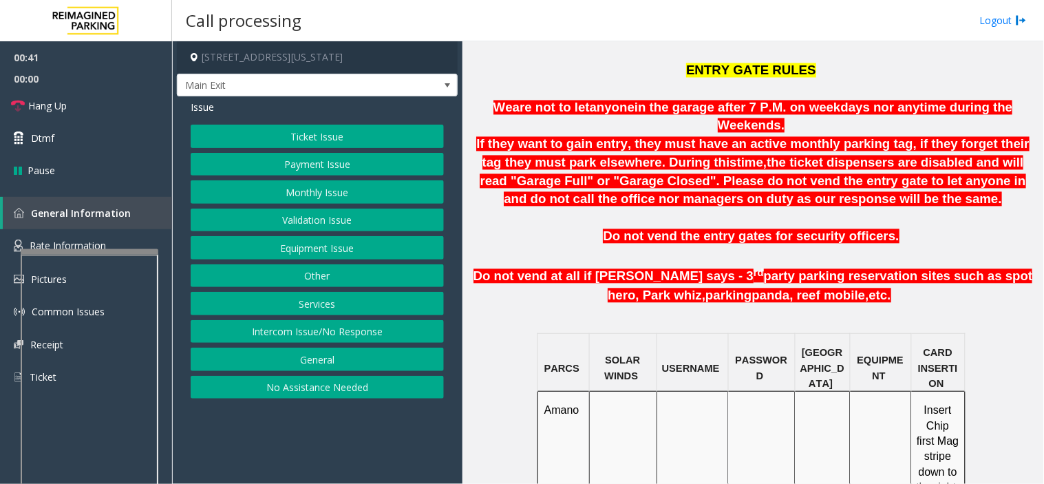
click at [409, 160] on button "Payment Issue" at bounding box center [317, 164] width 253 height 23
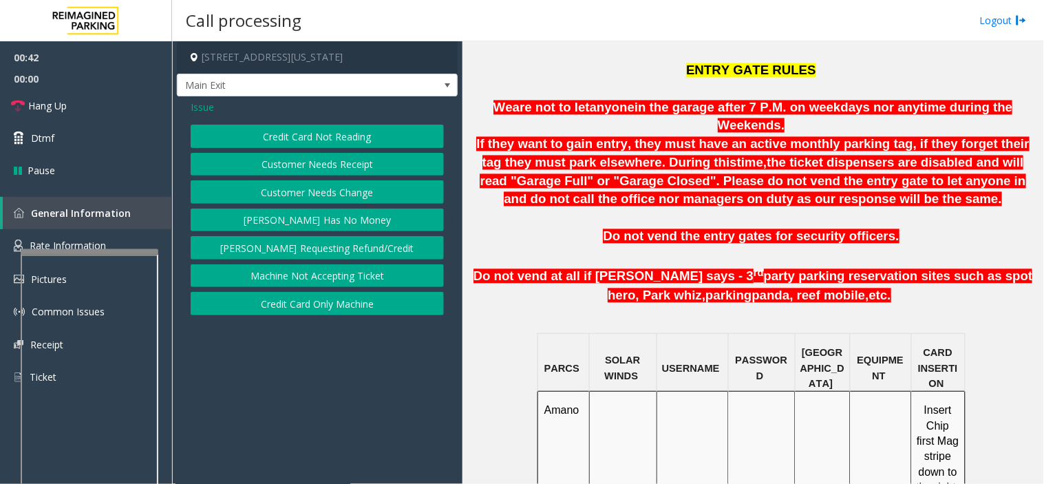
click at [332, 131] on button "Credit Card Not Reading" at bounding box center [317, 136] width 253 height 23
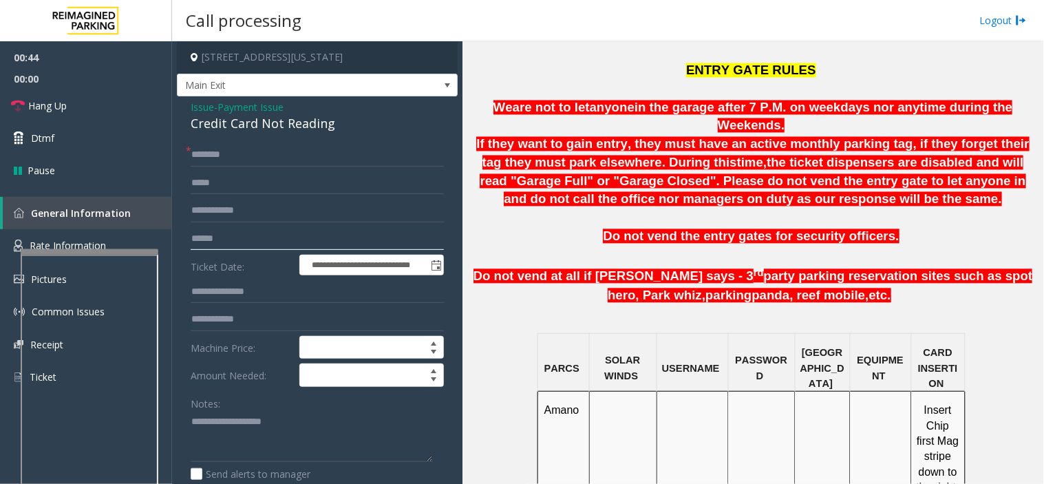
click at [232, 231] on input "text" at bounding box center [317, 238] width 253 height 23
click at [92, 101] on link "Hang Up" at bounding box center [86, 105] width 172 height 32
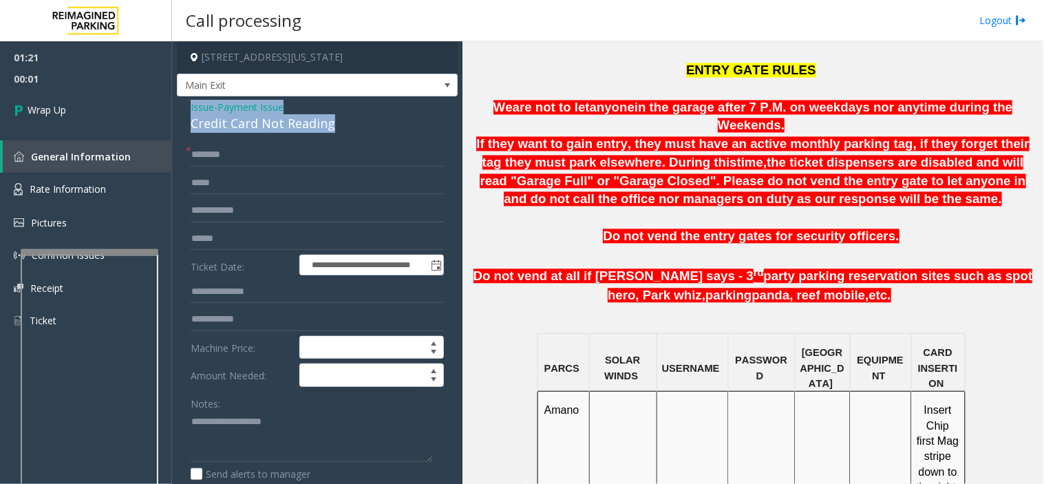
drag, startPoint x: 348, startPoint y: 127, endPoint x: 183, endPoint y: 107, distance: 165.6
click at [183, 107] on div "**********" at bounding box center [317, 366] width 281 height 540
copy div "Issue - Payment Issue Credit Card Not Reading"
click at [218, 436] on textarea at bounding box center [312, 437] width 242 height 52
paste textarea "**********"
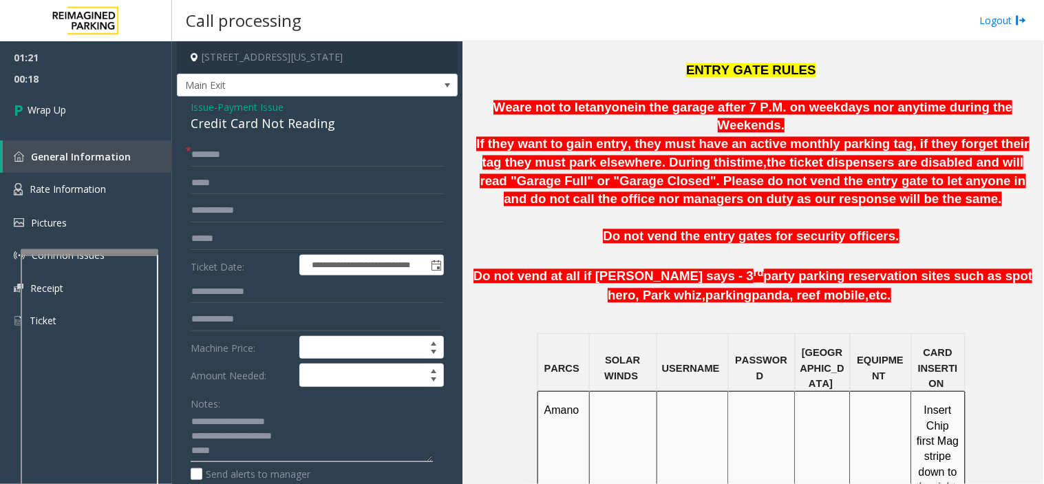
click at [253, 450] on textarea at bounding box center [312, 437] width 242 height 52
paste textarea "**********"
type textarea "**********"
click at [71, 66] on span "01:21" at bounding box center [86, 57] width 172 height 21
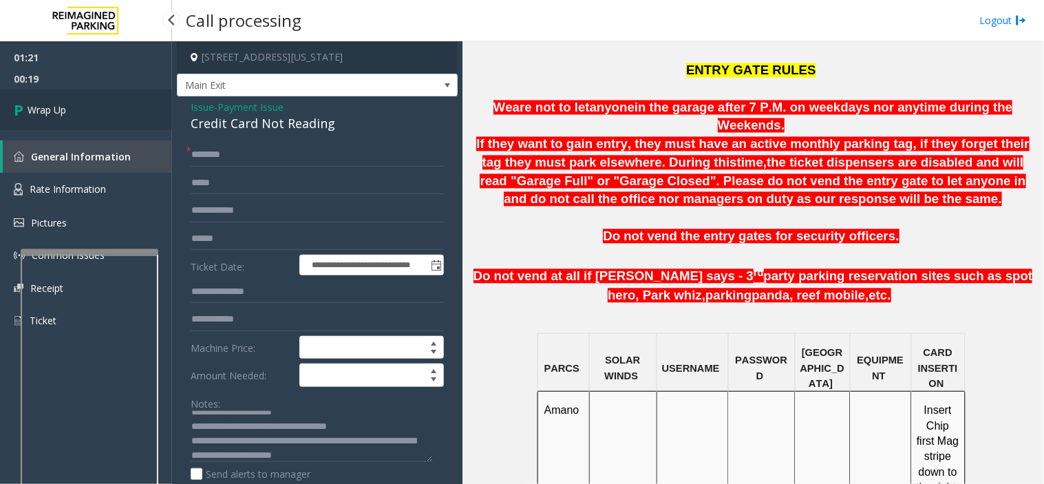
click at [51, 114] on span "Wrap Up" at bounding box center [47, 110] width 39 height 14
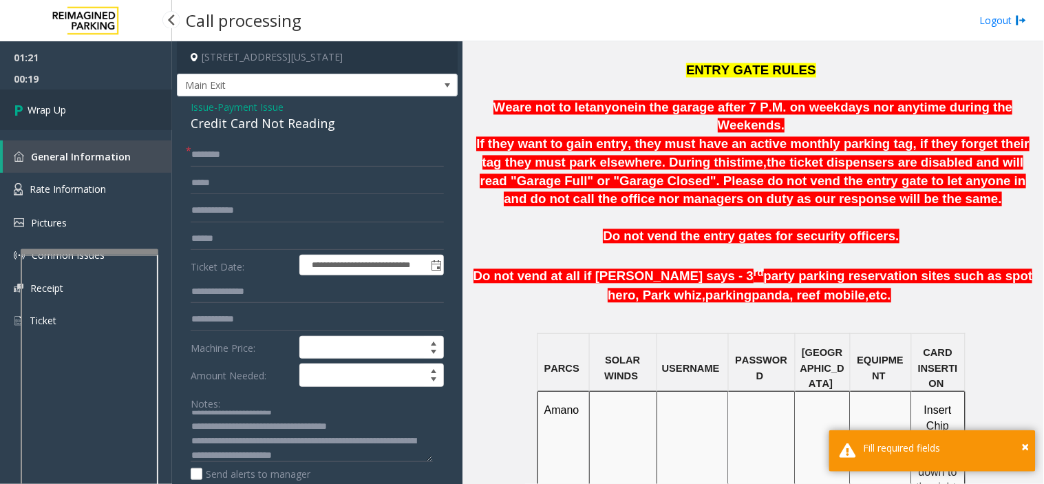
click at [51, 114] on span "Wrap Up" at bounding box center [47, 110] width 39 height 14
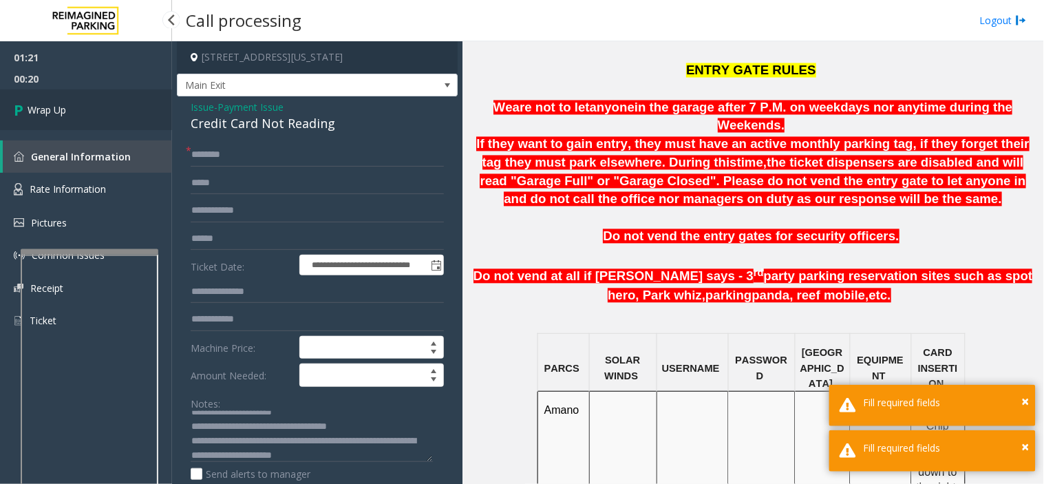
drag, startPoint x: 51, startPoint y: 114, endPoint x: 216, endPoint y: 119, distance: 165.2
click at [67, 120] on link "Wrap Up" at bounding box center [86, 109] width 172 height 41
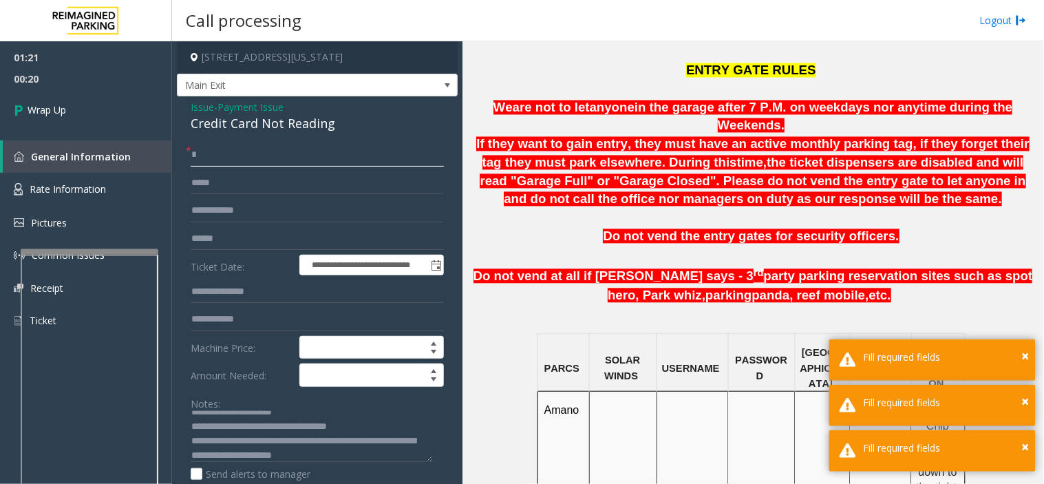
click at [220, 152] on input "*" at bounding box center [317, 154] width 253 height 23
type input "*"
drag, startPoint x: 84, startPoint y: 79, endPoint x: 87, endPoint y: 100, distance: 21.6
click at [84, 87] on span "00:21" at bounding box center [86, 78] width 172 height 21
click at [87, 102] on link "Wrap Up" at bounding box center [86, 109] width 172 height 41
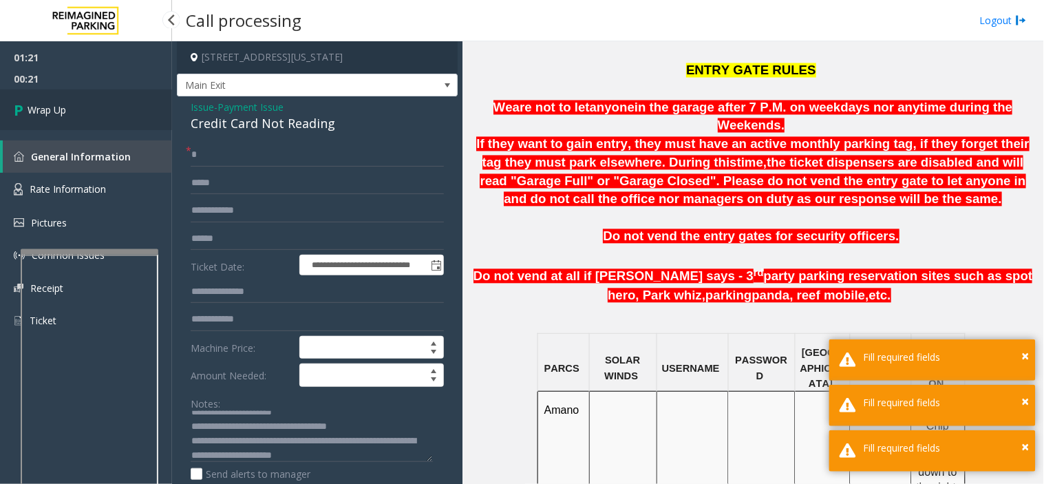
click at [87, 102] on link "Wrap Up" at bounding box center [86, 109] width 172 height 41
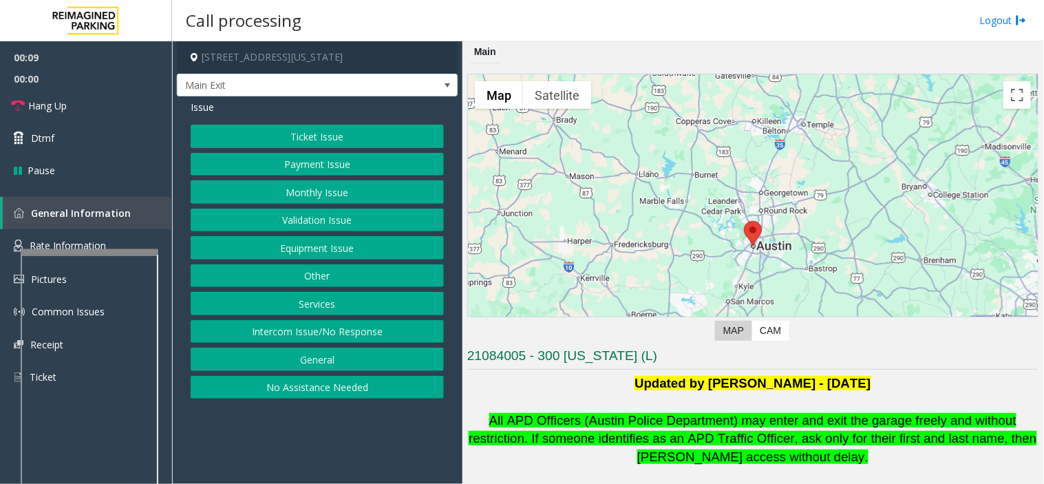
click at [312, 156] on button "Payment Issue" at bounding box center [317, 164] width 253 height 23
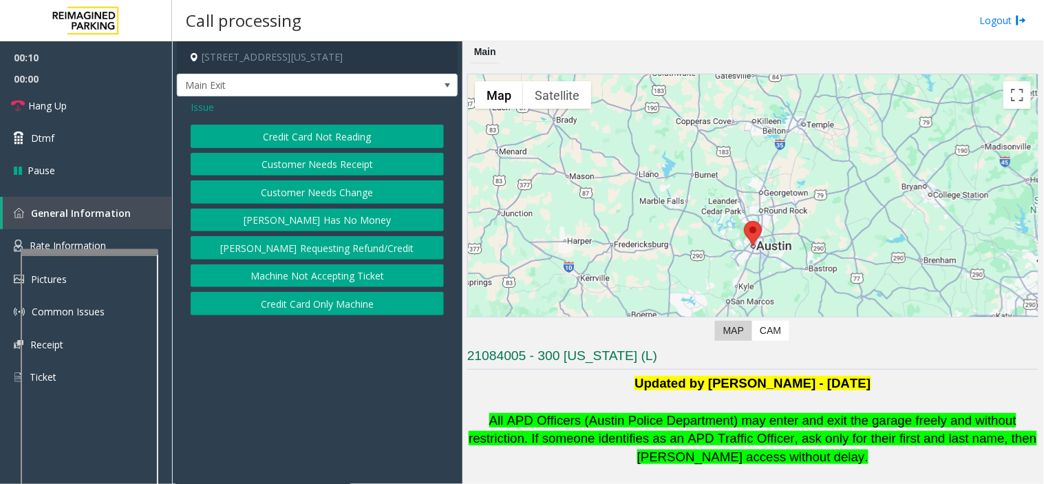
click at [334, 135] on button "Credit Card Not Reading" at bounding box center [317, 136] width 253 height 23
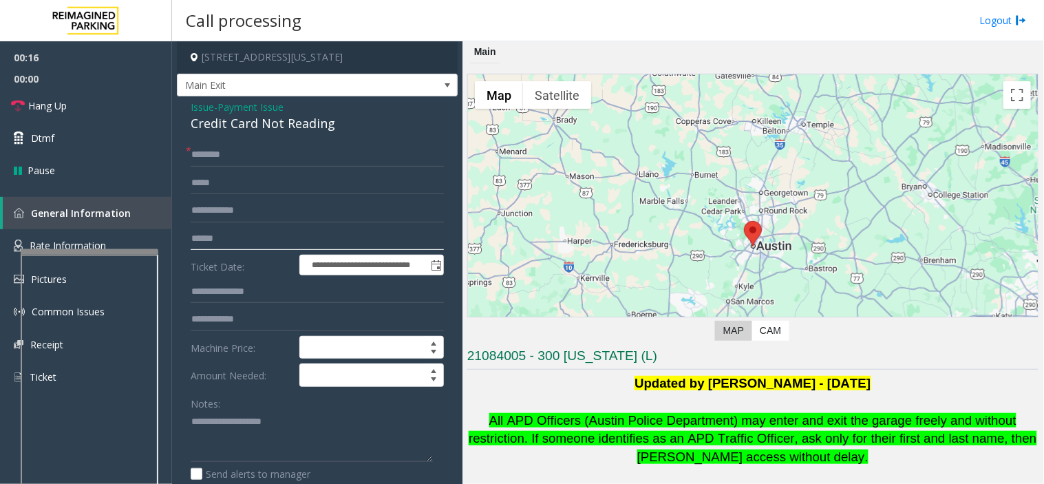
click at [262, 239] on input "text" at bounding box center [317, 238] width 253 height 23
type input "******"
click at [237, 155] on input "text" at bounding box center [317, 154] width 253 height 23
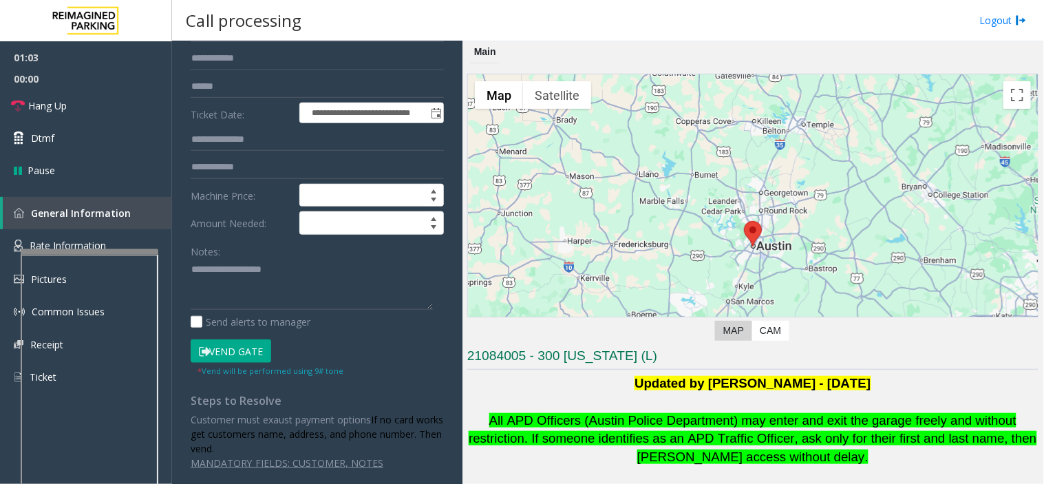
click at [244, 350] on button "Vend Gate" at bounding box center [231, 350] width 81 height 23
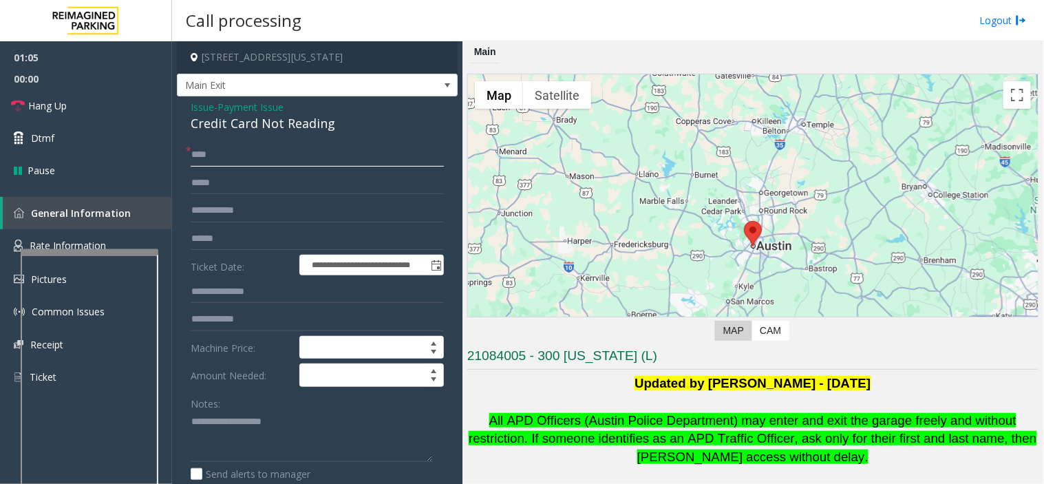
click at [204, 149] on input "***" at bounding box center [317, 154] width 253 height 23
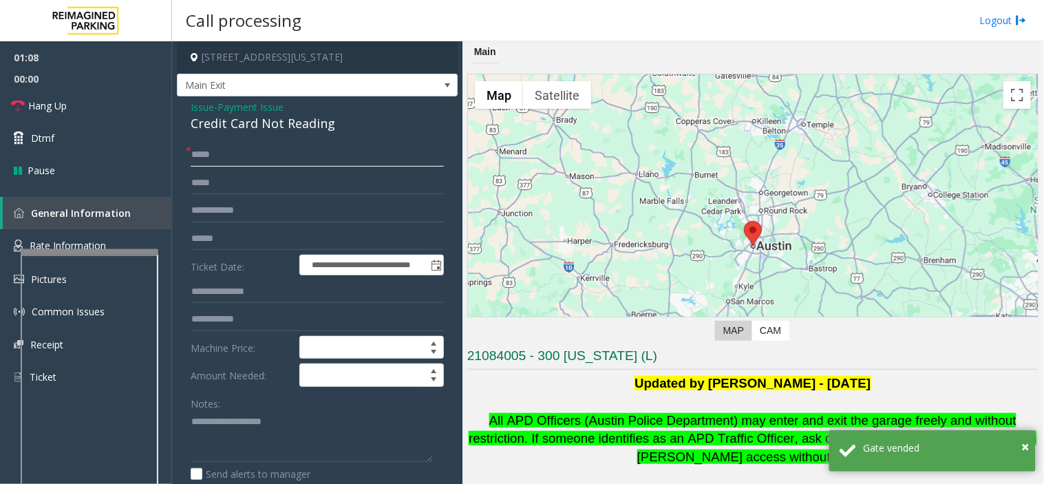
type input "****"
drag, startPoint x: 242, startPoint y: 104, endPoint x: 186, endPoint y: 108, distance: 56.6
click at [186, 108] on div "**********" at bounding box center [317, 378] width 281 height 564
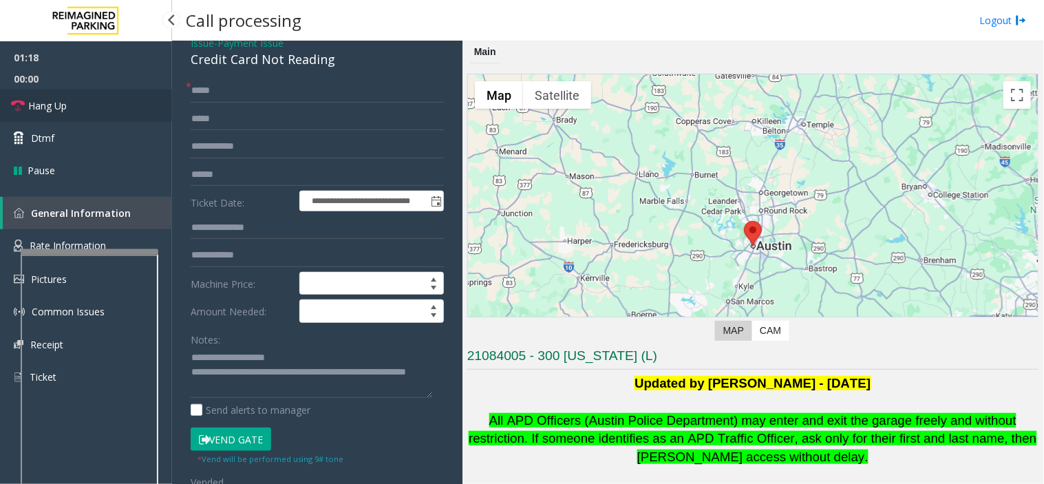
click at [71, 108] on link "Hang Up" at bounding box center [86, 105] width 172 height 32
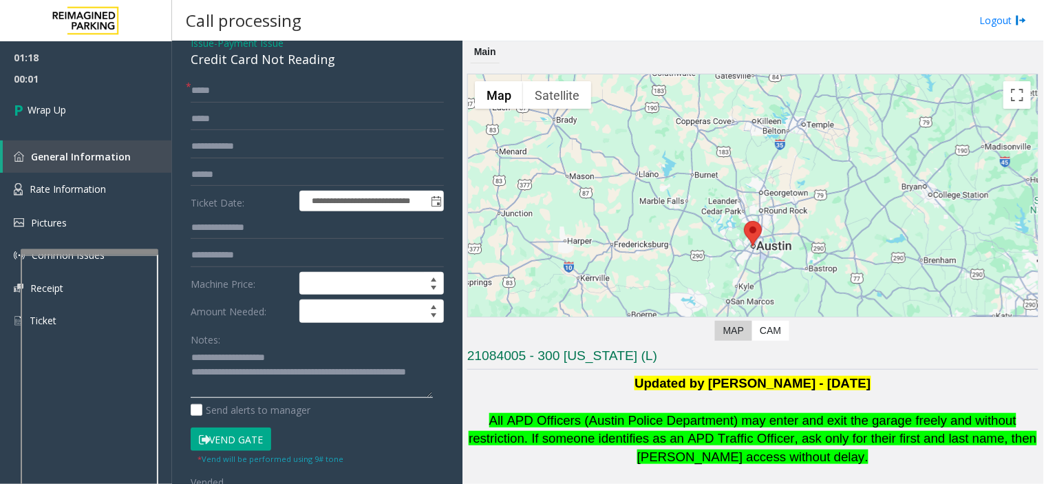
click at [300, 373] on textarea at bounding box center [312, 373] width 242 height 52
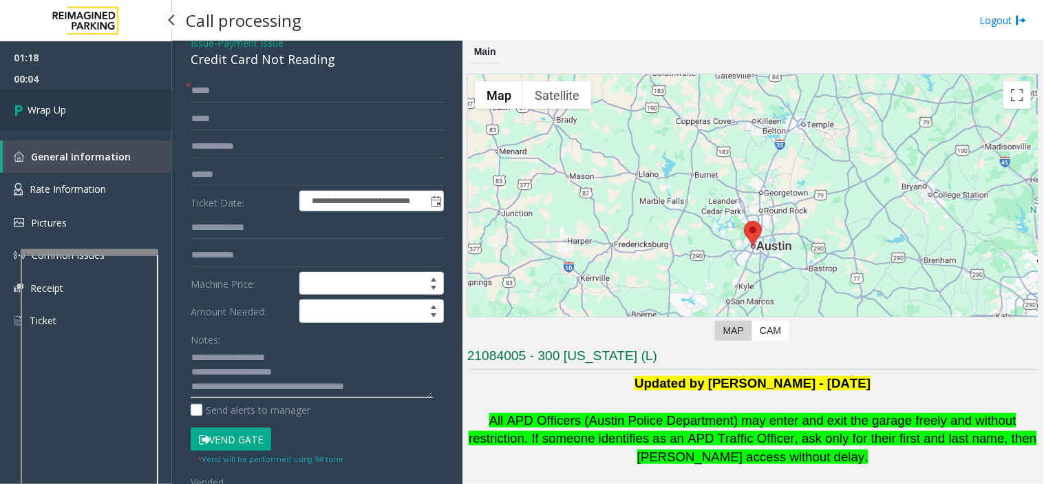
type textarea "**********"
click at [35, 113] on span "Wrap Up" at bounding box center [47, 110] width 39 height 14
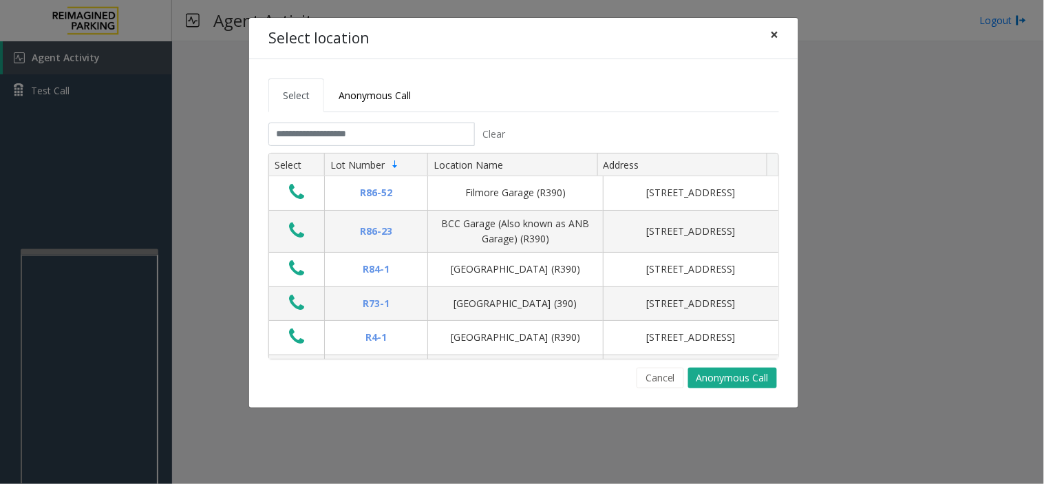
click at [779, 37] on span "×" at bounding box center [775, 34] width 8 height 19
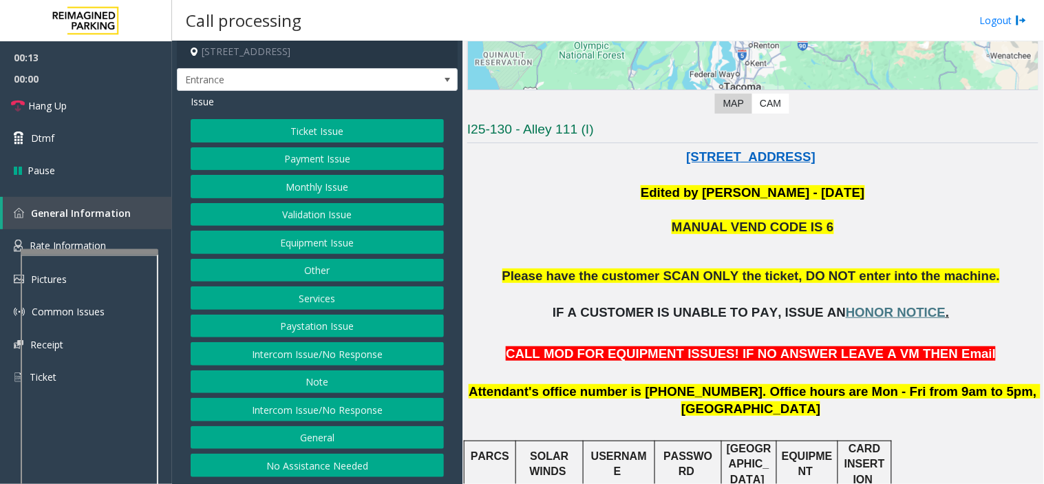
scroll to position [229, 0]
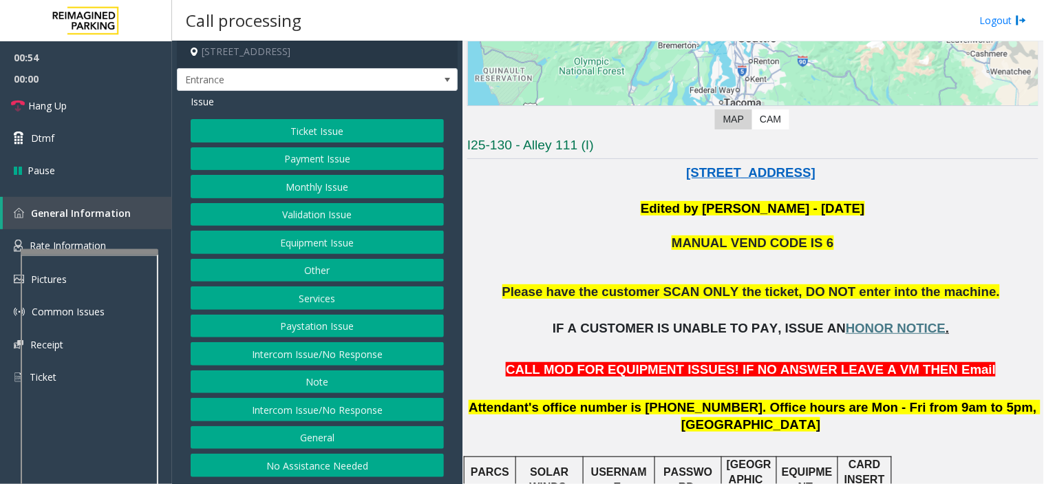
click at [340, 235] on button "Equipment Issue" at bounding box center [317, 242] width 253 height 23
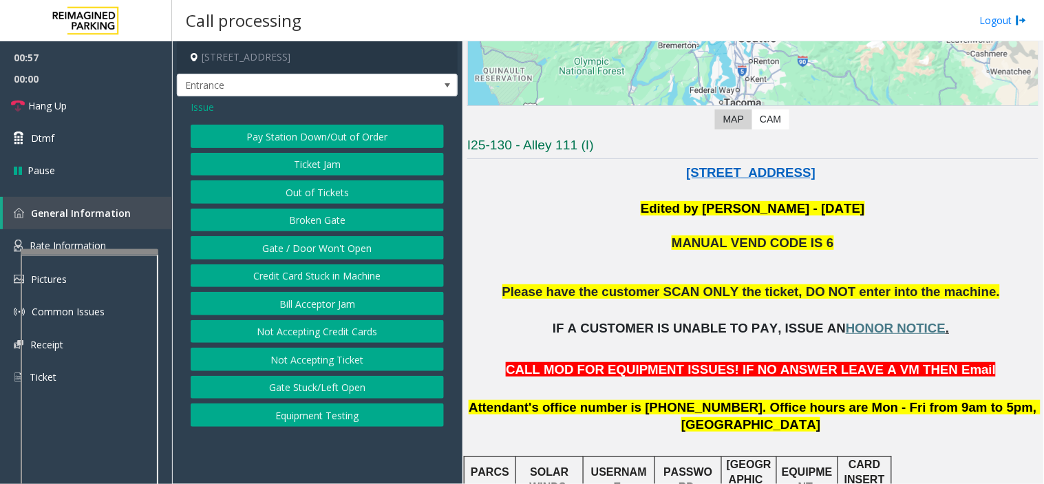
click at [352, 191] on button "Out of Tickets" at bounding box center [317, 191] width 253 height 23
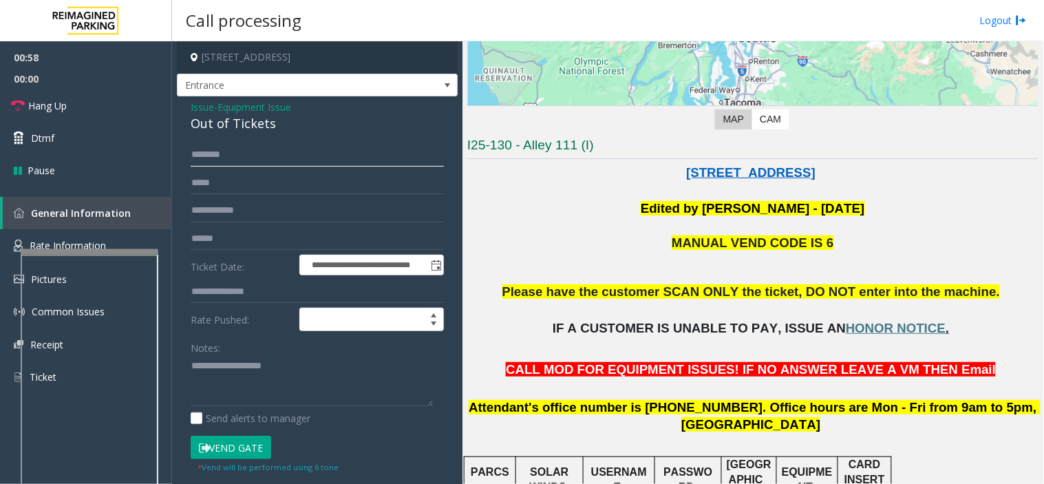
click at [255, 160] on input "text" at bounding box center [317, 154] width 253 height 23
drag, startPoint x: 212, startPoint y: 156, endPoint x: 186, endPoint y: 154, distance: 25.5
click at [186, 154] on div "**********" at bounding box center [317, 383] width 274 height 481
type input "*"
type input "********"
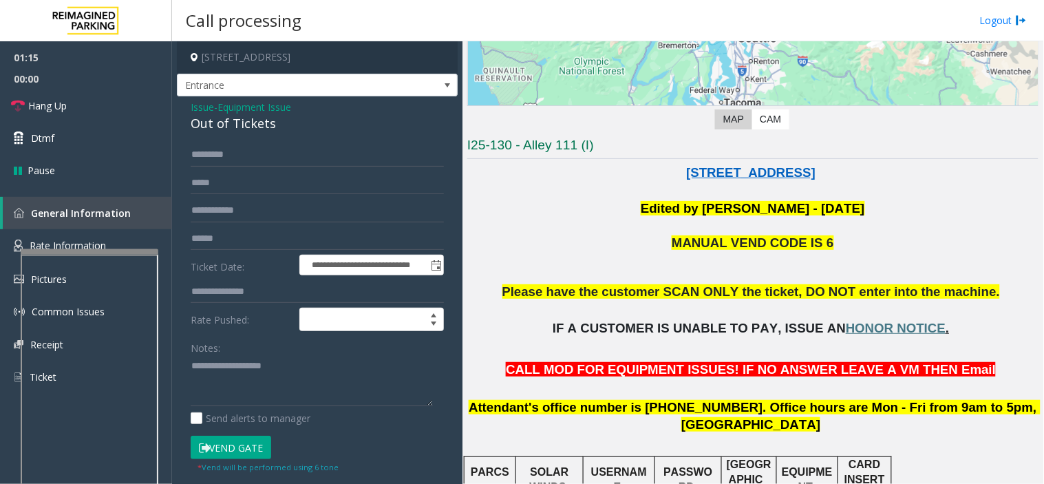
click at [211, 443] on button "Vend Gate" at bounding box center [231, 447] width 81 height 23
click at [200, 154] on input "********" at bounding box center [317, 154] width 253 height 23
click at [89, 98] on link "Hang Up" at bounding box center [86, 105] width 172 height 32
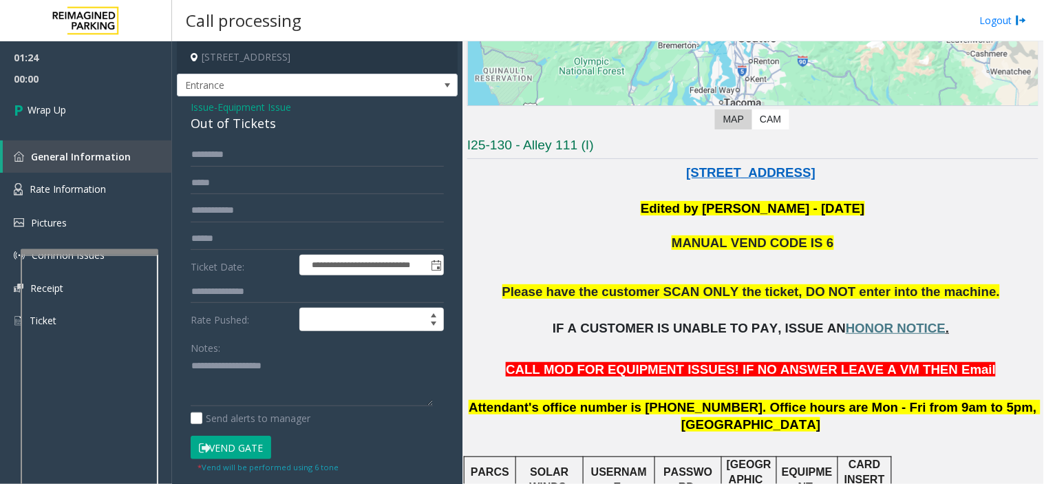
click at [251, 447] on button "Vend Gate" at bounding box center [231, 447] width 81 height 23
click at [56, 106] on span "Wrap Up" at bounding box center [47, 110] width 39 height 14
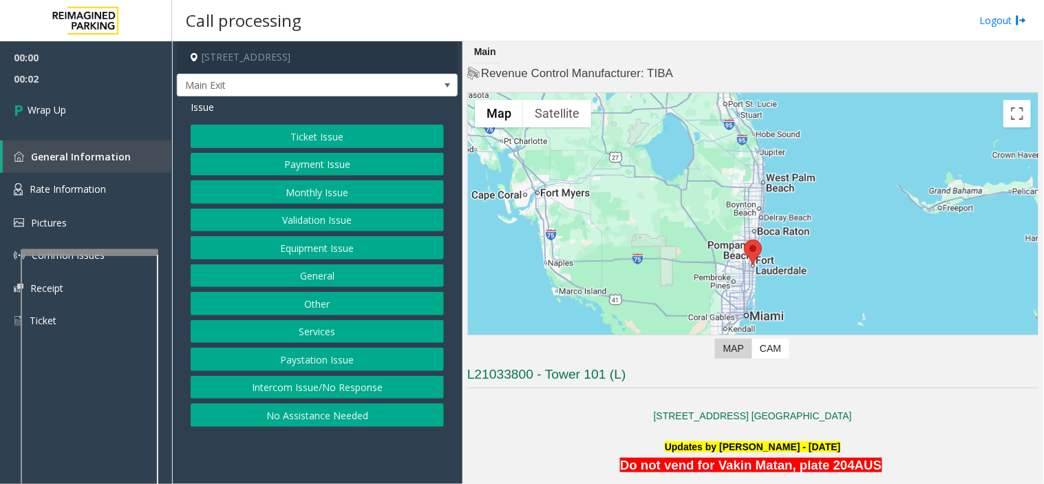
click at [328, 372] on div "Ticket Issue Payment Issue Monthly Issue Validation Issue Equipment Issue Gener…" at bounding box center [317, 276] width 253 height 302
drag, startPoint x: 332, startPoint y: 380, endPoint x: 326, endPoint y: 253, distance: 127.5
click at [332, 367] on div "Ticket Issue Payment Issue Monthly Issue Validation Issue Equipment Issue Gener…" at bounding box center [317, 276] width 253 height 302
click at [337, 387] on button "Intercom Issue/No Response" at bounding box center [317, 387] width 253 height 23
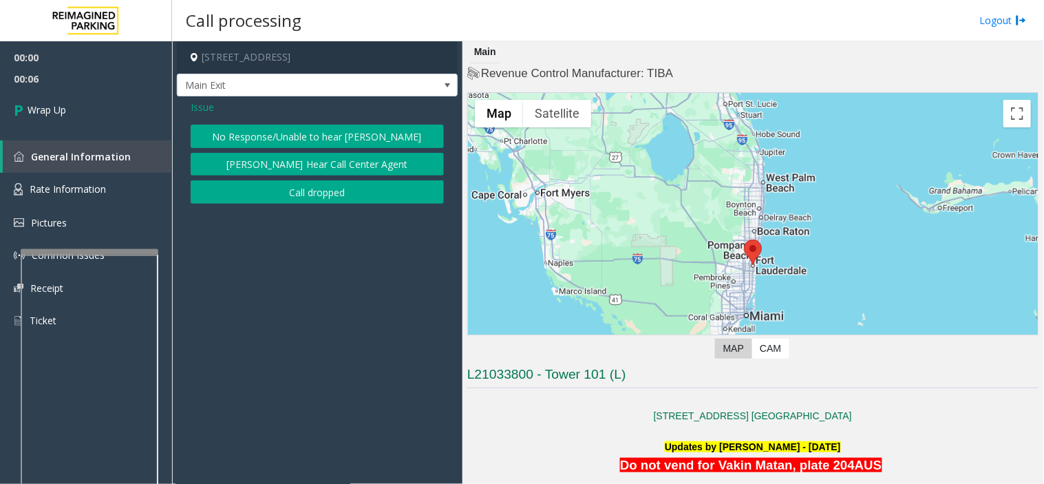
click at [306, 191] on button "Call dropped" at bounding box center [317, 191] width 253 height 23
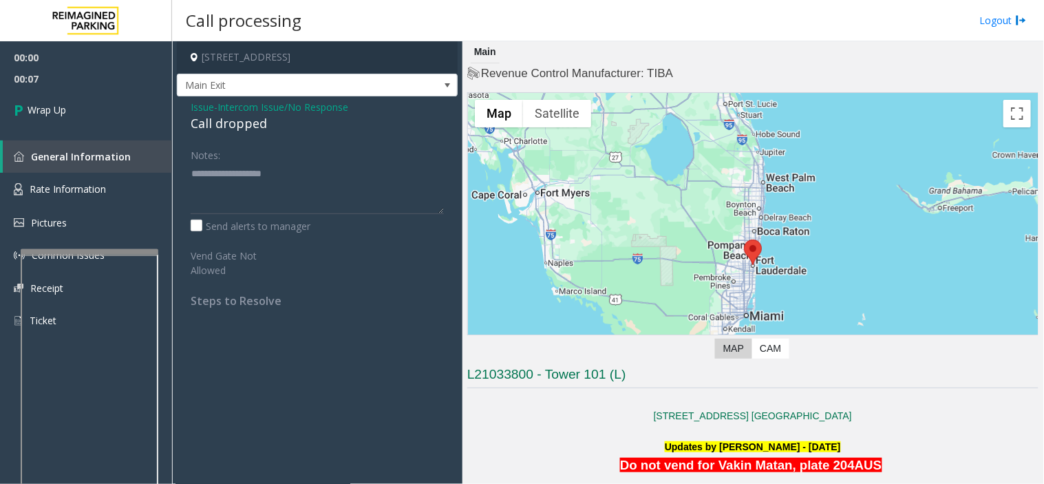
click at [238, 119] on div "Call dropped" at bounding box center [317, 123] width 253 height 19
type textarea "**********"
click at [83, 66] on span "00:00" at bounding box center [86, 57] width 172 height 21
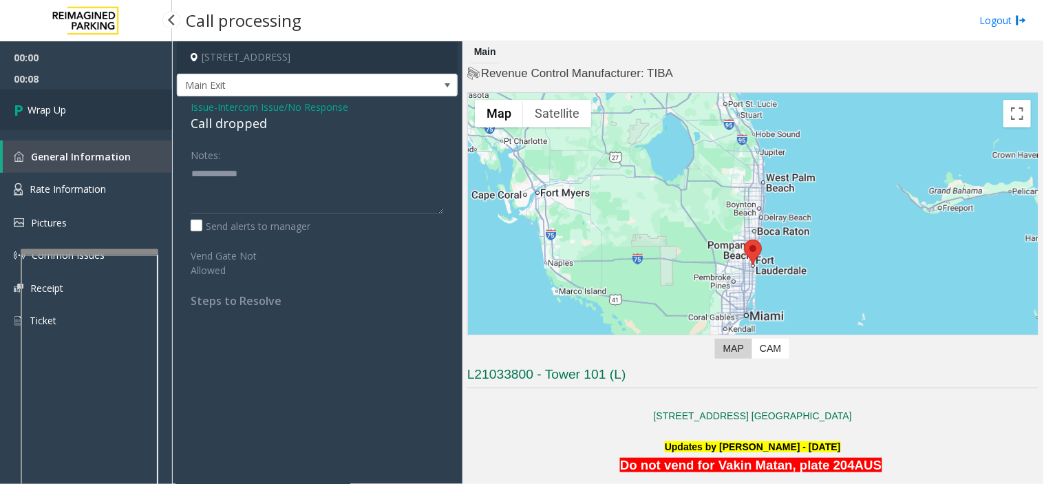
click at [100, 108] on link "Wrap Up" at bounding box center [86, 109] width 172 height 41
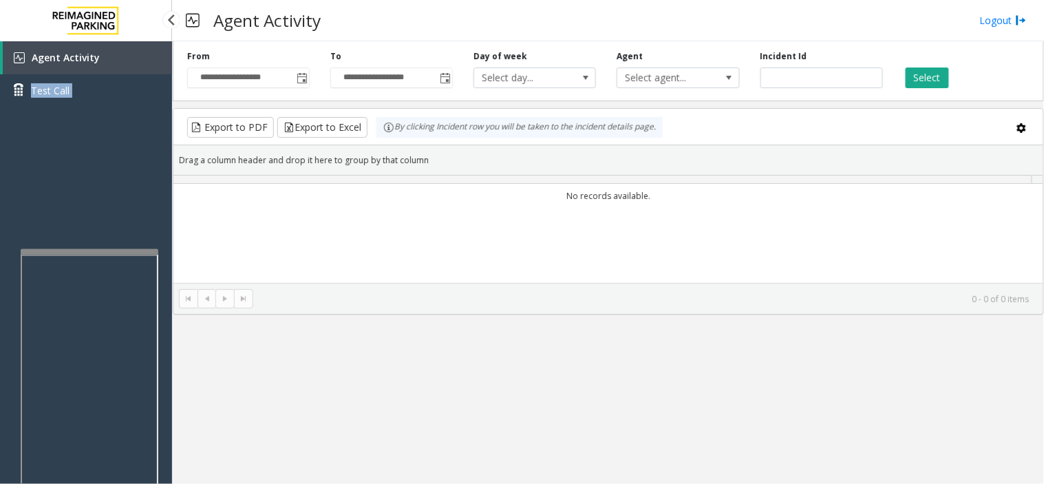
click at [100, 108] on div "Agent Activity Test Call" at bounding box center [86, 79] width 172 height 76
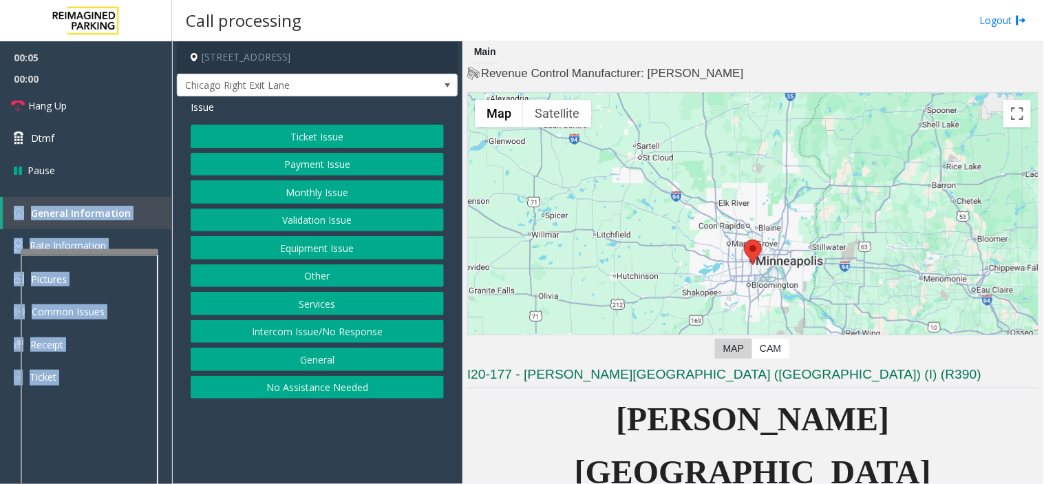
click at [406, 161] on button "Payment Issue" at bounding box center [317, 164] width 253 height 23
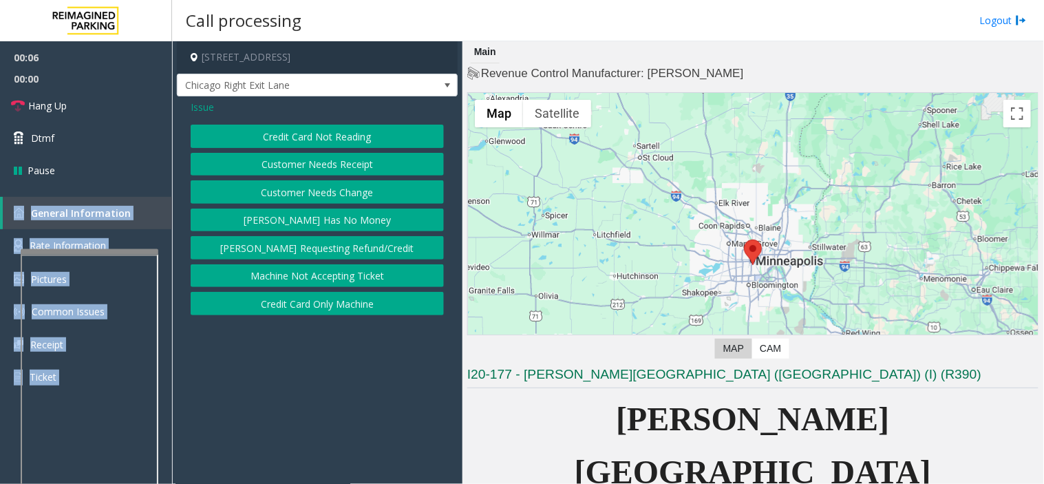
click at [375, 211] on button "[PERSON_NAME] Has No Money" at bounding box center [317, 220] width 253 height 23
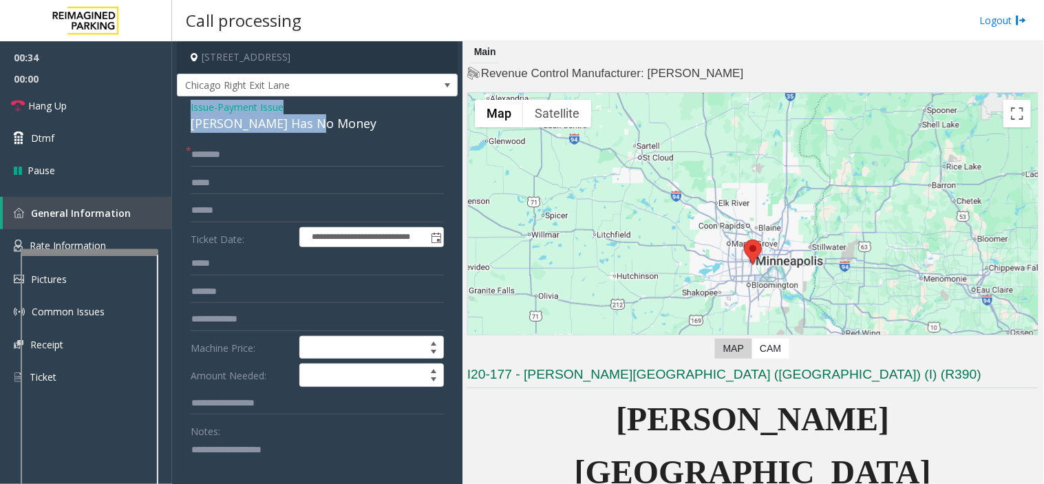
drag, startPoint x: 317, startPoint y: 132, endPoint x: 183, endPoint y: 98, distance: 138.4
click at [183, 98] on div "**********" at bounding box center [317, 392] width 281 height 592
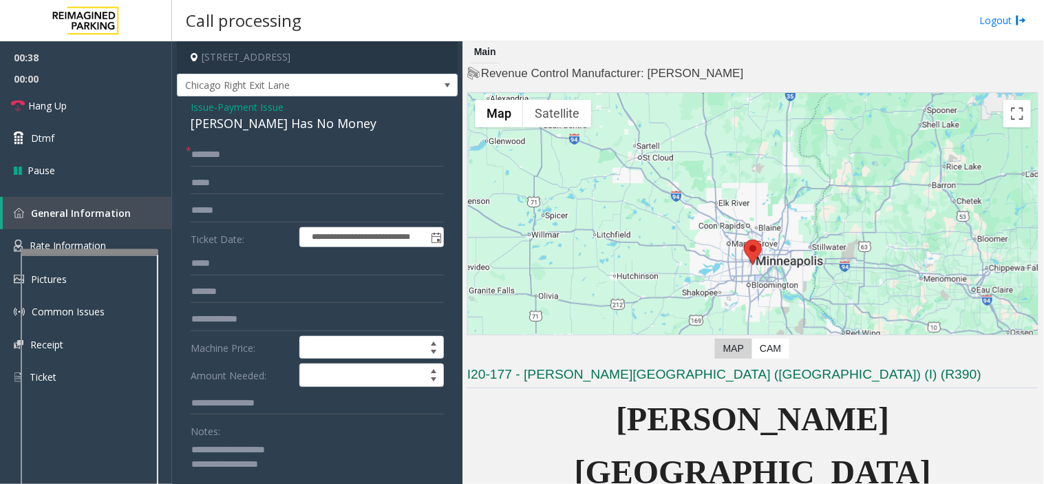
type textarea "**********"
click at [273, 104] on span "Payment Issue" at bounding box center [250, 107] width 66 height 14
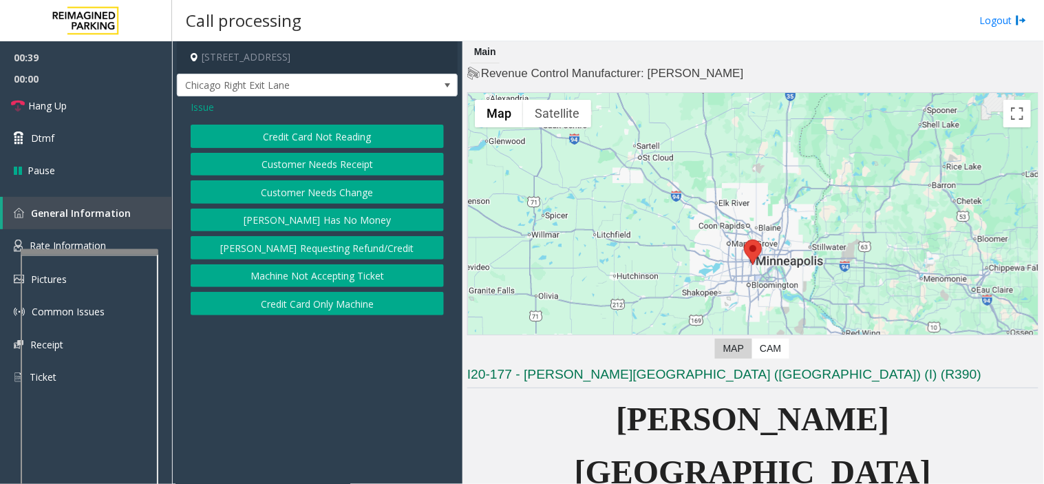
click at [273, 138] on button "Credit Card Not Reading" at bounding box center [317, 136] width 253 height 23
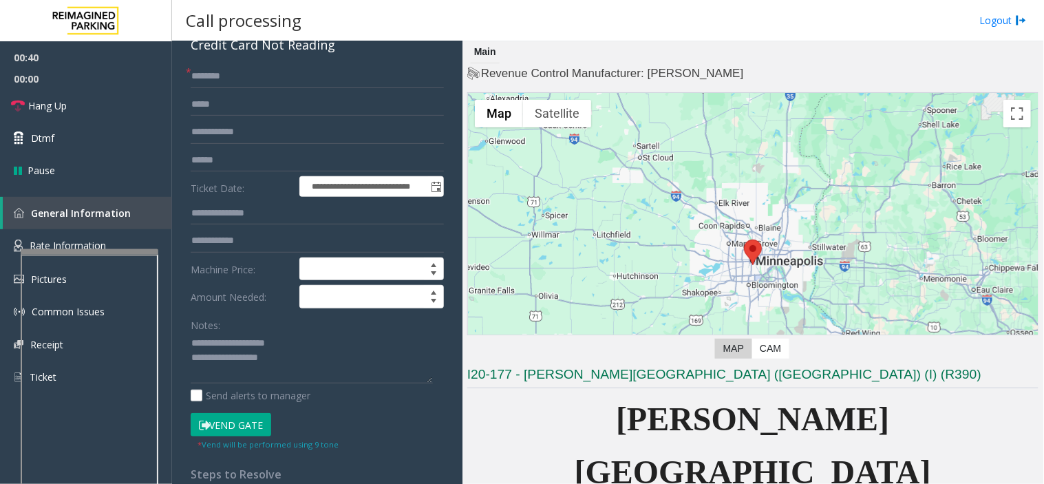
scroll to position [153, 0]
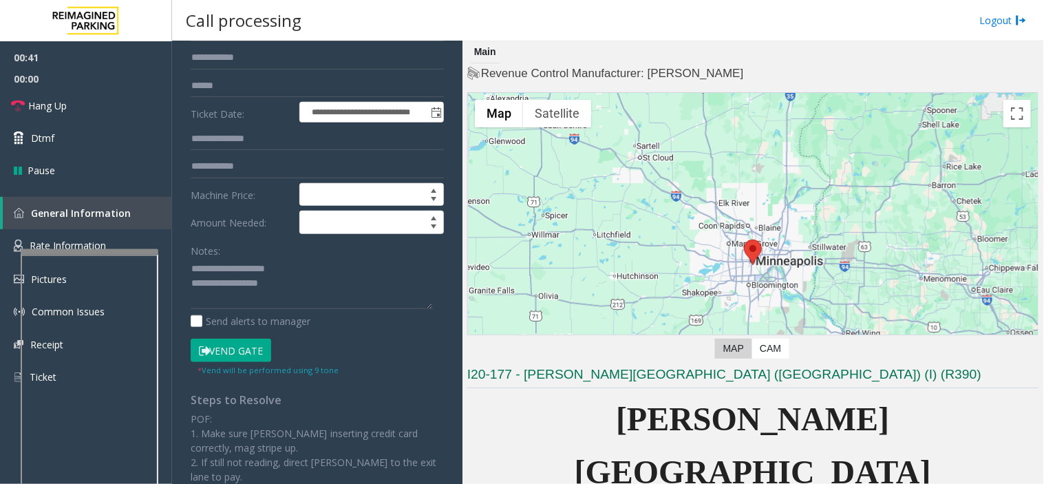
click at [252, 350] on button "Vend Gate" at bounding box center [231, 350] width 81 height 23
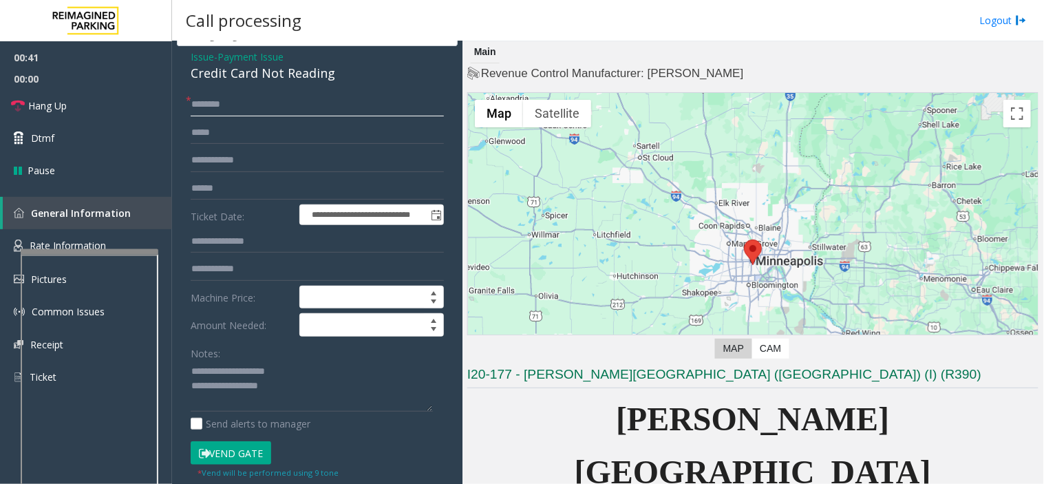
scroll to position [0, 0]
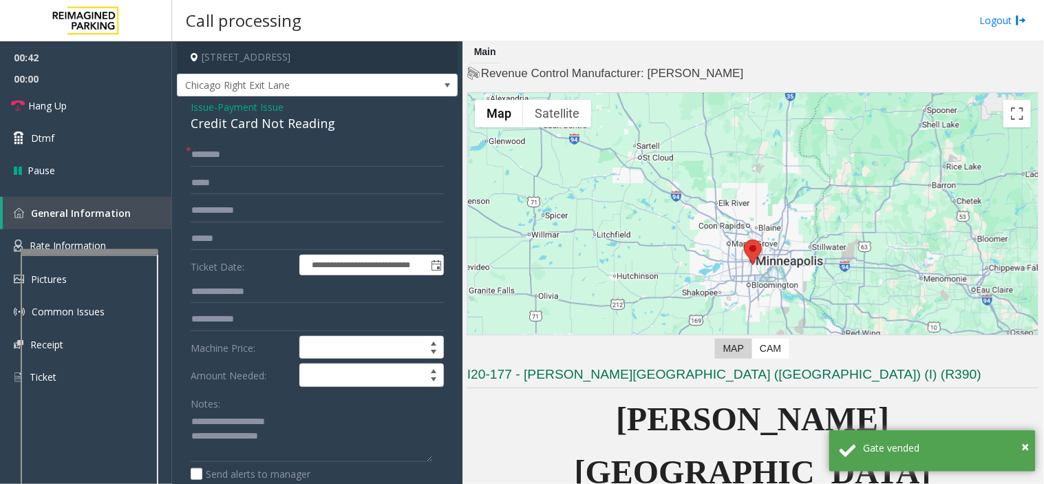
click at [256, 103] on span "Payment Issue" at bounding box center [250, 107] width 66 height 14
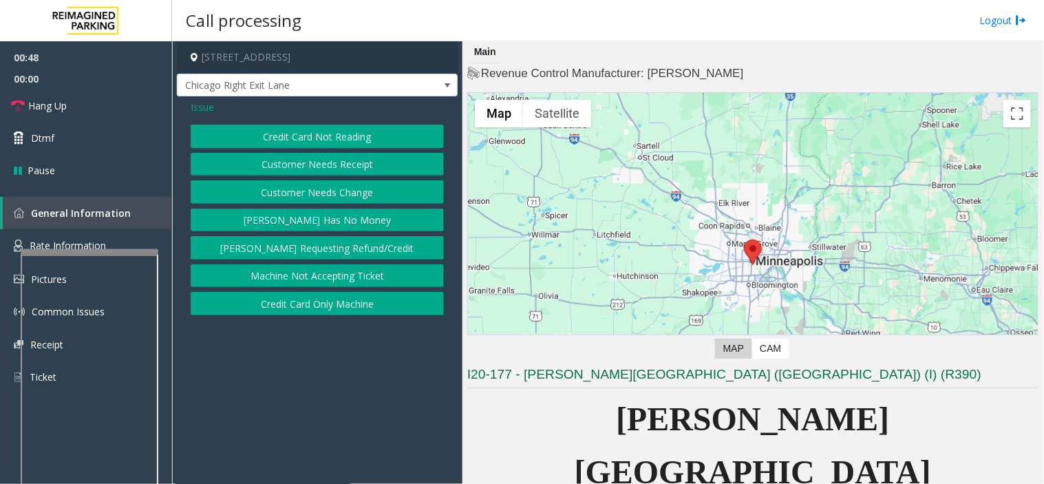
click at [317, 225] on button "[PERSON_NAME] Has No Money" at bounding box center [317, 220] width 253 height 23
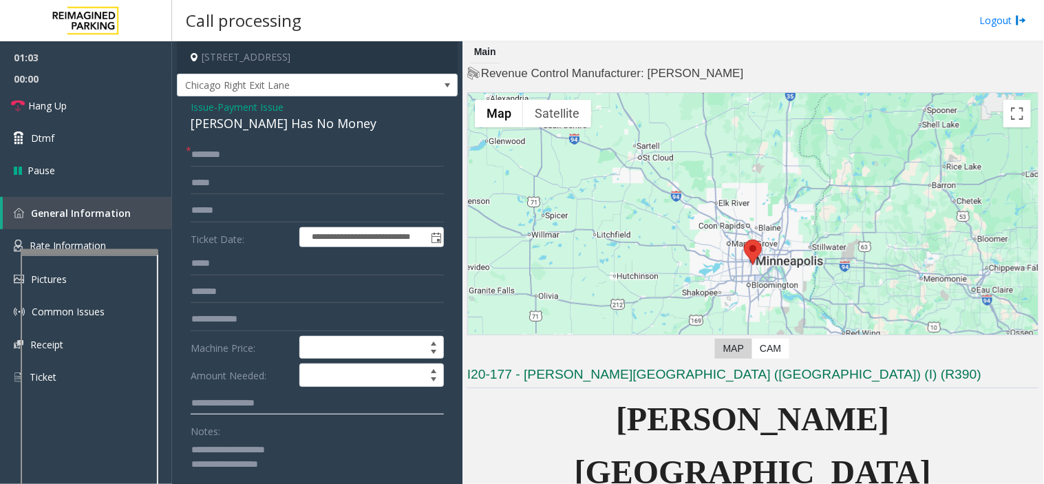
click at [297, 406] on input "text" at bounding box center [317, 403] width 253 height 23
click at [78, 103] on link "Hang Up" at bounding box center [86, 105] width 172 height 32
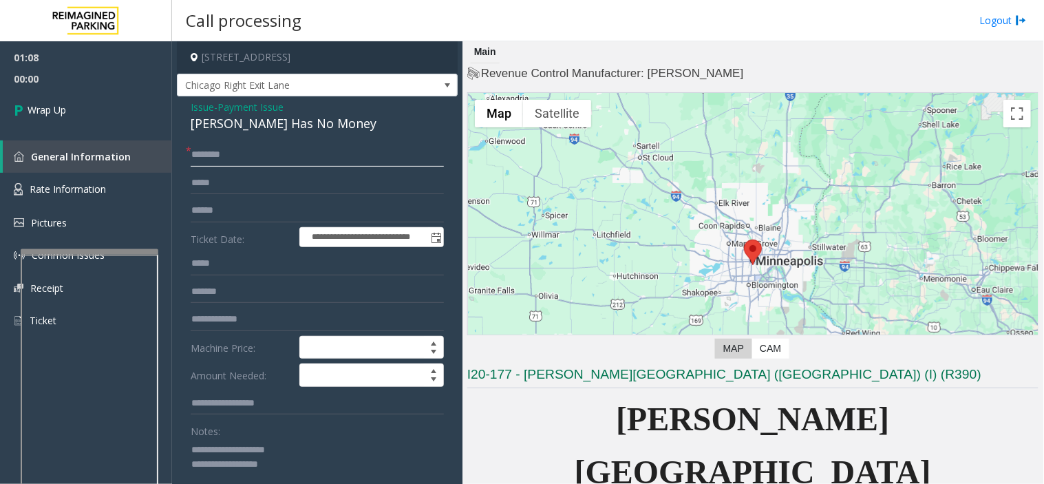
click at [236, 158] on input "text" at bounding box center [317, 154] width 253 height 23
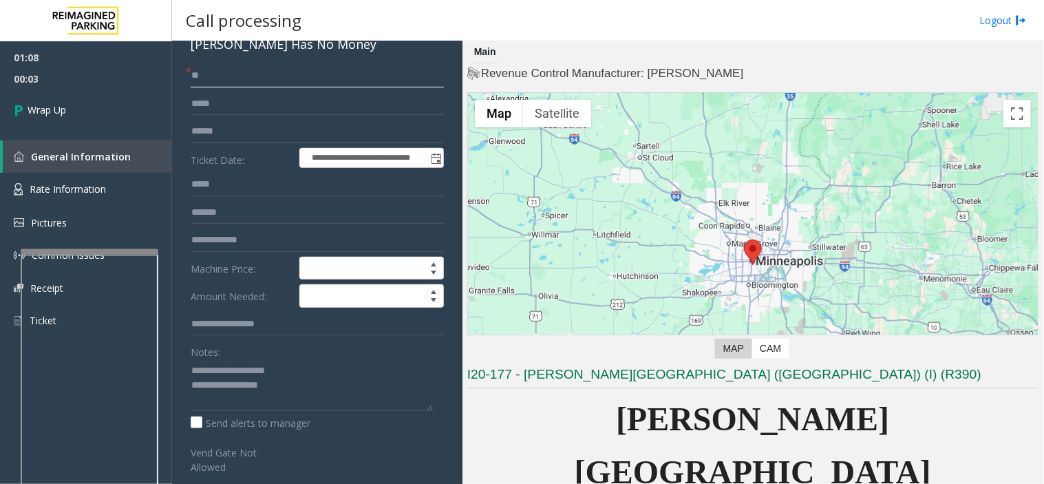
scroll to position [153, 0]
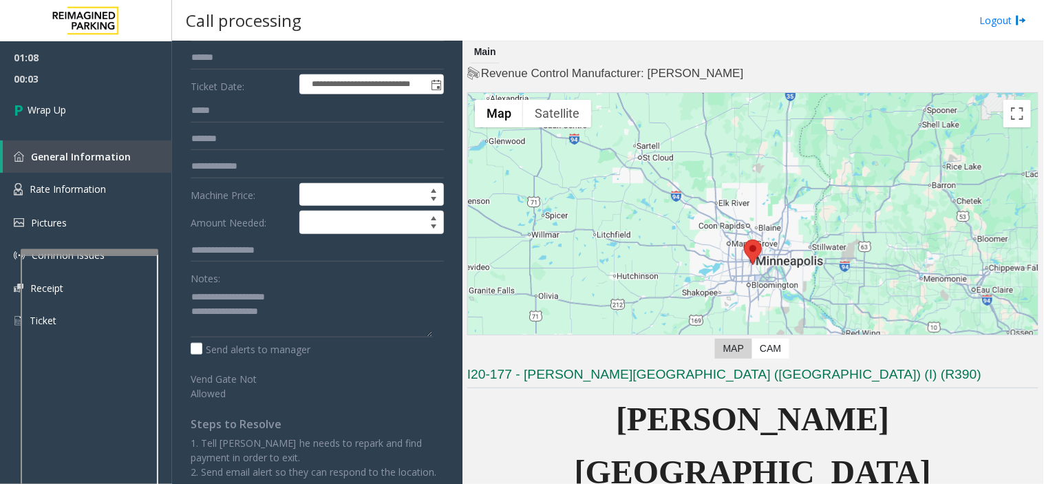
type input "**"
click at [301, 319] on textarea at bounding box center [312, 312] width 242 height 52
paste textarea "**********"
click at [243, 325] on textarea at bounding box center [312, 312] width 242 height 52
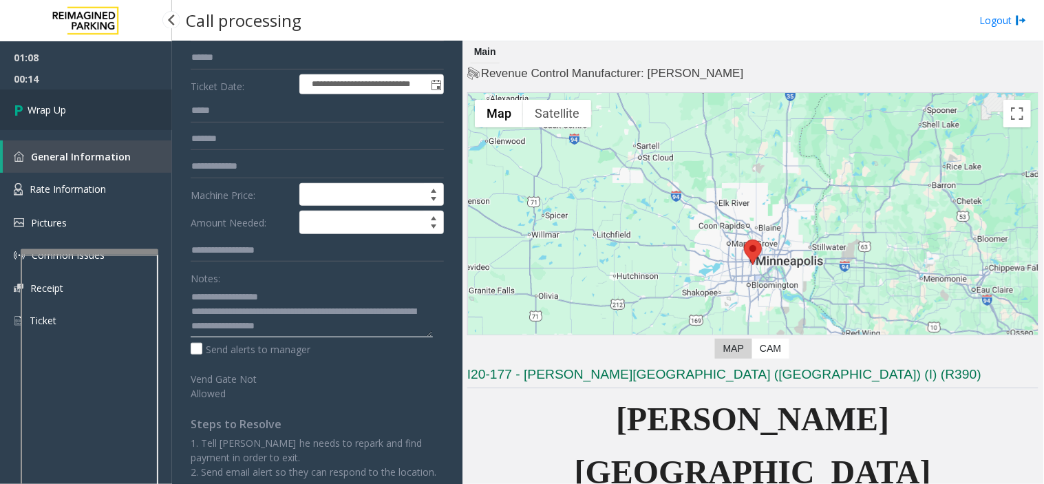
type textarea "**********"
click at [47, 103] on span "Wrap Up" at bounding box center [47, 110] width 39 height 14
click at [47, 104] on span "Wrap Up" at bounding box center [47, 110] width 39 height 14
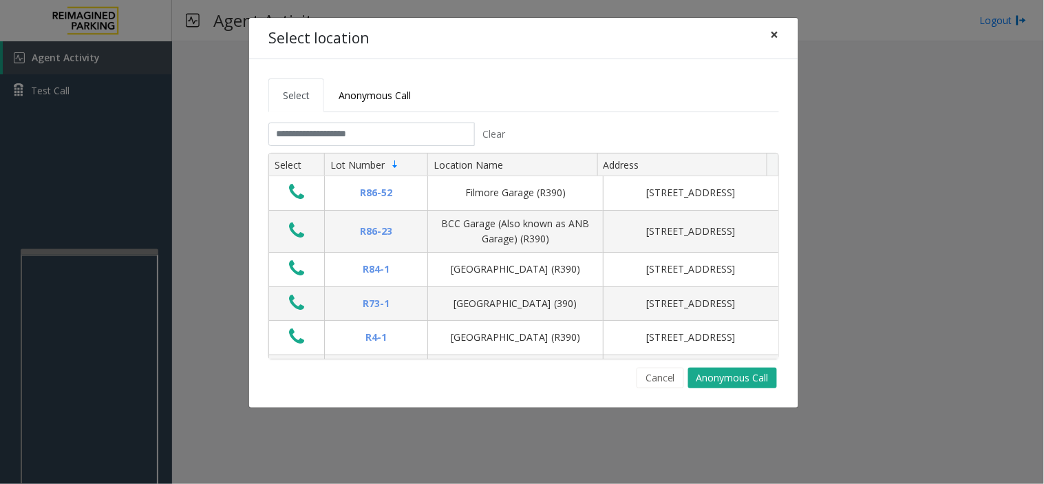
click at [775, 37] on span "×" at bounding box center [775, 34] width 8 height 19
click at [93, 365] on div "Select location × Select Anonymous Call Clear Select Lot Number Location Name A…" at bounding box center [522, 242] width 1044 height 484
click at [95, 365] on div "Select location × Select Anonymous Call Clear Select Lot Number Location Name A…" at bounding box center [522, 242] width 1044 height 484
click at [97, 369] on div "Select location × Select Anonymous Call Clear Select Lot Number Location Name A…" at bounding box center [522, 242] width 1044 height 484
click at [91, 367] on div "Select location × Select Anonymous Call Clear Select Lot Number Location Name A…" at bounding box center [522, 242] width 1044 height 484
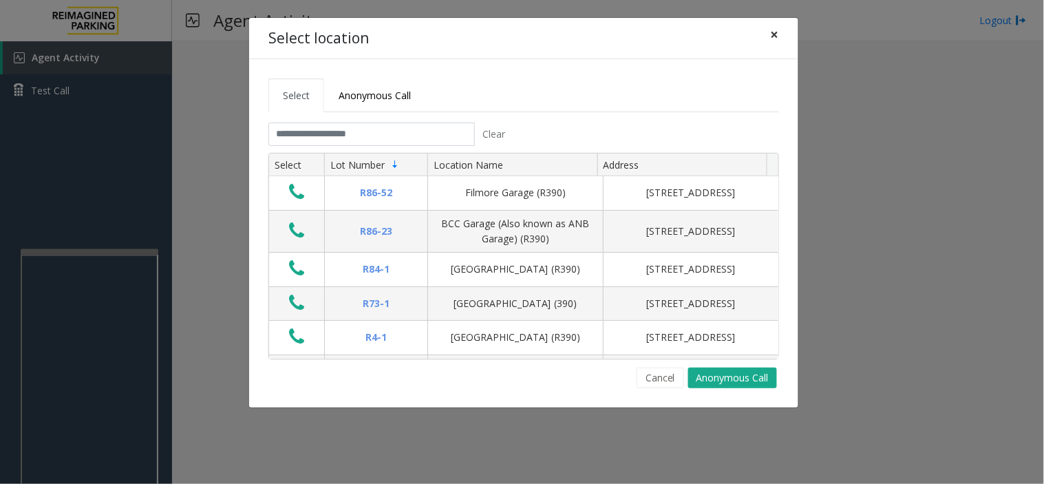
click at [773, 39] on span "×" at bounding box center [775, 34] width 8 height 19
click at [773, 37] on span "×" at bounding box center [775, 34] width 8 height 19
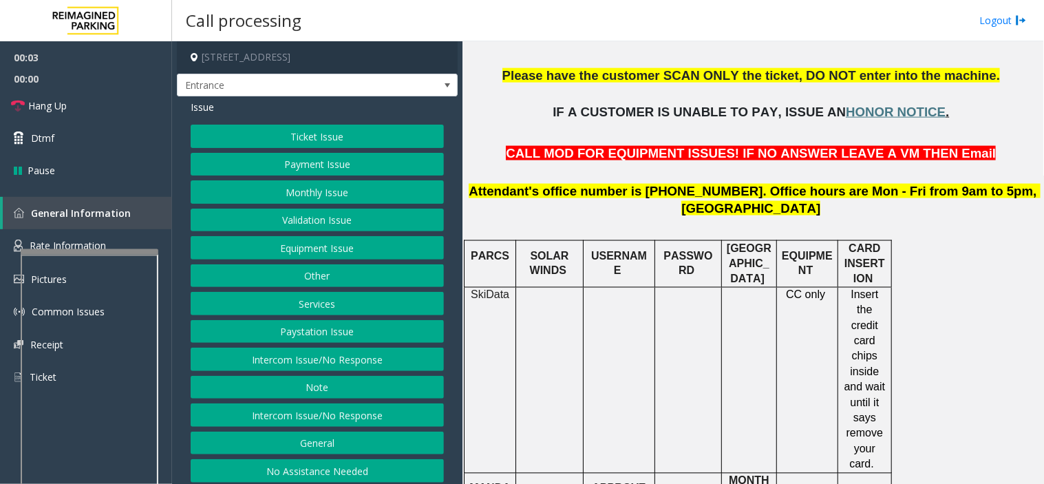
scroll to position [458, 0]
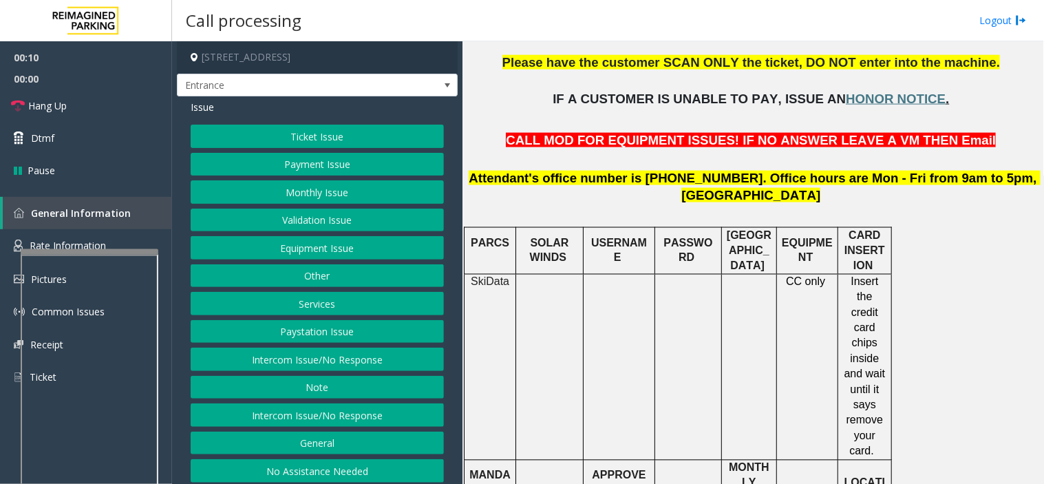
click at [338, 259] on button "Equipment Issue" at bounding box center [317, 247] width 253 height 23
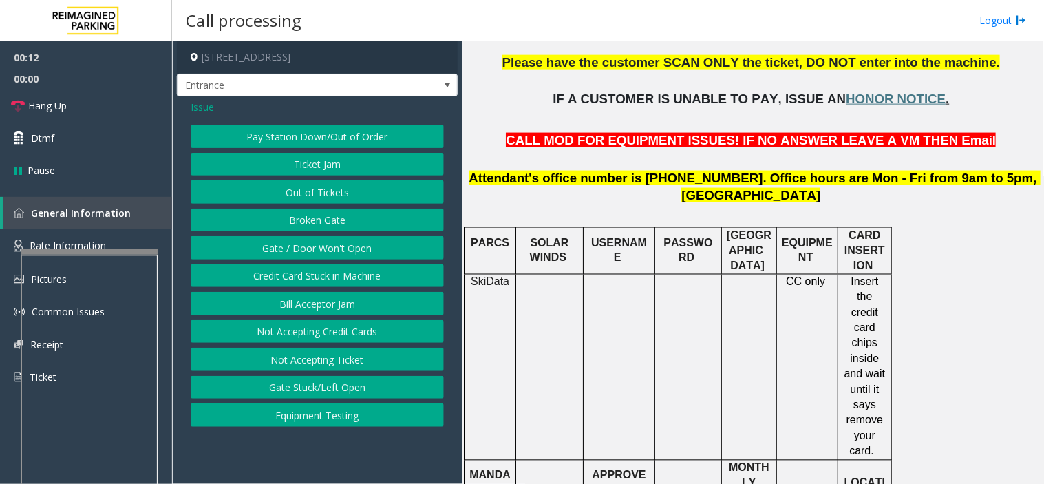
click at [338, 191] on button "Out of Tickets" at bounding box center [317, 191] width 253 height 23
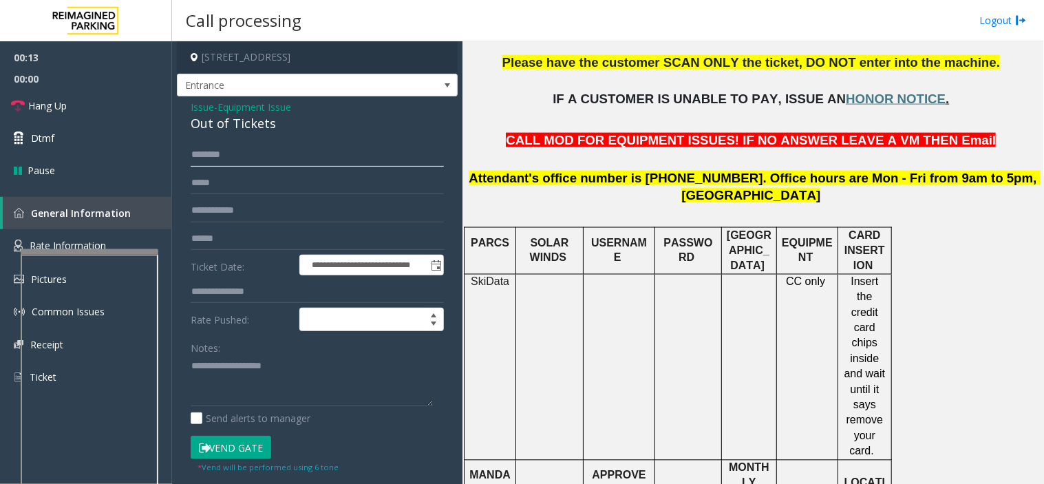
click at [258, 153] on input "text" at bounding box center [317, 154] width 253 height 23
type input "*"
type input "******"
drag, startPoint x: 245, startPoint y: 451, endPoint x: 244, endPoint y: 413, distance: 37.9
click at [246, 451] on button "Vend Gate" at bounding box center [231, 447] width 81 height 23
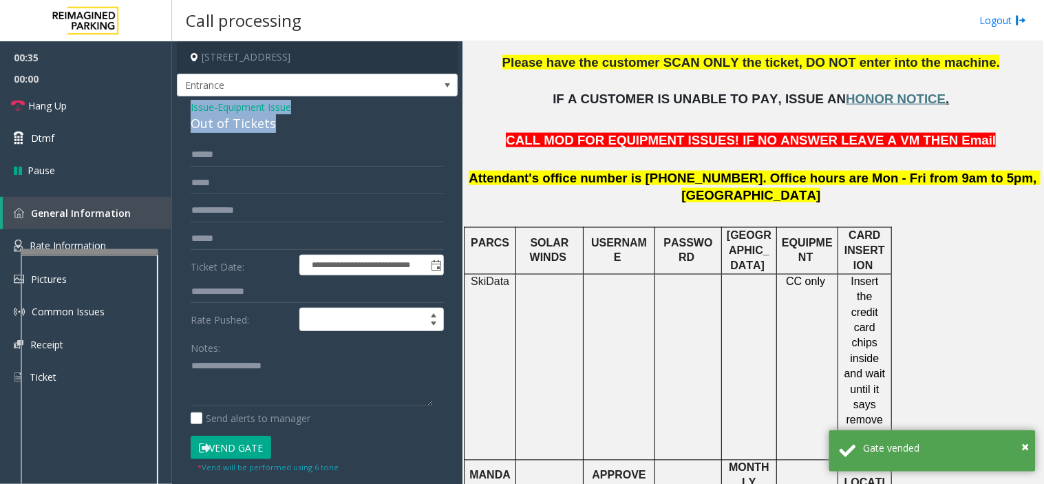
drag, startPoint x: 283, startPoint y: 118, endPoint x: 183, endPoint y: 103, distance: 100.8
click at [183, 103] on div "**********" at bounding box center [317, 379] width 281 height 566
click at [273, 387] on textarea at bounding box center [312, 381] width 242 height 52
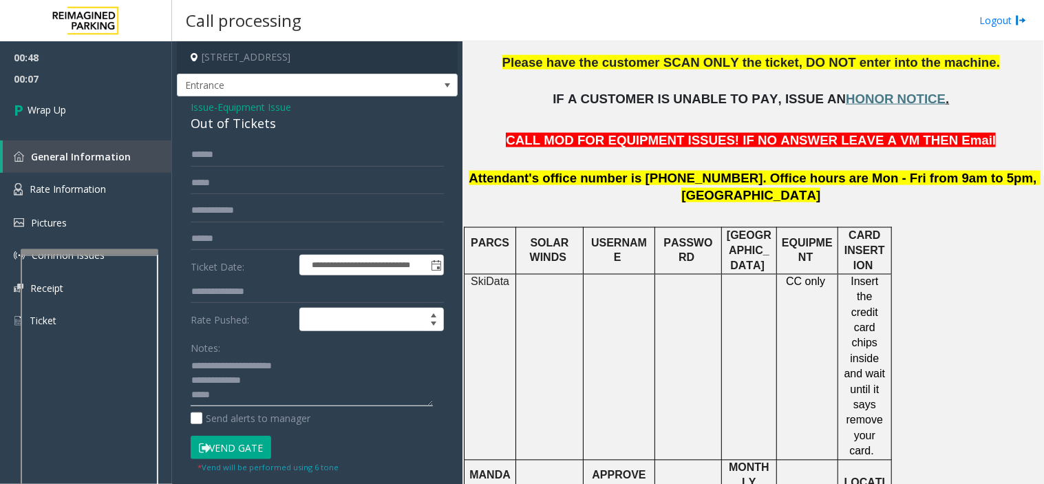
click at [284, 398] on textarea at bounding box center [312, 381] width 242 height 52
paste textarea "**********"
type textarea "**********"
click at [64, 99] on link "Wrap Up" at bounding box center [86, 109] width 172 height 41
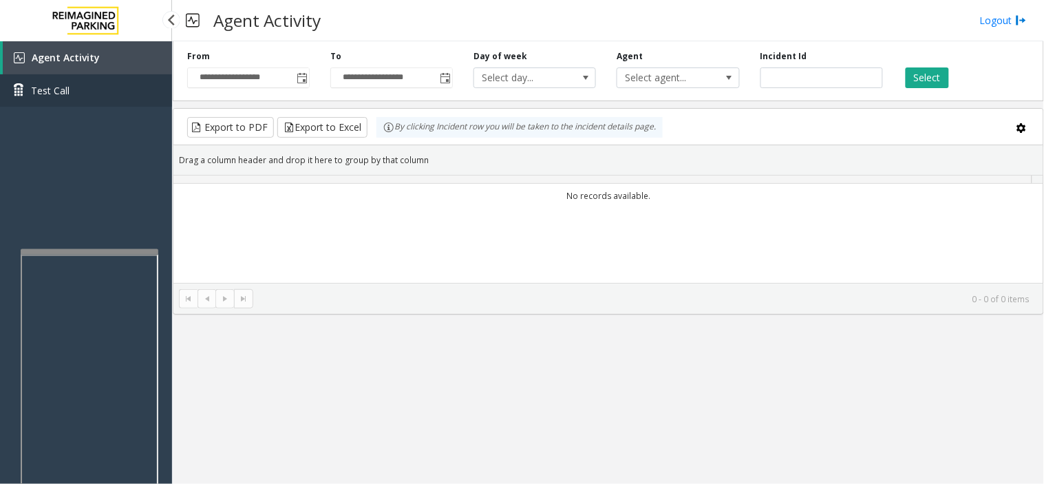
click at [43, 99] on link "Test Call" at bounding box center [86, 90] width 172 height 32
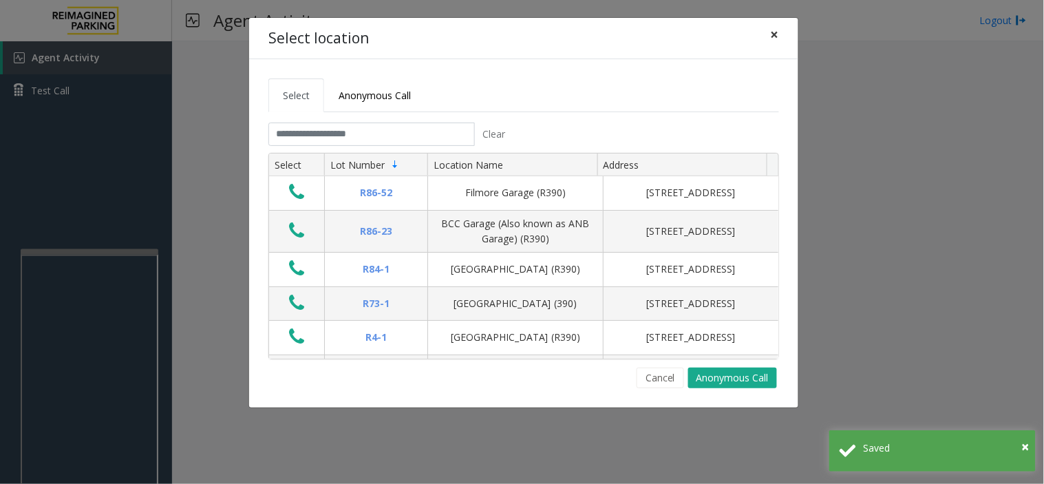
click at [773, 30] on span "×" at bounding box center [775, 34] width 8 height 19
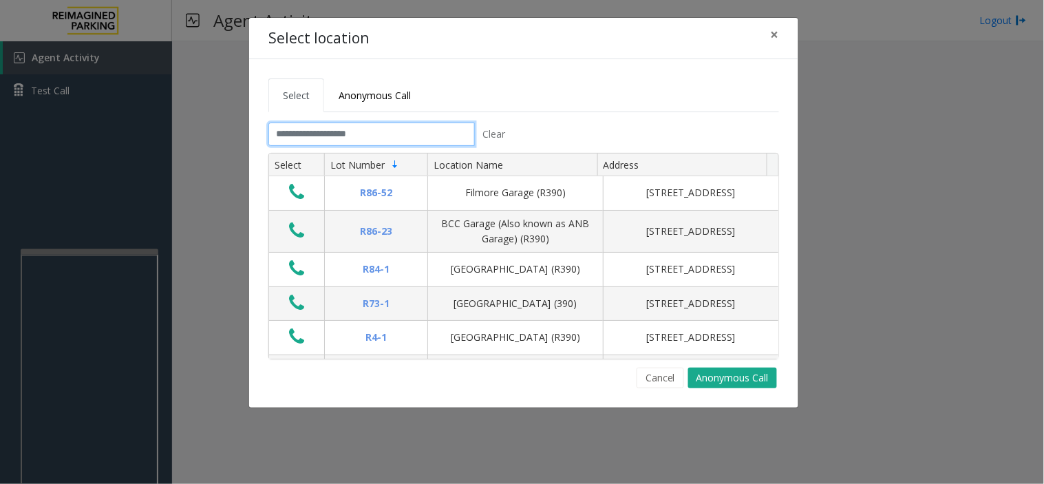
click at [373, 143] on input "text" at bounding box center [371, 133] width 206 height 23
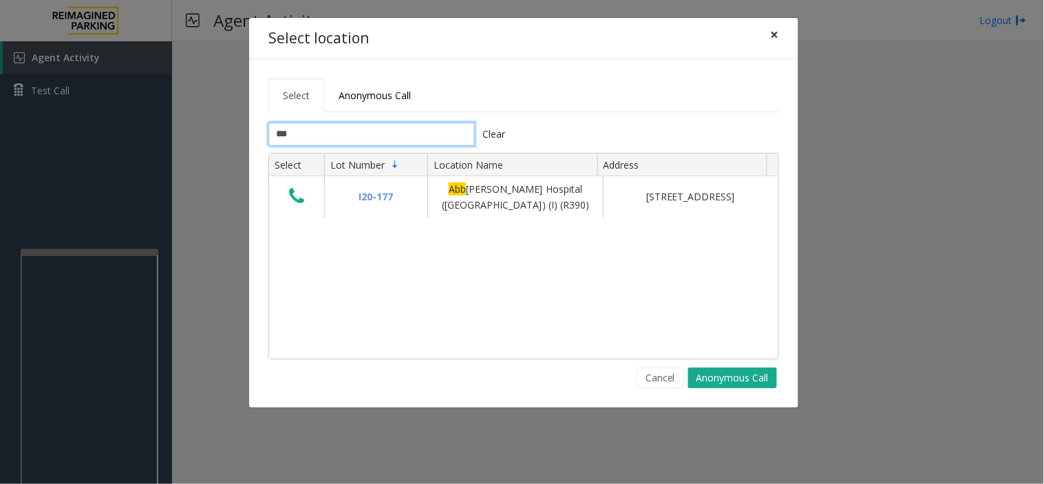
type input "***"
click at [768, 34] on button "×" at bounding box center [775, 35] width 28 height 34
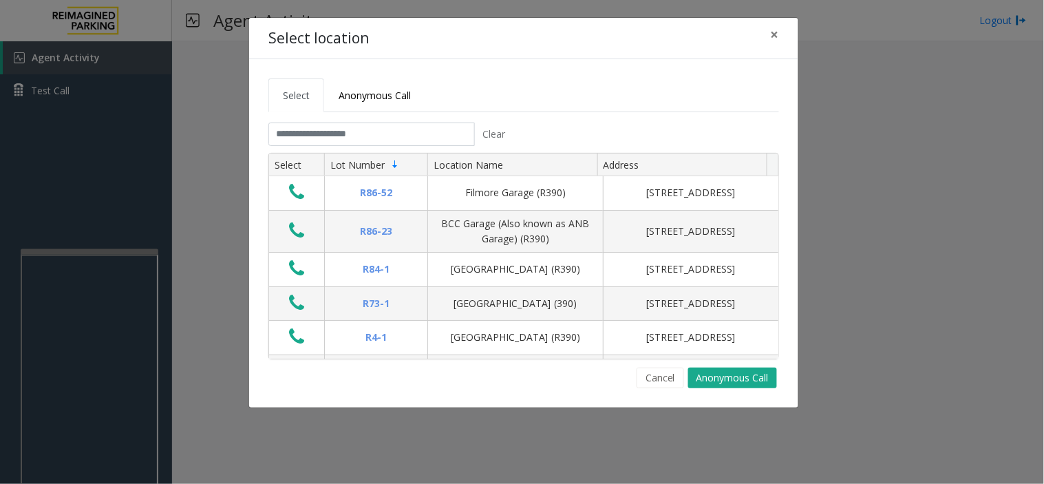
click at [383, 119] on tabset "Select Anonymous Call Clear Select Lot Number Location Name Address R86-52 Film…" at bounding box center [523, 233] width 511 height 310
click at [384, 140] on input "text" at bounding box center [371, 133] width 206 height 23
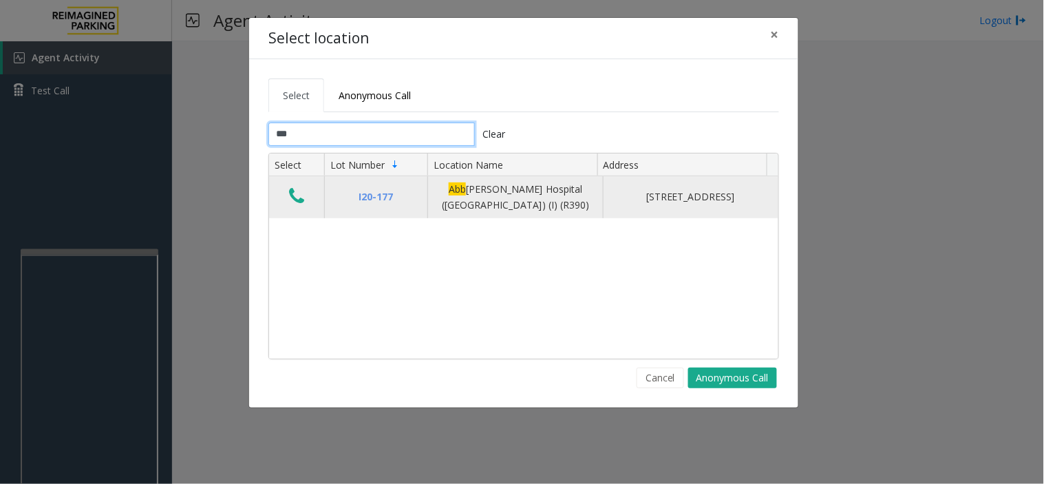
type input "***"
click at [292, 198] on icon "Data table" at bounding box center [296, 195] width 15 height 19
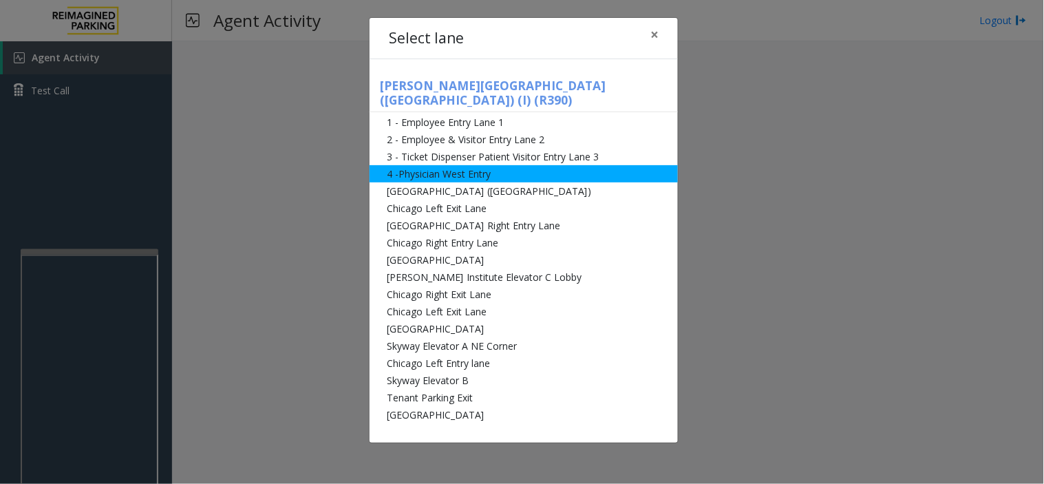
click at [461, 165] on li "4 -Physician West Entry" at bounding box center [524, 173] width 308 height 17
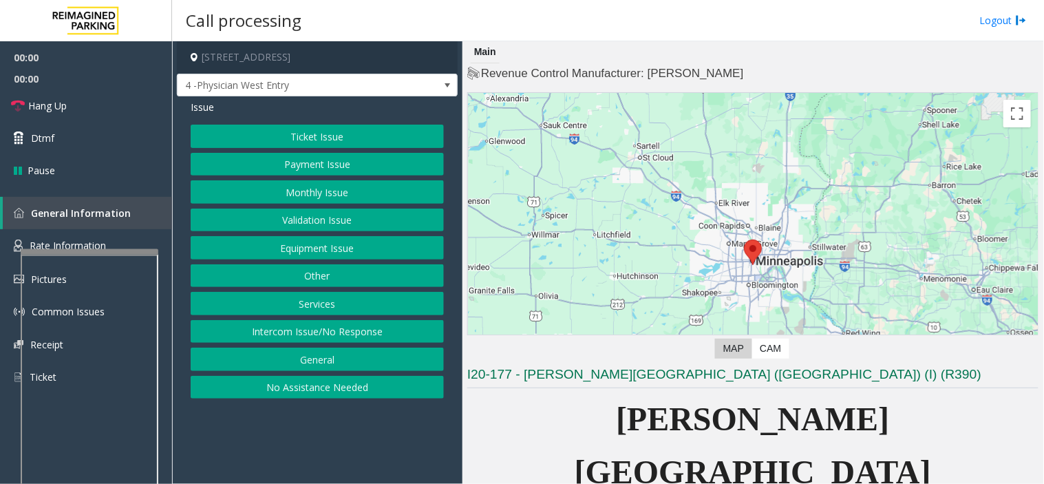
click at [314, 190] on button "Monthly Issue" at bounding box center [317, 191] width 253 height 23
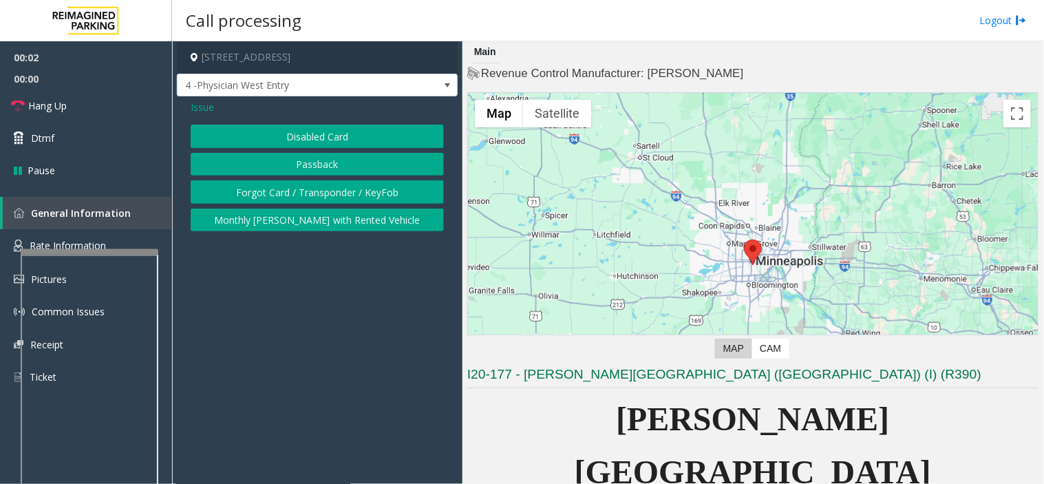
click at [290, 184] on button "Forgot Card / Transponder / KeyFob" at bounding box center [317, 191] width 253 height 23
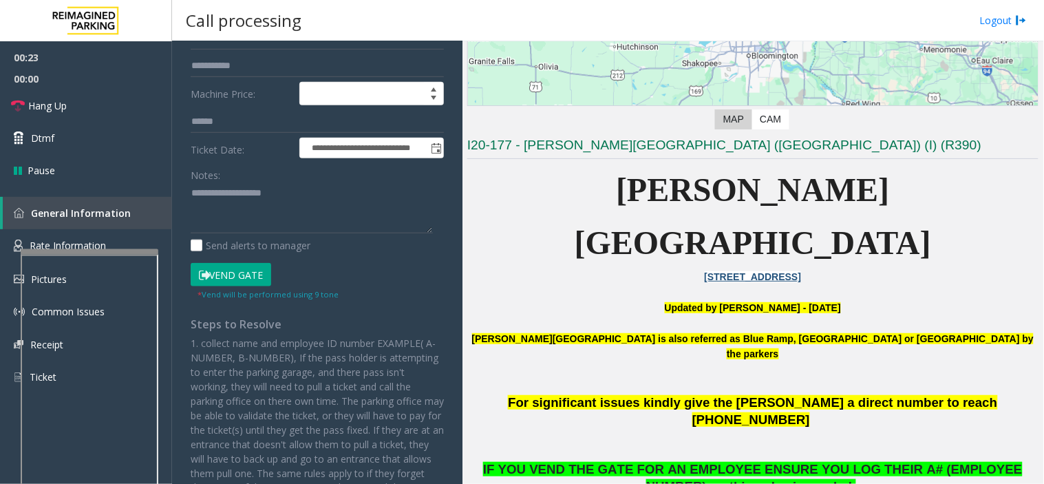
scroll to position [229, 0]
click at [223, 264] on button "Vend Gate" at bounding box center [231, 273] width 81 height 23
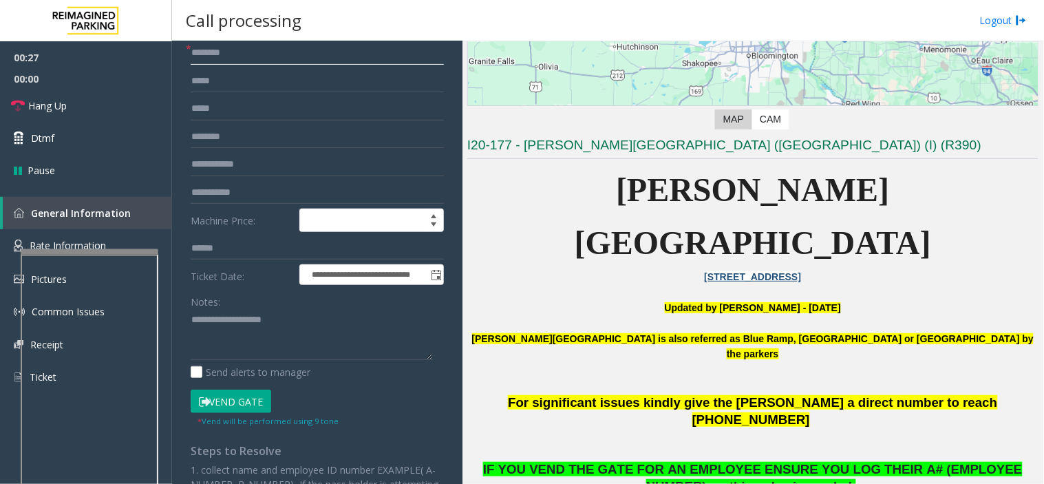
scroll to position [0, 0]
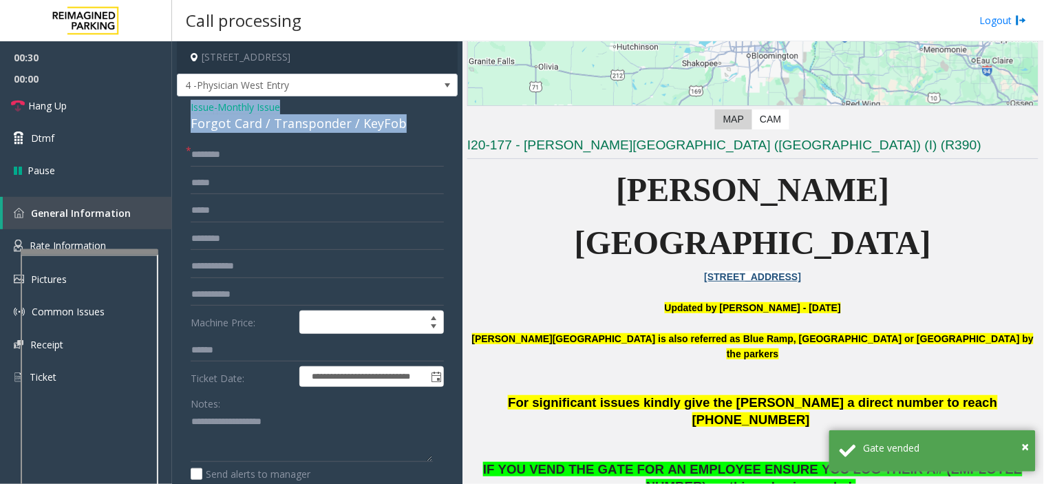
drag, startPoint x: 413, startPoint y: 120, endPoint x: 180, endPoint y: 100, distance: 233.4
click at [180, 100] on div "**********" at bounding box center [317, 471] width 281 height 751
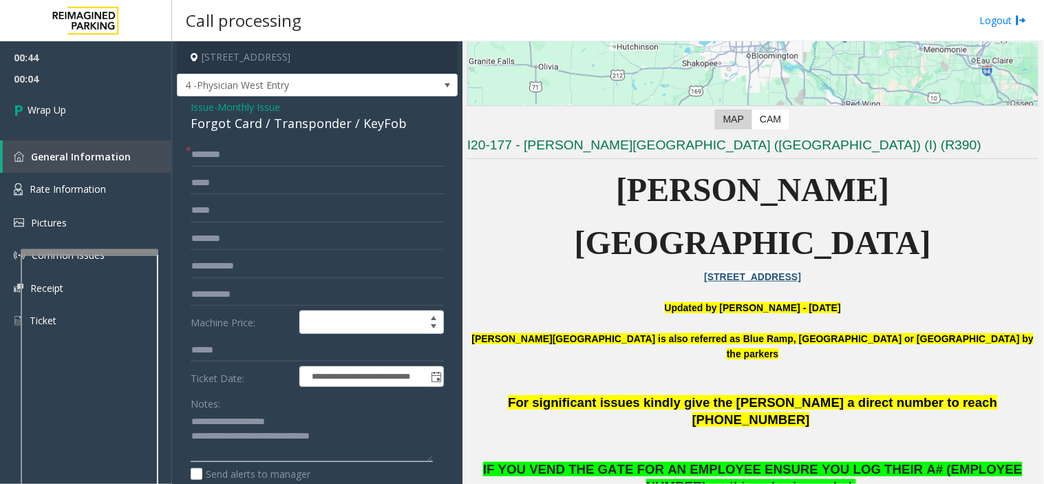
click at [406, 435] on textarea at bounding box center [312, 437] width 242 height 52
click at [244, 457] on textarea at bounding box center [312, 437] width 242 height 52
paste textarea "**********"
type textarea "**********"
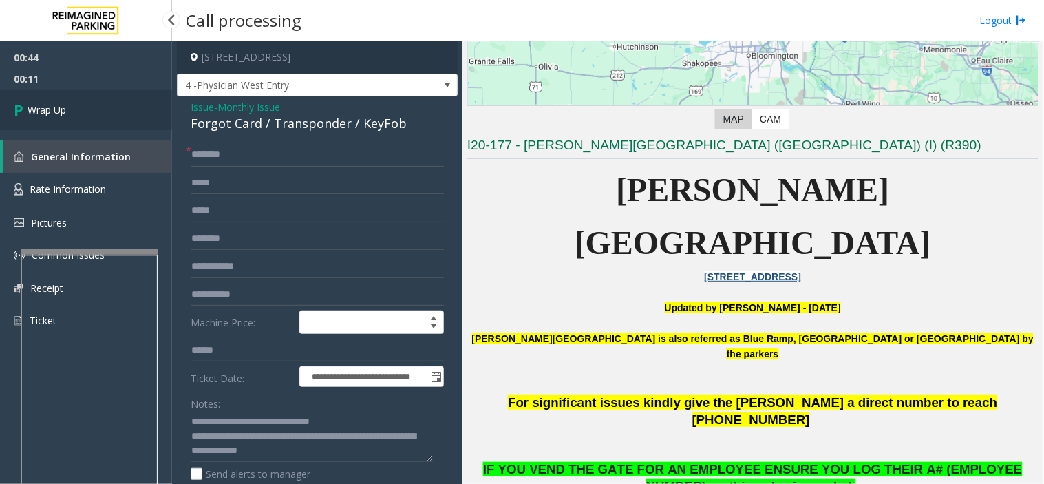
click at [85, 102] on link "Wrap Up" at bounding box center [86, 109] width 172 height 41
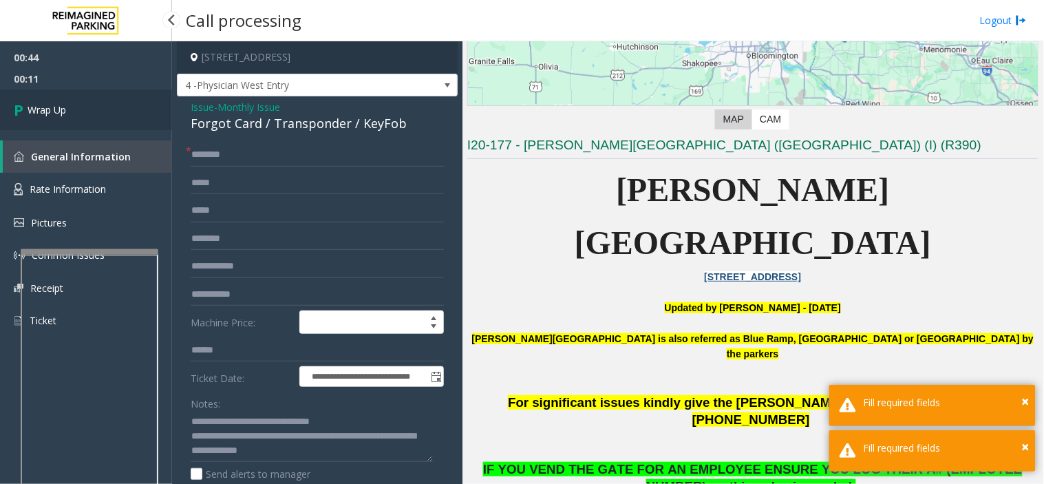
click at [85, 102] on link "Wrap Up" at bounding box center [86, 109] width 172 height 41
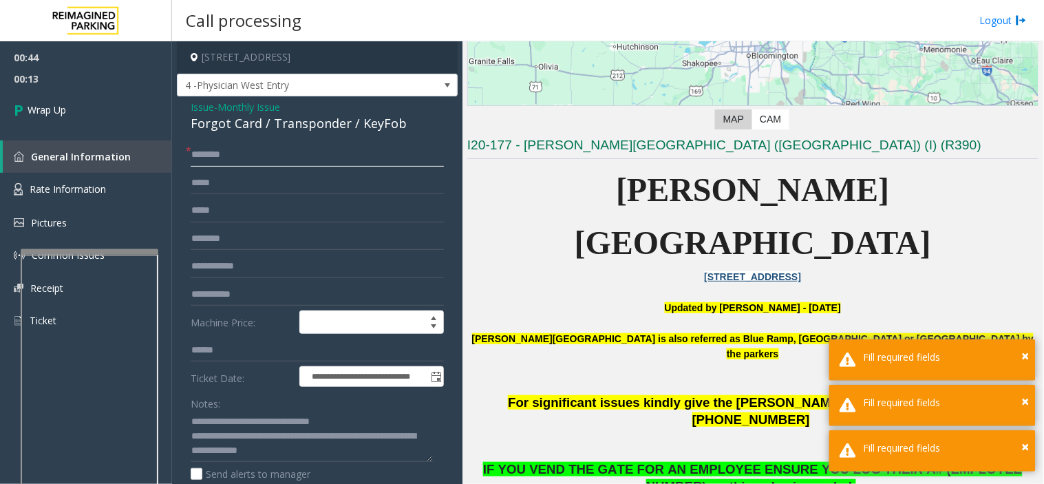
click at [197, 156] on input "text" at bounding box center [317, 154] width 253 height 23
type input "**"
click at [73, 104] on link "Wrap Up" at bounding box center [86, 109] width 172 height 41
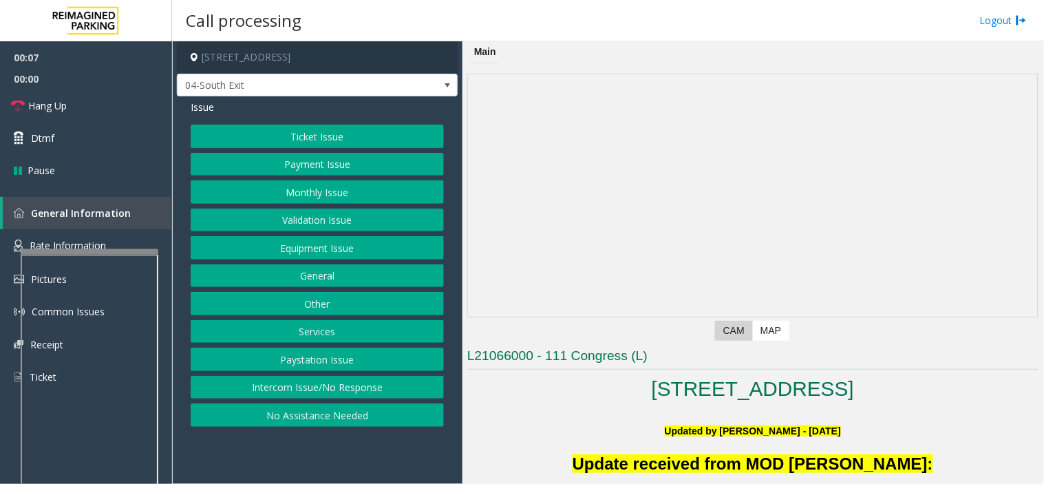
click at [337, 412] on button "No Assistance Needed" at bounding box center [317, 414] width 253 height 23
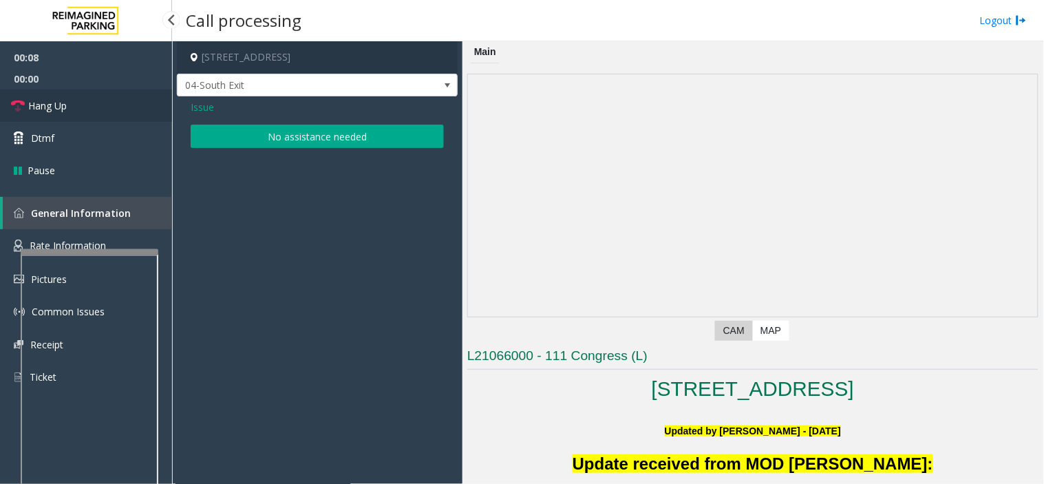
click at [103, 105] on link "Hang Up" at bounding box center [86, 105] width 172 height 32
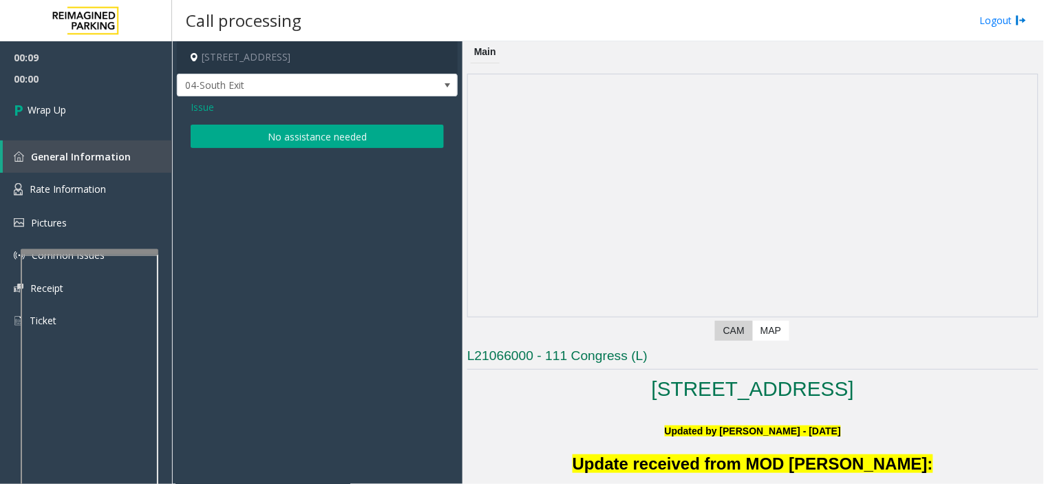
click at [268, 140] on button "No assistance needed" at bounding box center [317, 136] width 253 height 23
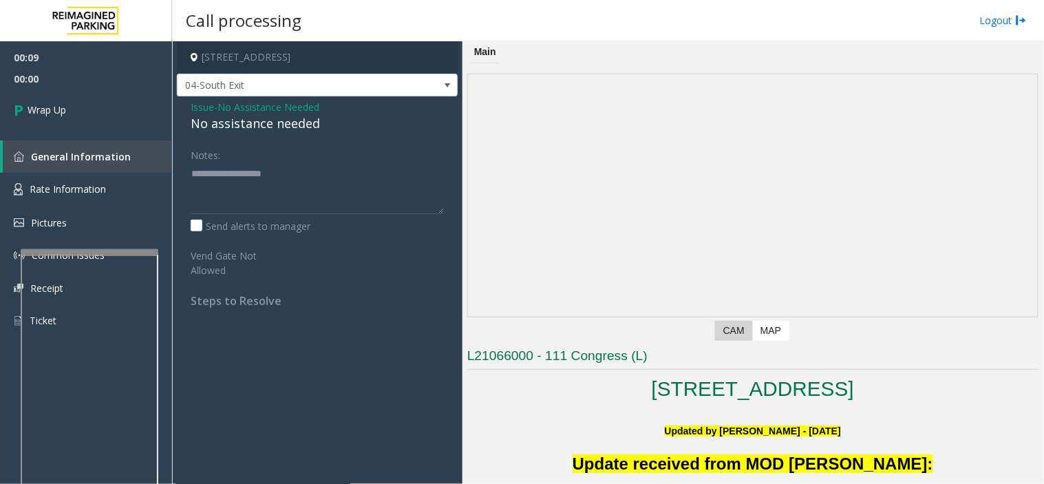
click at [269, 121] on div "No assistance needed" at bounding box center [317, 123] width 253 height 19
type textarea "**********"
click at [36, 104] on span "Wrap Up" at bounding box center [47, 110] width 39 height 14
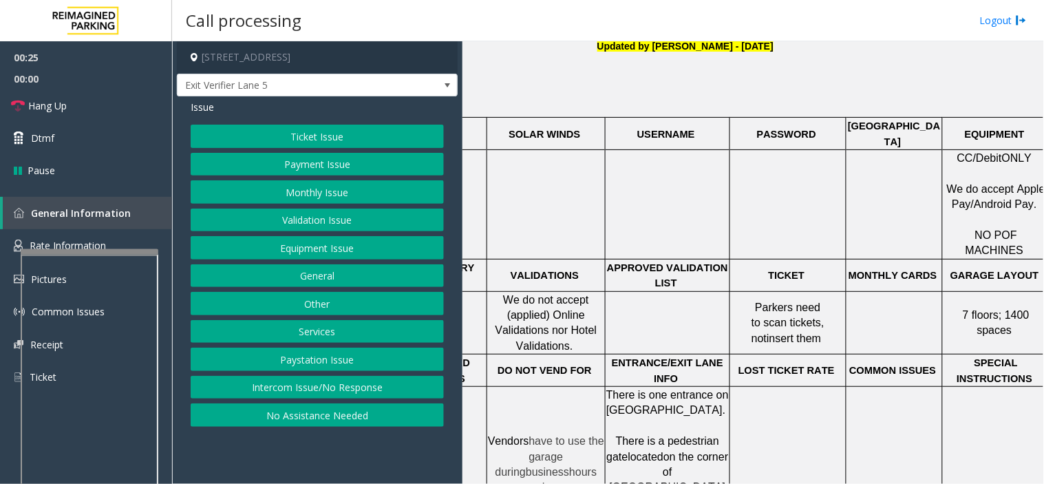
scroll to position [382, 186]
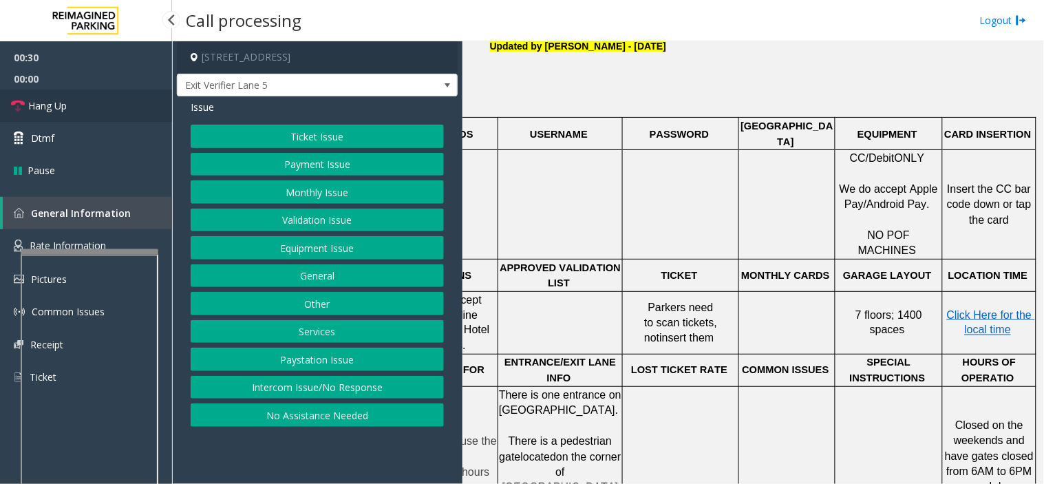
click at [87, 104] on link "Hang Up" at bounding box center [86, 105] width 172 height 32
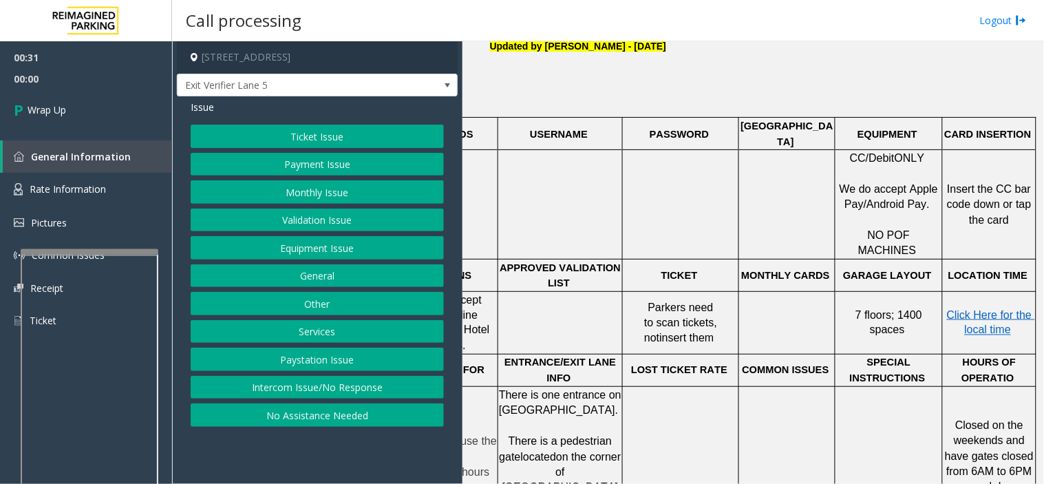
click at [297, 417] on button "No Assistance Needed" at bounding box center [317, 414] width 253 height 23
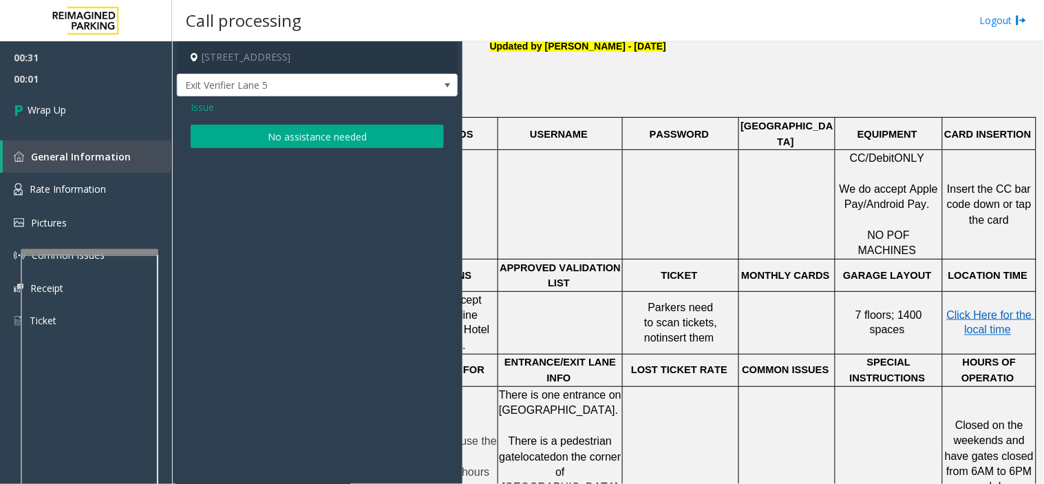
click at [289, 149] on div "Issue No assistance needed" at bounding box center [317, 125] width 281 height 58
click at [267, 143] on button "No assistance needed" at bounding box center [317, 136] width 253 height 23
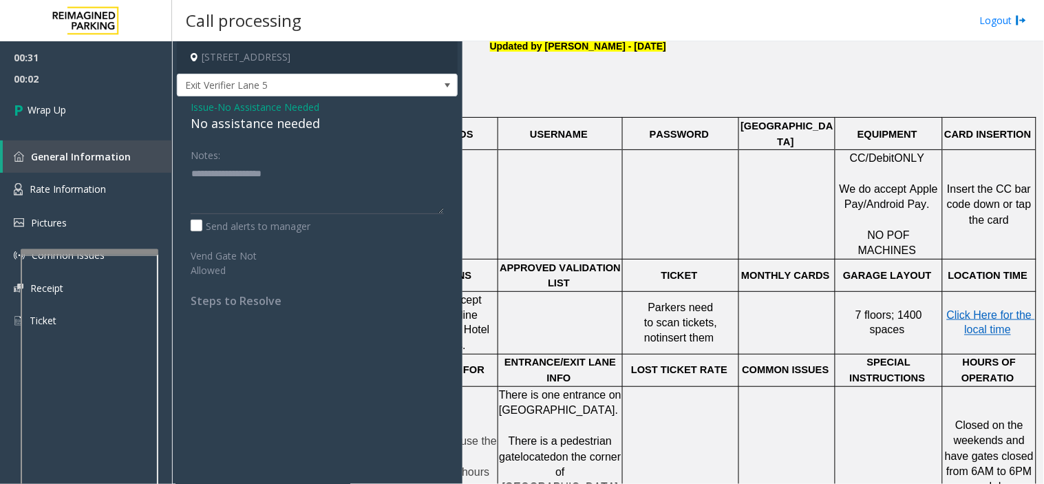
click at [266, 133] on div "No assistance needed" at bounding box center [317, 123] width 253 height 19
click at [227, 182] on textarea at bounding box center [317, 188] width 253 height 52
click at [292, 128] on div "No assistance needed" at bounding box center [317, 123] width 253 height 19
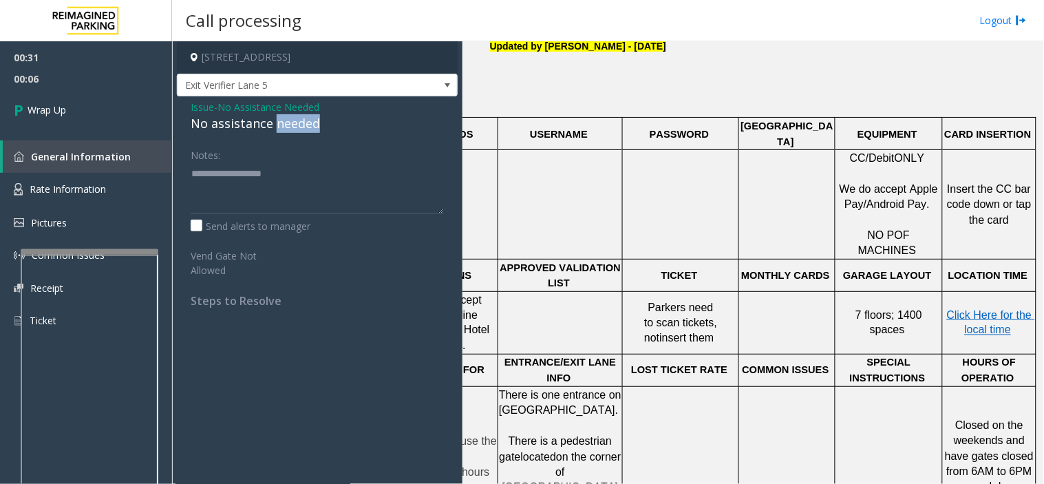
click at [292, 128] on div "No assistance needed" at bounding box center [317, 123] width 253 height 19
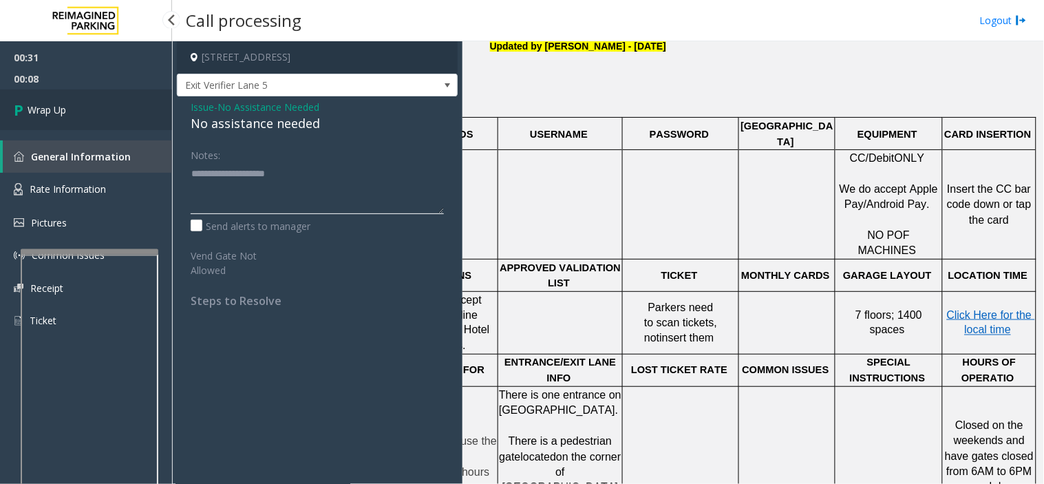
type textarea "**********"
click at [98, 117] on link "Wrap Up" at bounding box center [86, 109] width 172 height 41
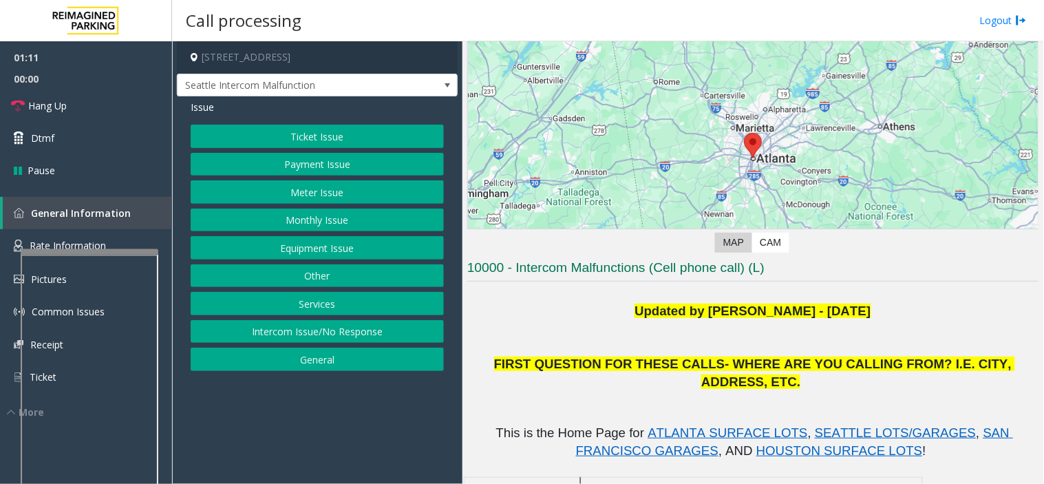
scroll to position [76, 0]
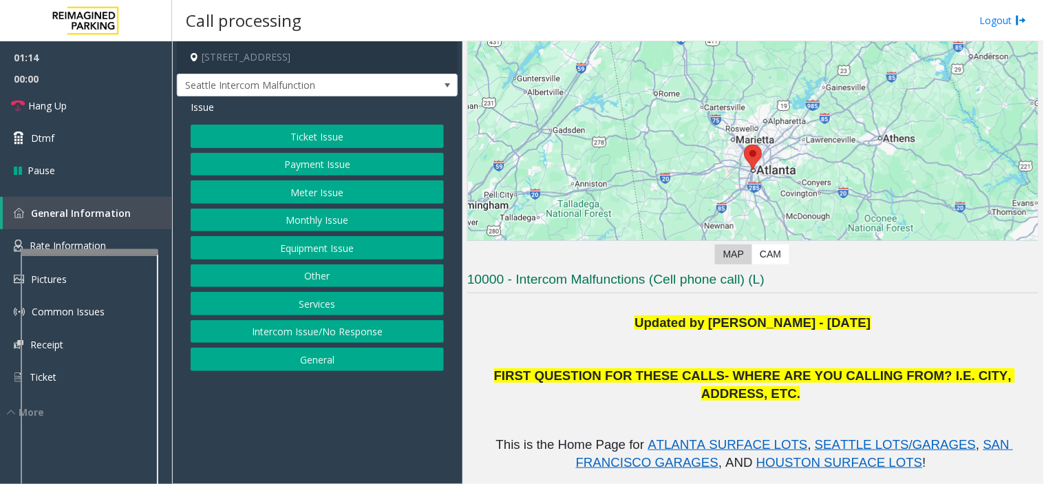
click at [326, 248] on button "Equipment Issue" at bounding box center [317, 247] width 253 height 23
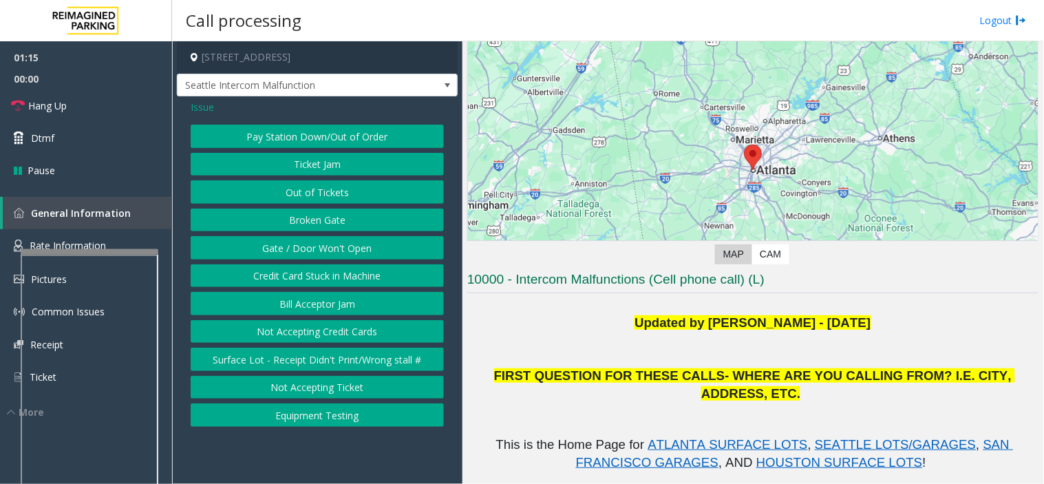
click at [326, 248] on button "Gate / Door Won't Open" at bounding box center [317, 247] width 253 height 23
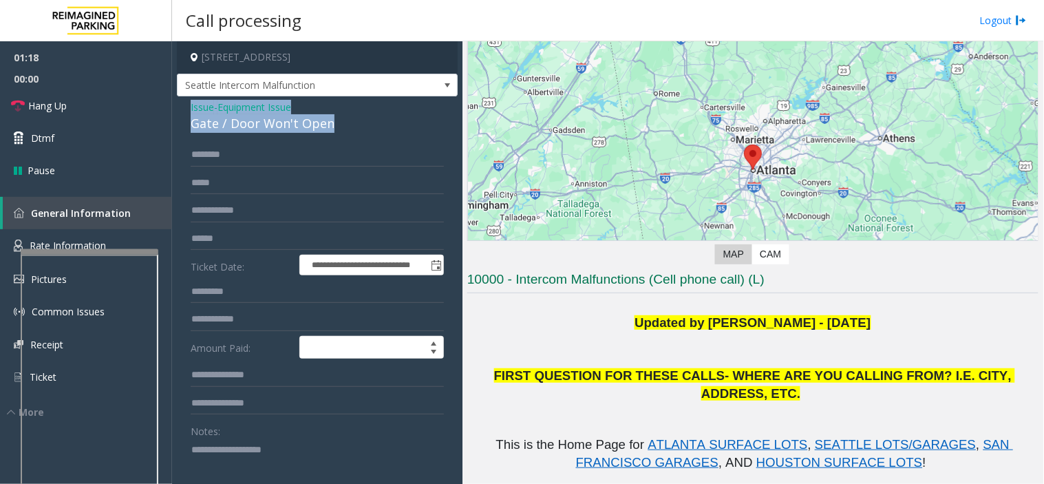
drag, startPoint x: 355, startPoint y: 125, endPoint x: 176, endPoint y: 100, distance: 180.7
click at [177, 100] on div "**********" at bounding box center [317, 394] width 281 height 596
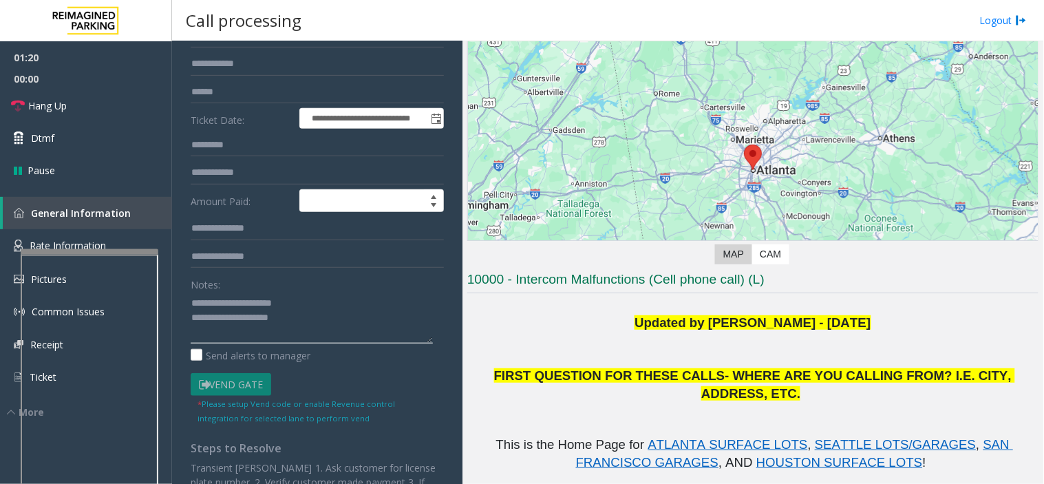
scroll to position [153, 0]
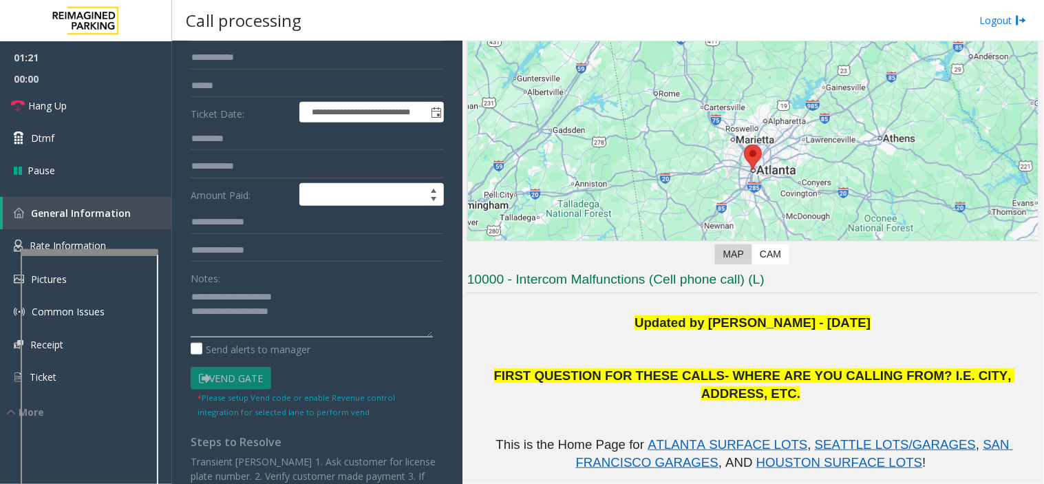
click at [339, 312] on textarea at bounding box center [312, 312] width 242 height 52
click at [91, 101] on link "Hang Up" at bounding box center [86, 105] width 172 height 32
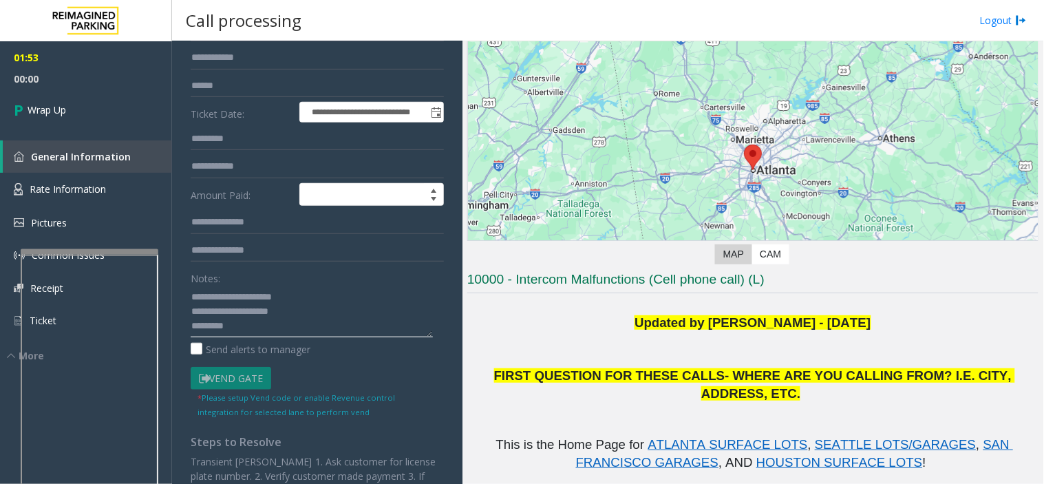
click at [246, 332] on textarea at bounding box center [312, 312] width 242 height 52
type textarea "**********"
click at [80, 114] on link "Wrap Up" at bounding box center [86, 109] width 172 height 41
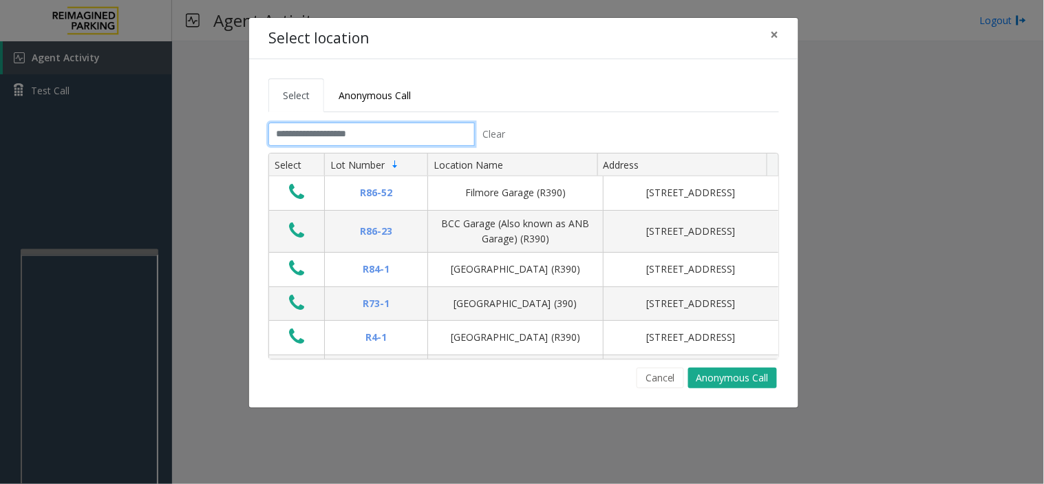
click at [325, 136] on input "text" at bounding box center [371, 133] width 206 height 23
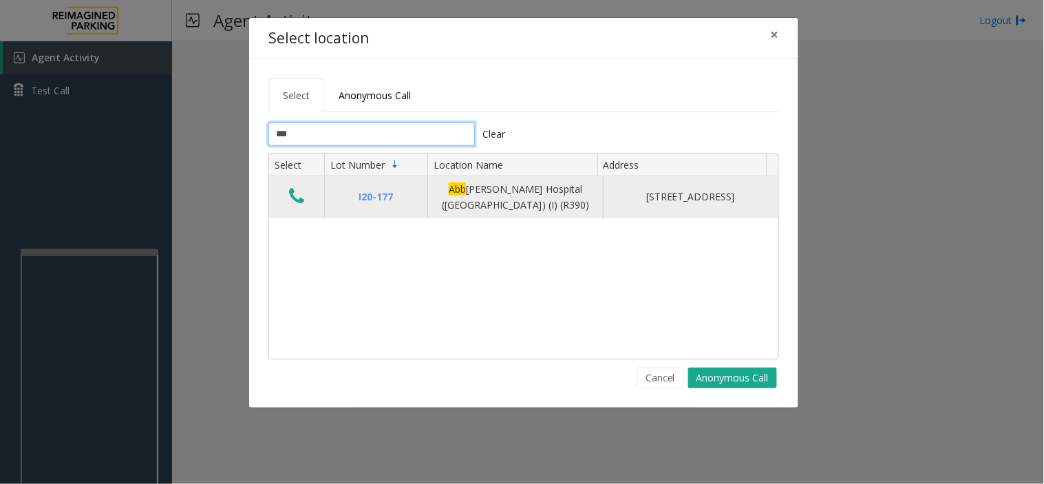
type input "***"
click at [306, 191] on button "Data table" at bounding box center [296, 197] width 23 height 22
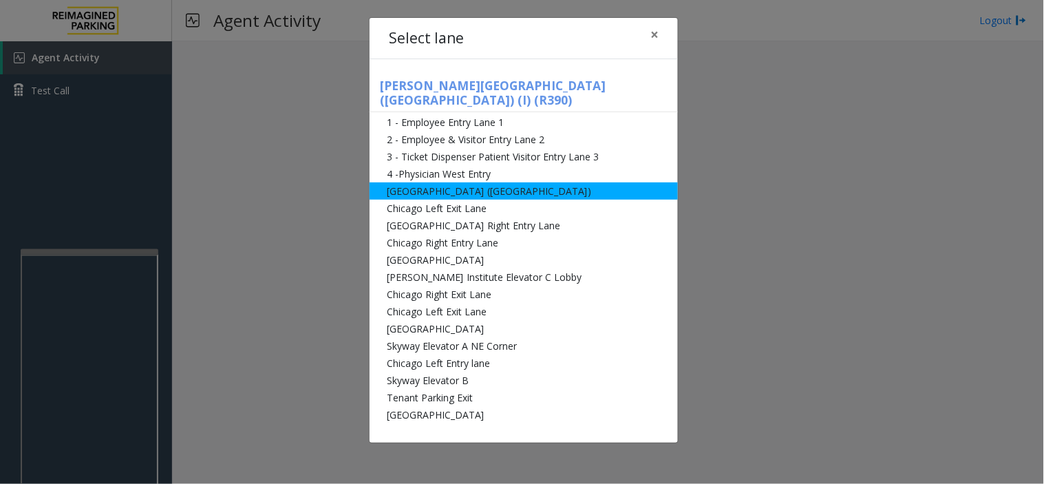
click at [493, 182] on li "[GEOGRAPHIC_DATA] ([GEOGRAPHIC_DATA])" at bounding box center [524, 190] width 308 height 17
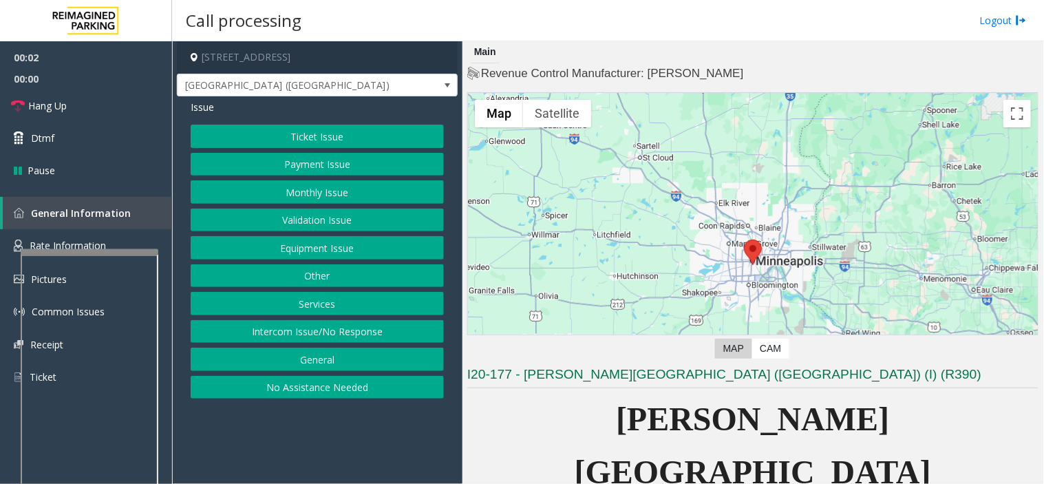
click at [346, 329] on button "Intercom Issue/No Response" at bounding box center [317, 331] width 253 height 23
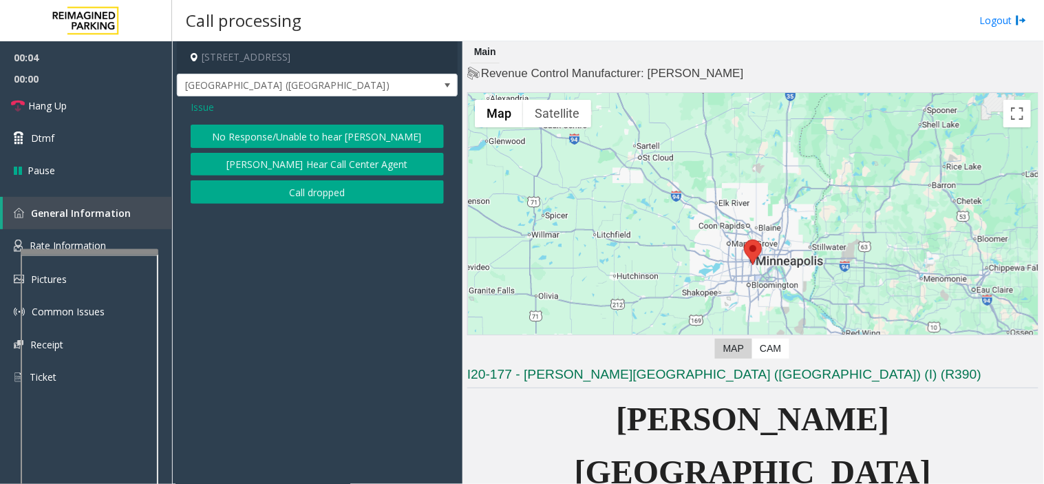
click at [204, 105] on span "Issue" at bounding box center [202, 107] width 23 height 14
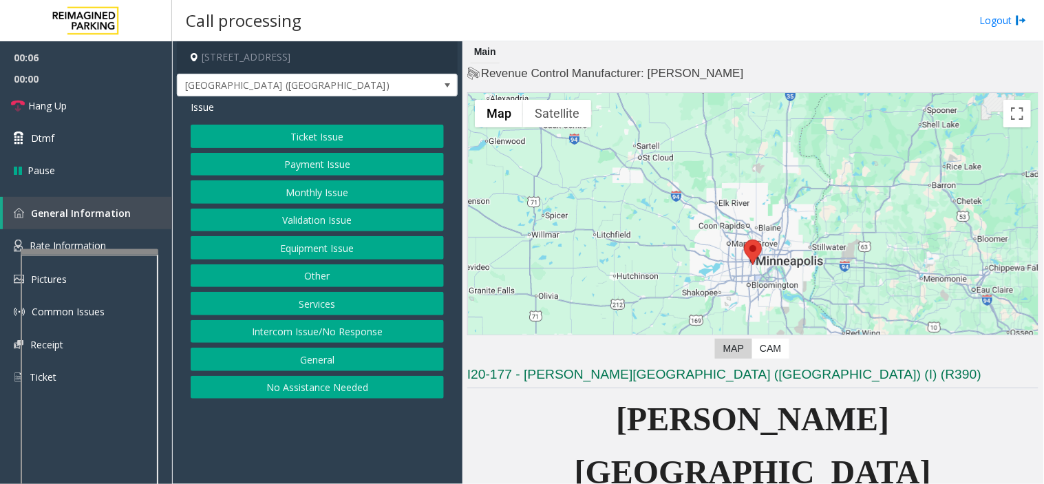
click at [341, 236] on button "Equipment Issue" at bounding box center [317, 247] width 253 height 23
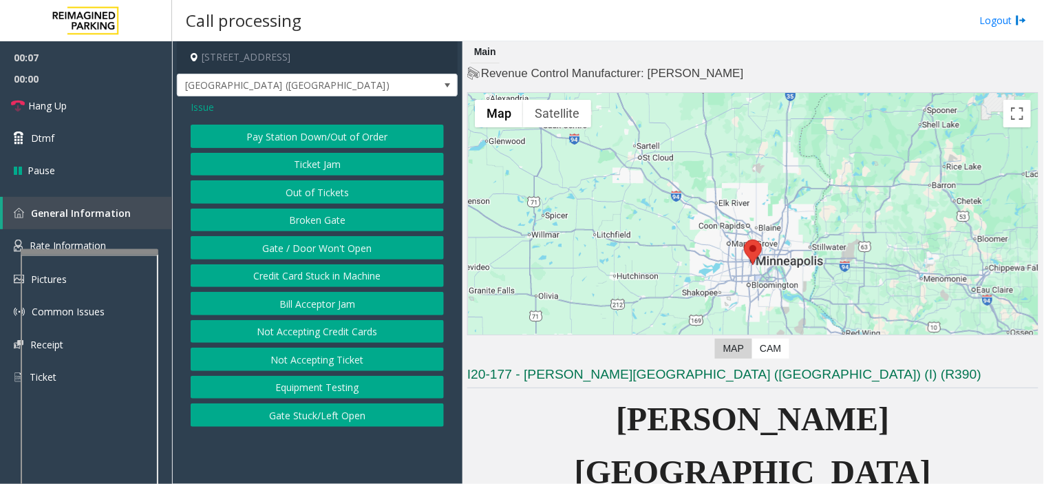
click at [346, 248] on button "Gate / Door Won't Open" at bounding box center [317, 247] width 253 height 23
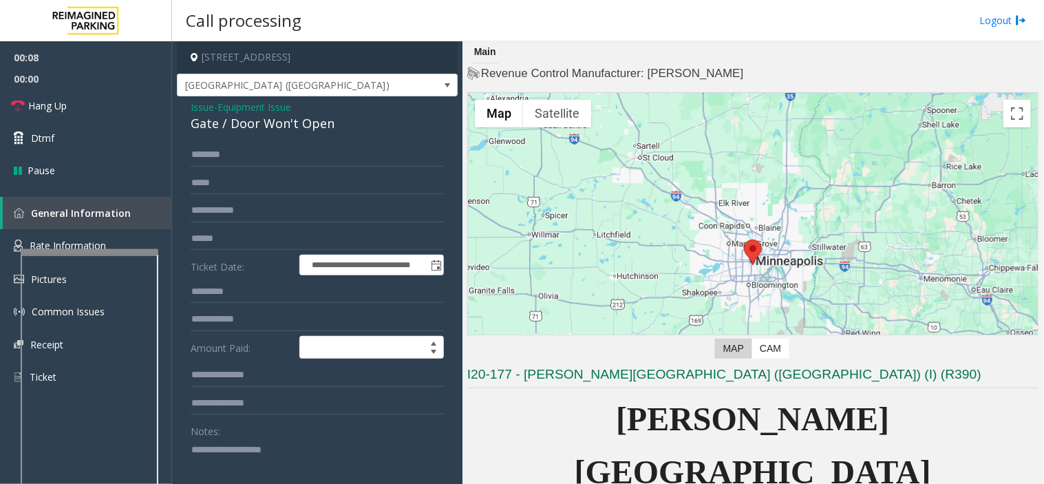
scroll to position [153, 0]
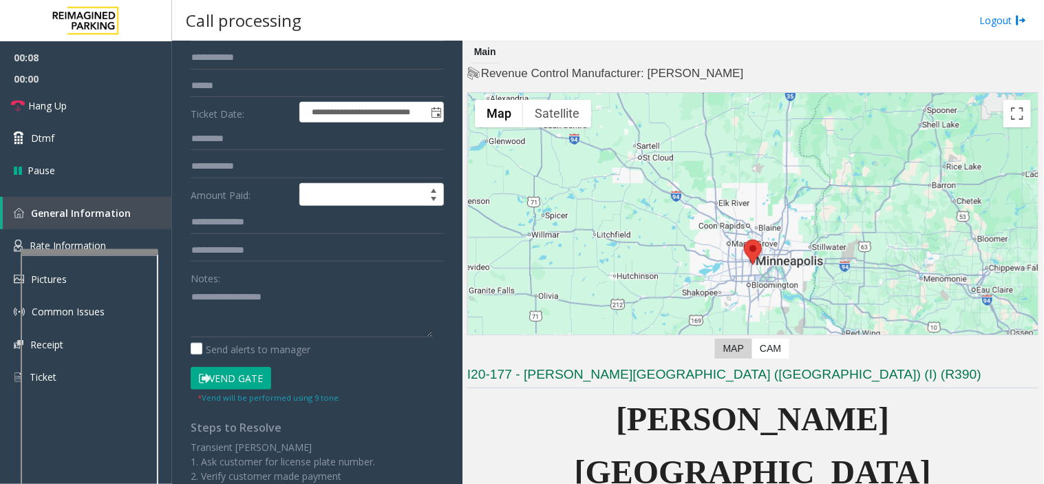
click at [239, 373] on button "Vend Gate" at bounding box center [231, 378] width 81 height 23
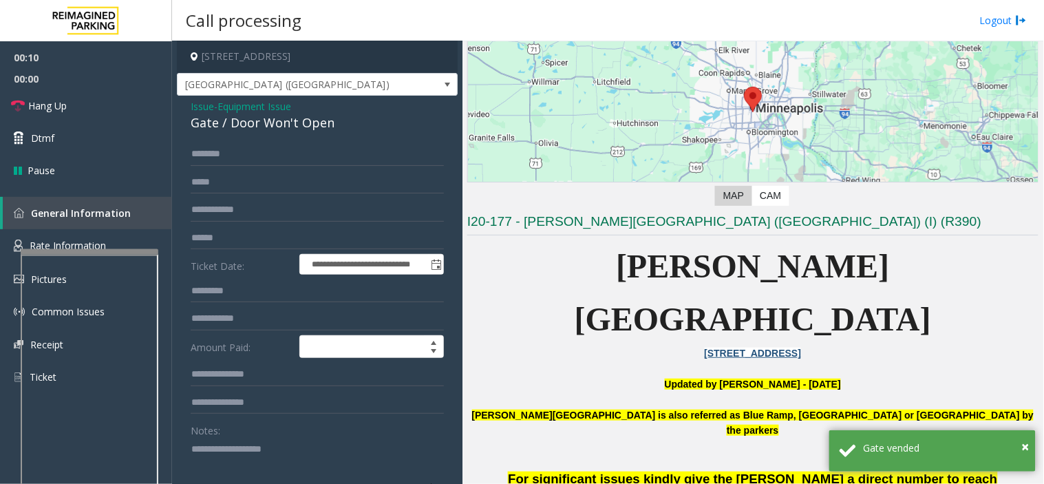
scroll to position [0, 0]
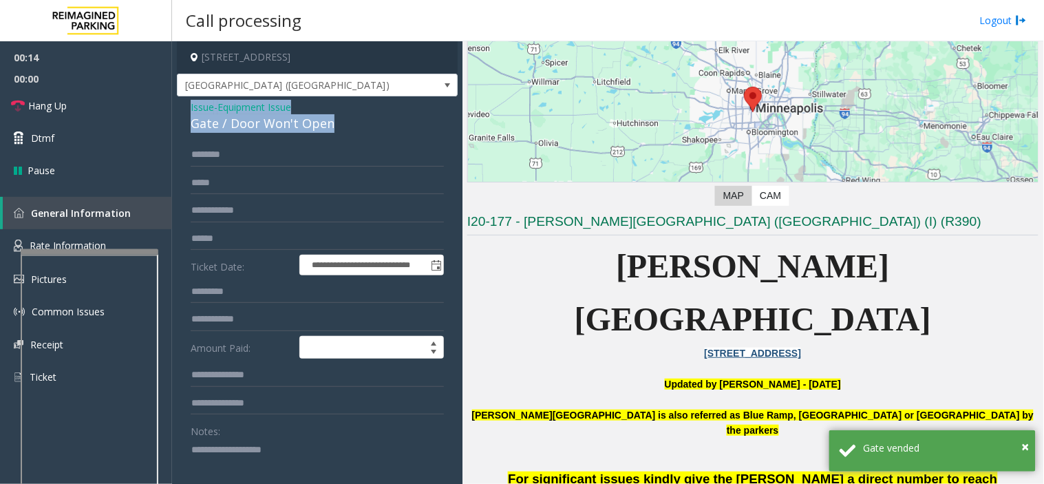
drag, startPoint x: 346, startPoint y: 117, endPoint x: 175, endPoint y: 106, distance: 171.0
click at [175, 106] on app-call-processing-form "**********" at bounding box center [317, 262] width 290 height 442
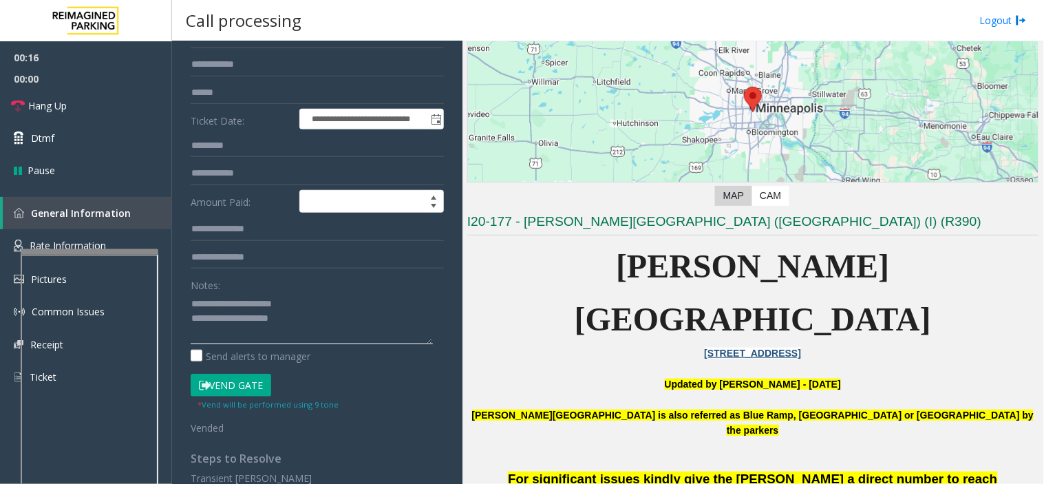
scroll to position [153, 0]
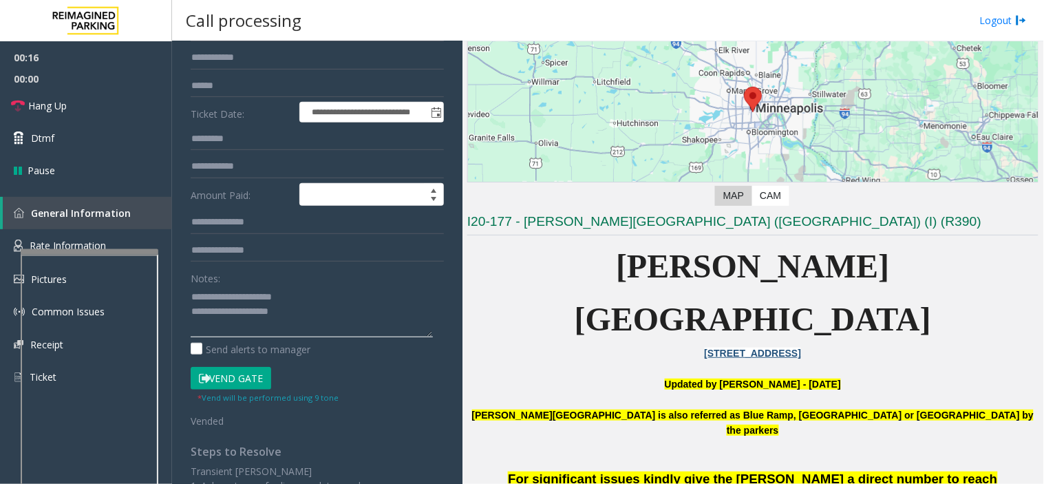
click at [365, 299] on textarea at bounding box center [312, 312] width 242 height 52
click at [111, 94] on link "Hang Up" at bounding box center [86, 105] width 172 height 32
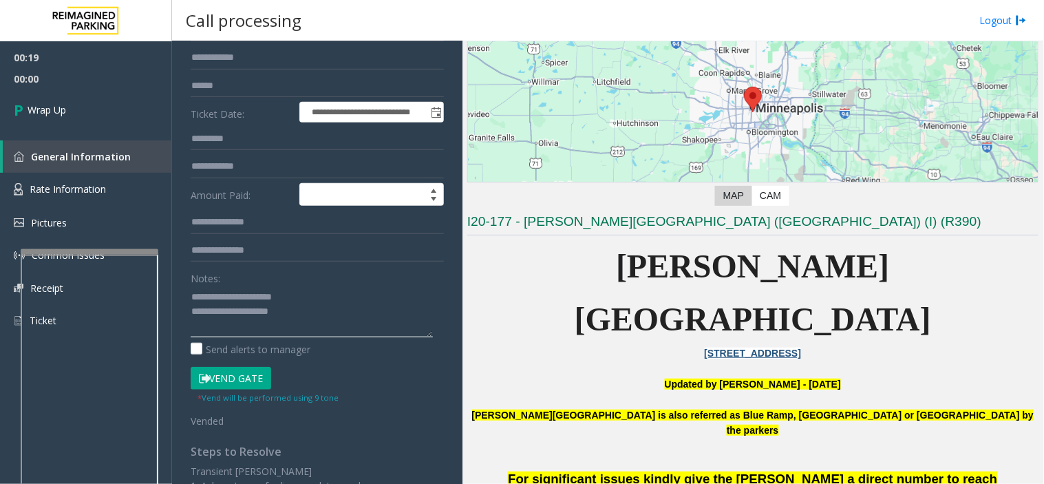
click at [363, 317] on textarea at bounding box center [312, 312] width 242 height 52
type textarea "**********"
click at [76, 111] on link "Wrap Up" at bounding box center [86, 109] width 172 height 41
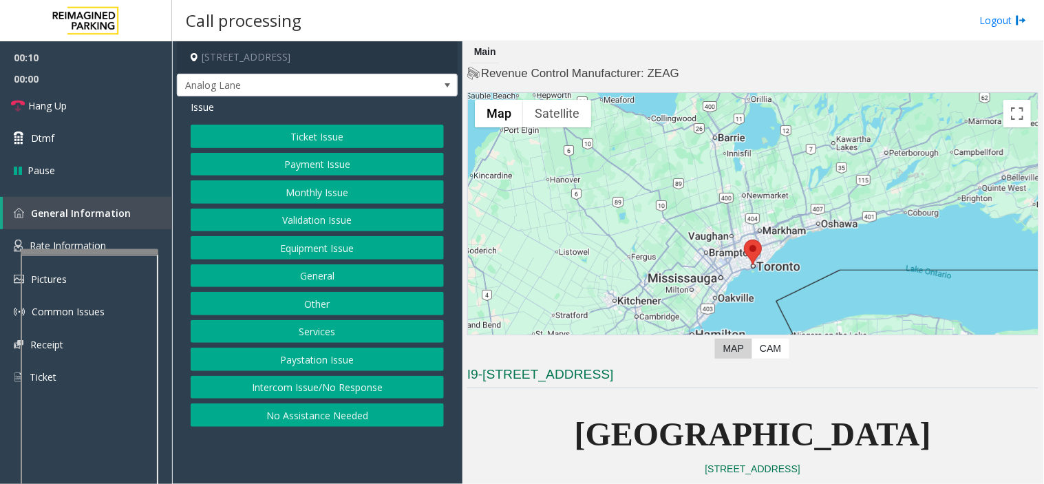
click at [351, 138] on button "Ticket Issue" at bounding box center [317, 136] width 253 height 23
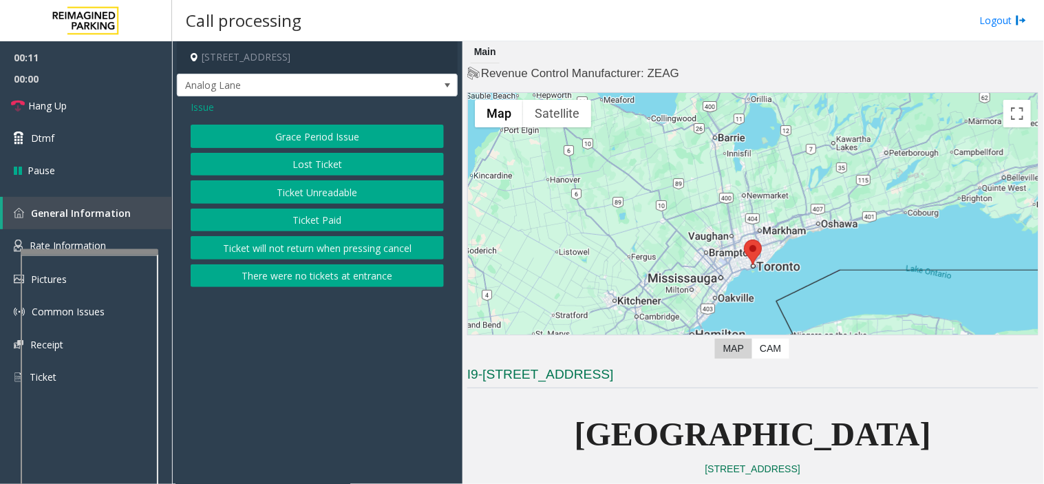
click at [360, 186] on button "Ticket Unreadable" at bounding box center [317, 191] width 253 height 23
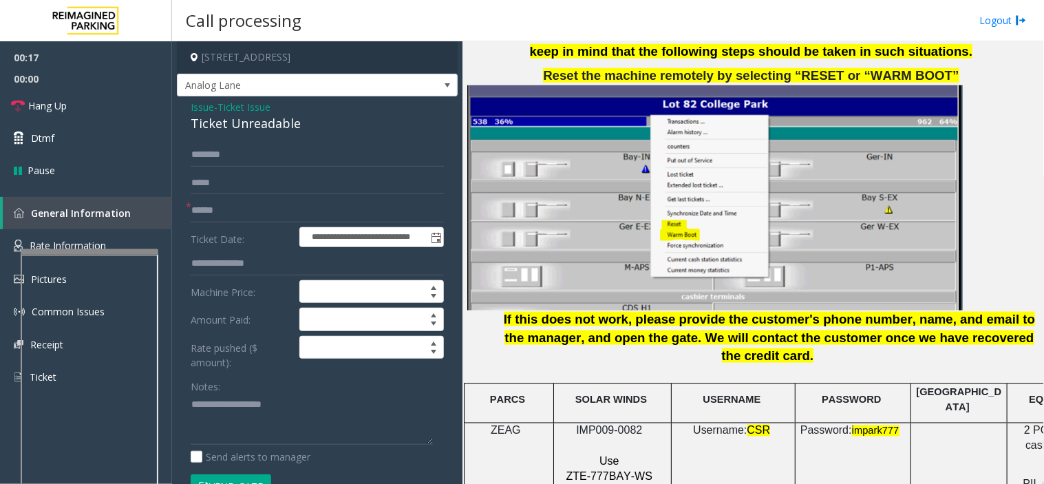
scroll to position [1682, 0]
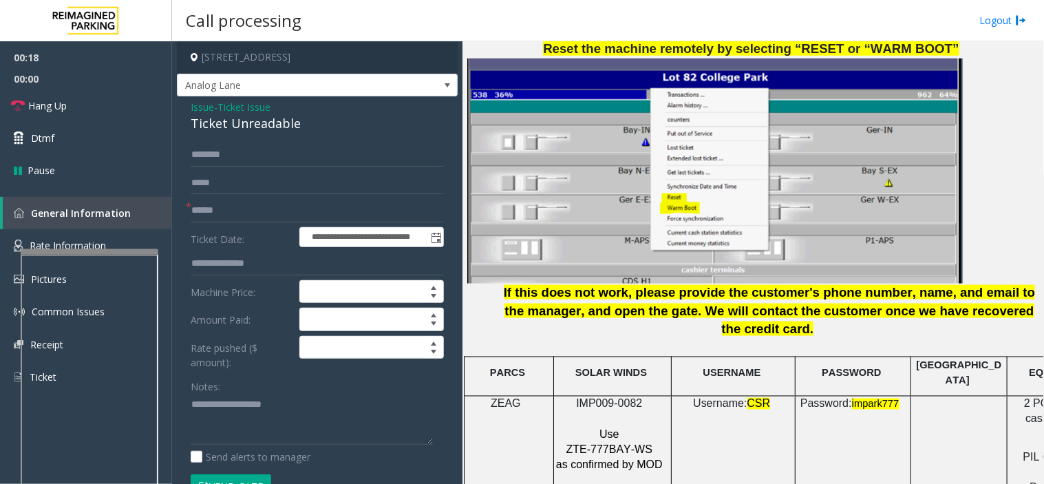
click at [628, 398] on span "IMP009-0082" at bounding box center [609, 404] width 66 height 12
copy p "IMP009-0082"
drag, startPoint x: 332, startPoint y: 127, endPoint x: 180, endPoint y: 107, distance: 154.0
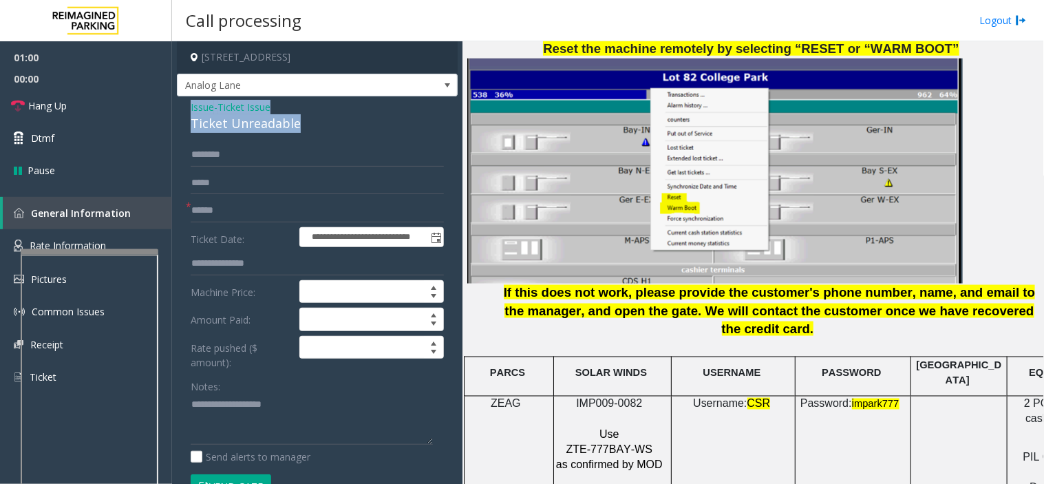
click at [180, 107] on div "**********" at bounding box center [317, 465] width 281 height 739
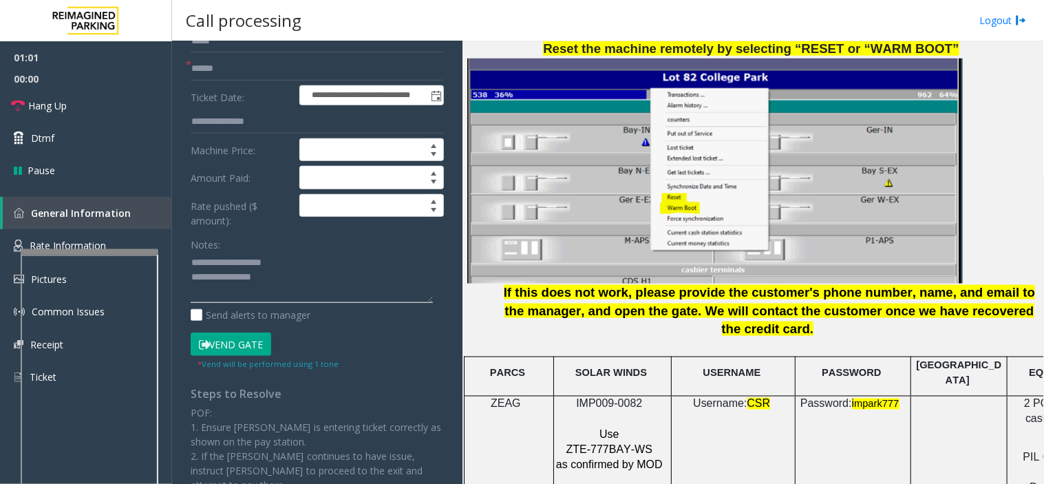
scroll to position [153, 0]
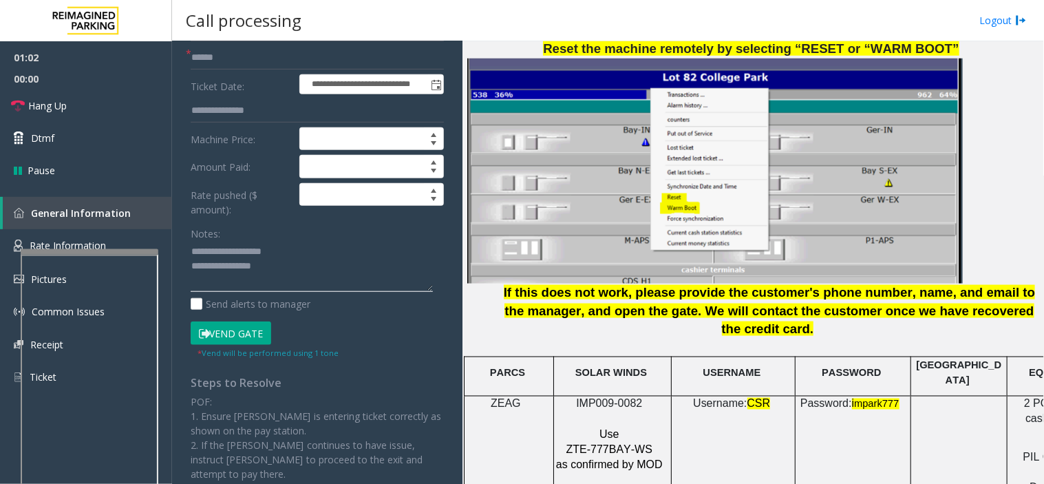
type textarea "**********"
click at [230, 326] on button "Vend Gate" at bounding box center [231, 332] width 81 height 23
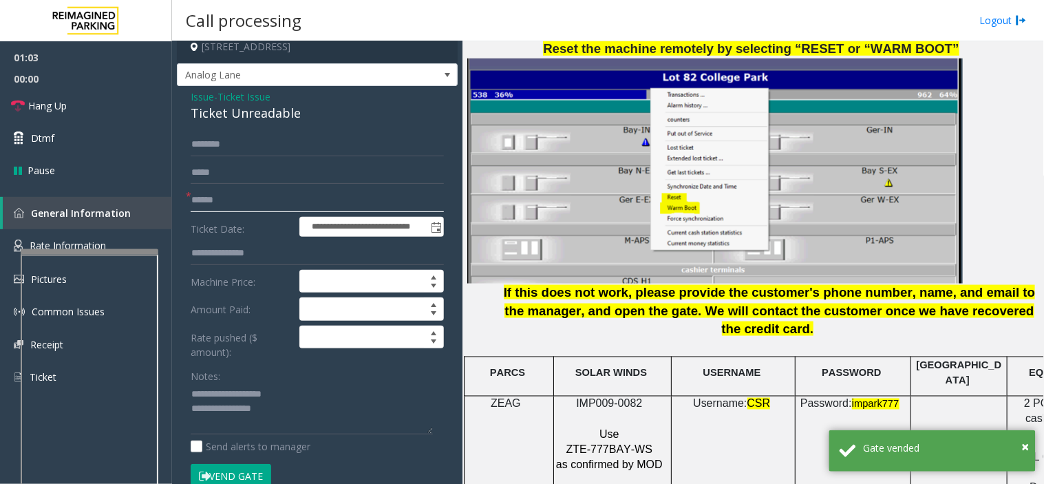
scroll to position [0, 0]
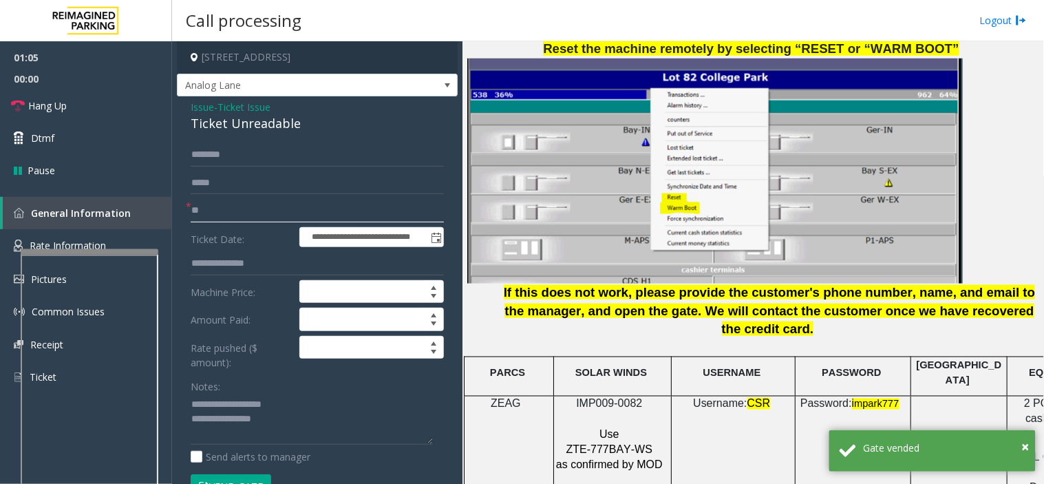
type input "**"
drag, startPoint x: 53, startPoint y: 109, endPoint x: 140, endPoint y: 232, distance: 150.6
click at [53, 110] on span "Hang Up" at bounding box center [47, 105] width 39 height 14
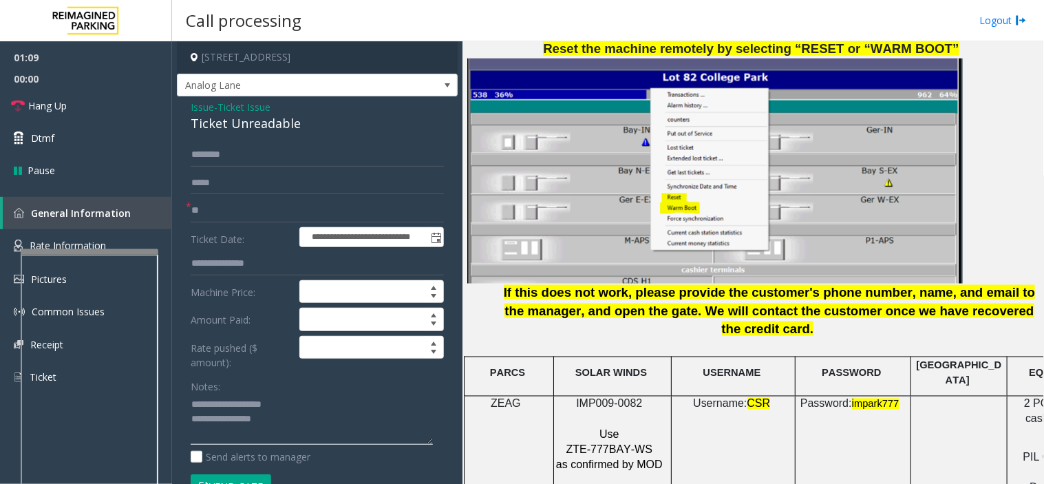
click at [319, 401] on textarea at bounding box center [312, 420] width 242 height 52
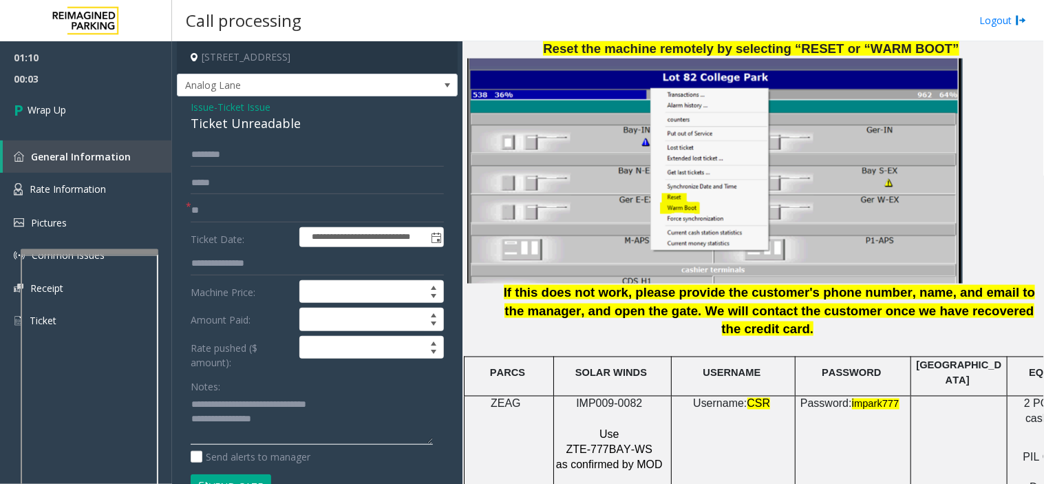
type textarea "**********"
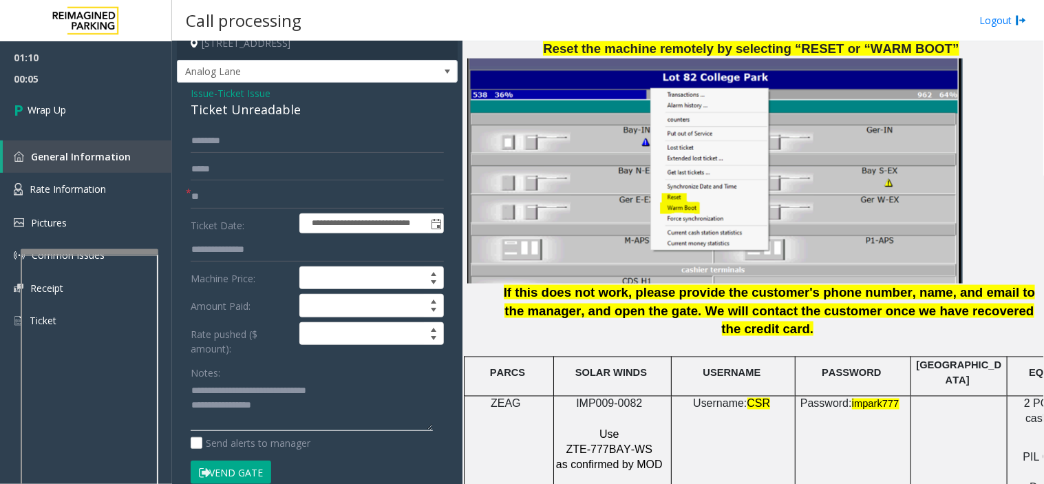
click at [200, 424] on textarea at bounding box center [312, 406] width 242 height 52
click at [322, 410] on textarea at bounding box center [312, 406] width 242 height 52
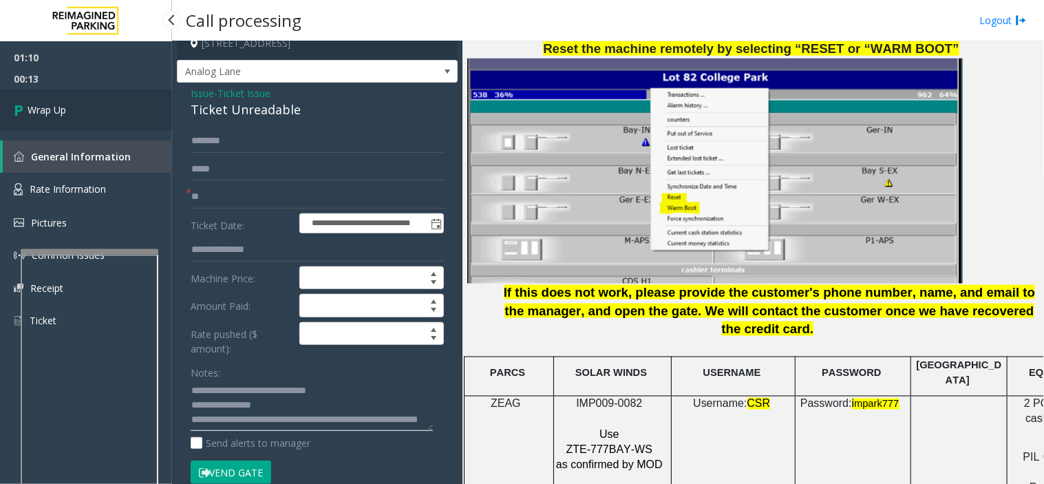
type textarea "**********"
click at [120, 121] on link "Wrap Up" at bounding box center [86, 109] width 172 height 41
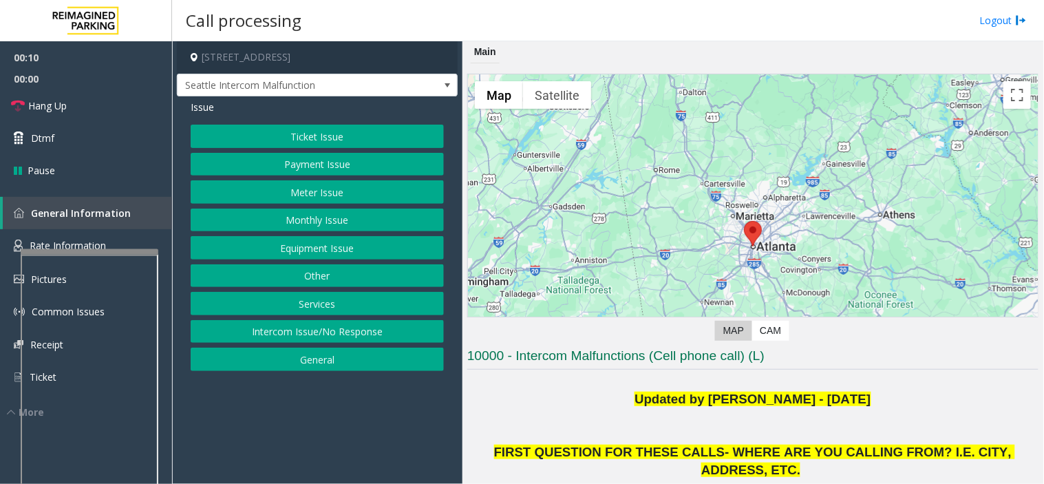
click at [344, 132] on button "Ticket Issue" at bounding box center [317, 136] width 253 height 23
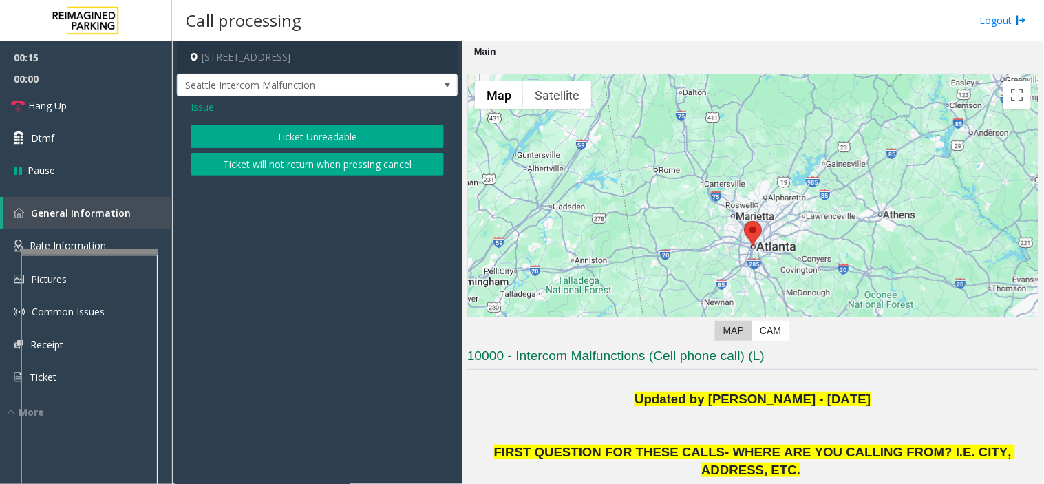
click at [209, 107] on span "Issue" at bounding box center [202, 107] width 23 height 14
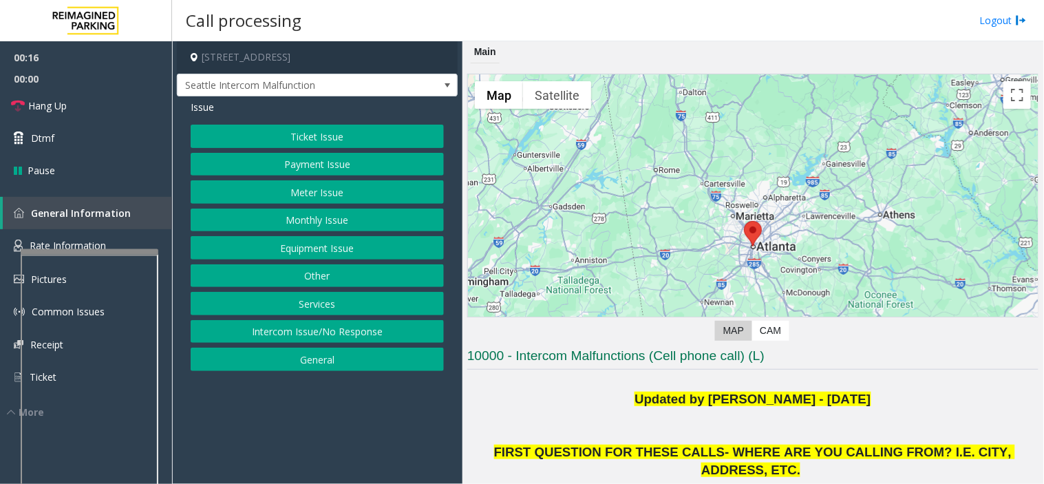
click at [319, 244] on button "Equipment Issue" at bounding box center [317, 247] width 253 height 23
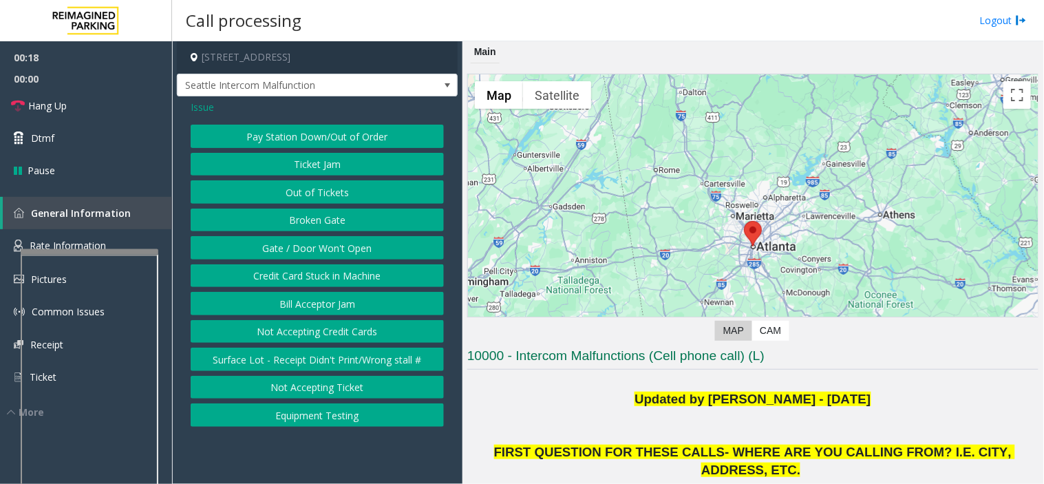
click at [339, 241] on button "Gate / Door Won't Open" at bounding box center [317, 247] width 253 height 23
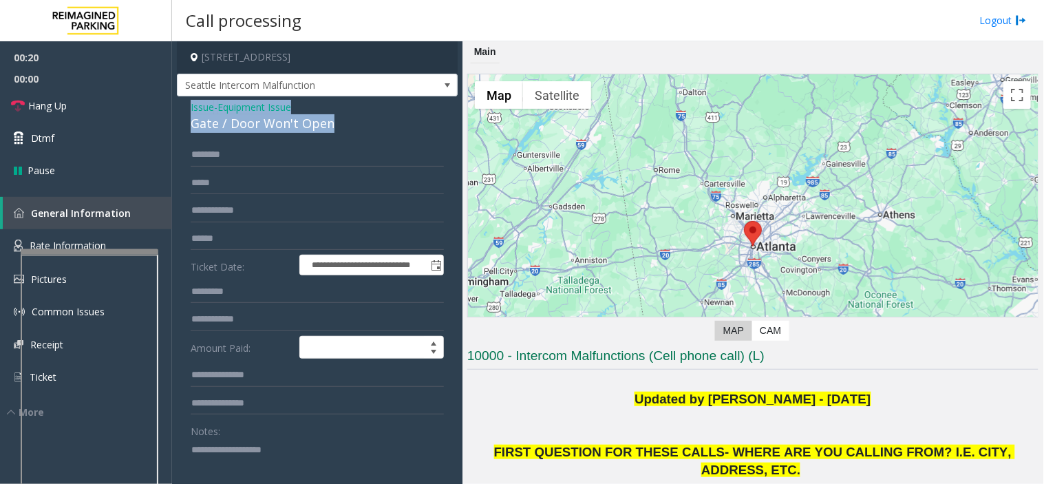
drag, startPoint x: 339, startPoint y: 125, endPoint x: 184, endPoint y: 108, distance: 156.5
click at [184, 108] on div "**********" at bounding box center [317, 394] width 281 height 596
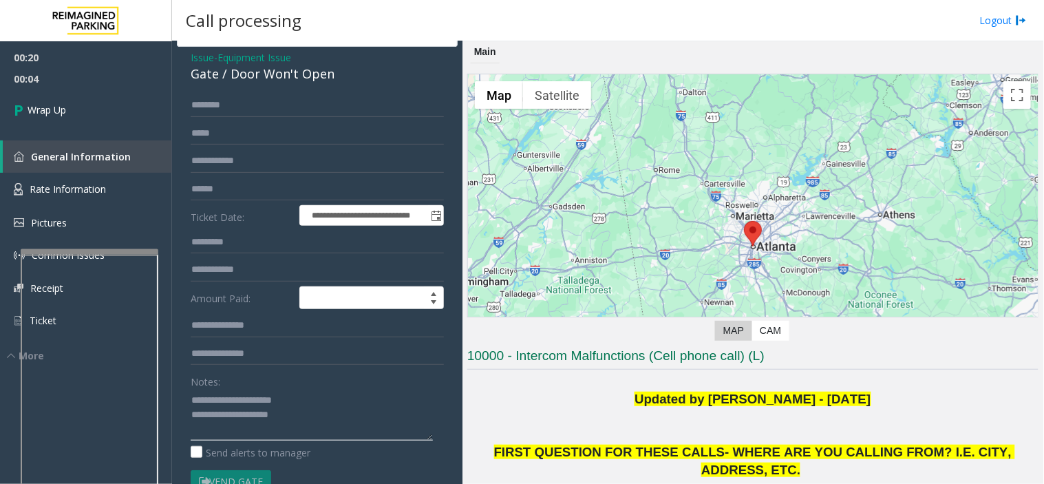
scroll to position [76, 0]
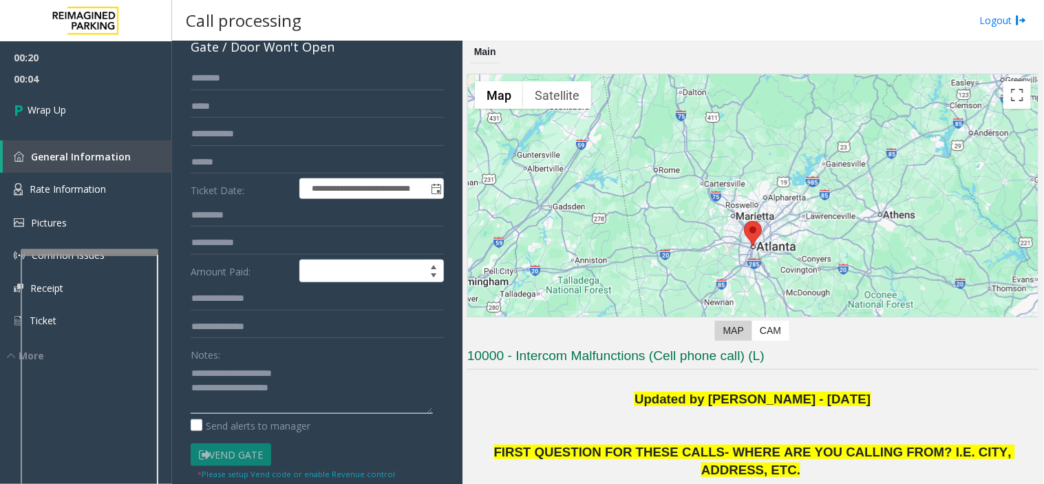
click at [334, 386] on textarea at bounding box center [312, 388] width 242 height 52
type textarea "**********"
click at [89, 97] on link "Wrap Up" at bounding box center [86, 109] width 172 height 41
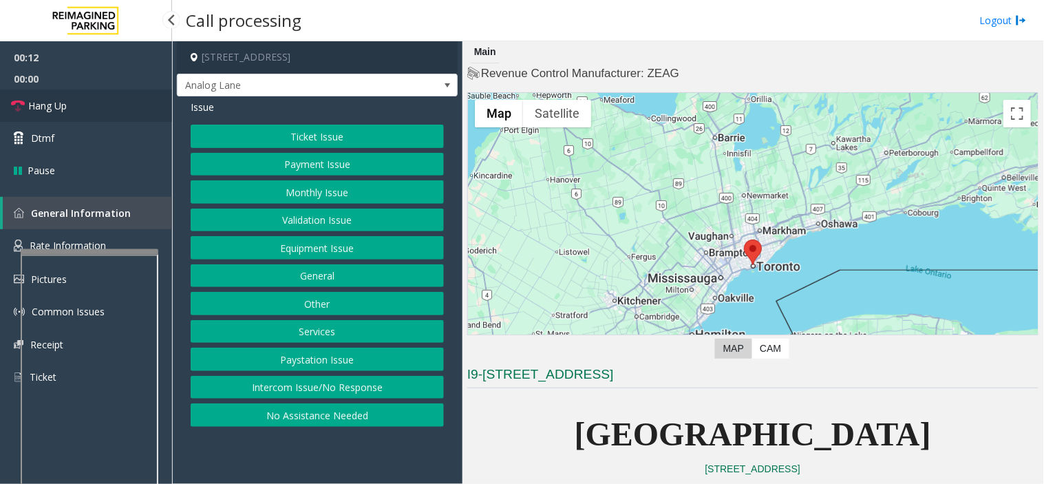
click at [80, 100] on link "Hang Up" at bounding box center [86, 105] width 172 height 32
drag, startPoint x: 308, startPoint y: 412, endPoint x: 385, endPoint y: 197, distance: 228.4
click at [312, 397] on div "Ticket Issue Payment Issue Monthly Issue Validation Issue Equipment Issue Gener…" at bounding box center [317, 276] width 253 height 302
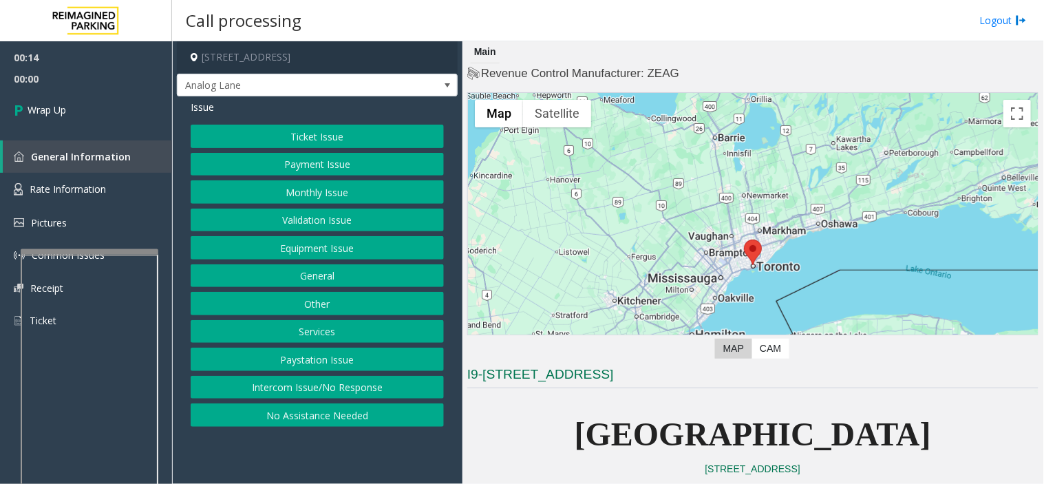
click at [278, 407] on button "No Assistance Needed" at bounding box center [317, 414] width 253 height 23
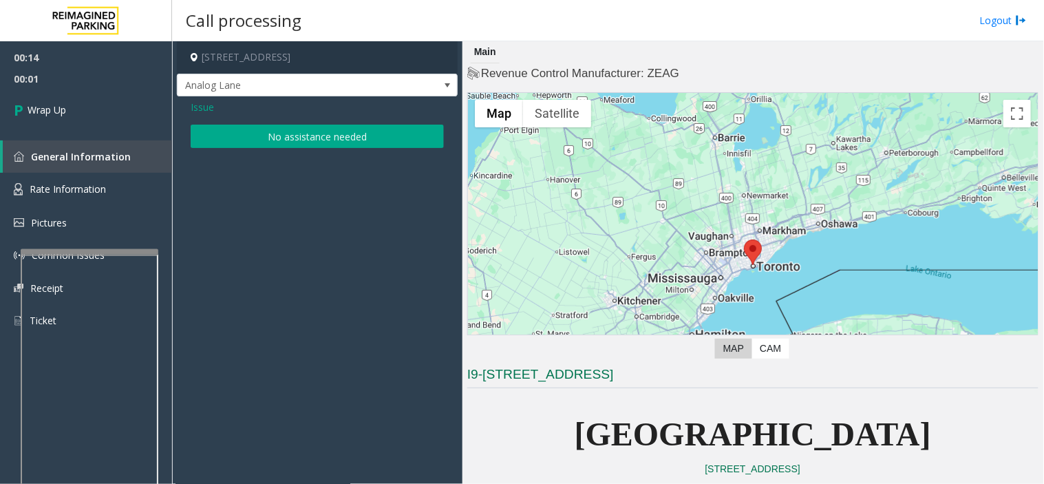
click at [333, 133] on button "No assistance needed" at bounding box center [317, 136] width 253 height 23
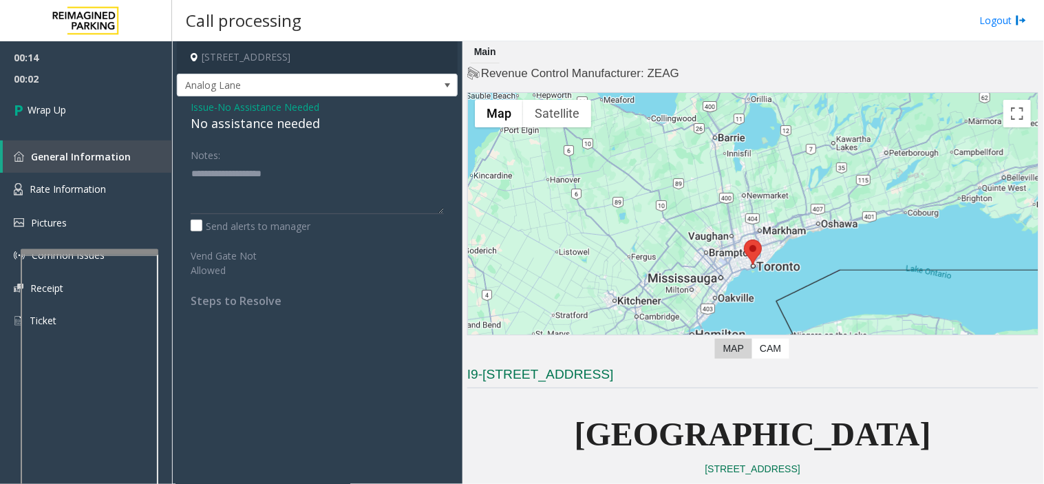
click at [271, 118] on div "No assistance needed" at bounding box center [317, 123] width 253 height 19
type textarea "**********"
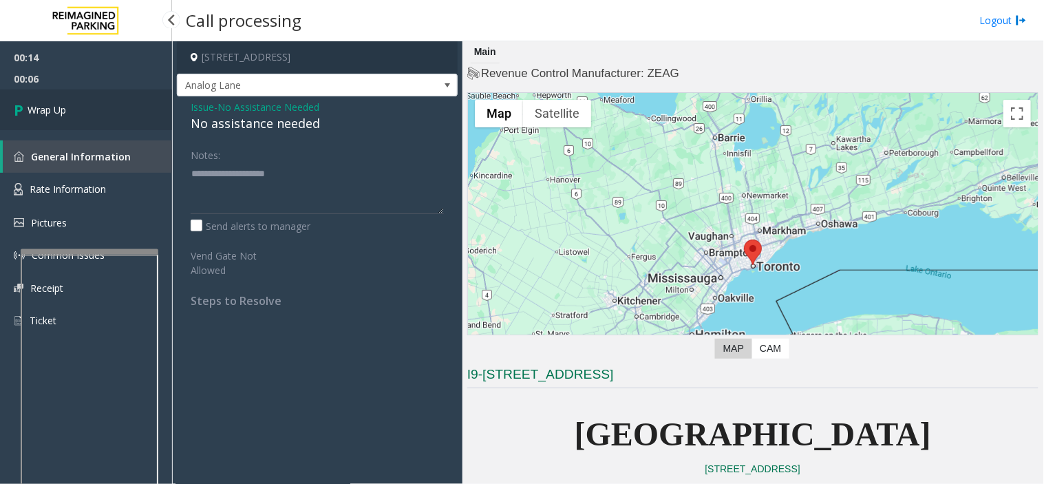
click at [132, 107] on link "Wrap Up" at bounding box center [86, 109] width 172 height 41
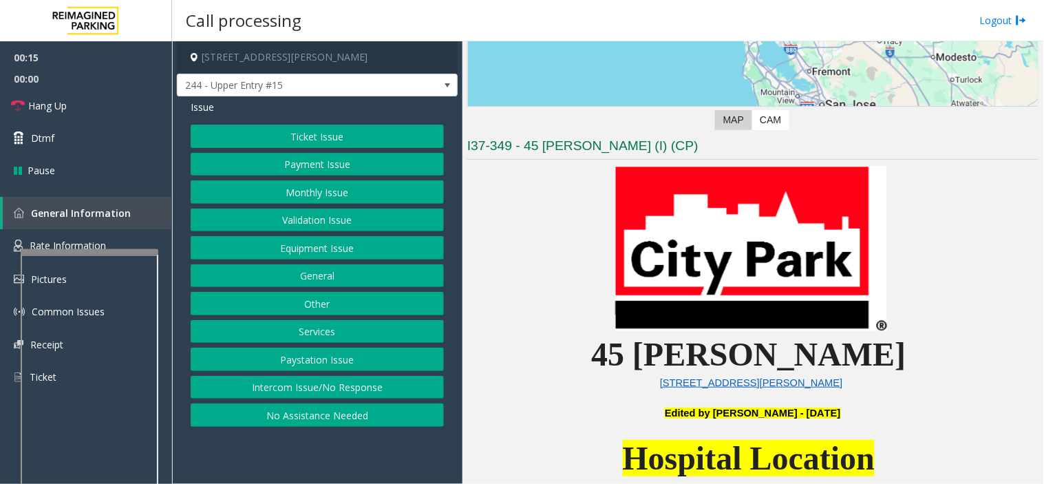
scroll to position [229, 0]
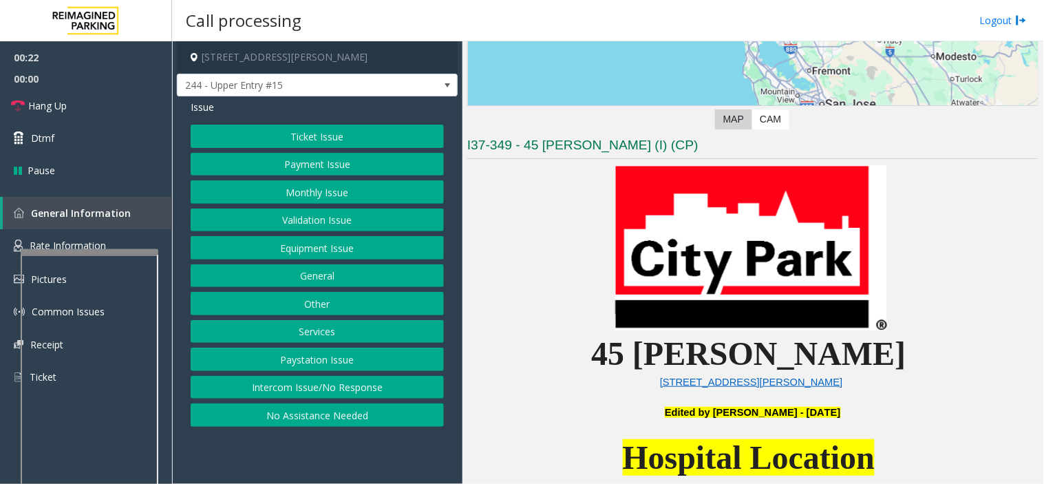
click at [352, 389] on button "Intercom Issue/No Response" at bounding box center [317, 387] width 253 height 23
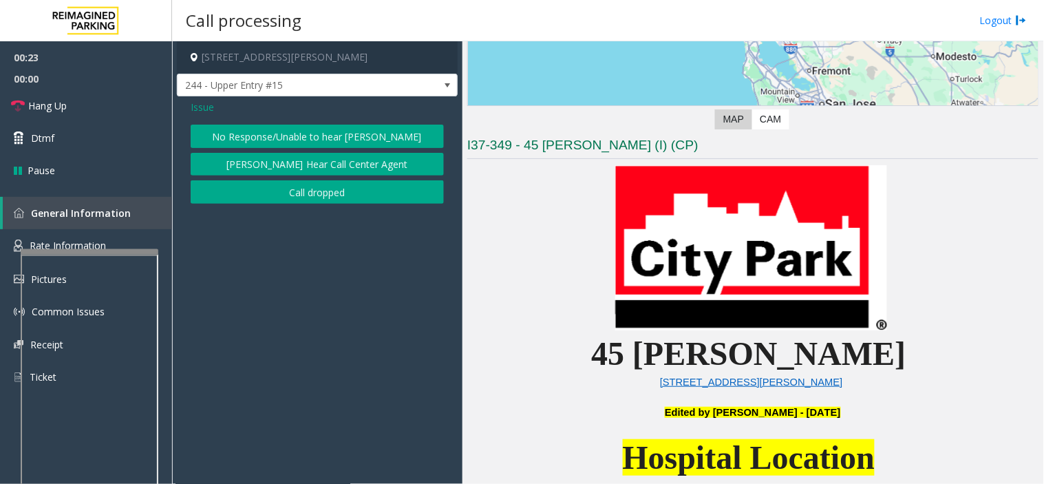
click at [352, 127] on button "No Response/Unable to hear [PERSON_NAME]" at bounding box center [317, 136] width 253 height 23
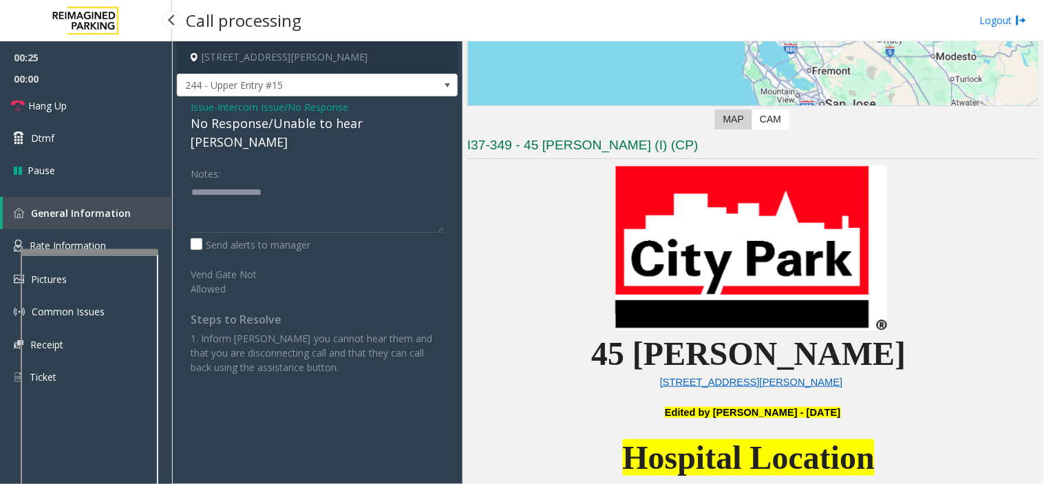
click at [87, 76] on span "00:00" at bounding box center [86, 78] width 172 height 21
click at [77, 102] on link "Hang Up" at bounding box center [86, 105] width 172 height 32
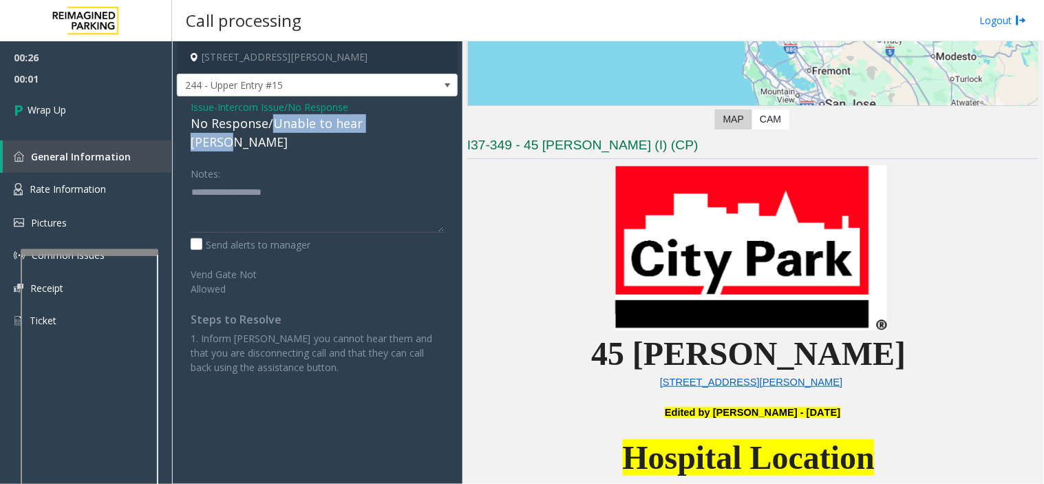
drag, startPoint x: 273, startPoint y: 124, endPoint x: 414, endPoint y: 120, distance: 141.1
click at [414, 120] on div "No Response/Unable to hear [PERSON_NAME]" at bounding box center [317, 132] width 253 height 37
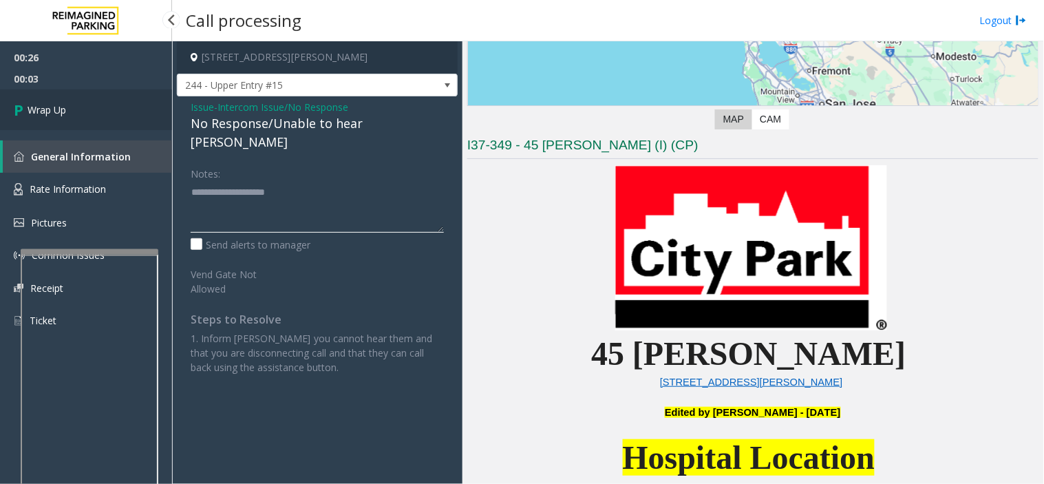
type textarea "**********"
click at [129, 101] on link "Wrap Up" at bounding box center [86, 109] width 172 height 41
